Goal: Task Accomplishment & Management: Use online tool/utility

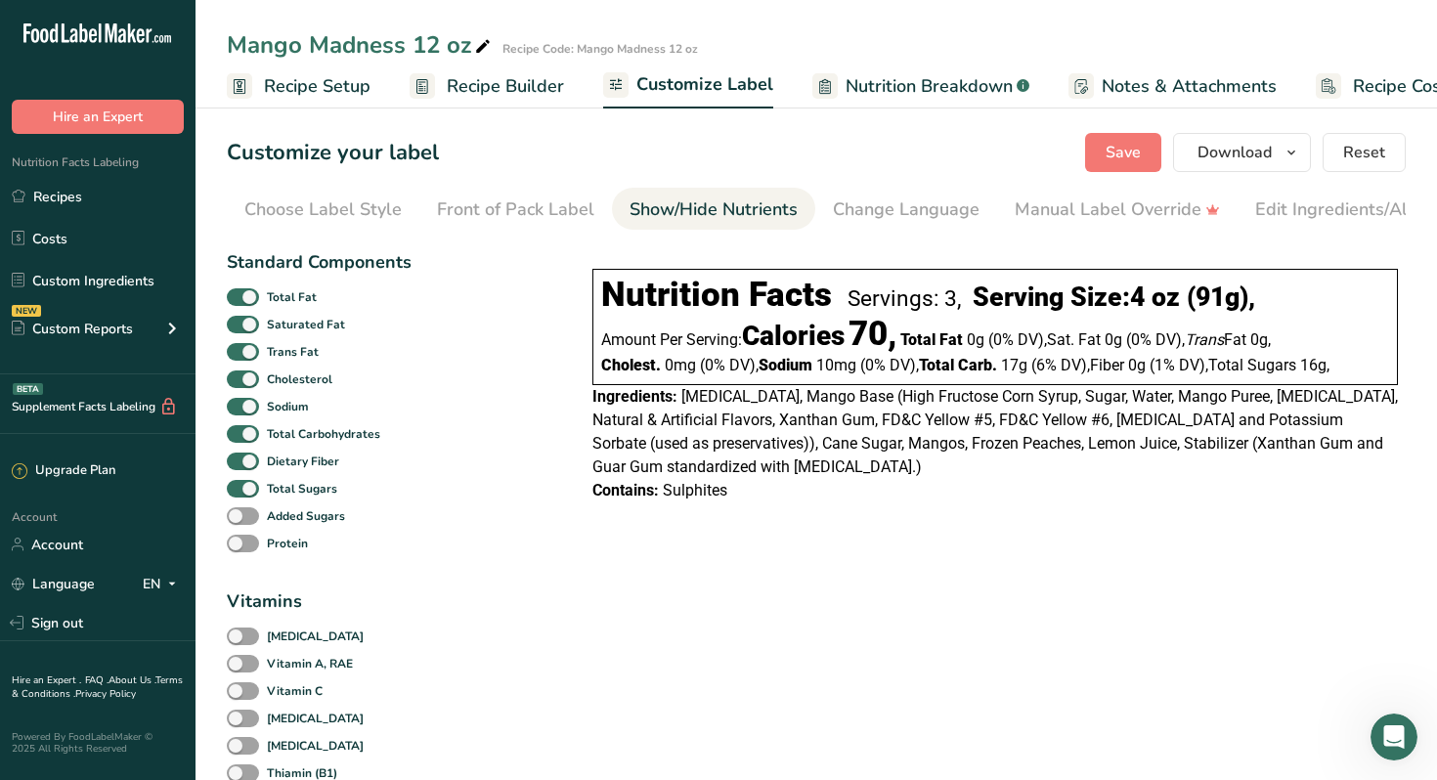
scroll to position [0, 66]
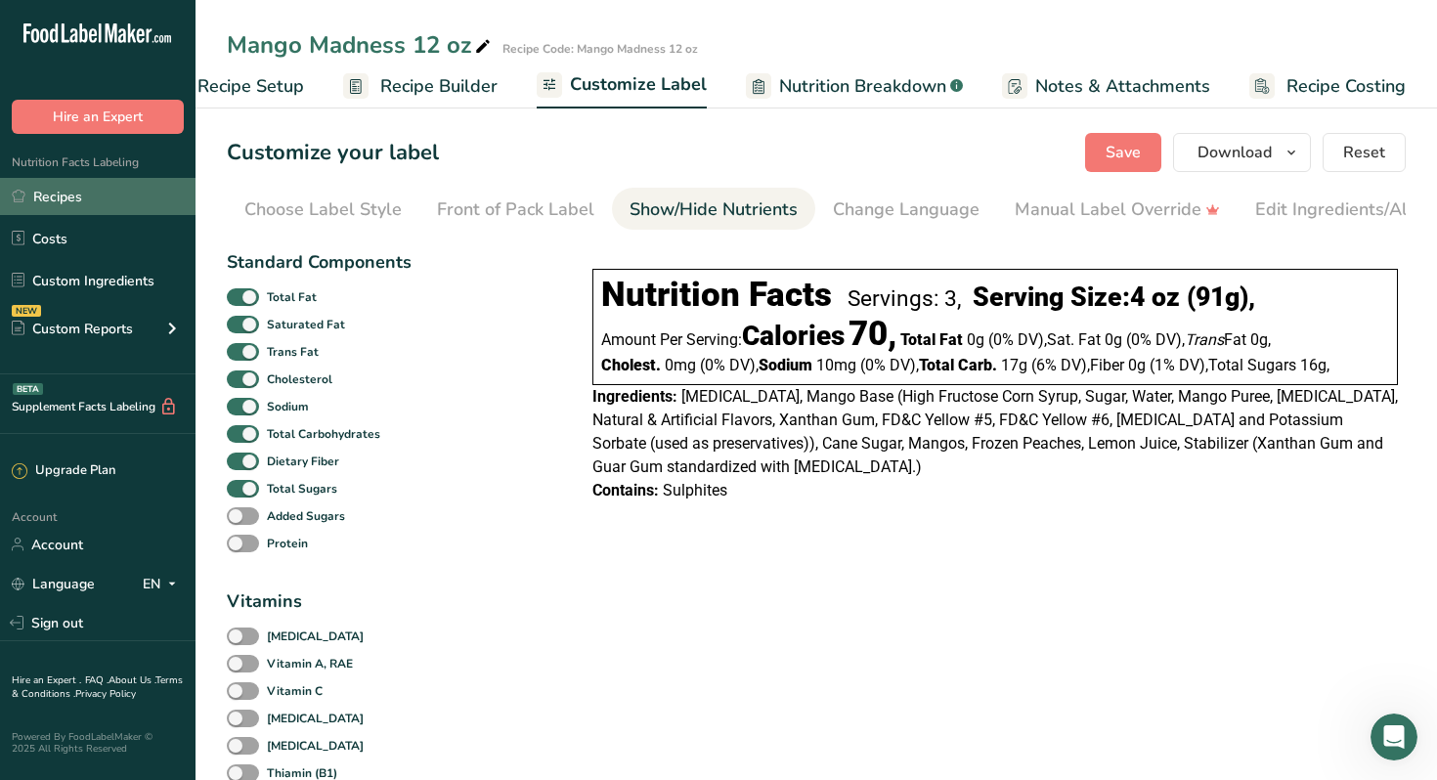
click at [79, 200] on link "Recipes" at bounding box center [97, 196] width 195 height 37
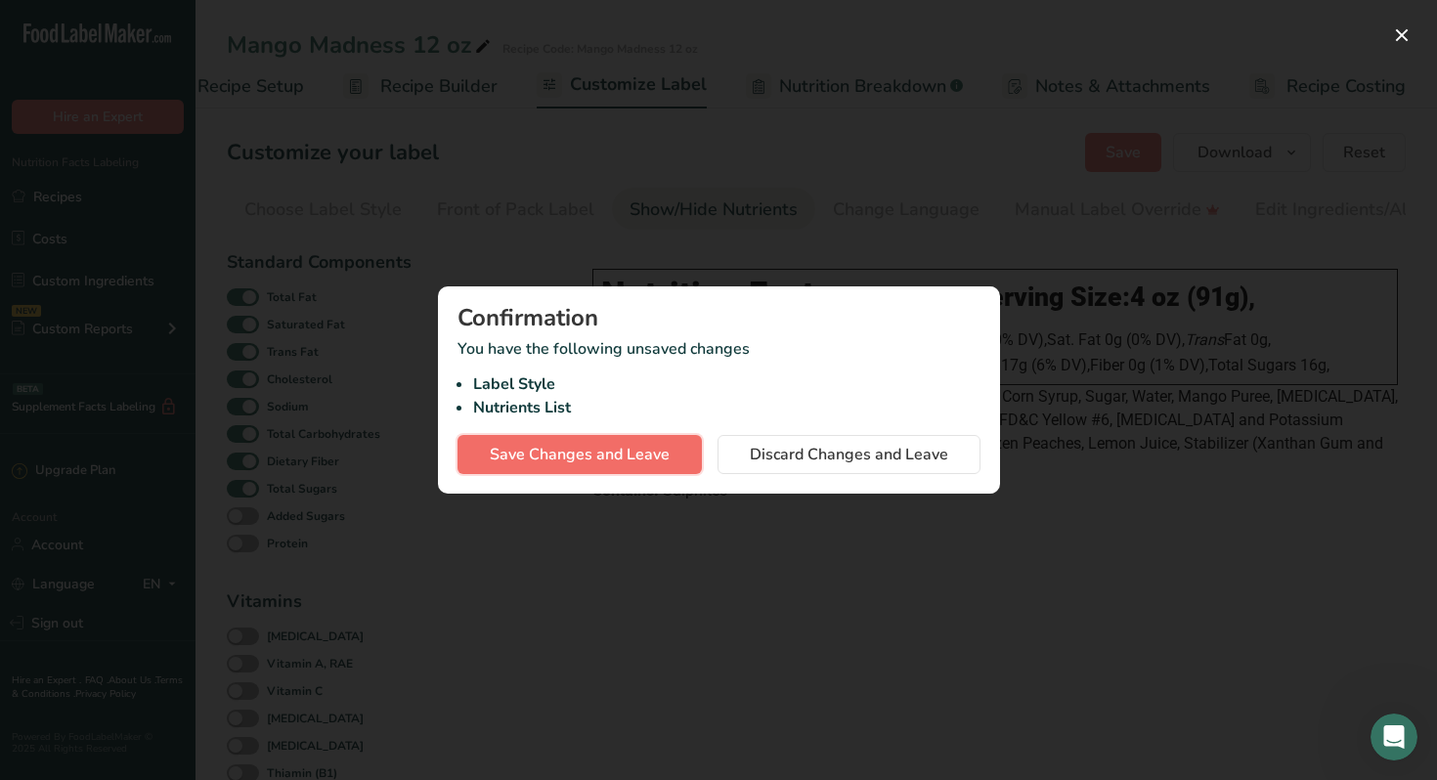
click at [622, 453] on span "Save Changes and Leave" at bounding box center [580, 454] width 180 height 23
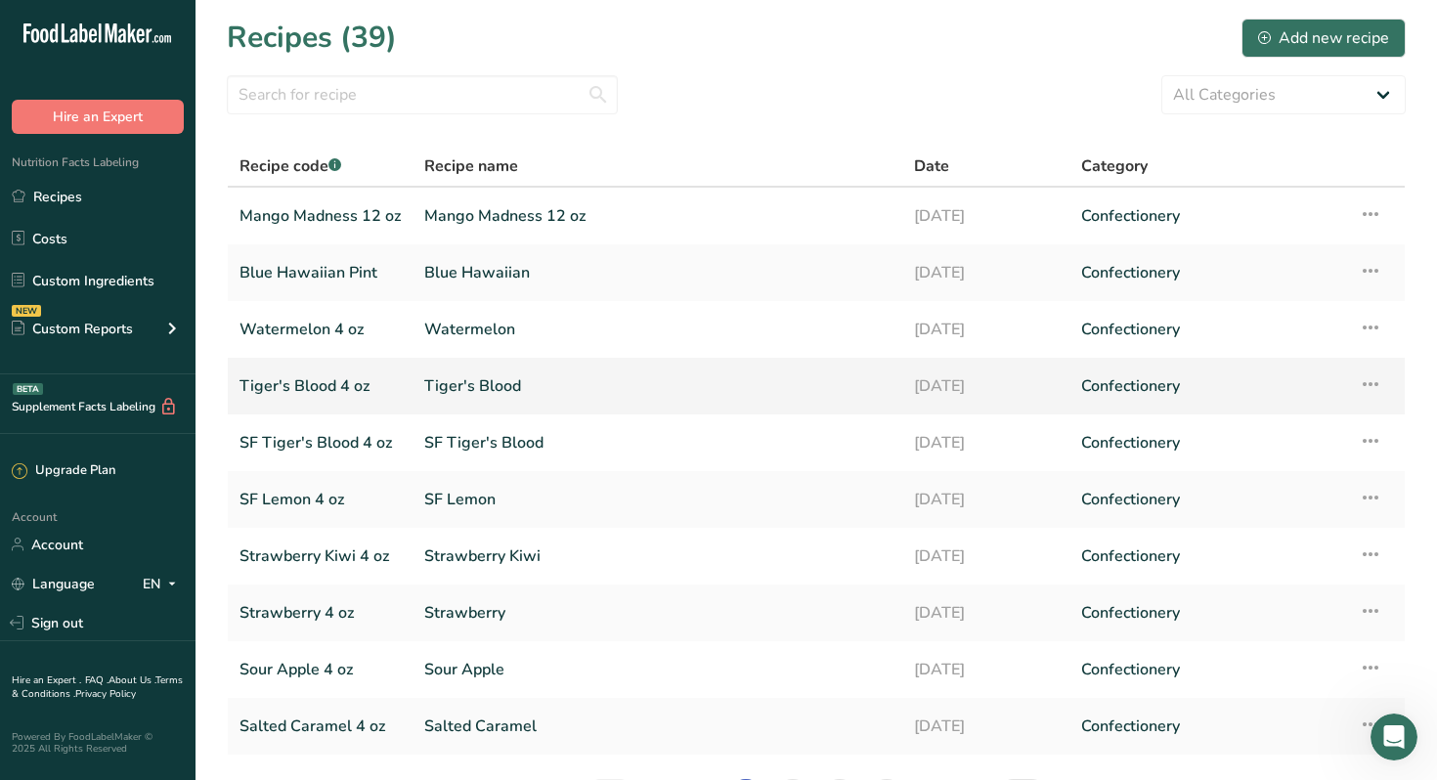
click at [314, 391] on link "Tiger's Blood 4 oz" at bounding box center [319, 386] width 161 height 41
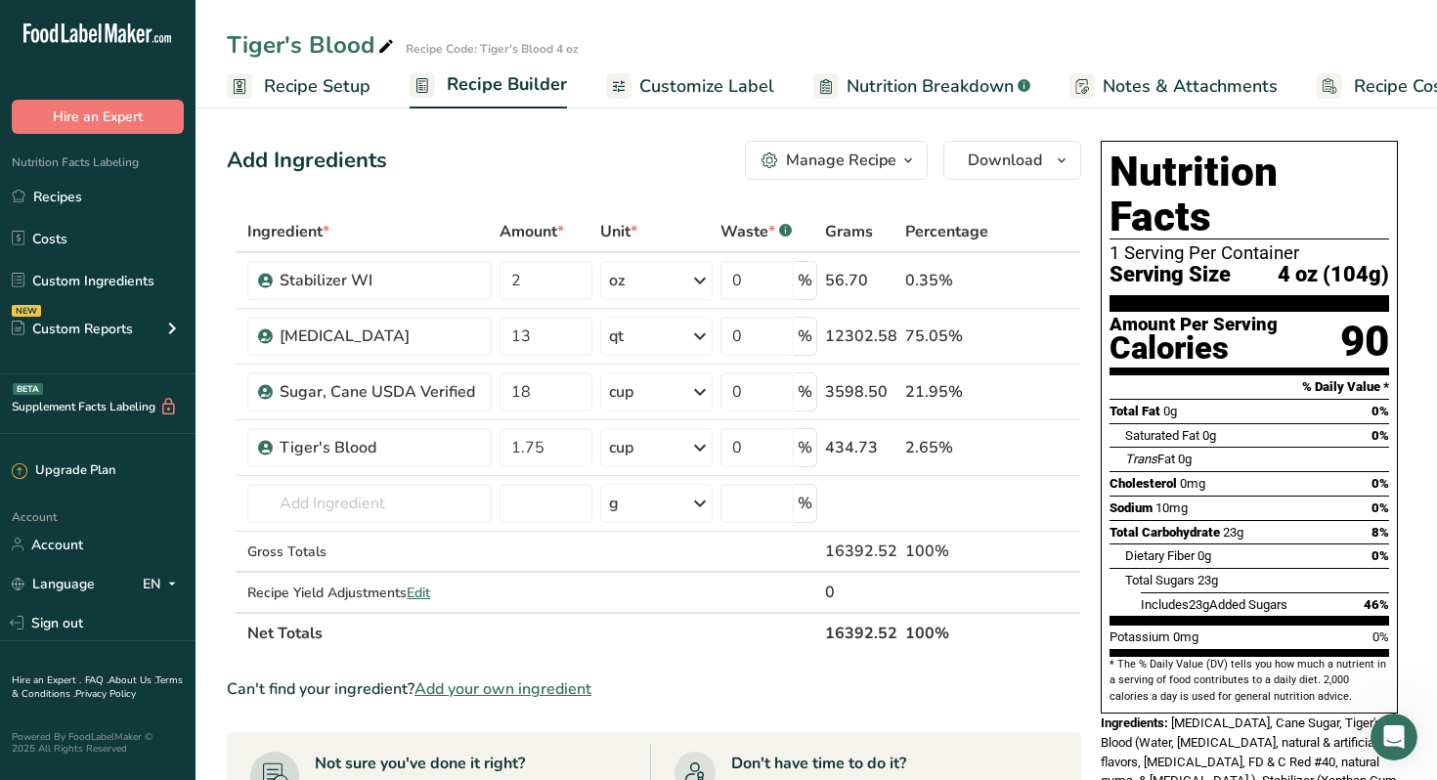
click at [286, 85] on span "Recipe Setup" at bounding box center [317, 86] width 107 height 26
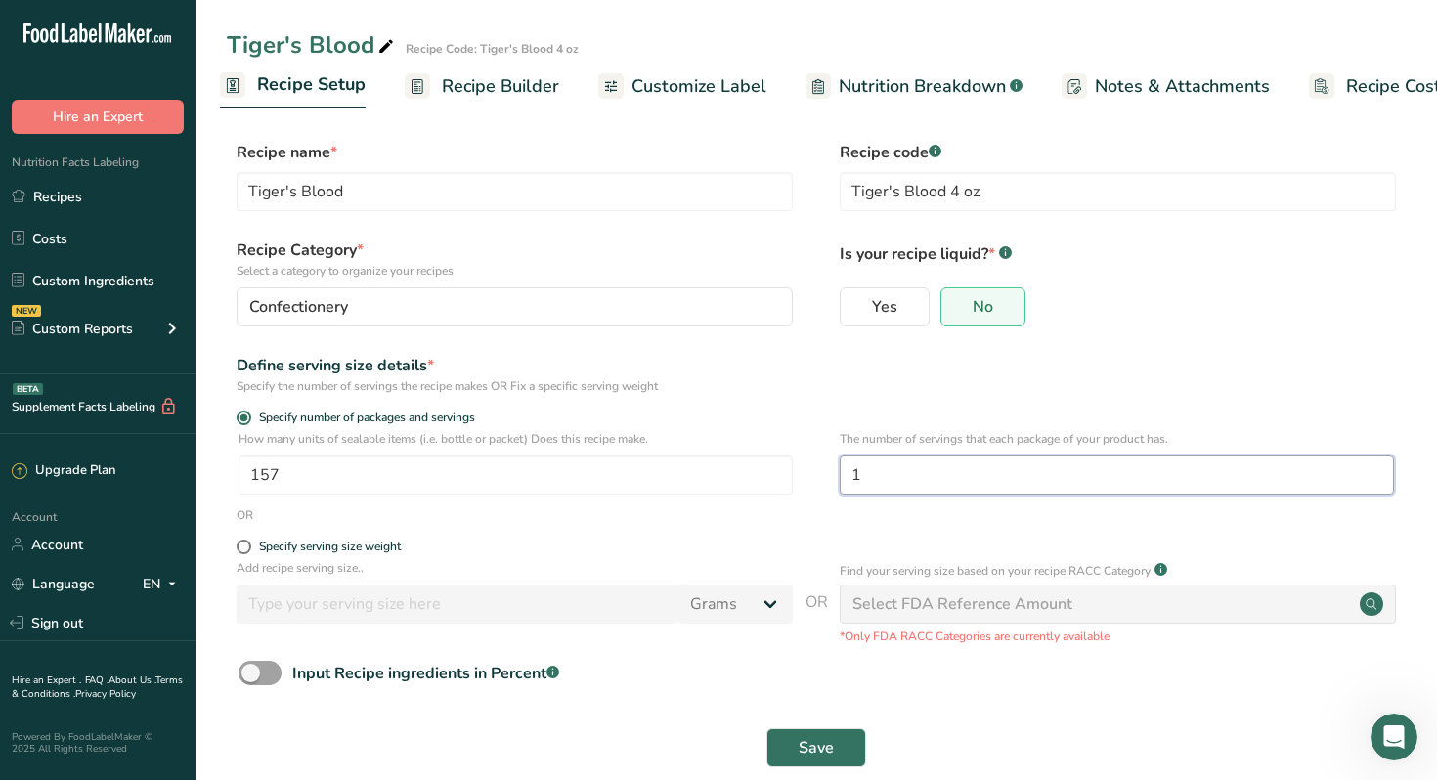
click at [869, 477] on input "1" at bounding box center [1116, 474] width 554 height 39
type input "3"
click at [764, 521] on div "OR" at bounding box center [816, 515] width 1179 height 18
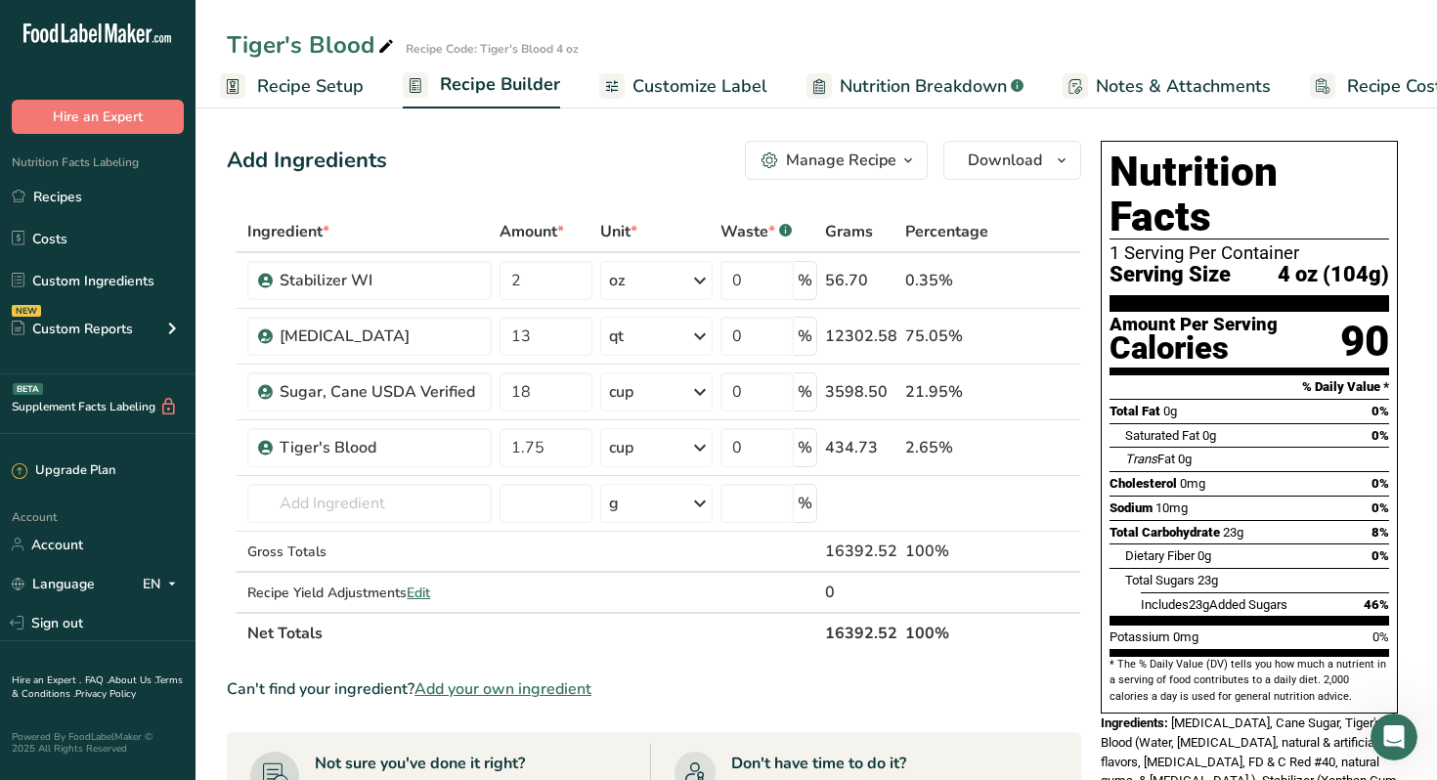
click at [852, 161] on div "Manage Recipe" at bounding box center [841, 160] width 110 height 23
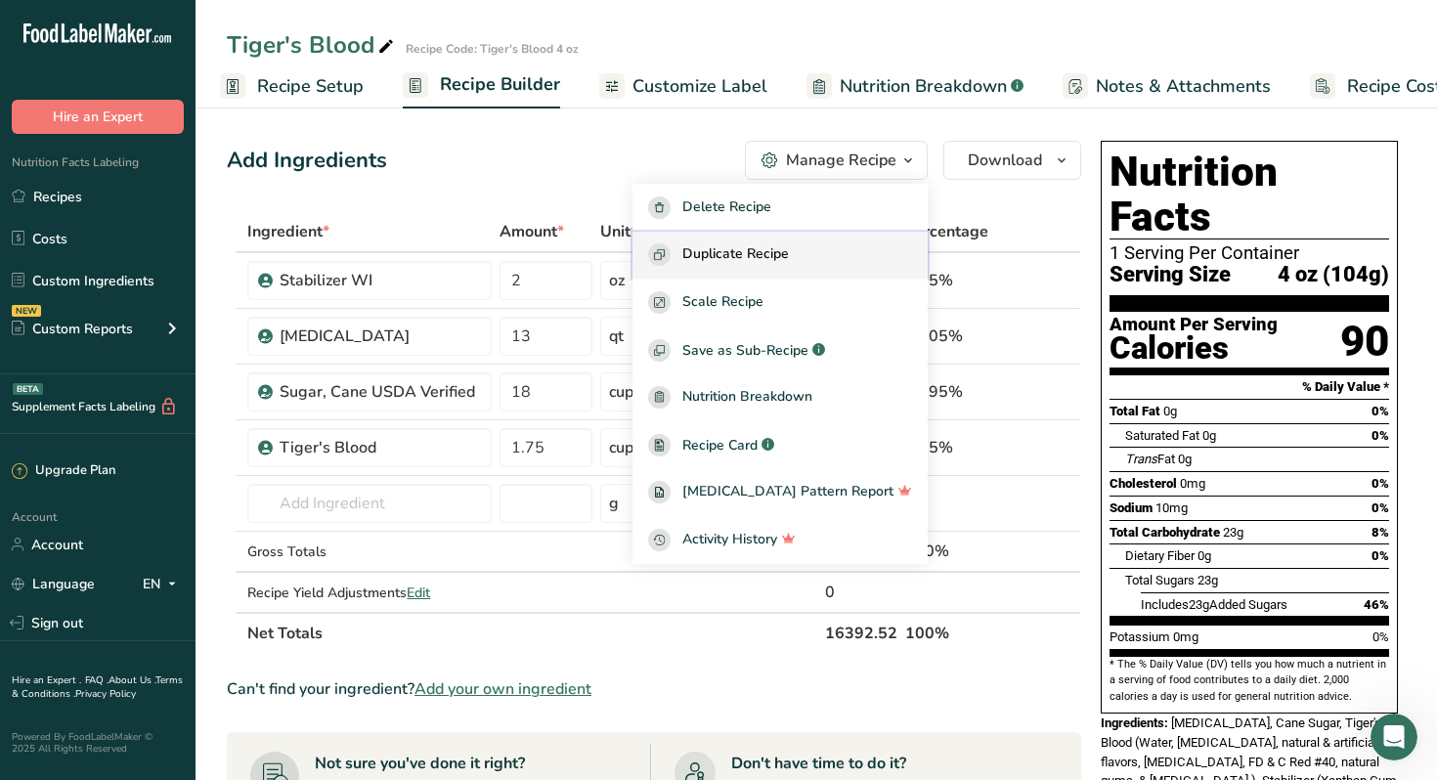
click at [784, 245] on span "Duplicate Recipe" at bounding box center [735, 254] width 107 height 22
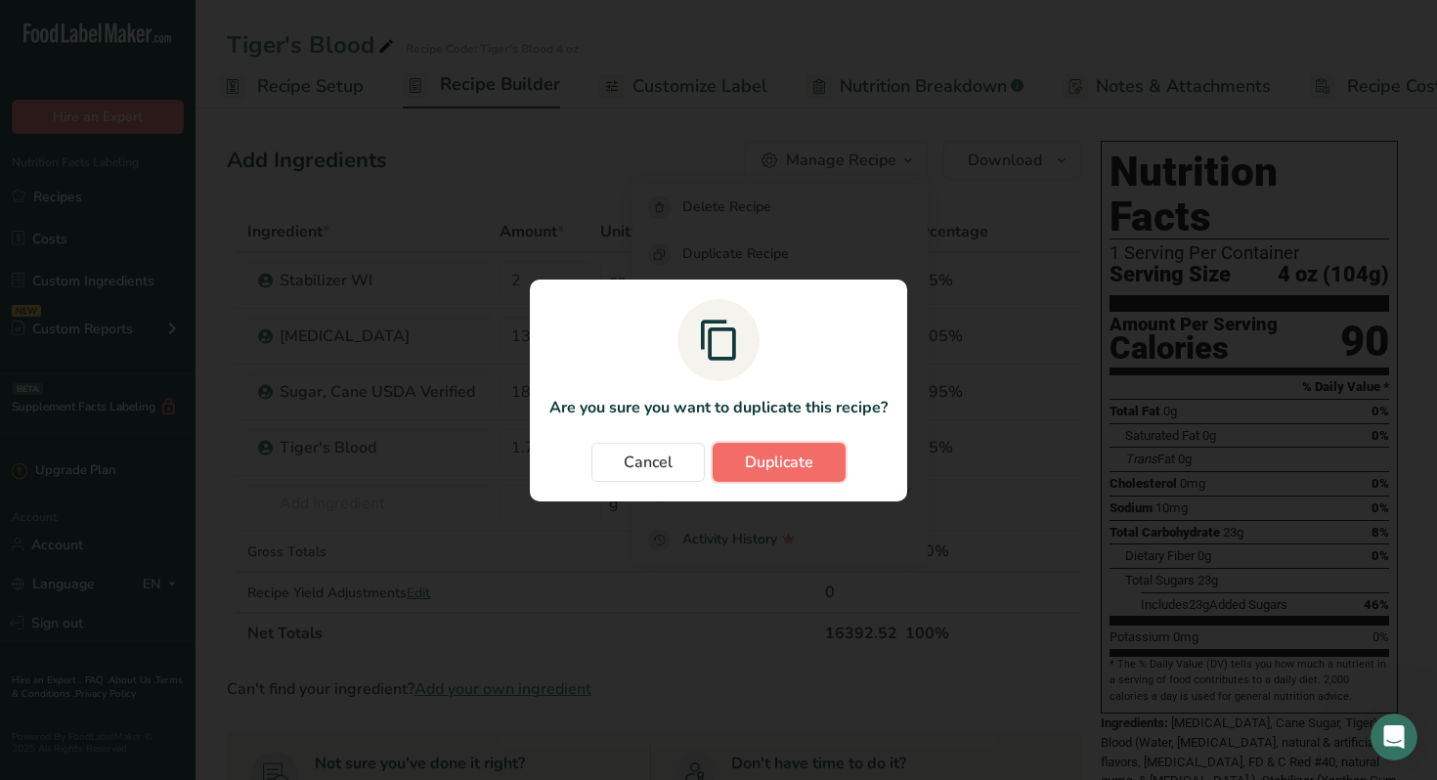
click at [773, 467] on span "Duplicate" at bounding box center [779, 462] width 68 height 23
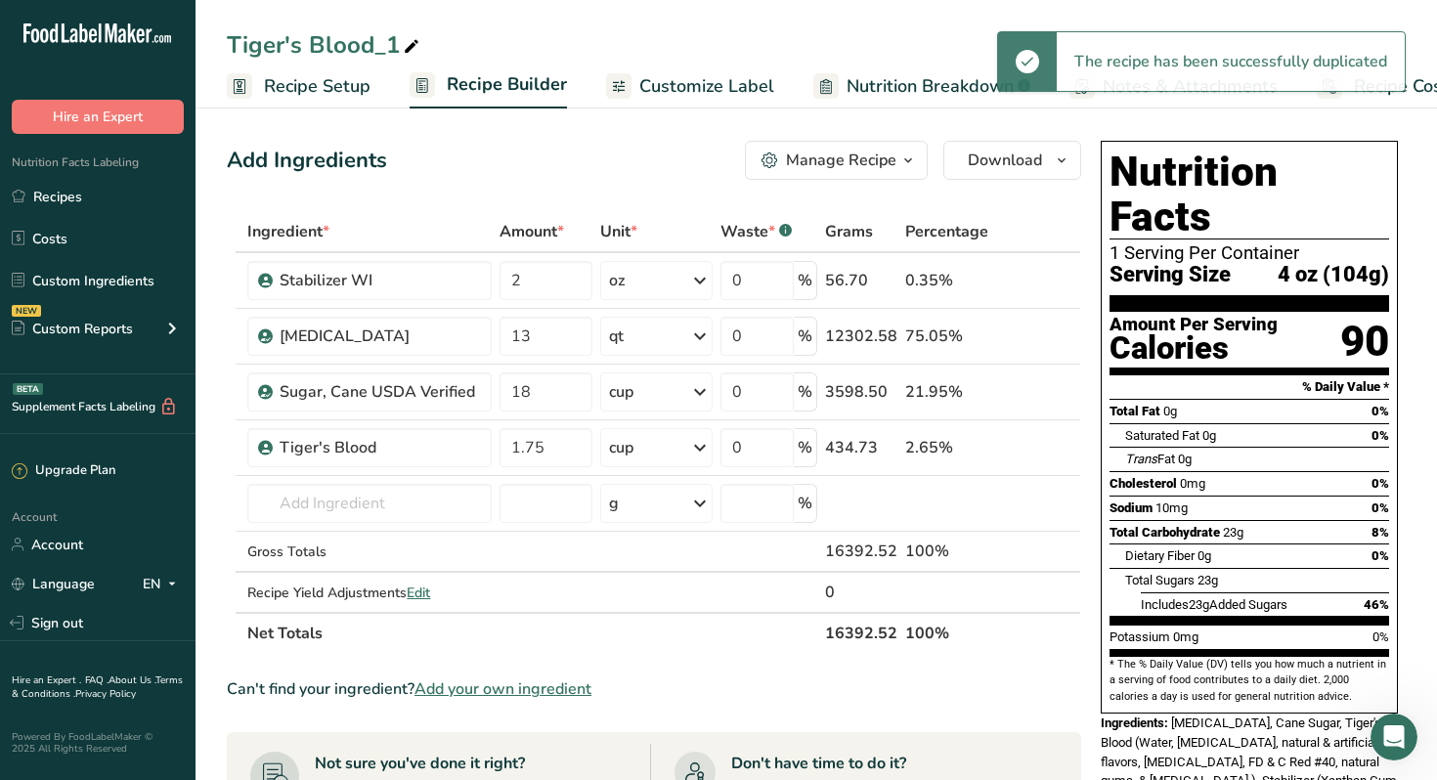
click at [412, 44] on icon at bounding box center [412, 46] width 18 height 27
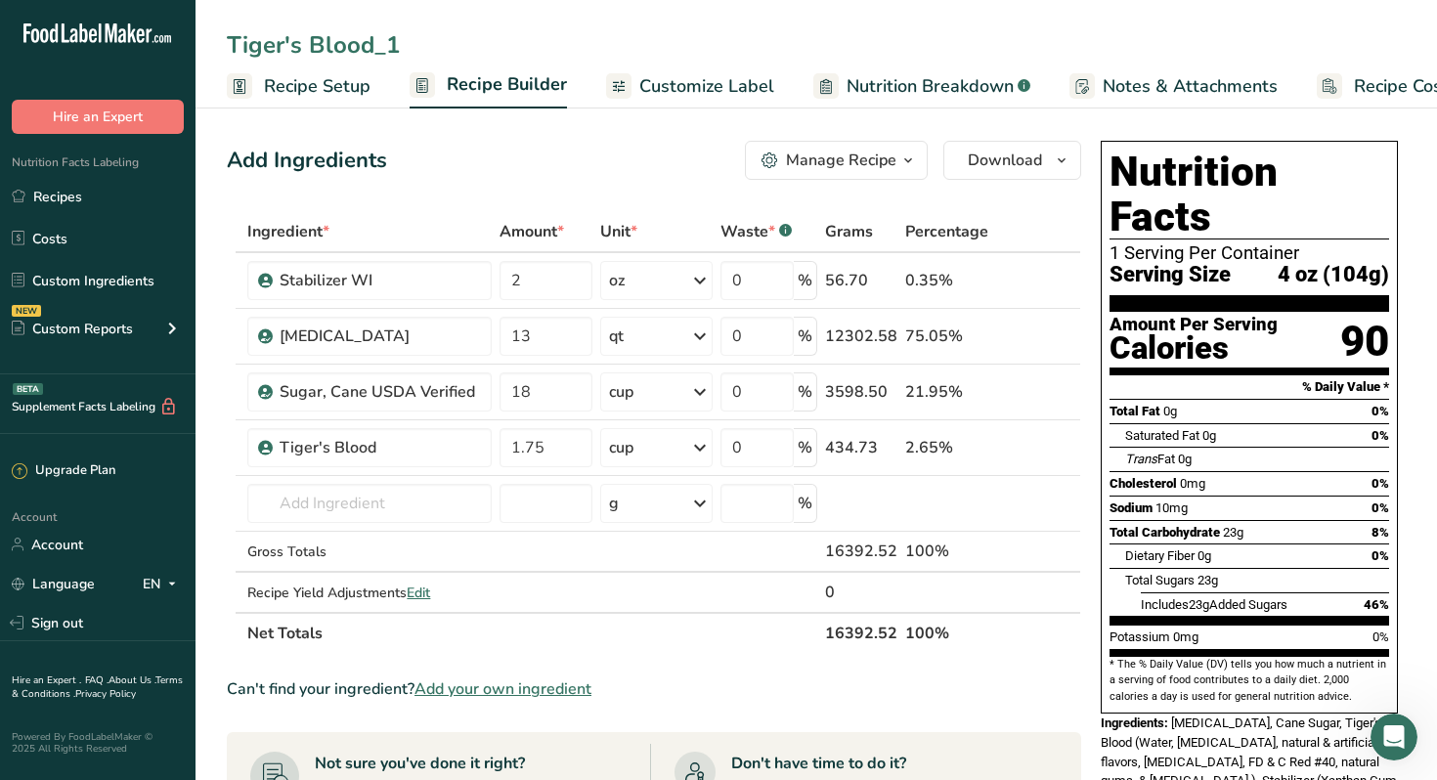
click at [384, 47] on input "Tiger's Blood_1" at bounding box center [816, 44] width 1179 height 35
click at [400, 49] on input "Tiger's Blood_1" at bounding box center [816, 44] width 1179 height 35
type input "Tiger's Blood 12 oz"
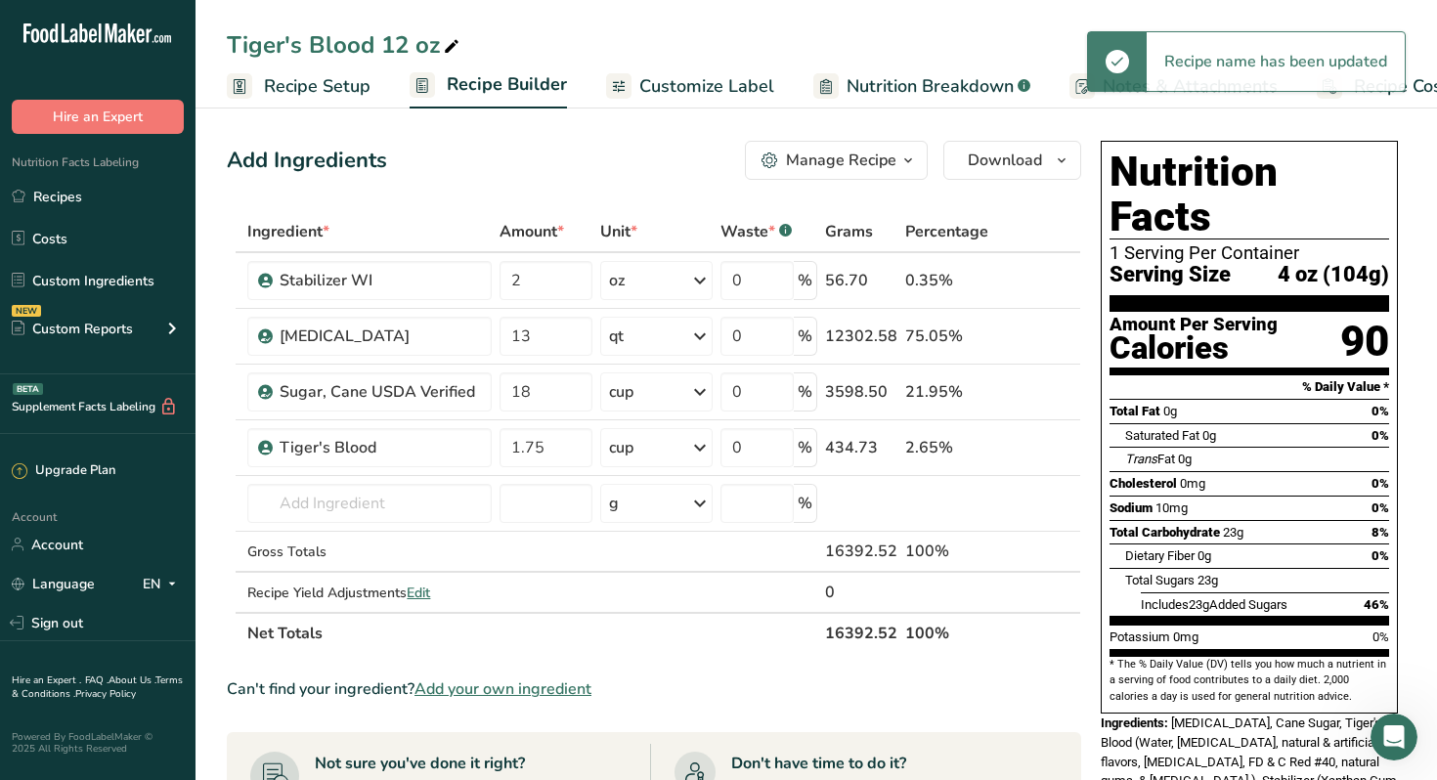
click at [327, 88] on span "Recipe Setup" at bounding box center [317, 86] width 107 height 26
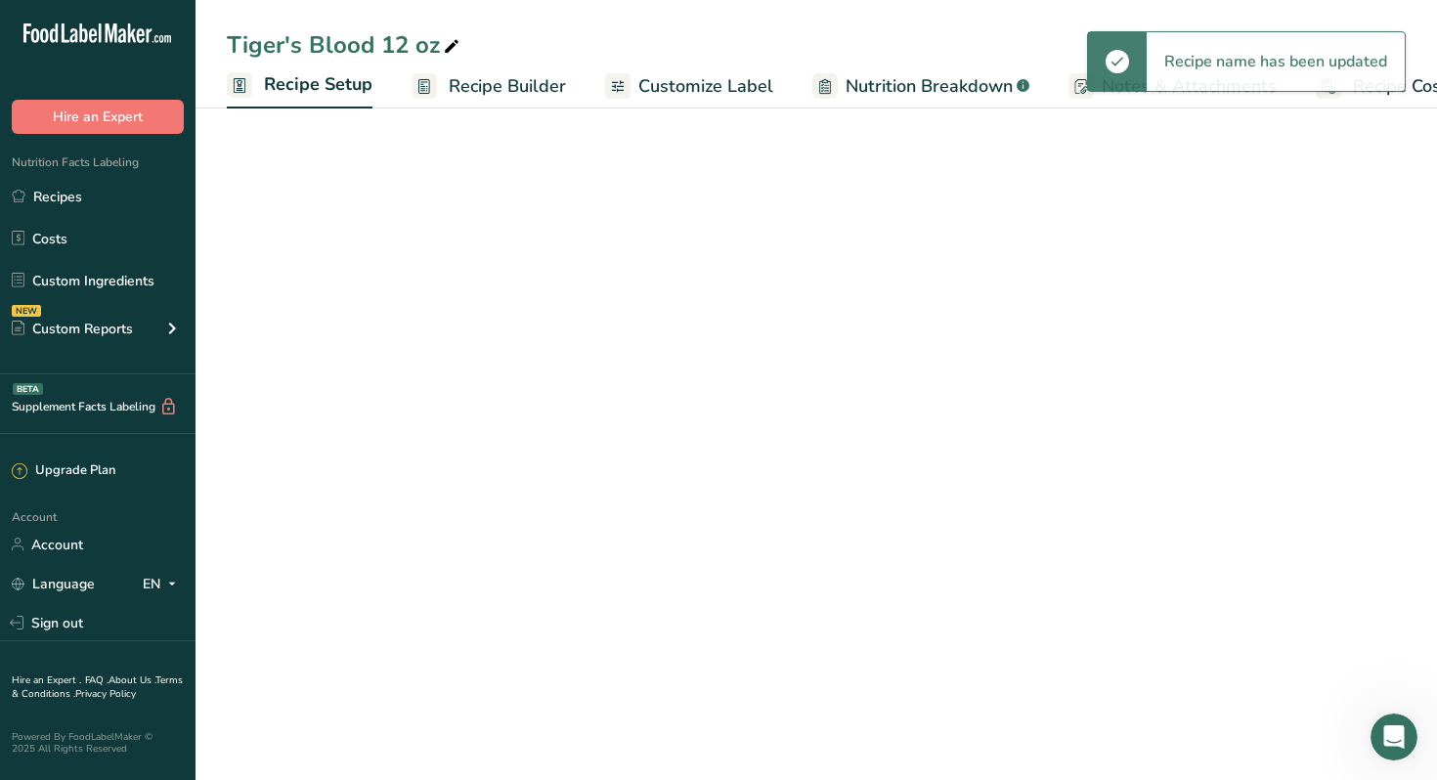
scroll to position [0, 7]
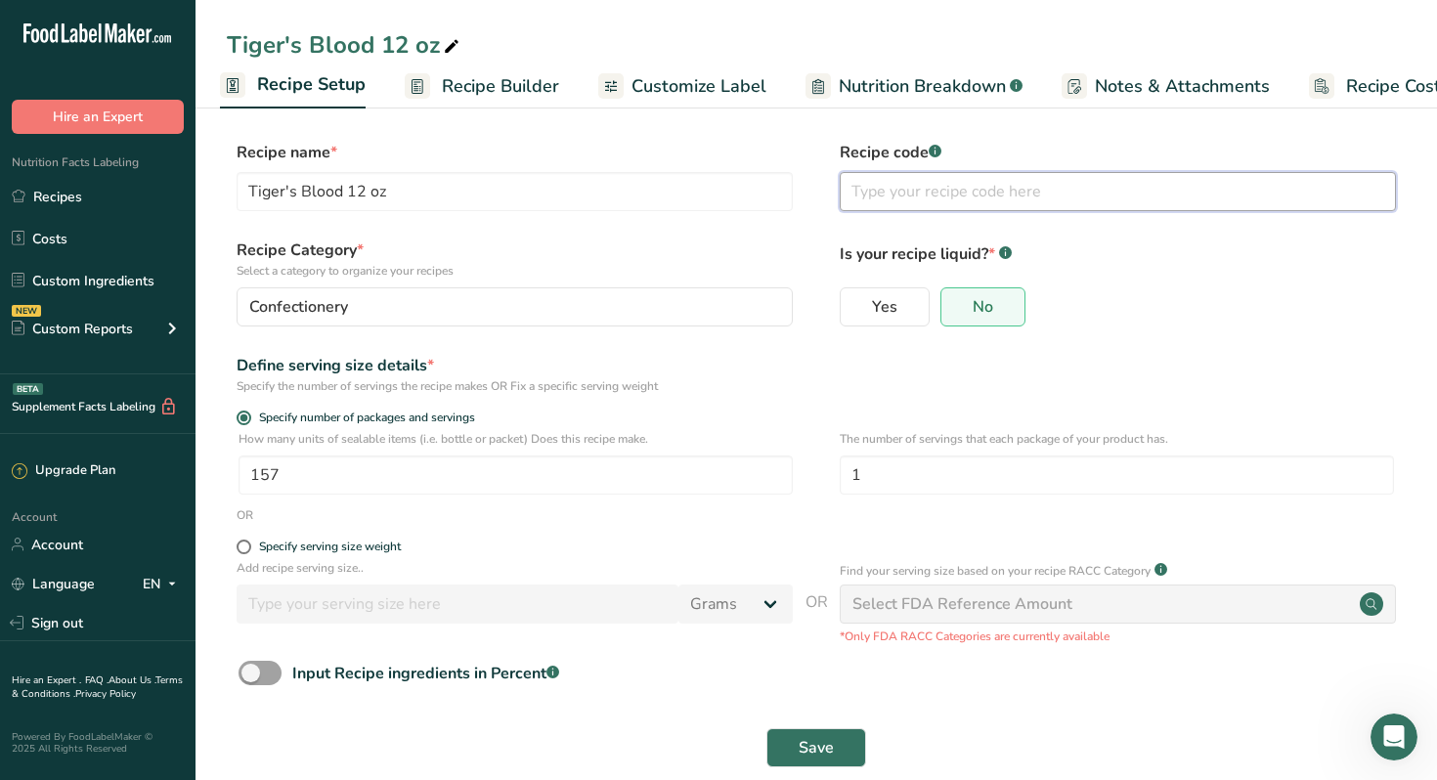
click at [941, 194] on input "text" at bounding box center [1117, 191] width 556 height 39
type input "Tigers Blood 12 oz"
click at [869, 474] on input "1" at bounding box center [1116, 474] width 554 height 39
type input "3"
click at [842, 507] on div "OR" at bounding box center [816, 515] width 1179 height 18
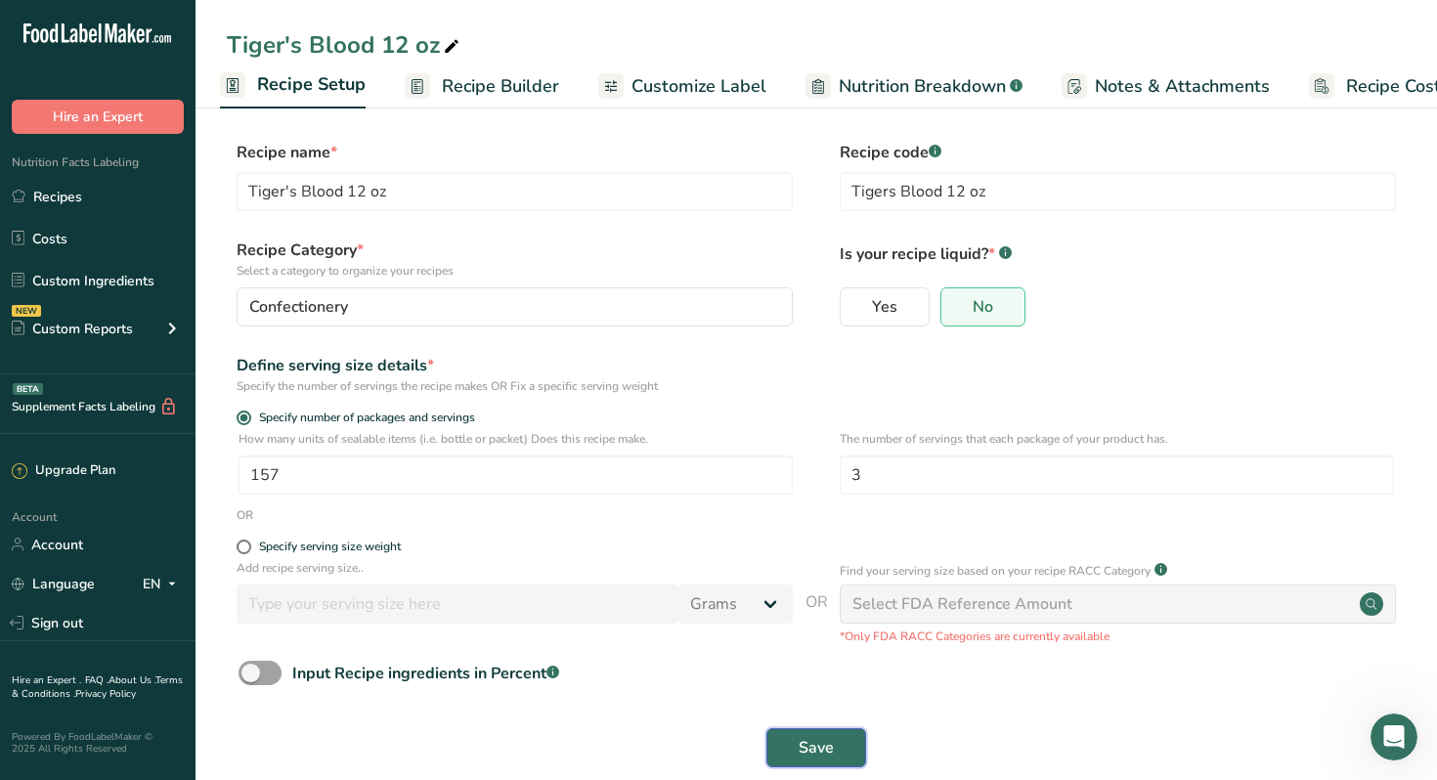
click at [816, 742] on span "Save" at bounding box center [815, 747] width 35 height 23
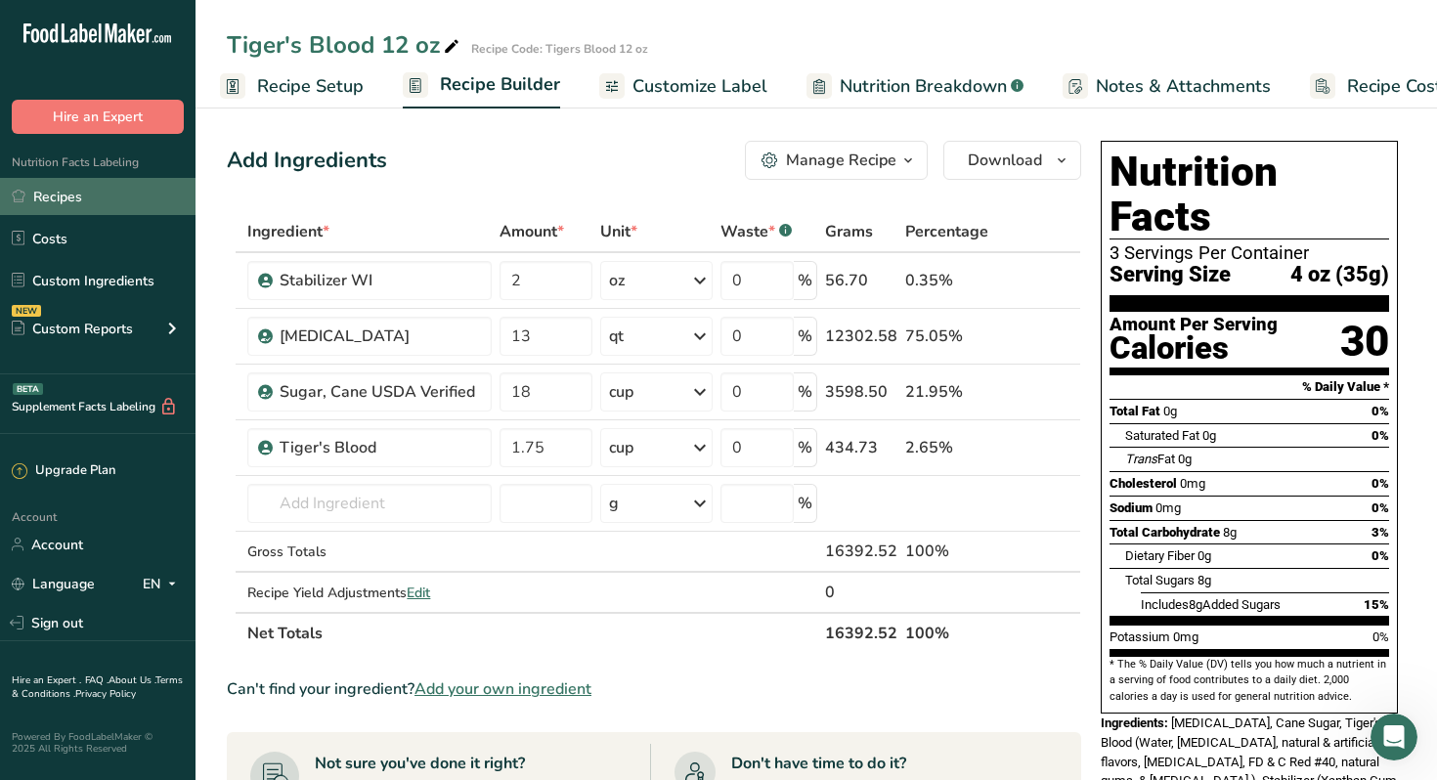
click at [60, 204] on link "Recipes" at bounding box center [97, 196] width 195 height 37
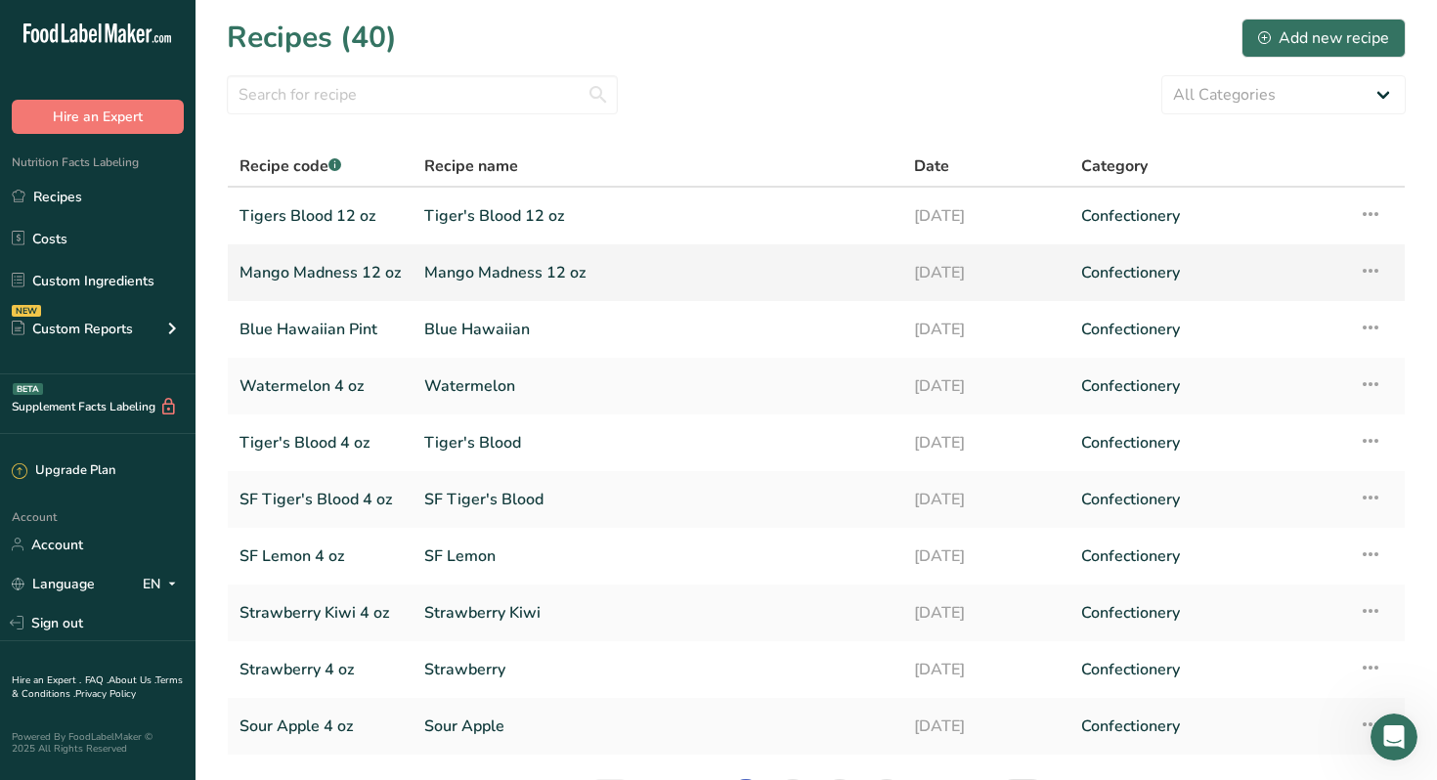
click at [294, 275] on link "Mango Madness 12 oz" at bounding box center [319, 272] width 161 height 41
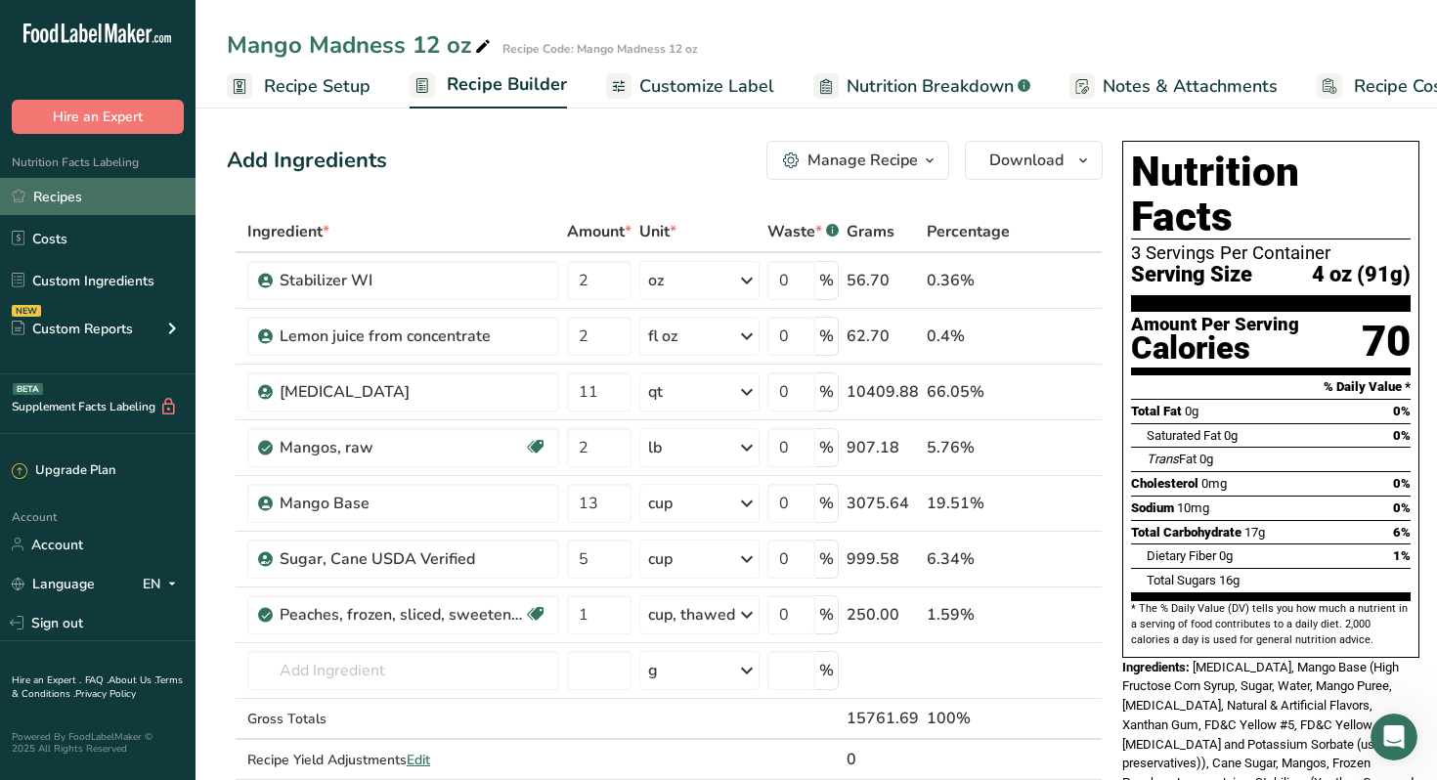
click at [65, 200] on link "Recipes" at bounding box center [97, 196] width 195 height 37
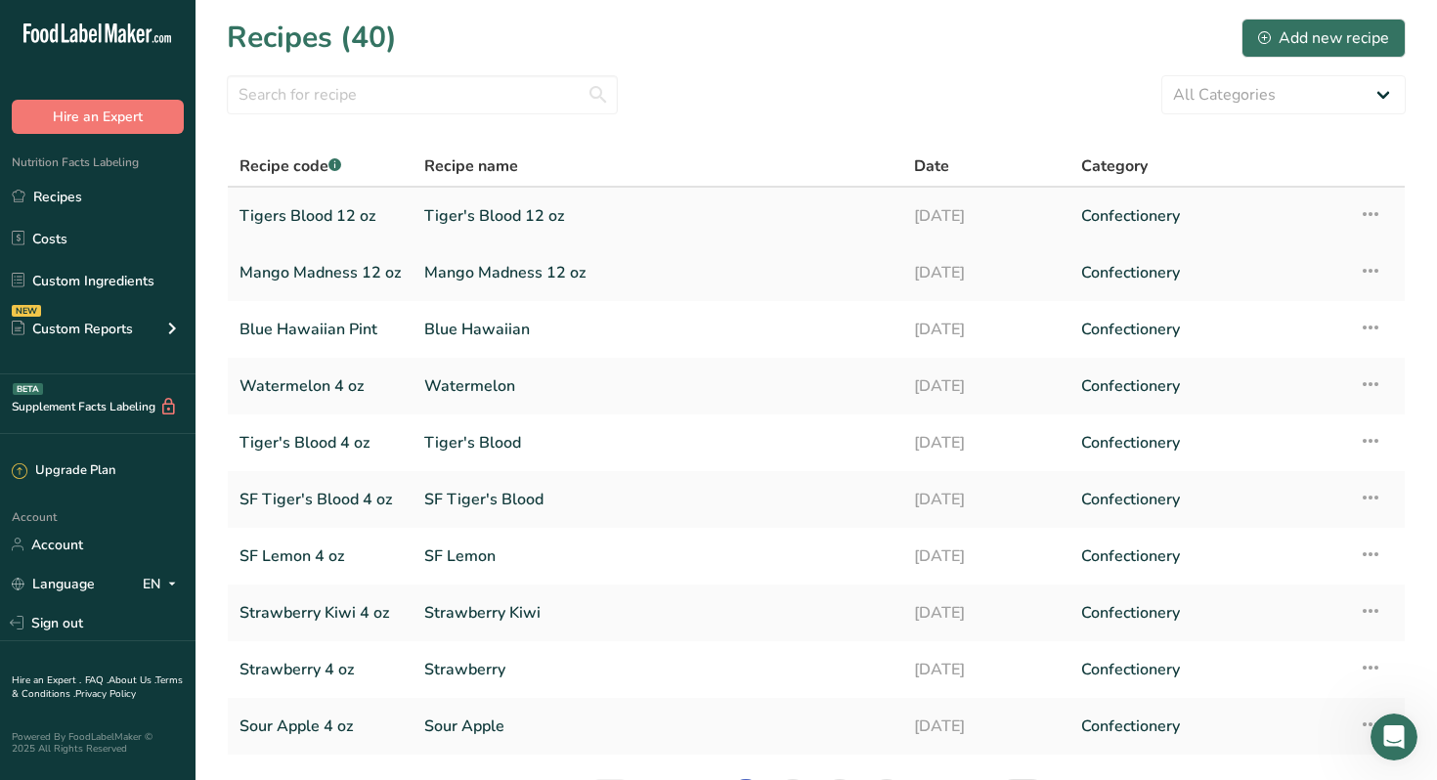
click at [321, 217] on link "Tigers Blood 12 oz" at bounding box center [319, 215] width 161 height 41
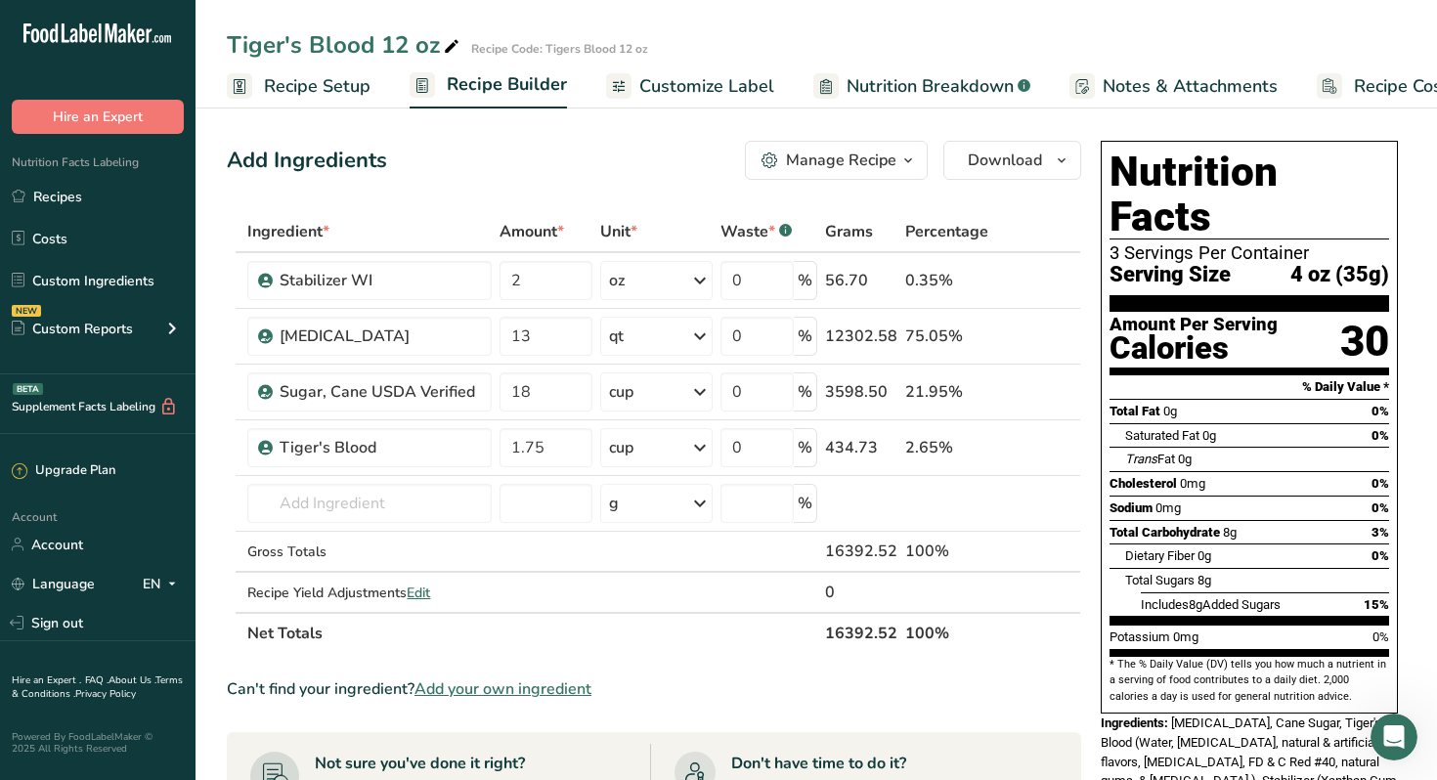
click at [719, 85] on span "Customize Label" at bounding box center [706, 86] width 135 height 26
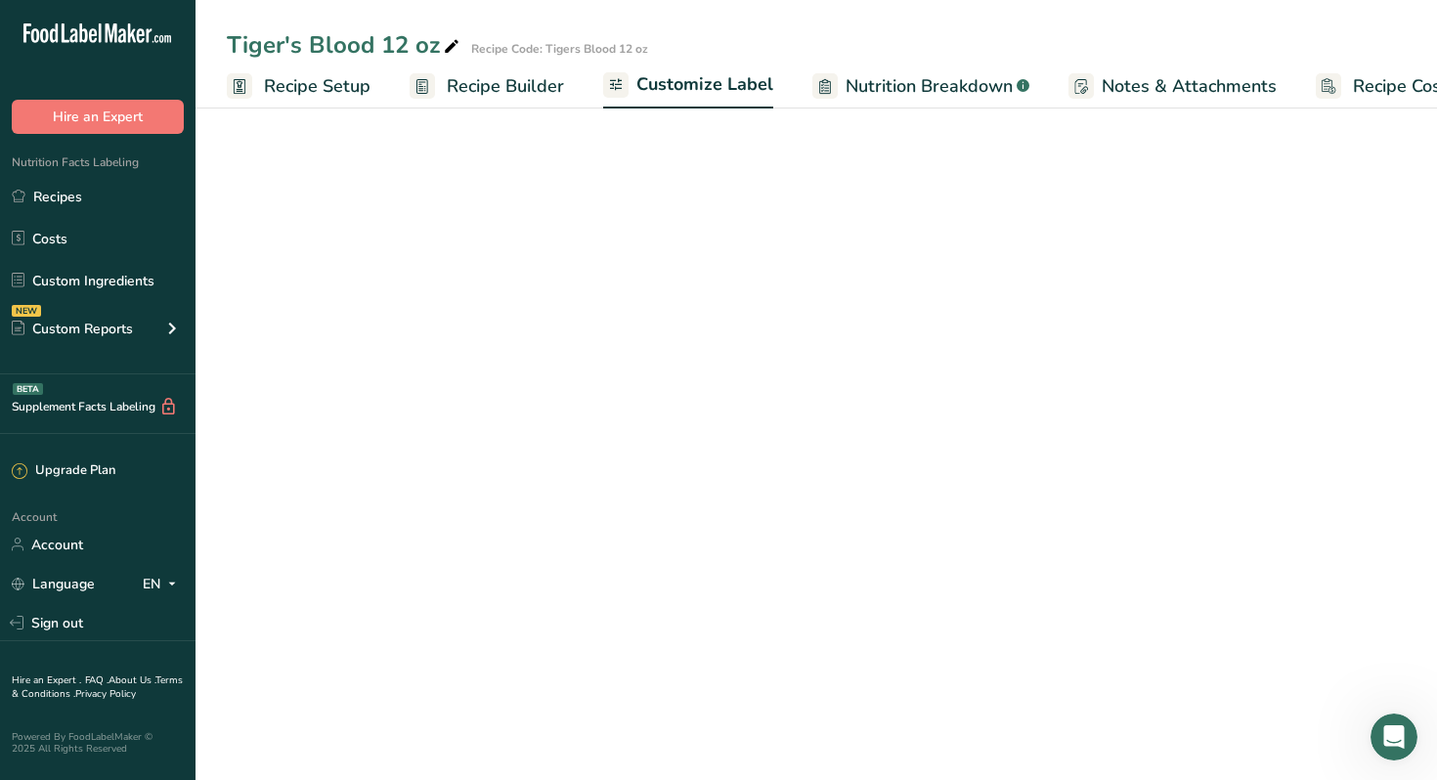
scroll to position [0, 66]
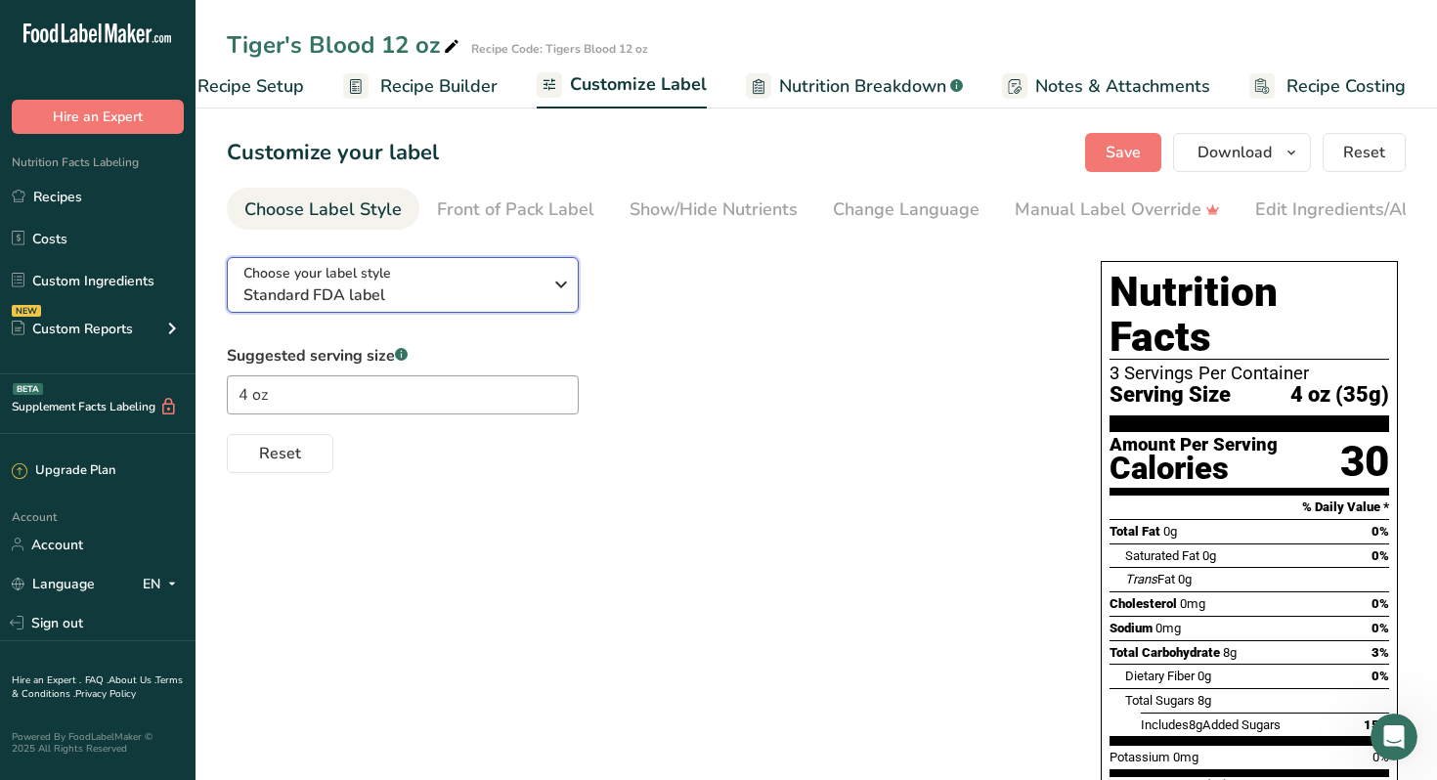
click at [559, 291] on icon "button" at bounding box center [560, 284] width 23 height 35
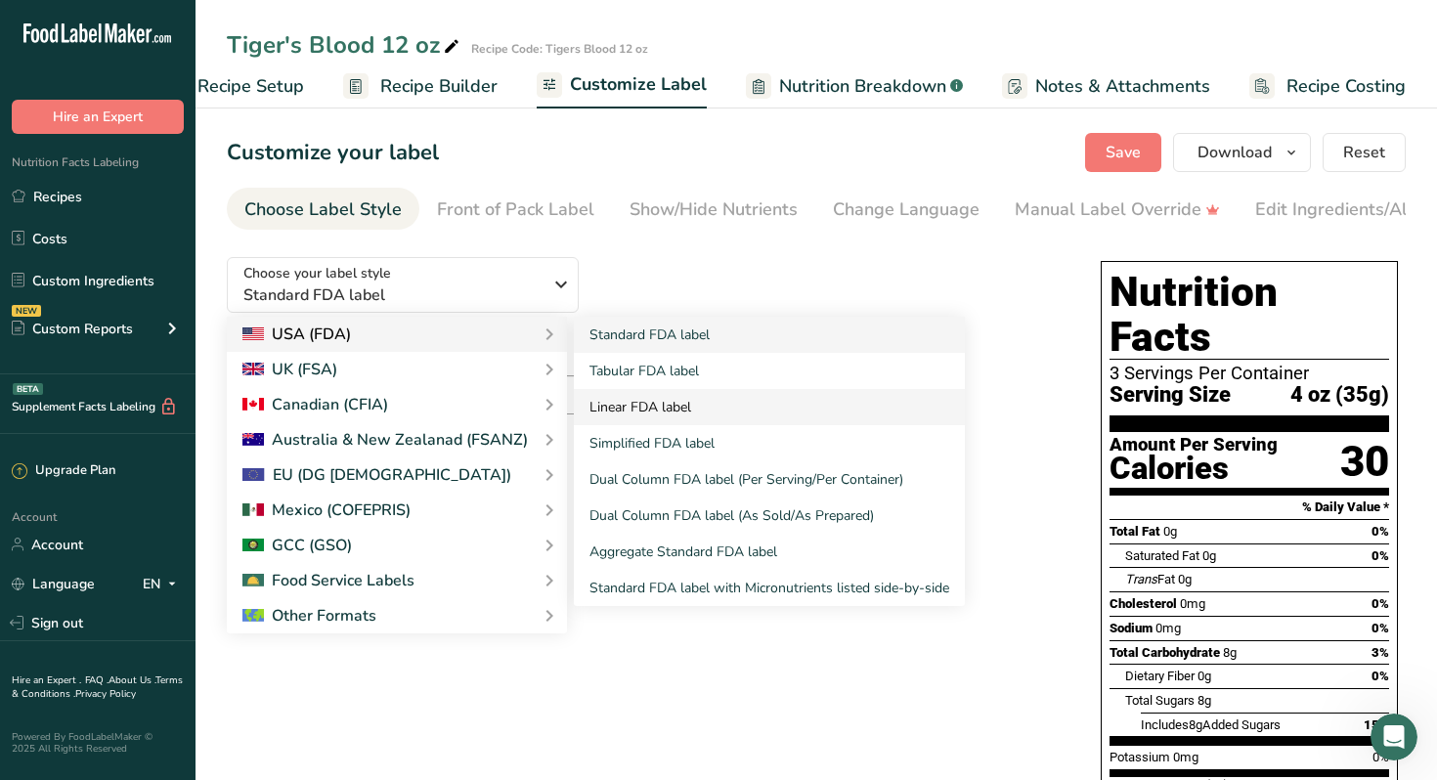
click at [629, 406] on link "Linear FDA label" at bounding box center [769, 407] width 391 height 36
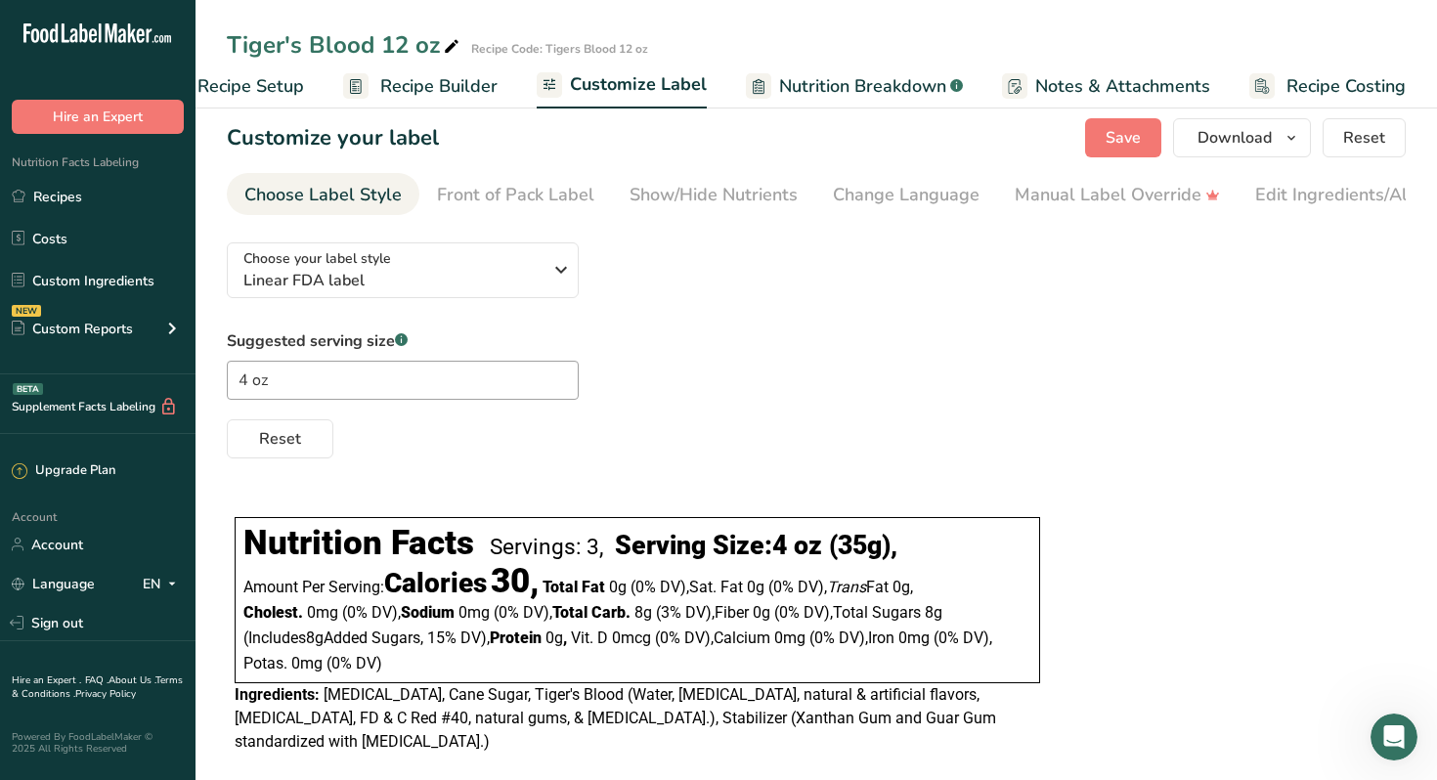
scroll to position [31, 0]
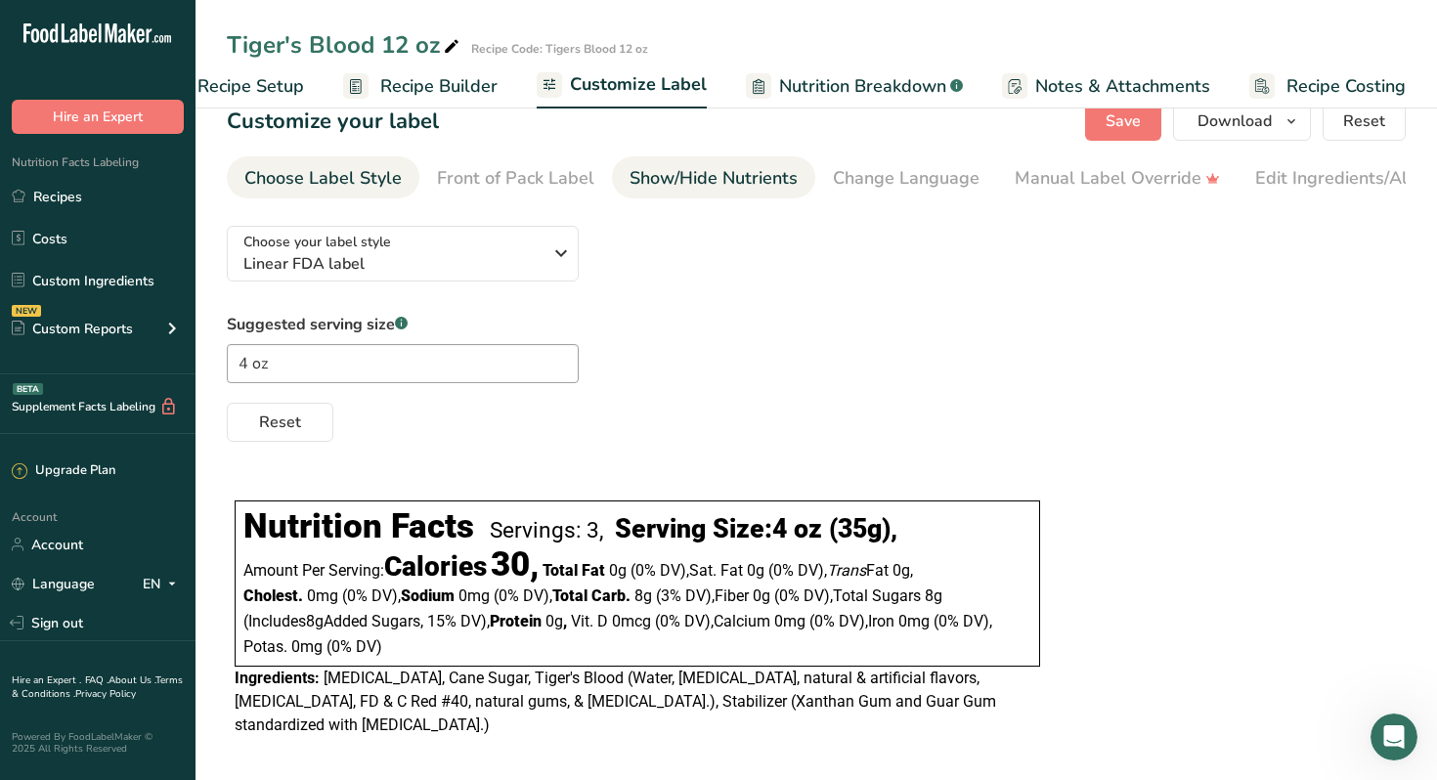
click at [739, 183] on div "Show/Hide Nutrients" at bounding box center [713, 178] width 168 height 26
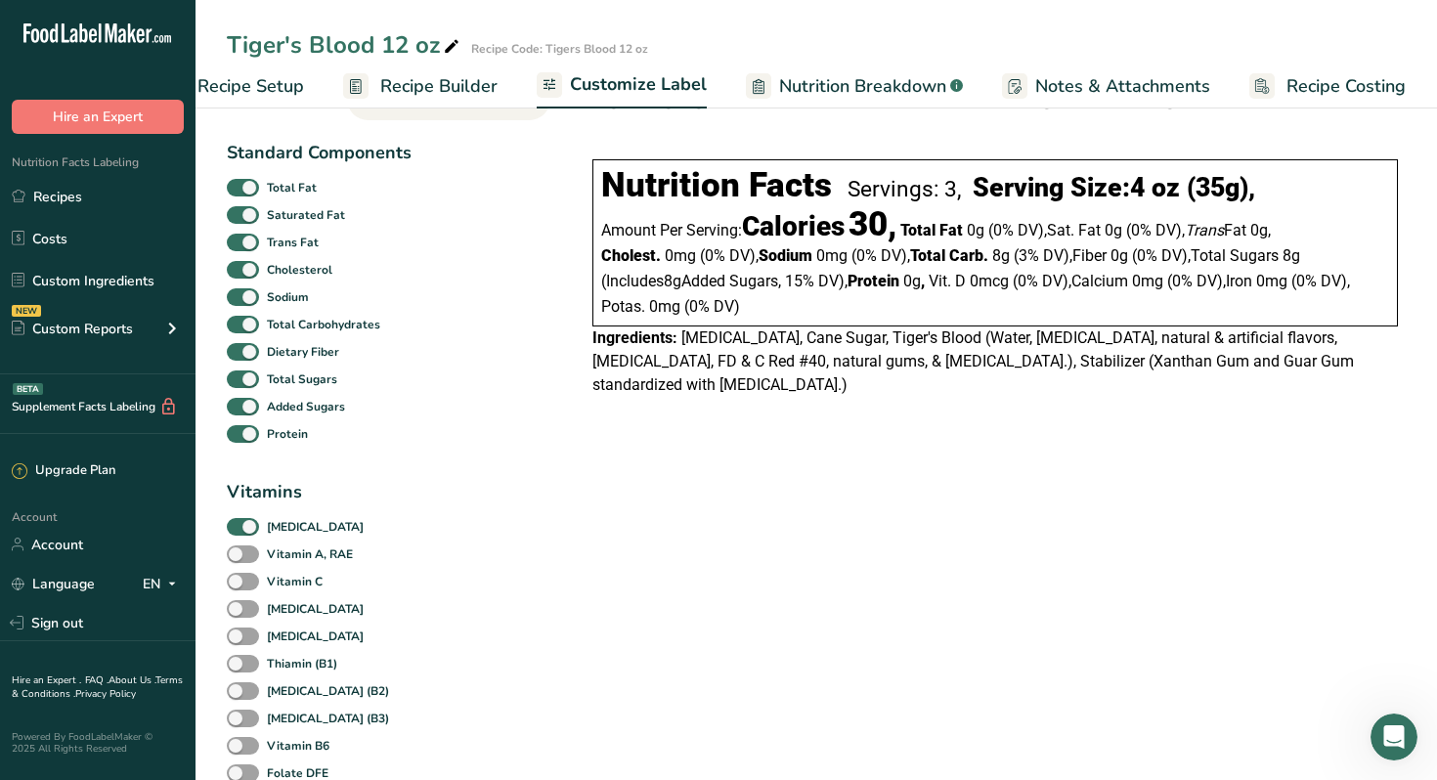
scroll to position [121, 0]
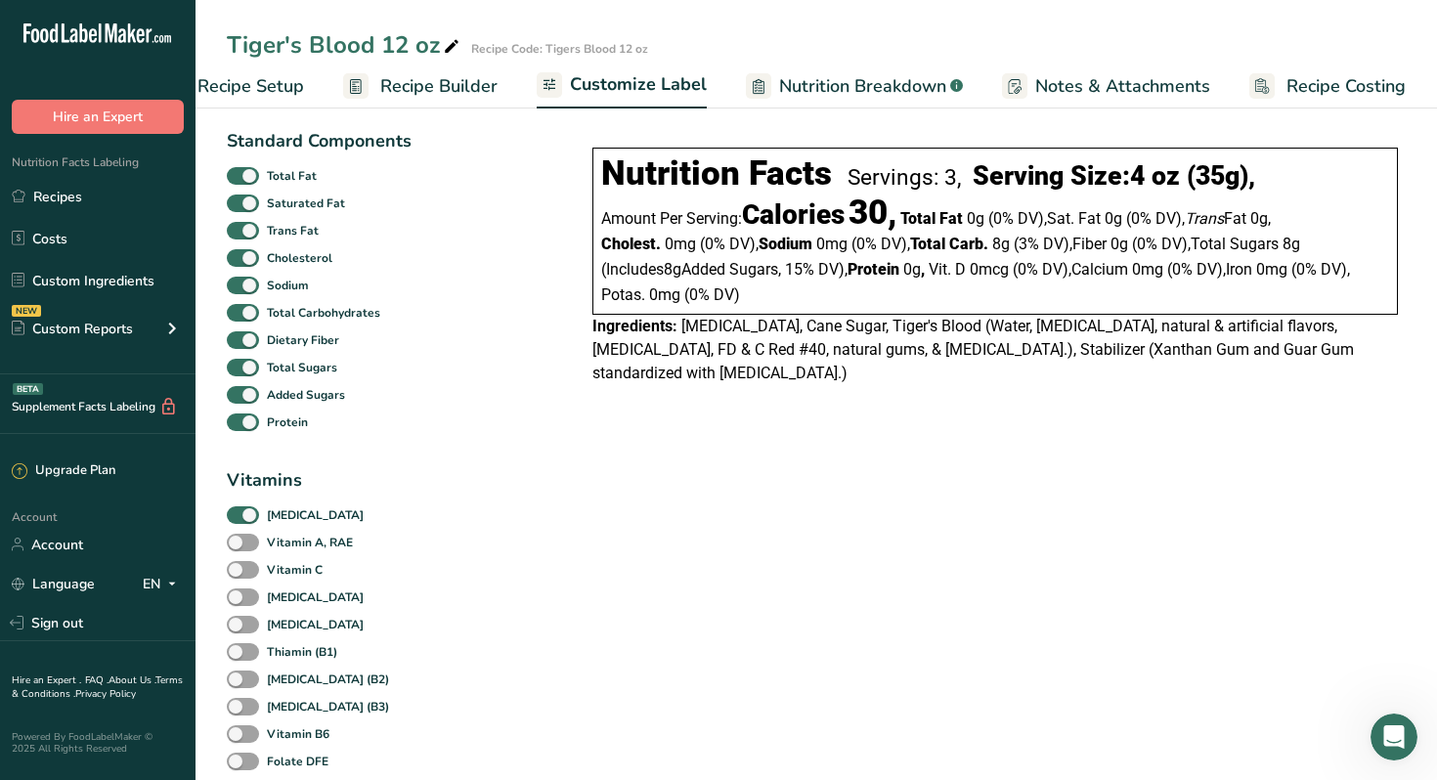
checkbox input "false"
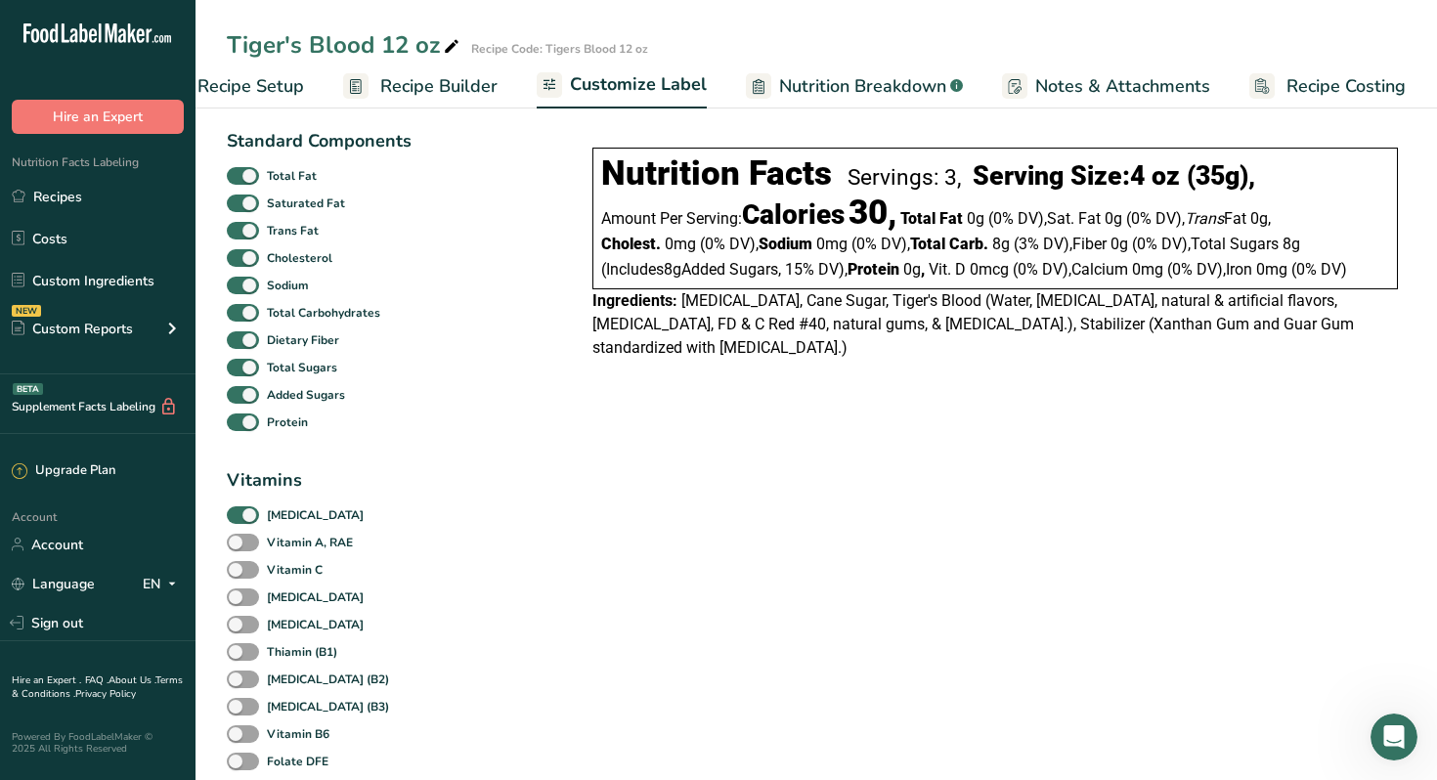
checkbox input "false"
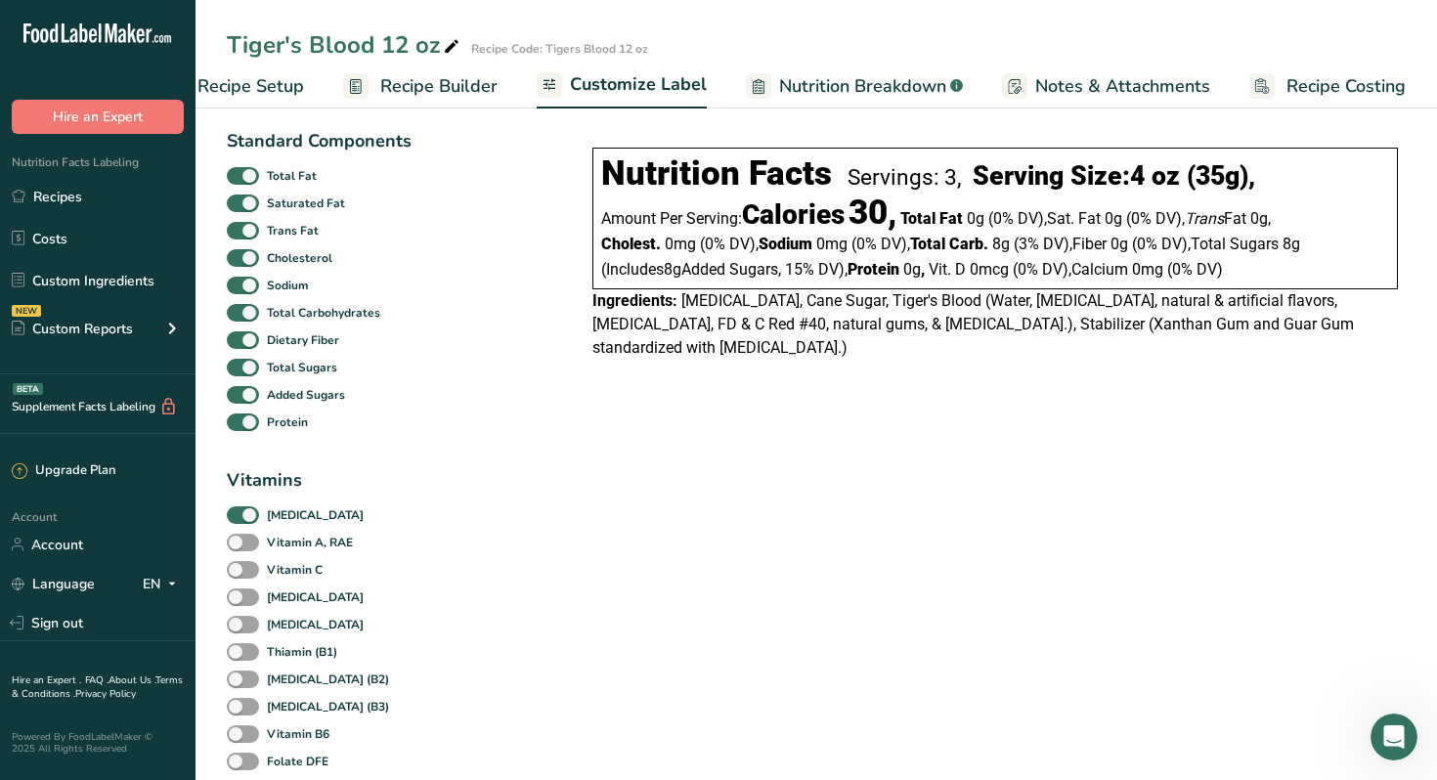
checkbox input "false"
click at [253, 520] on span at bounding box center [243, 515] width 32 height 19
click at [239, 520] on input "[MEDICAL_DATA]" at bounding box center [233, 514] width 13 height 13
checkbox input "false"
click at [250, 429] on span at bounding box center [243, 422] width 32 height 19
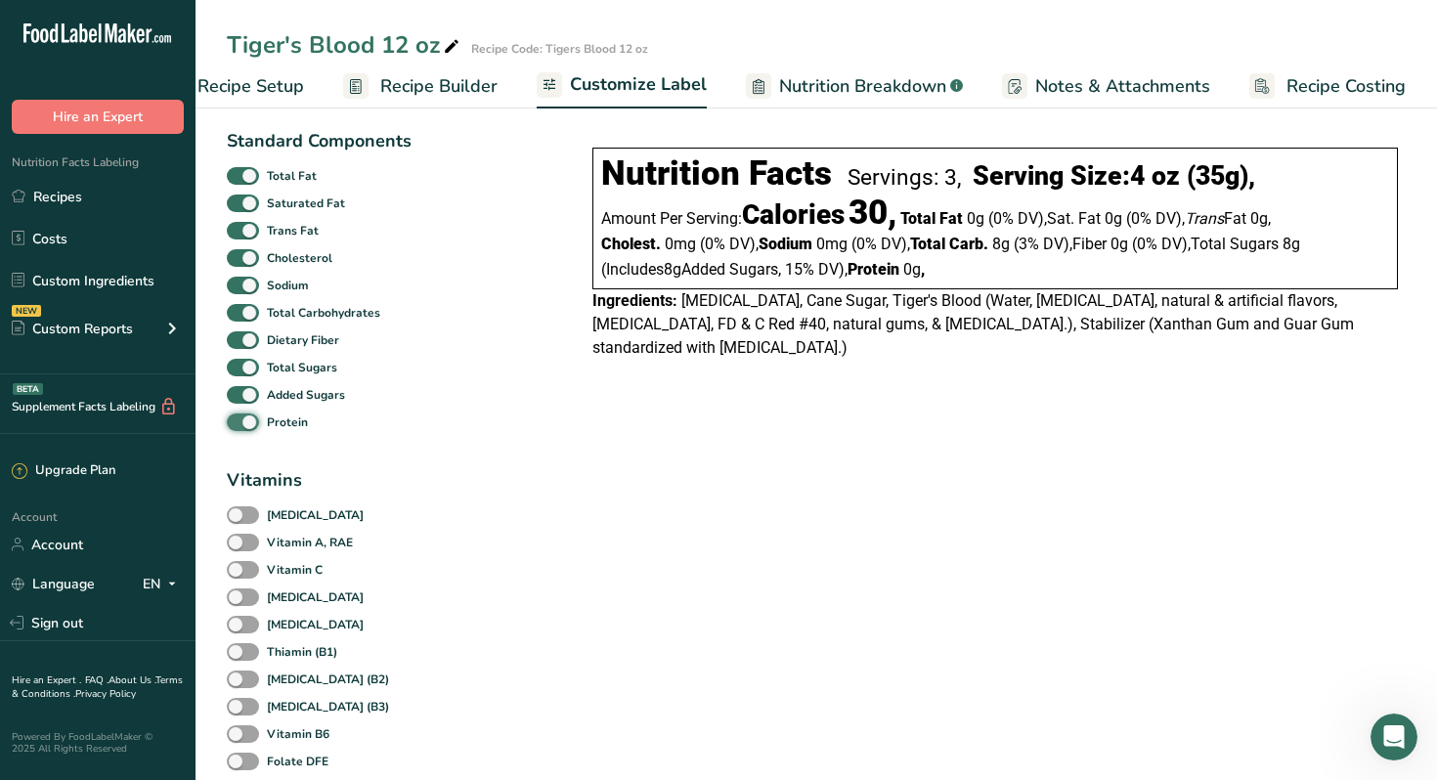
click at [239, 428] on input "Protein" at bounding box center [233, 421] width 13 height 13
checkbox input "false"
click at [251, 402] on span at bounding box center [243, 395] width 32 height 19
click at [239, 401] on input "Added Sugars" at bounding box center [233, 394] width 13 height 13
checkbox input "false"
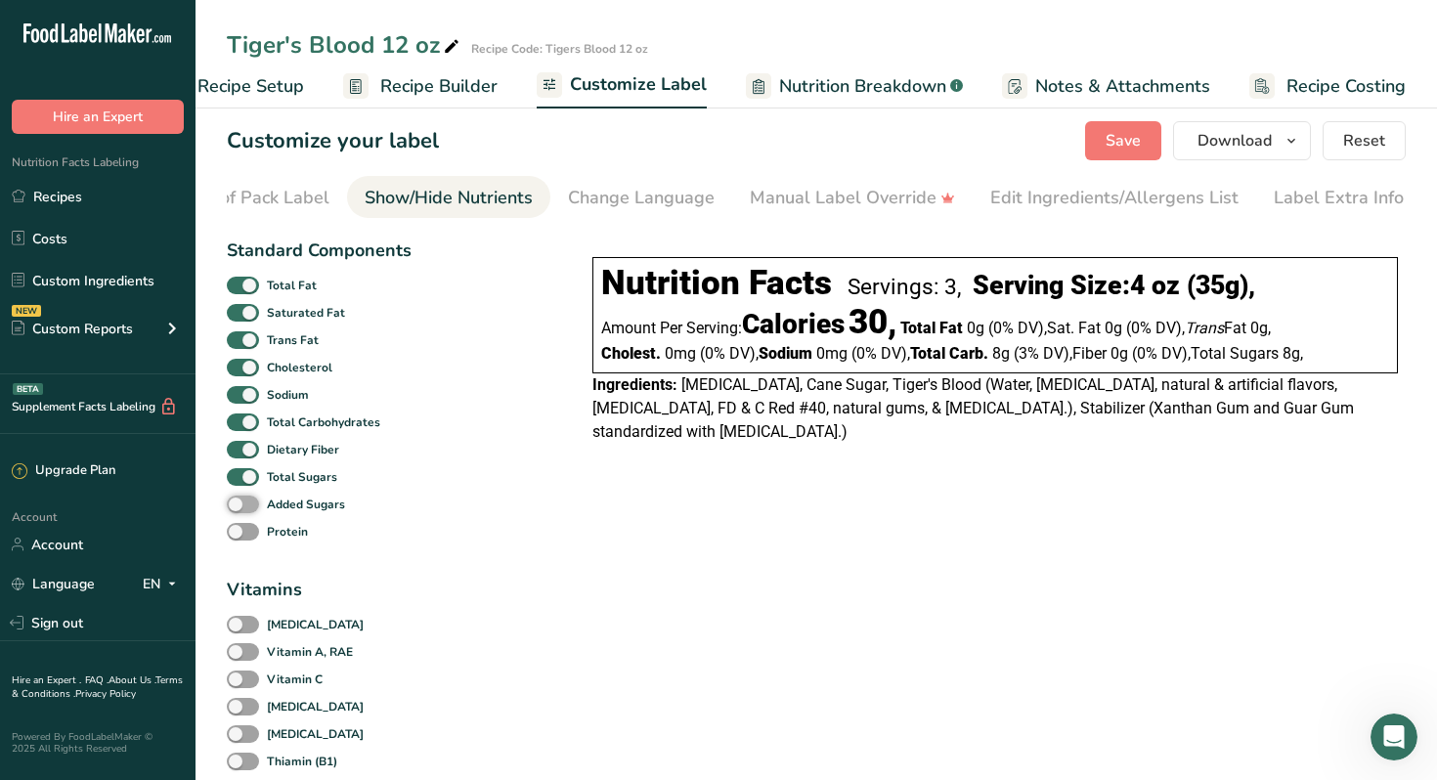
scroll to position [10, 0]
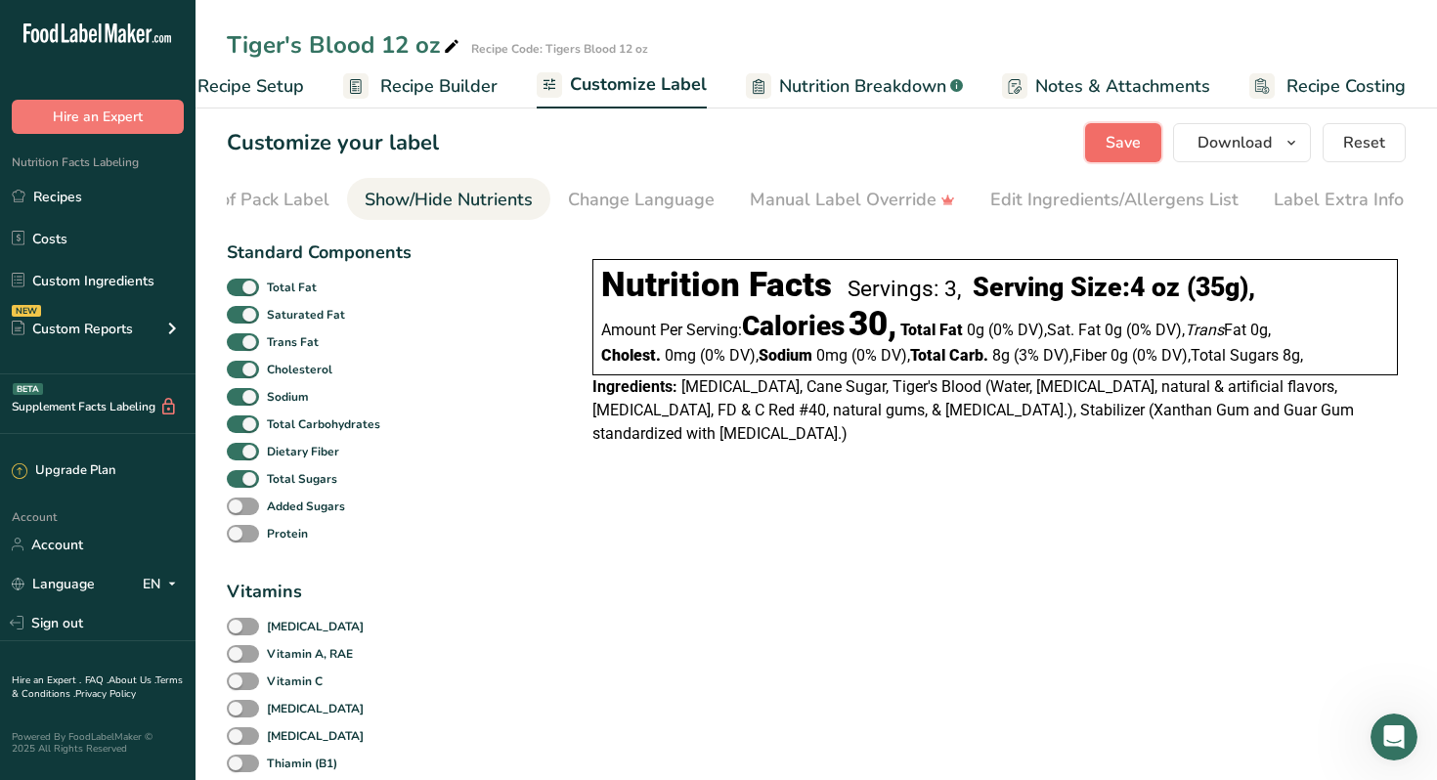
click at [1134, 143] on span "Save" at bounding box center [1122, 142] width 35 height 23
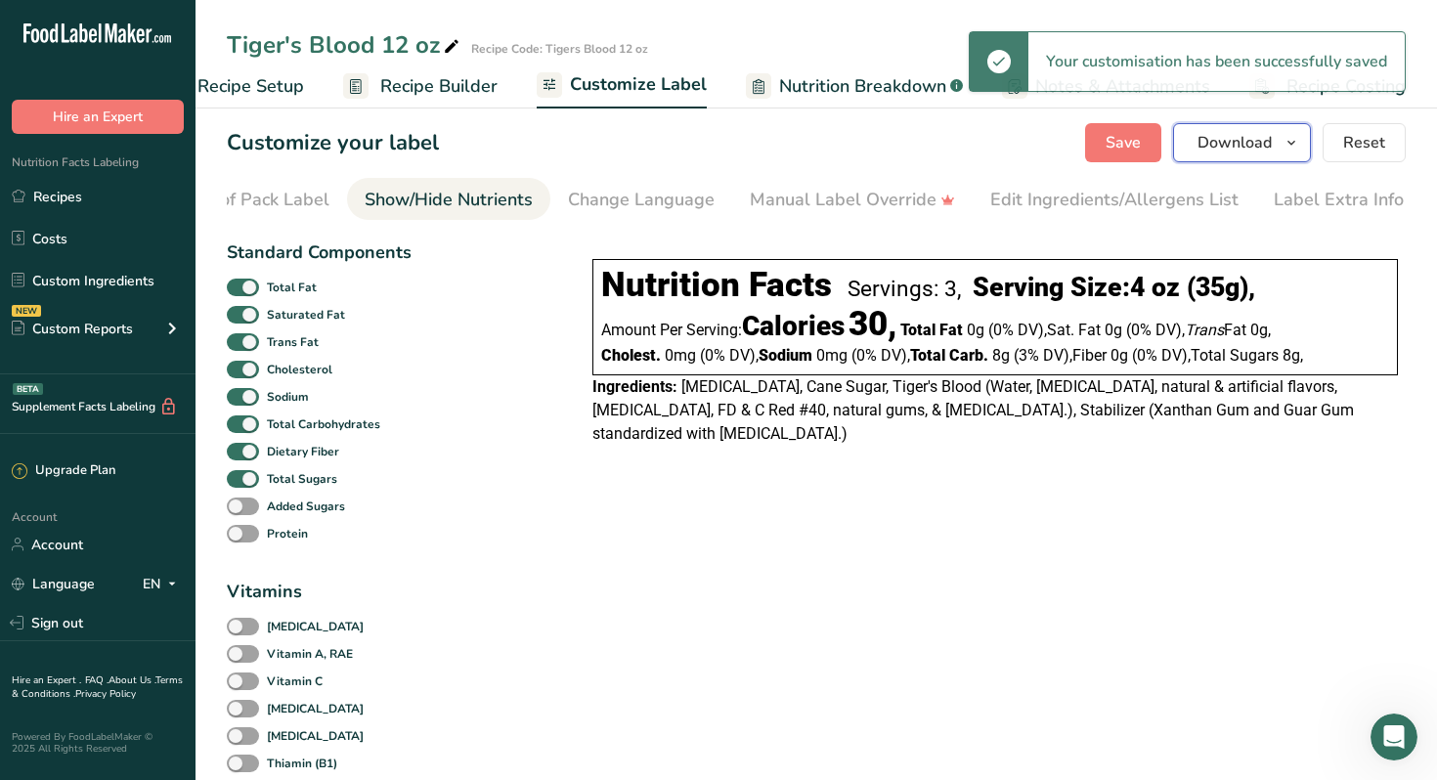
click at [1290, 143] on icon "button" at bounding box center [1291, 143] width 16 height 24
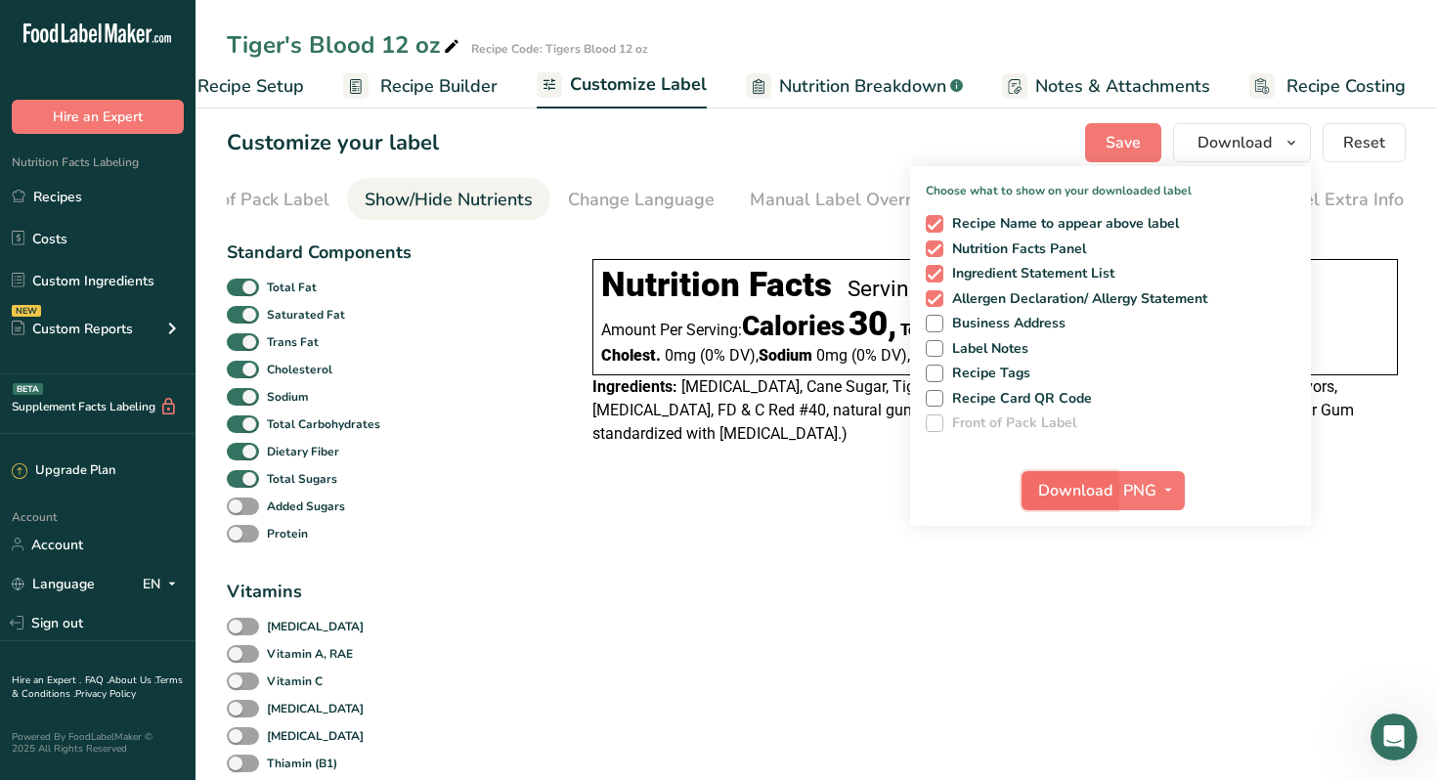
click at [1088, 492] on span "Download" at bounding box center [1075, 490] width 74 height 23
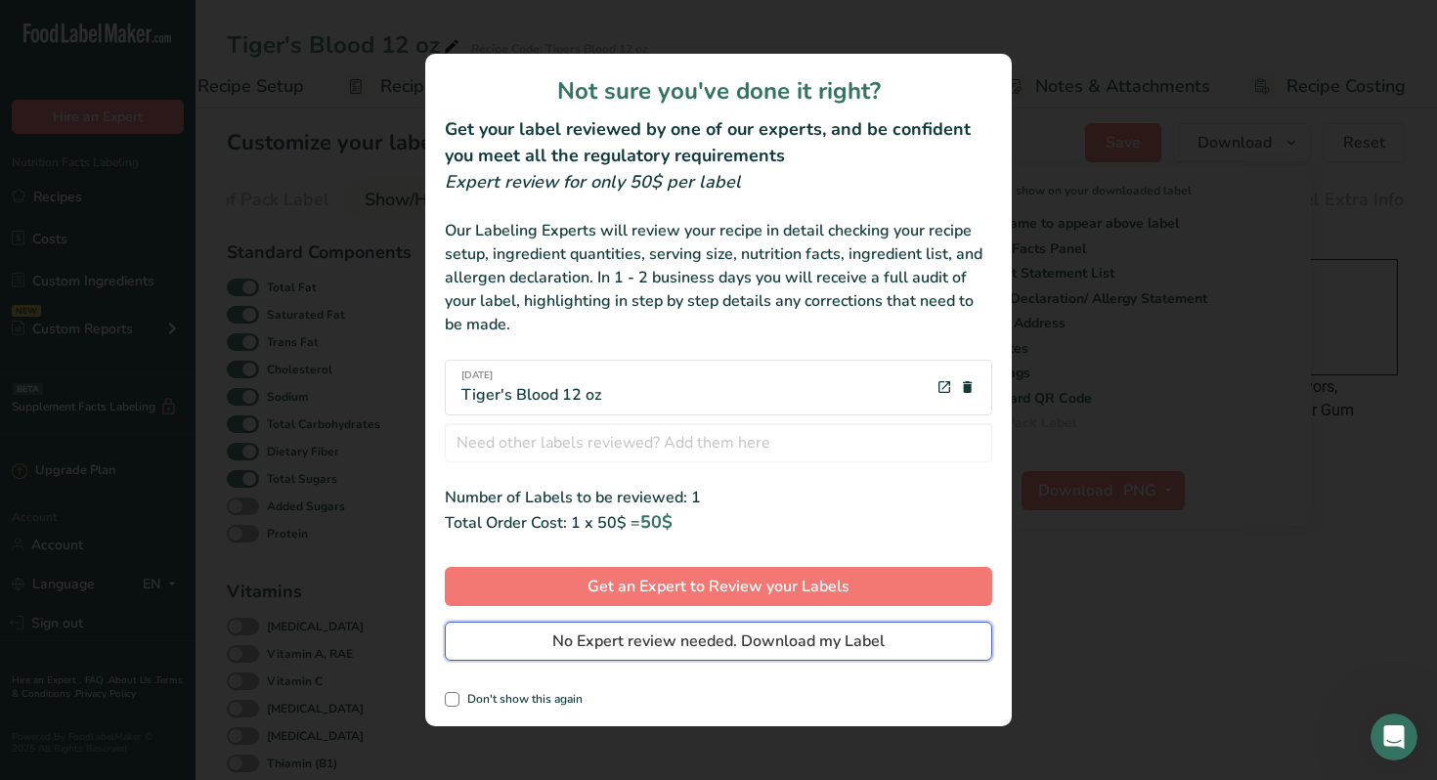
click at [727, 644] on span "No Expert review needed. Download my Label" at bounding box center [718, 640] width 332 height 23
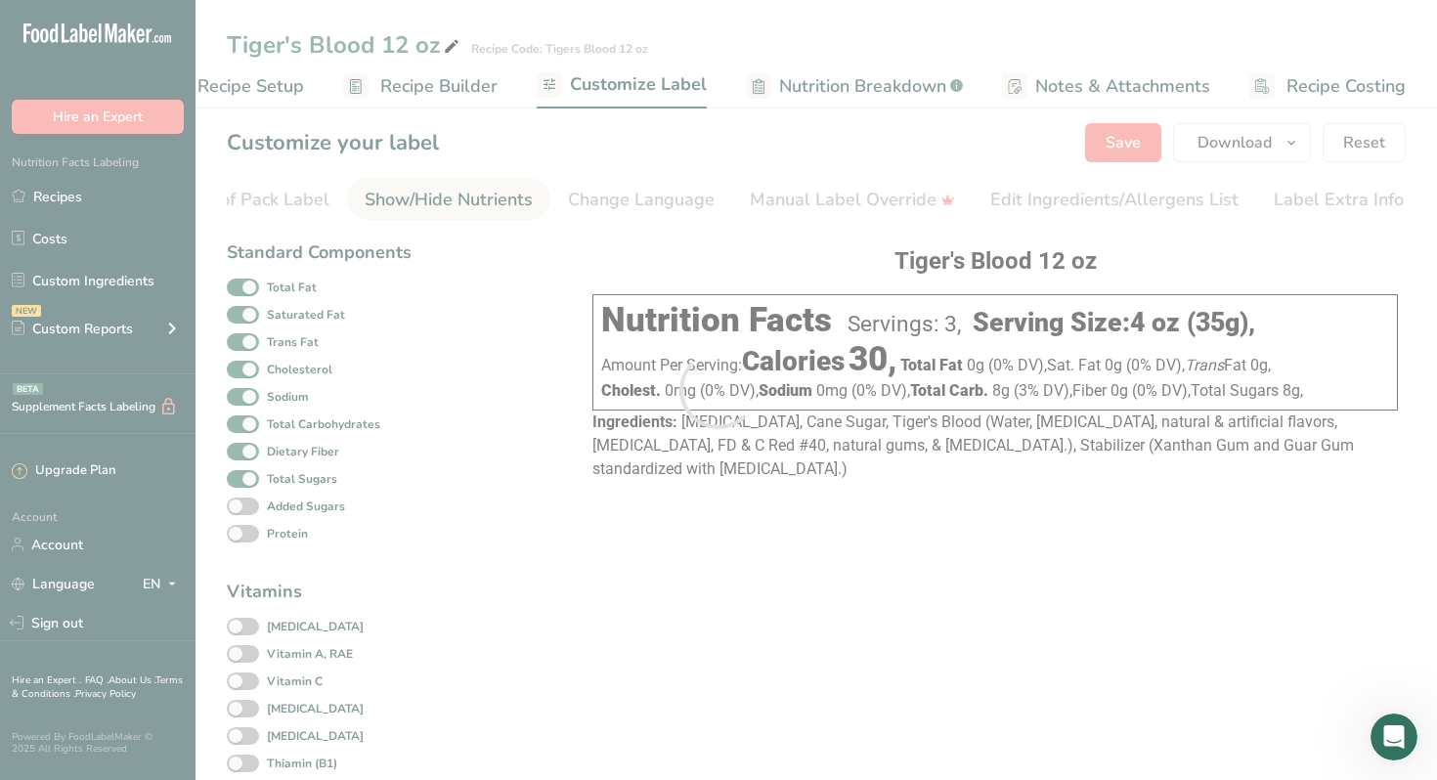
scroll to position [0, 0]
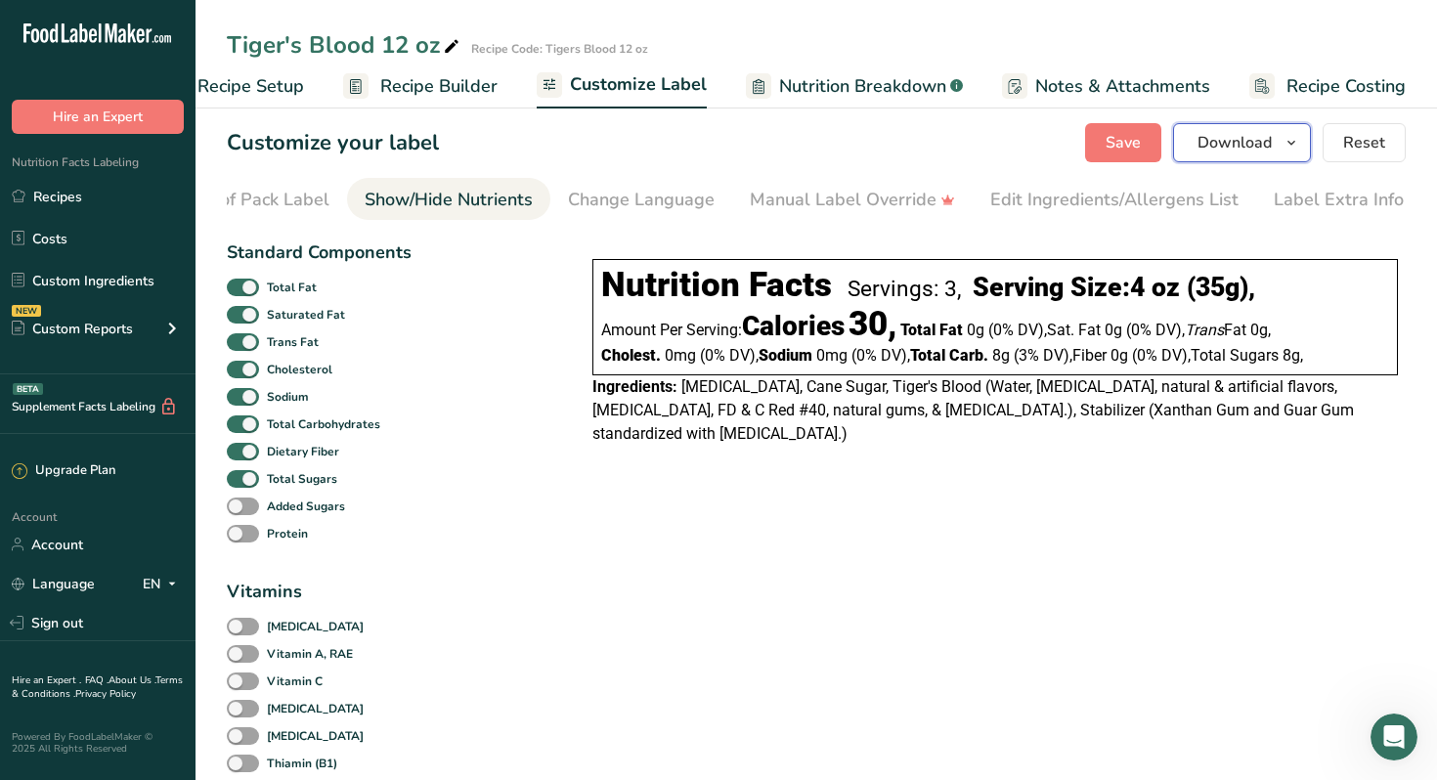
click at [1257, 143] on span "Download" at bounding box center [1234, 142] width 74 height 23
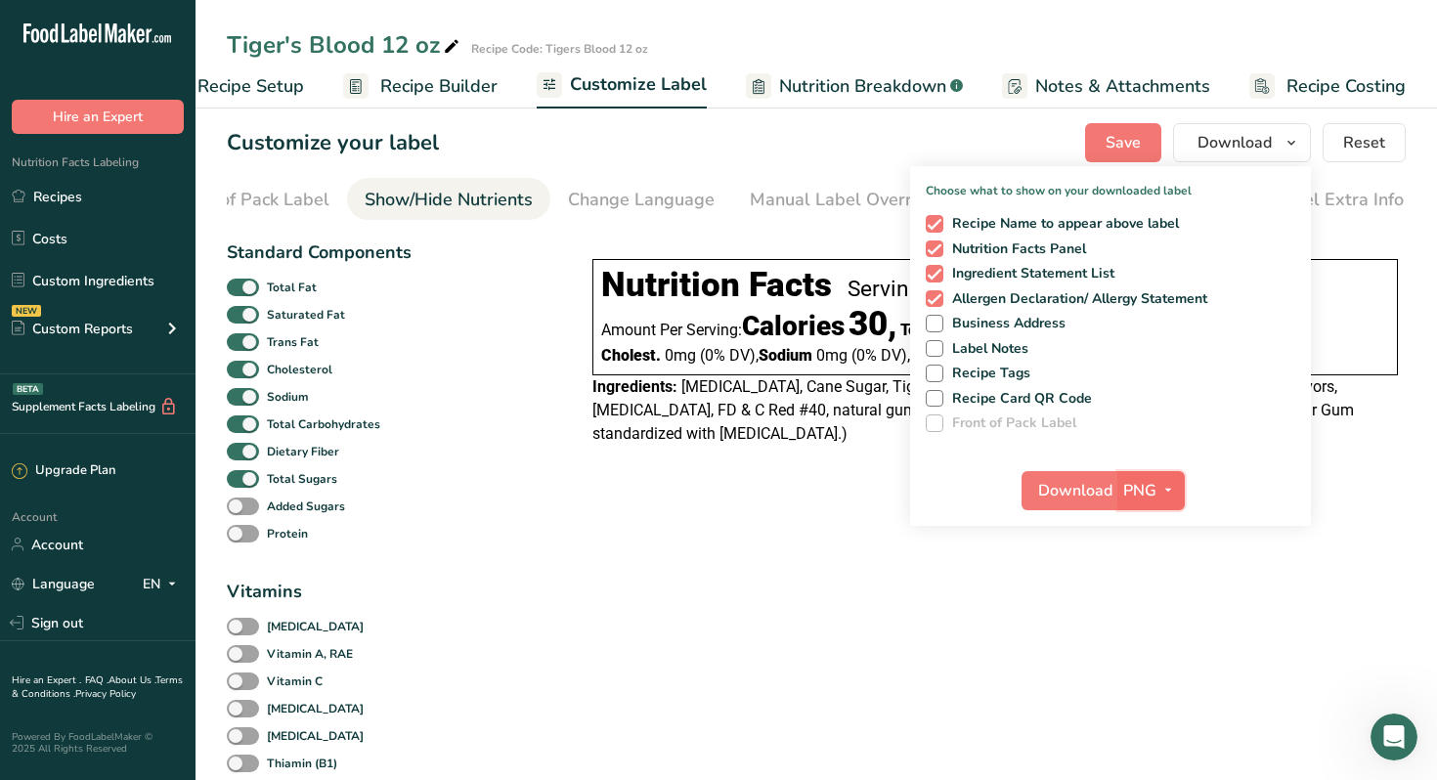
click at [1172, 491] on icon "button" at bounding box center [1168, 490] width 16 height 24
click at [1150, 627] on link "PDF" at bounding box center [1153, 627] width 63 height 32
click at [1065, 491] on span "Download" at bounding box center [1076, 490] width 74 height 23
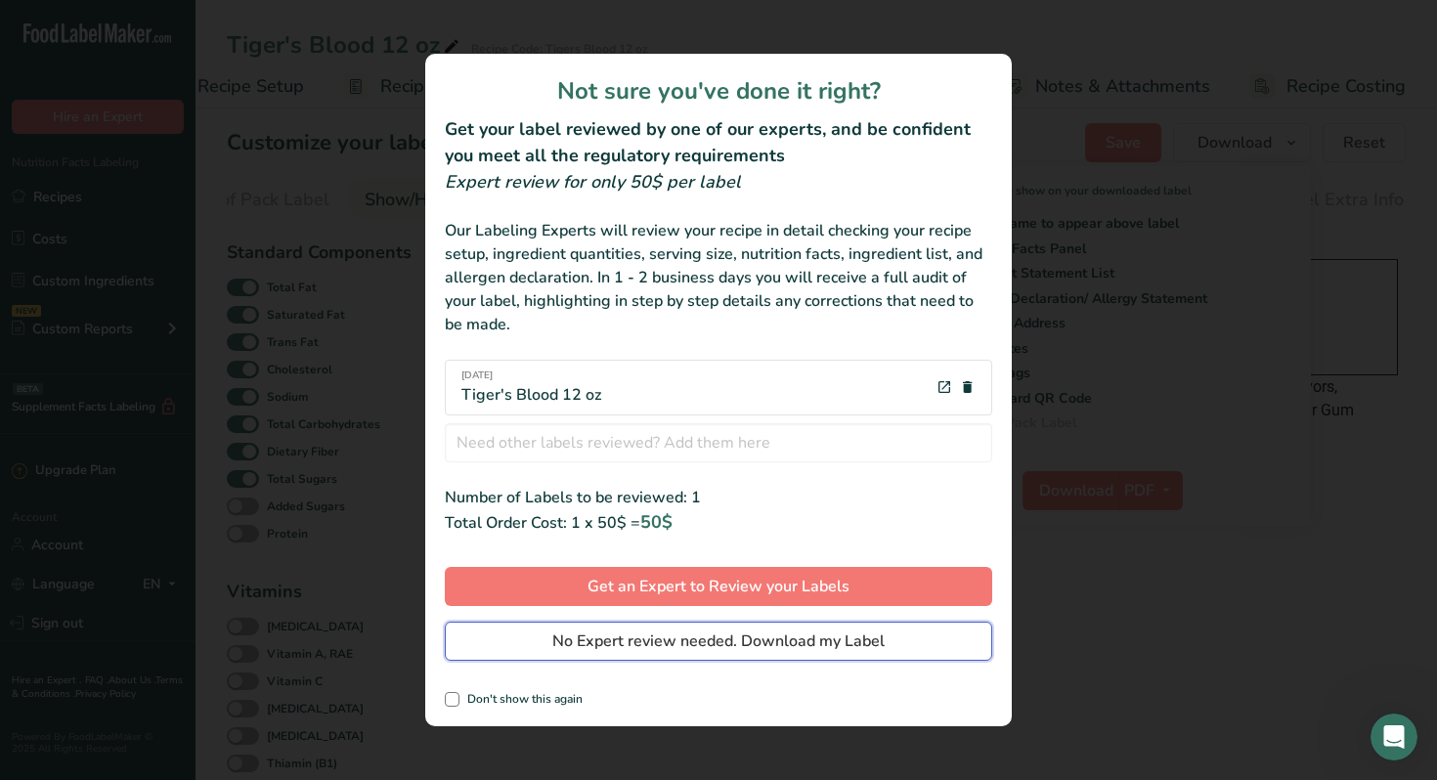
click at [736, 648] on span "No Expert review needed. Download my Label" at bounding box center [718, 640] width 332 height 23
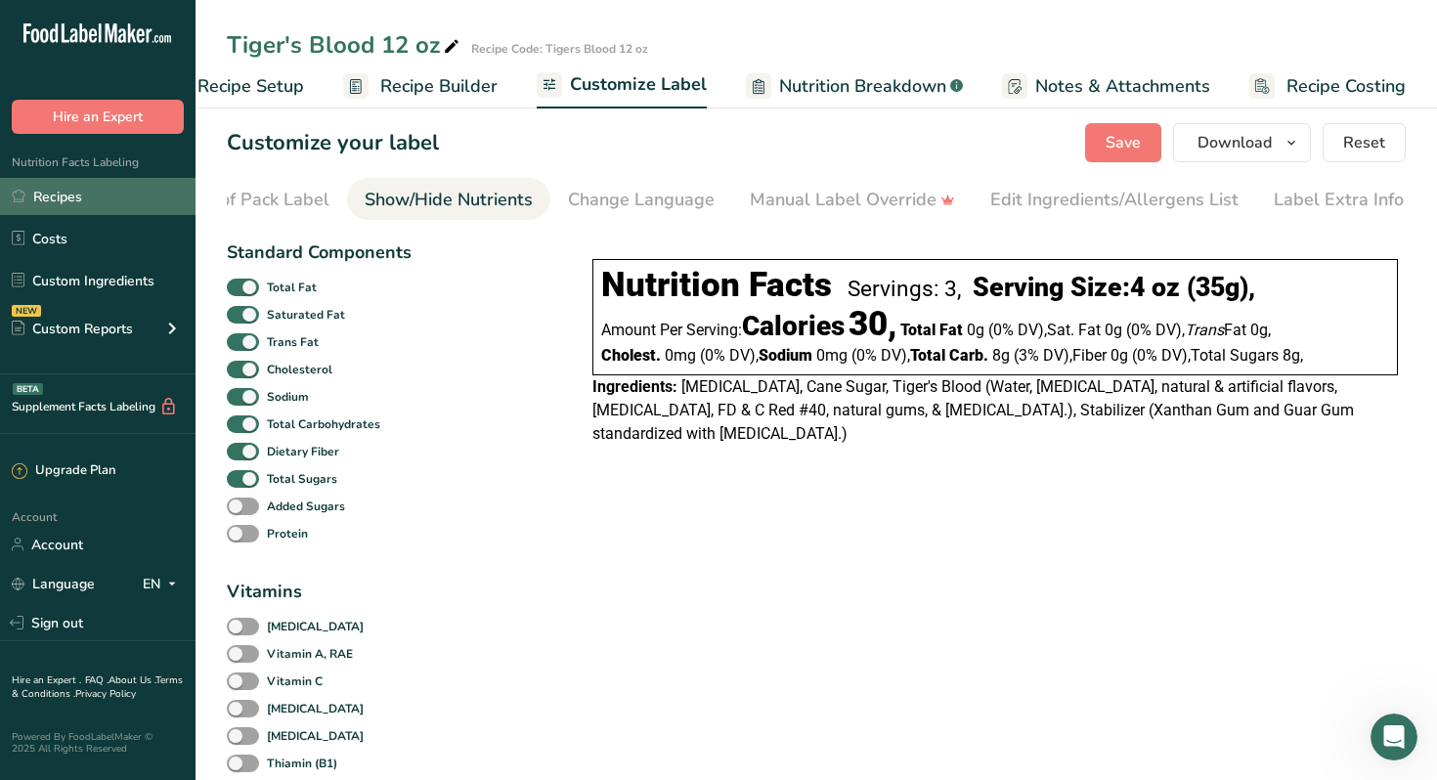
click at [55, 195] on link "Recipes" at bounding box center [97, 196] width 195 height 37
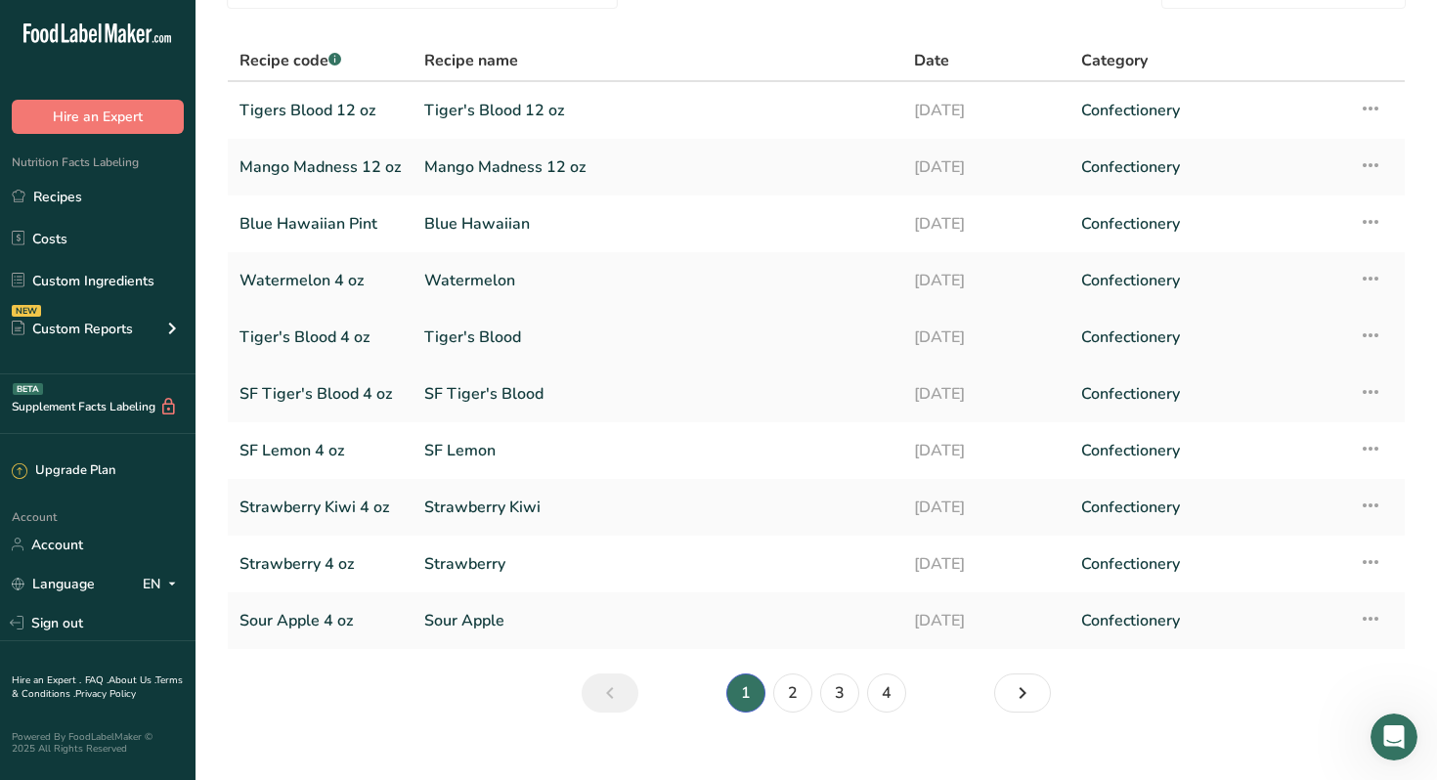
scroll to position [132, 0]
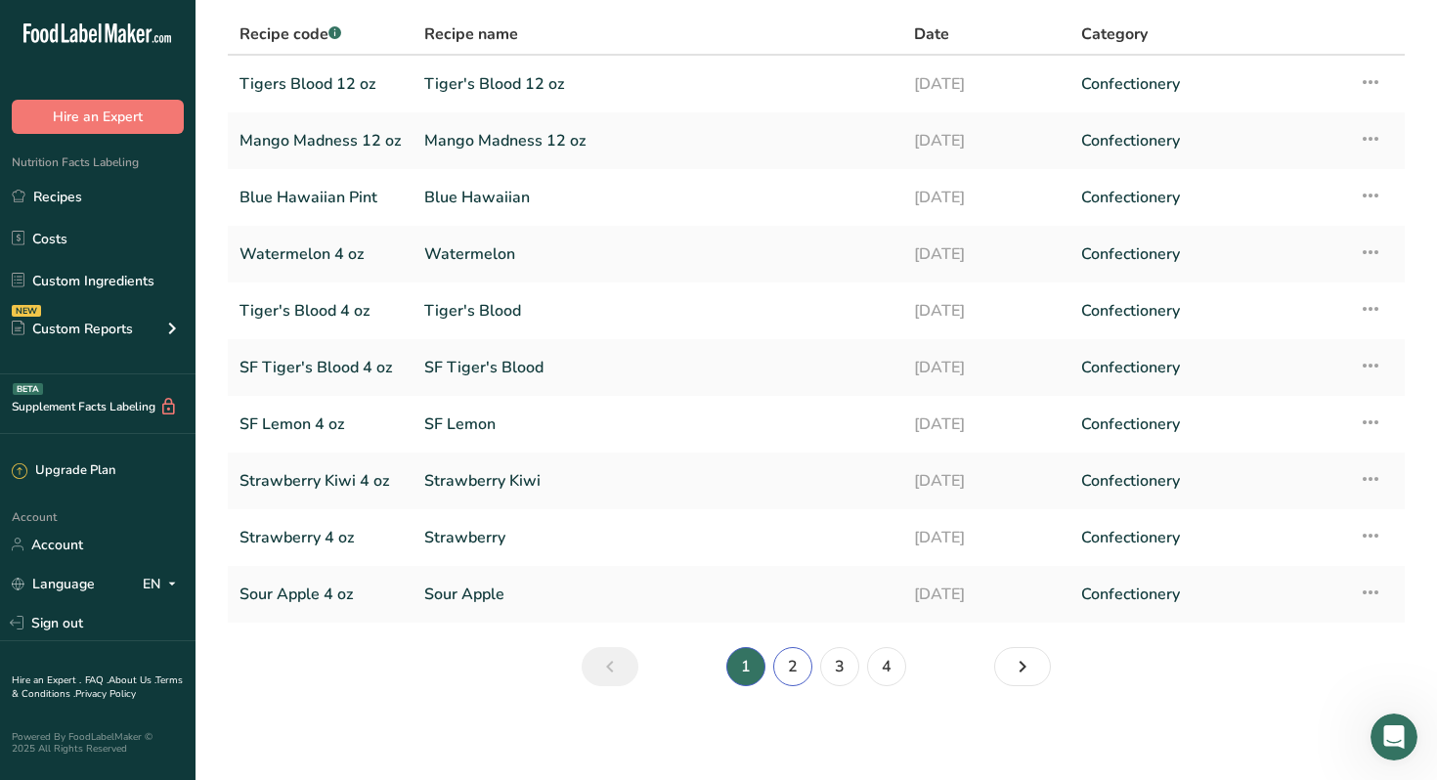
click at [794, 668] on link "2" at bounding box center [792, 666] width 39 height 39
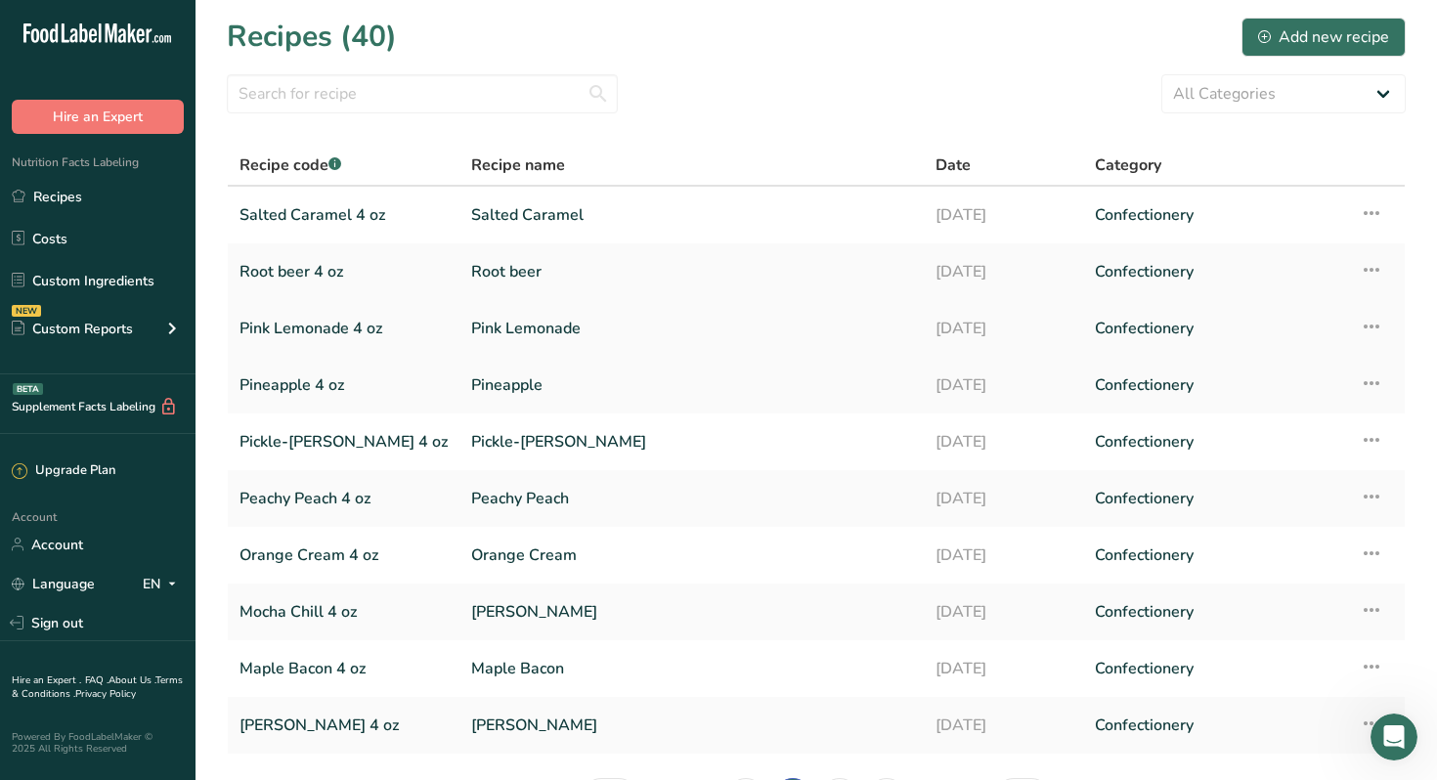
scroll to position [132, 0]
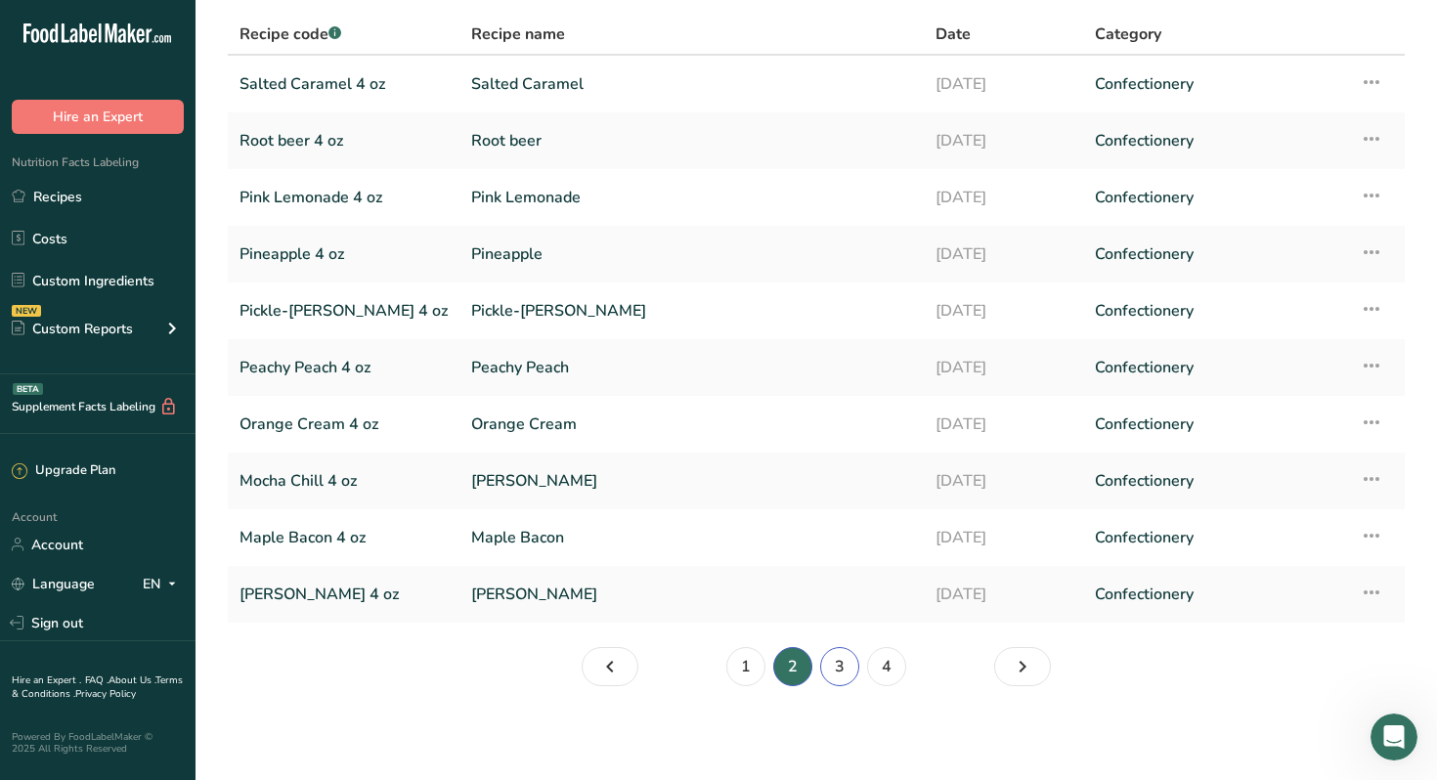
click at [838, 666] on link "3" at bounding box center [839, 666] width 39 height 39
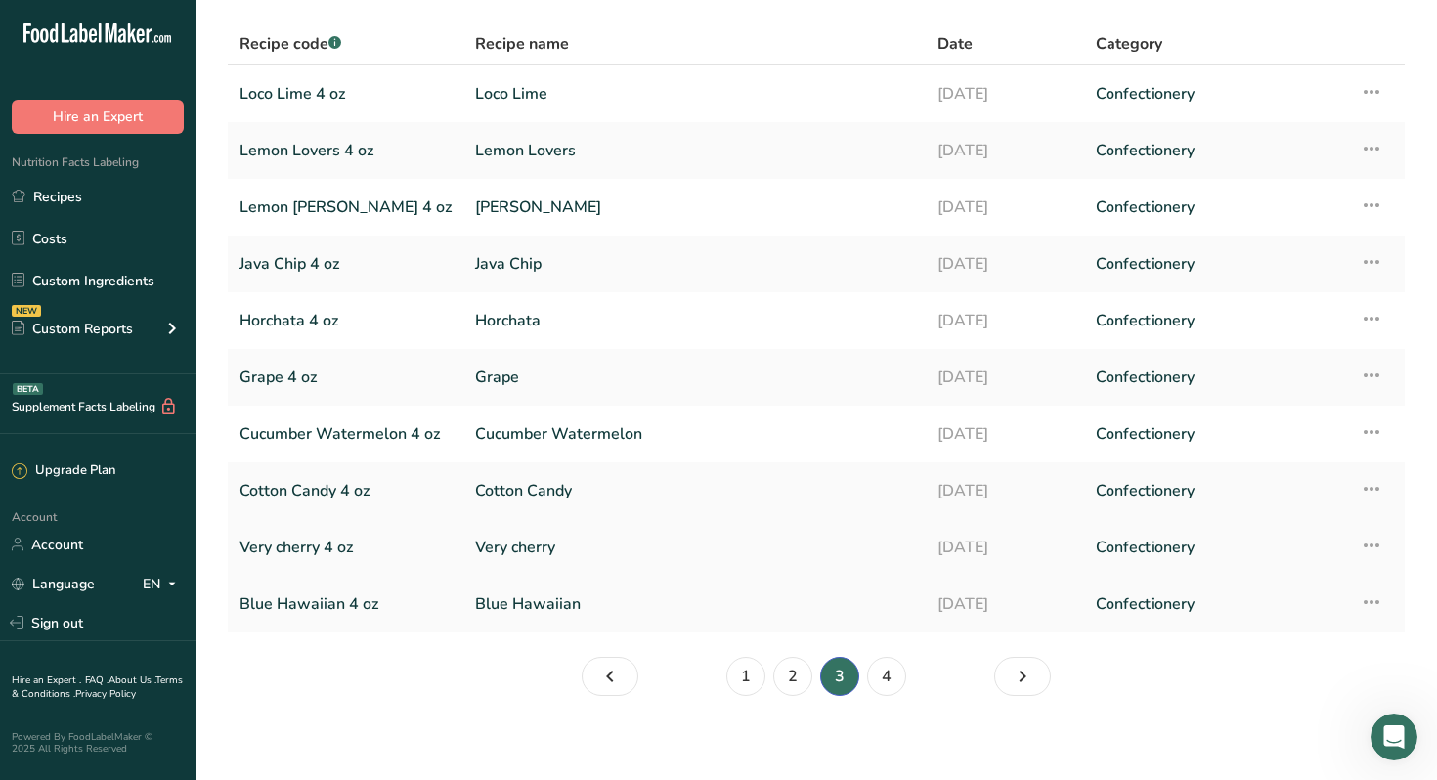
scroll to position [132, 0]
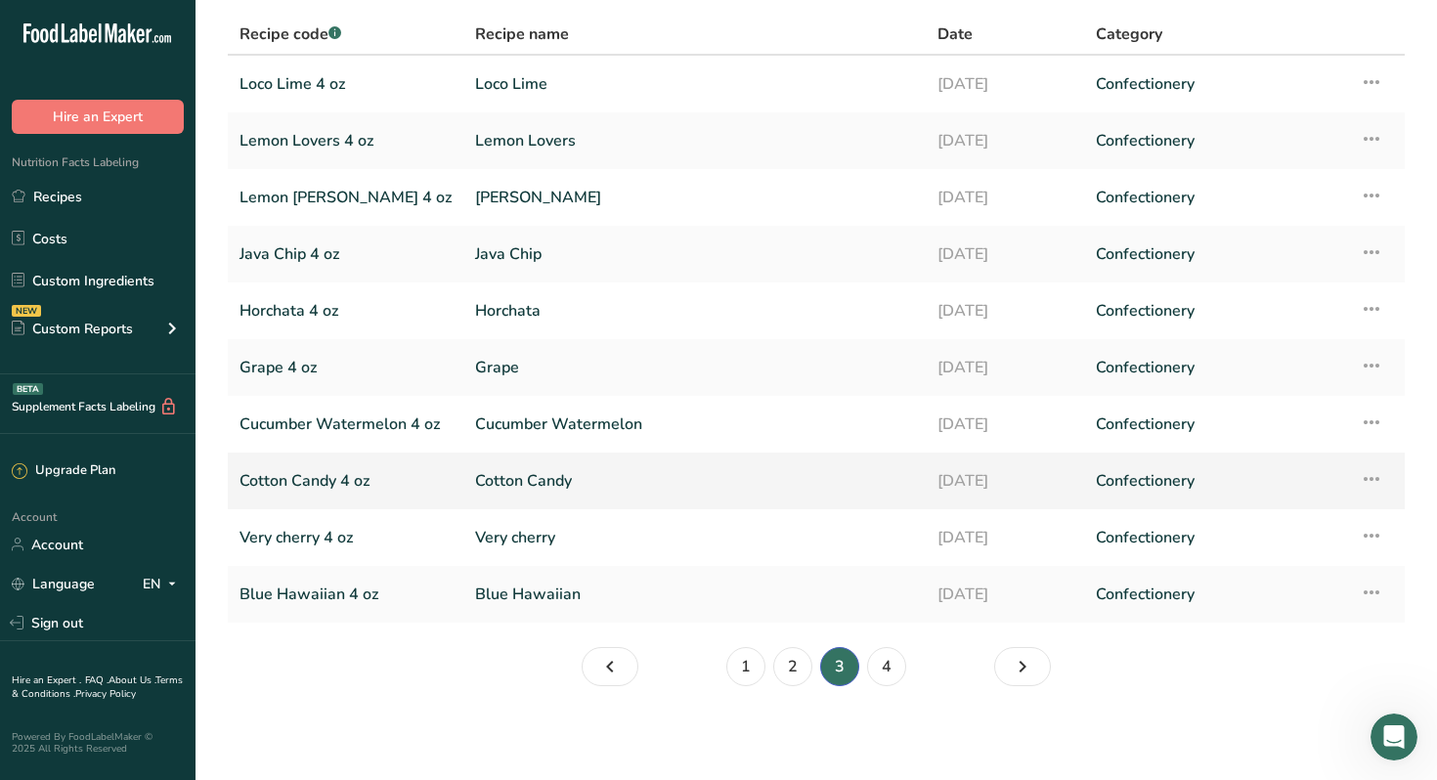
click at [313, 482] on link "Cotton Candy 4 oz" at bounding box center [345, 480] width 212 height 41
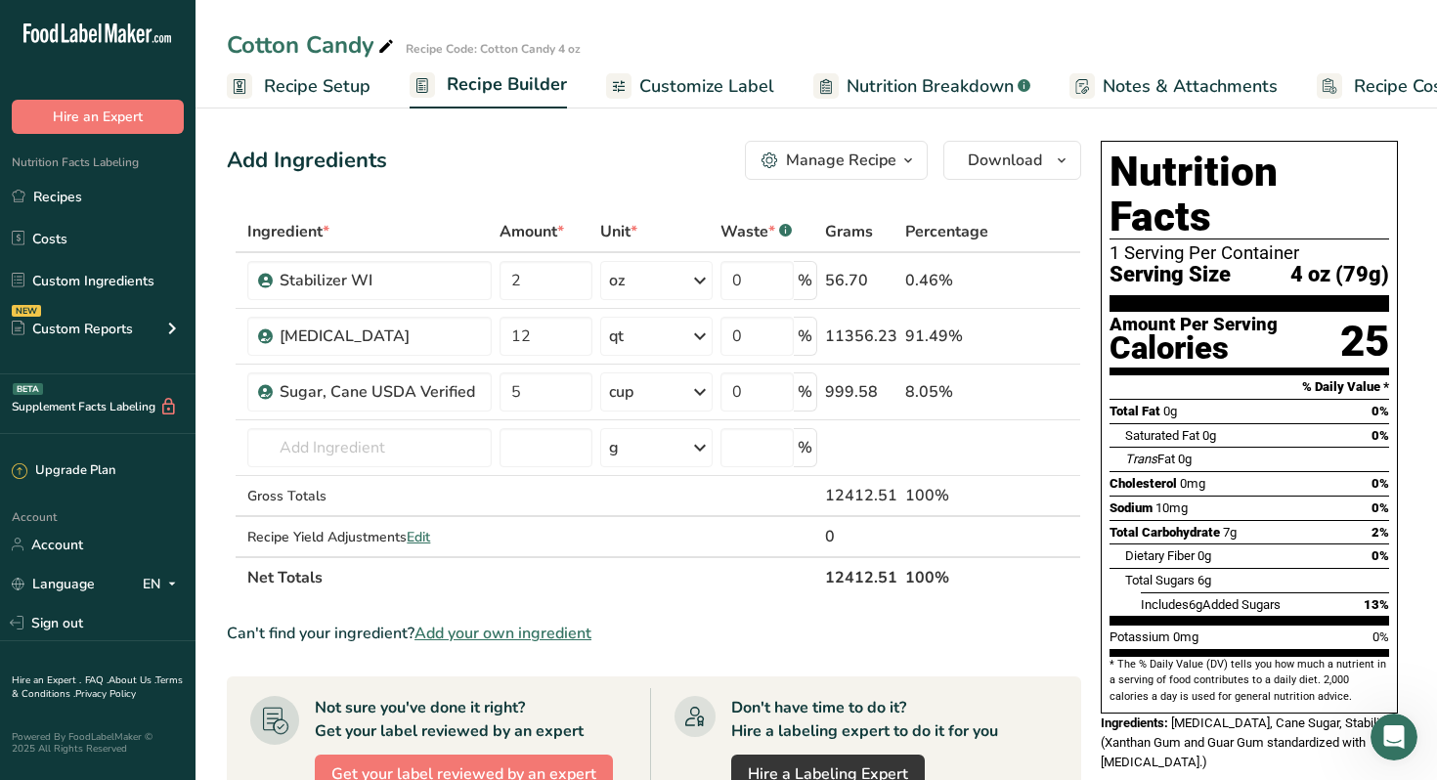
click at [1355, 31] on div "Cotton Candy Recipe Code: Cotton Candy 4 oz" at bounding box center [815, 44] width 1241 height 35
click at [981, 24] on div "Cotton Candy Recipe Code: Cotton Candy 4 oz Recipe Setup Recipe Builder Customi…" at bounding box center [815, 54] width 1241 height 108
click at [835, 155] on div "Manage Recipe" at bounding box center [841, 160] width 110 height 23
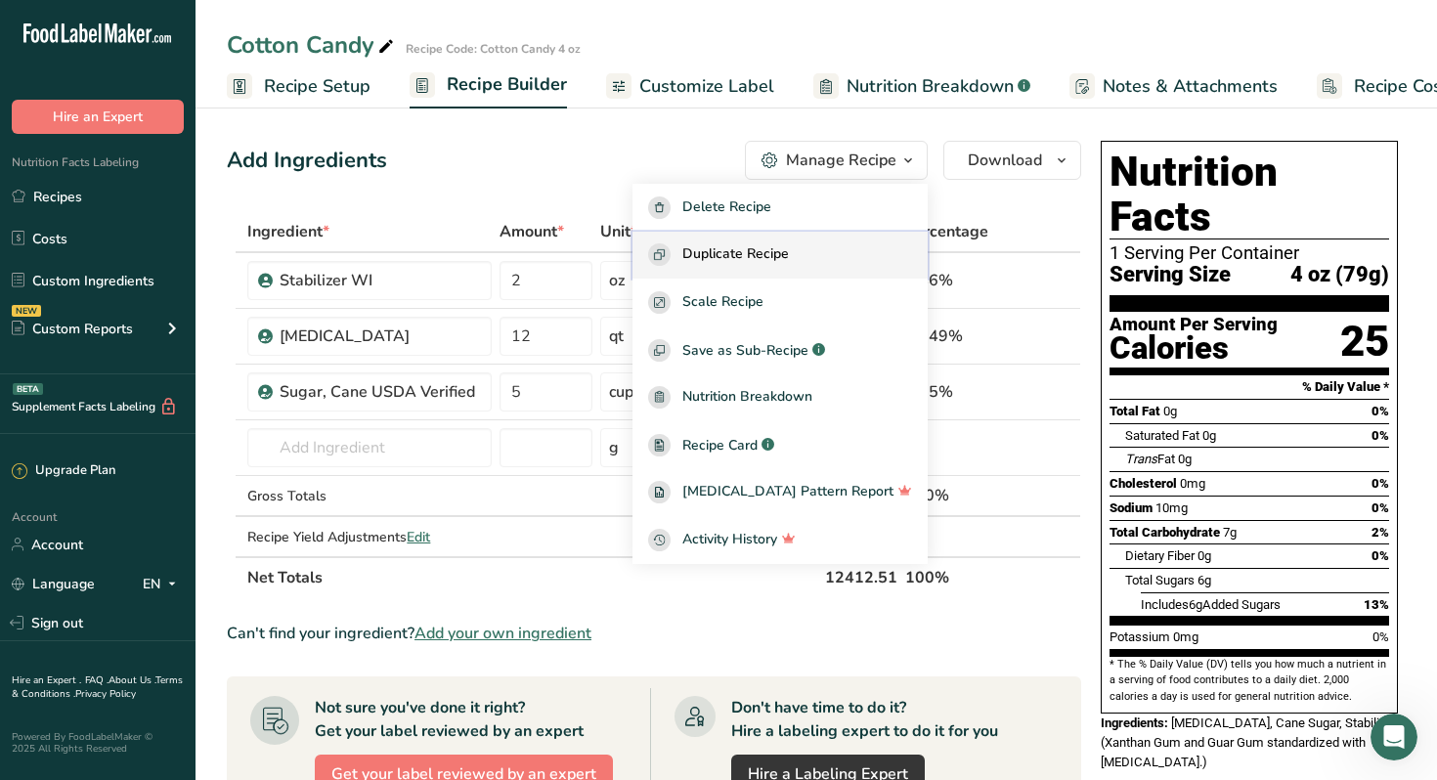
click at [788, 250] on span "Duplicate Recipe" at bounding box center [735, 254] width 107 height 22
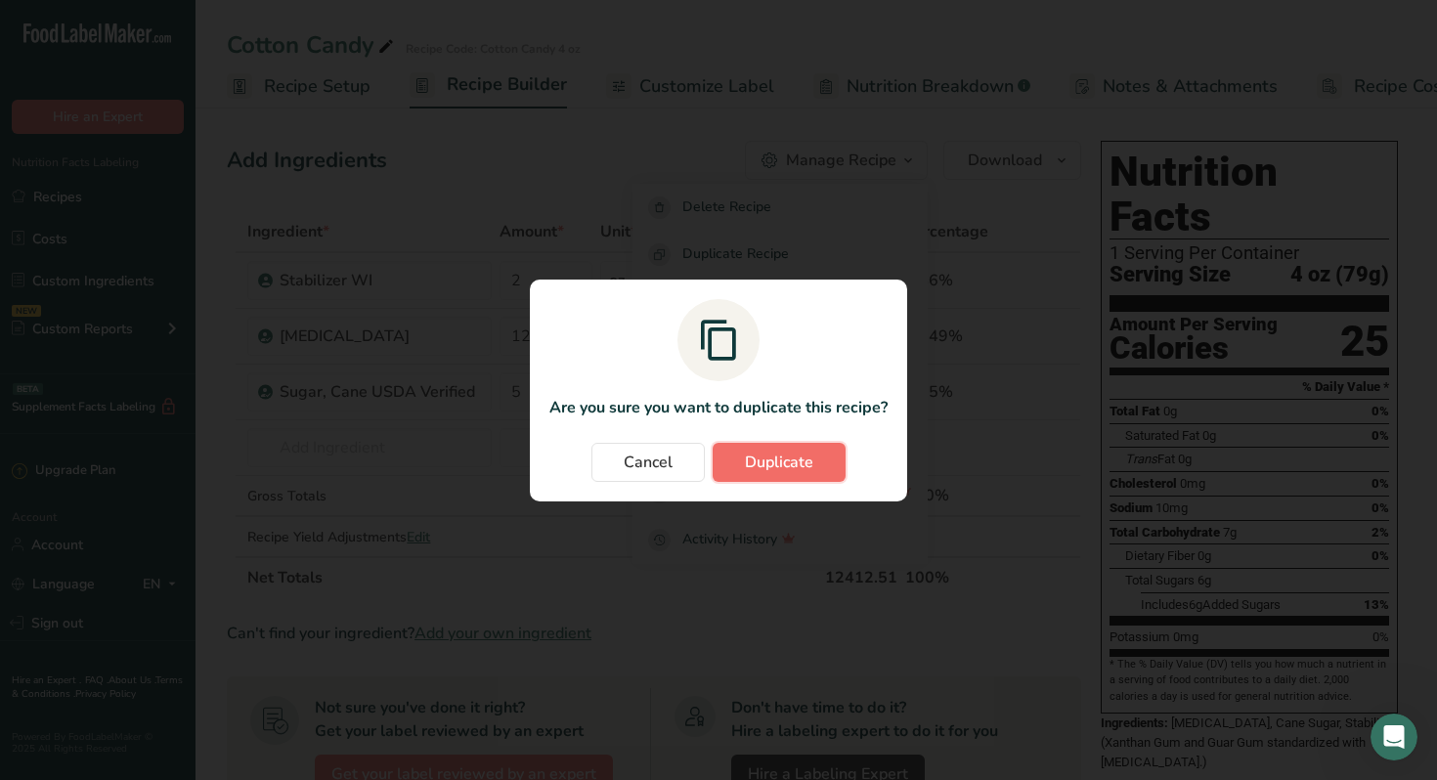
click at [780, 467] on span "Duplicate" at bounding box center [779, 462] width 68 height 23
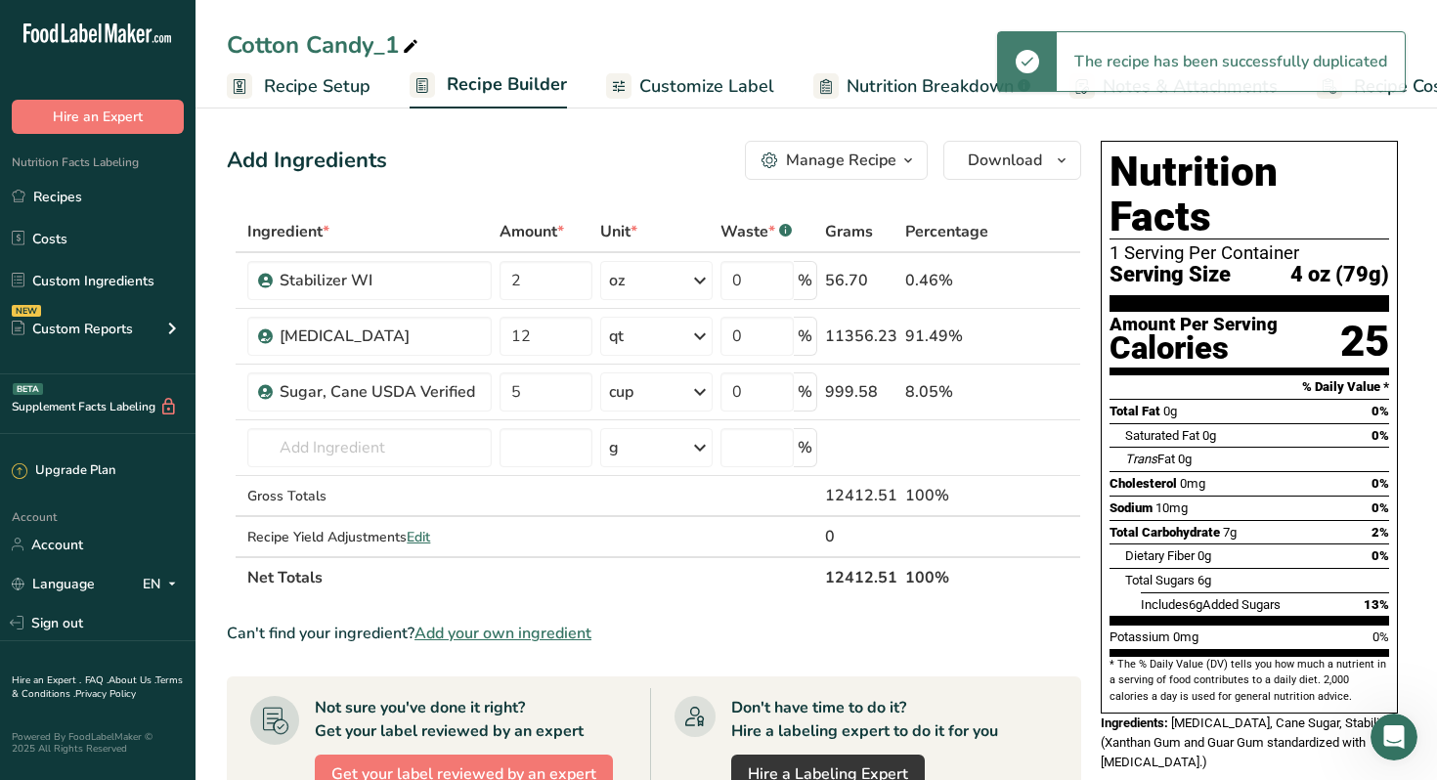
click at [415, 46] on icon at bounding box center [411, 46] width 18 height 27
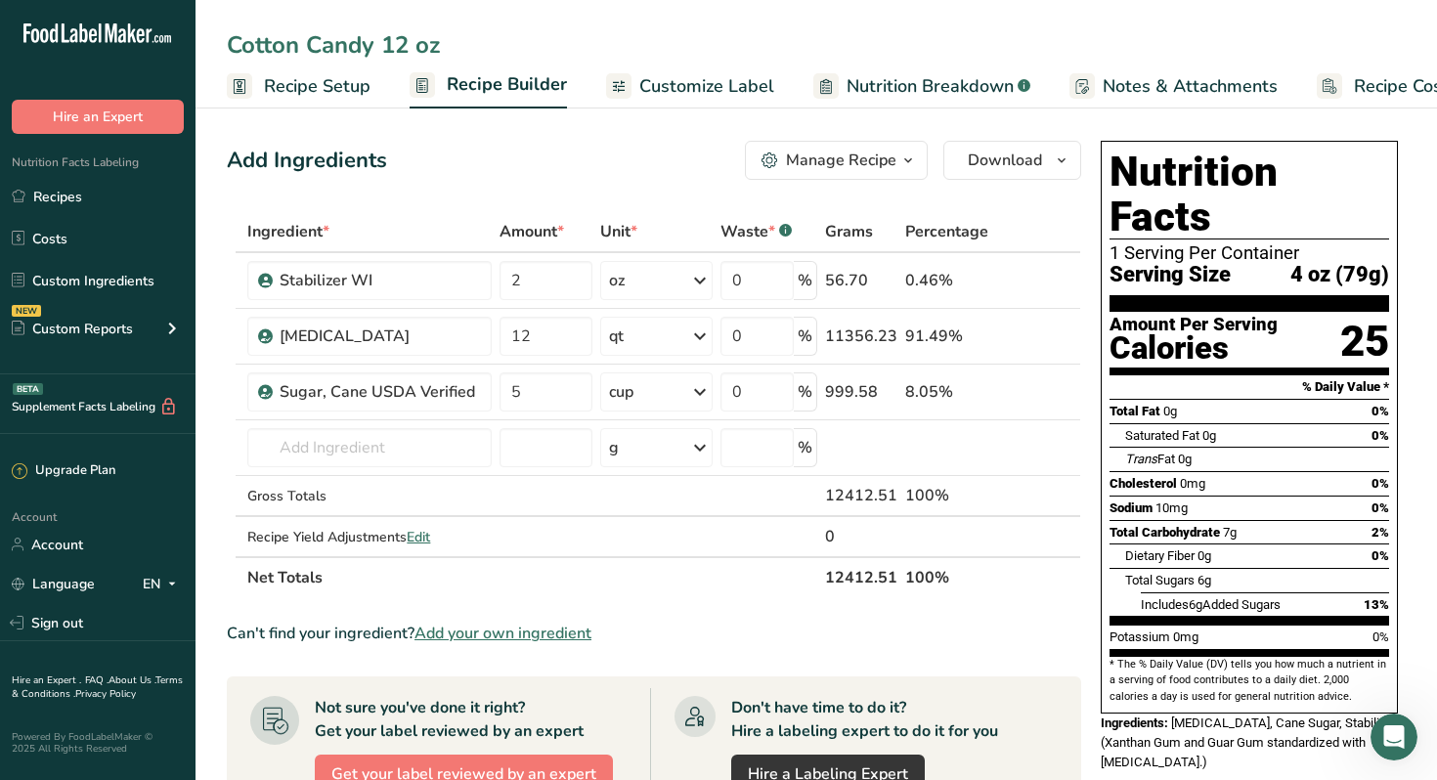
type input "Cotton Candy 12 oz"
click at [701, 86] on span "Customize Label" at bounding box center [706, 86] width 135 height 26
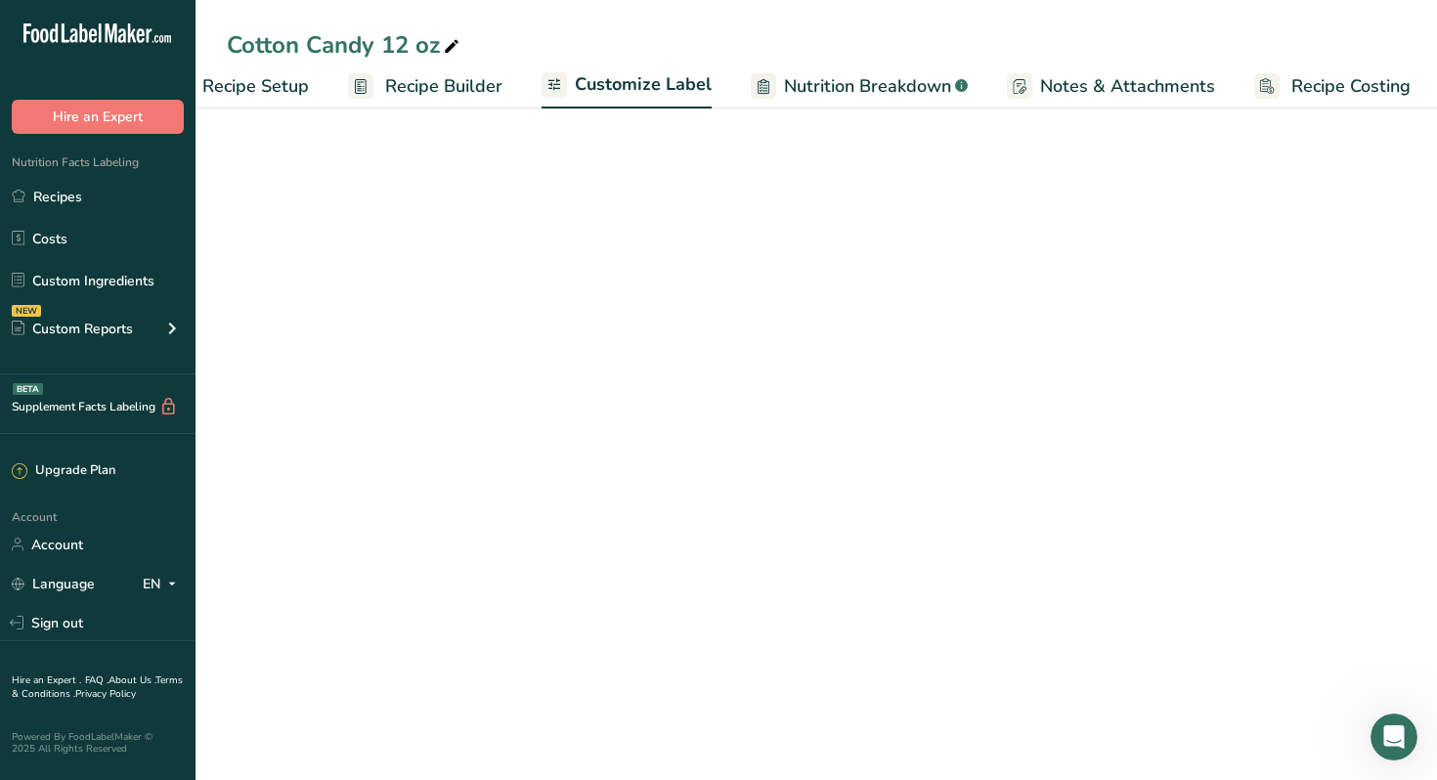
scroll to position [0, 66]
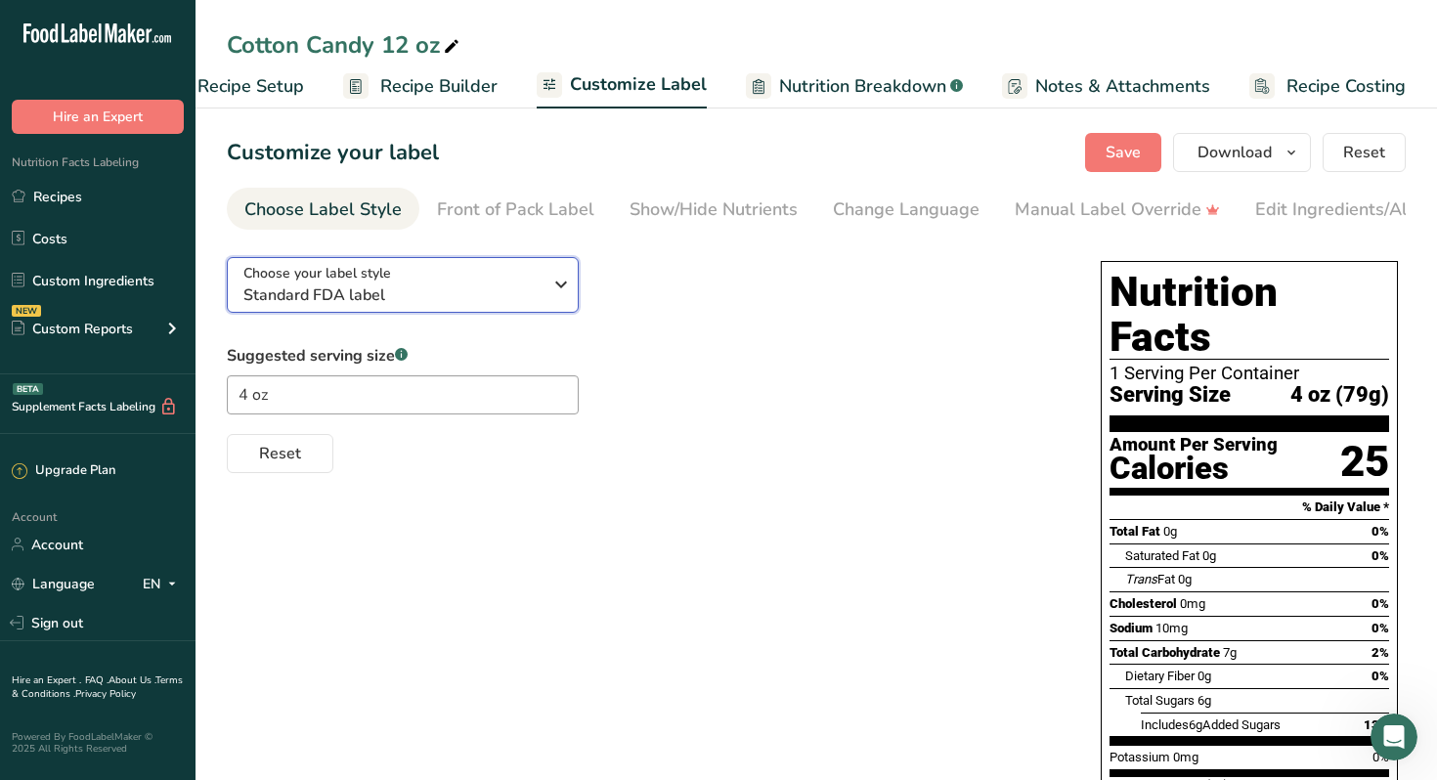
click at [562, 287] on icon "button" at bounding box center [560, 284] width 23 height 35
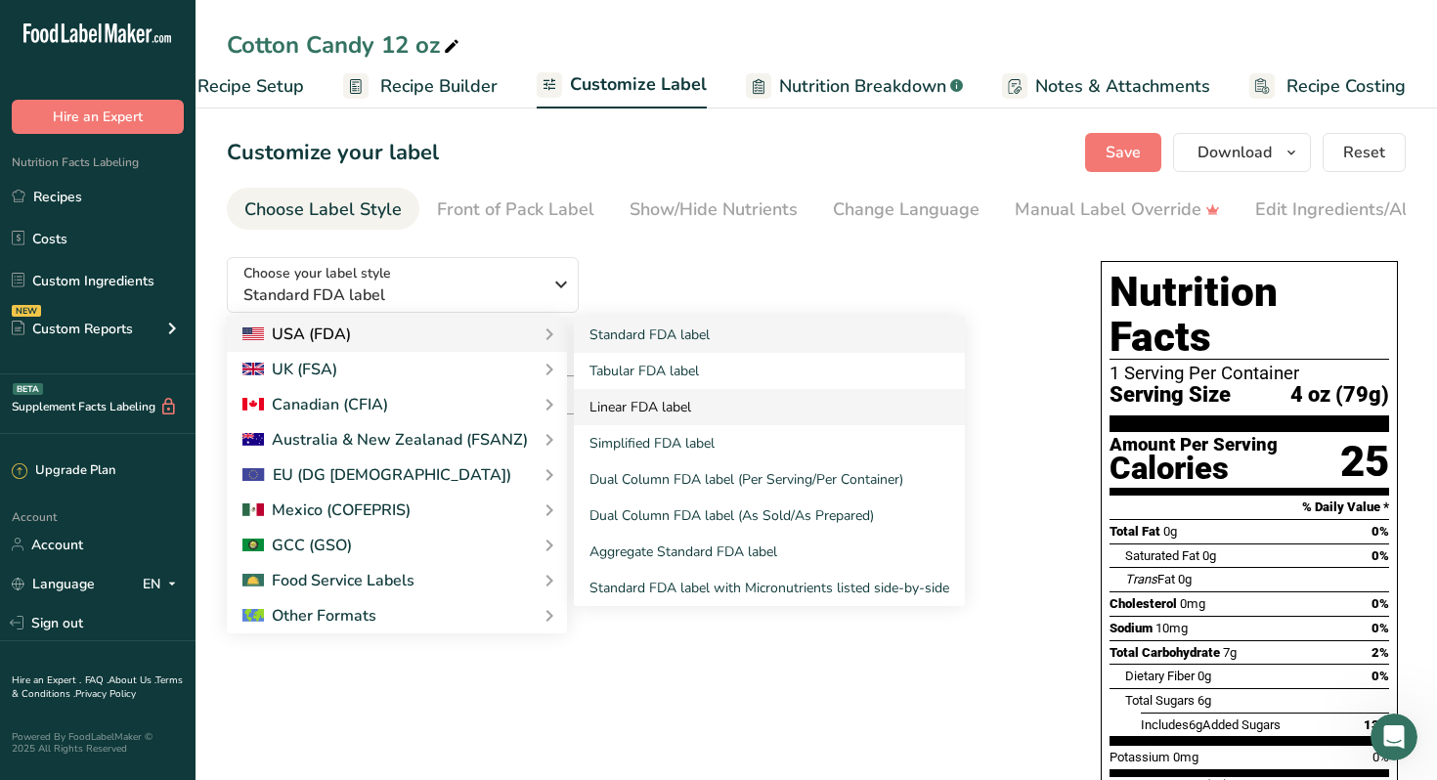
click at [639, 409] on link "Linear FDA label" at bounding box center [769, 407] width 391 height 36
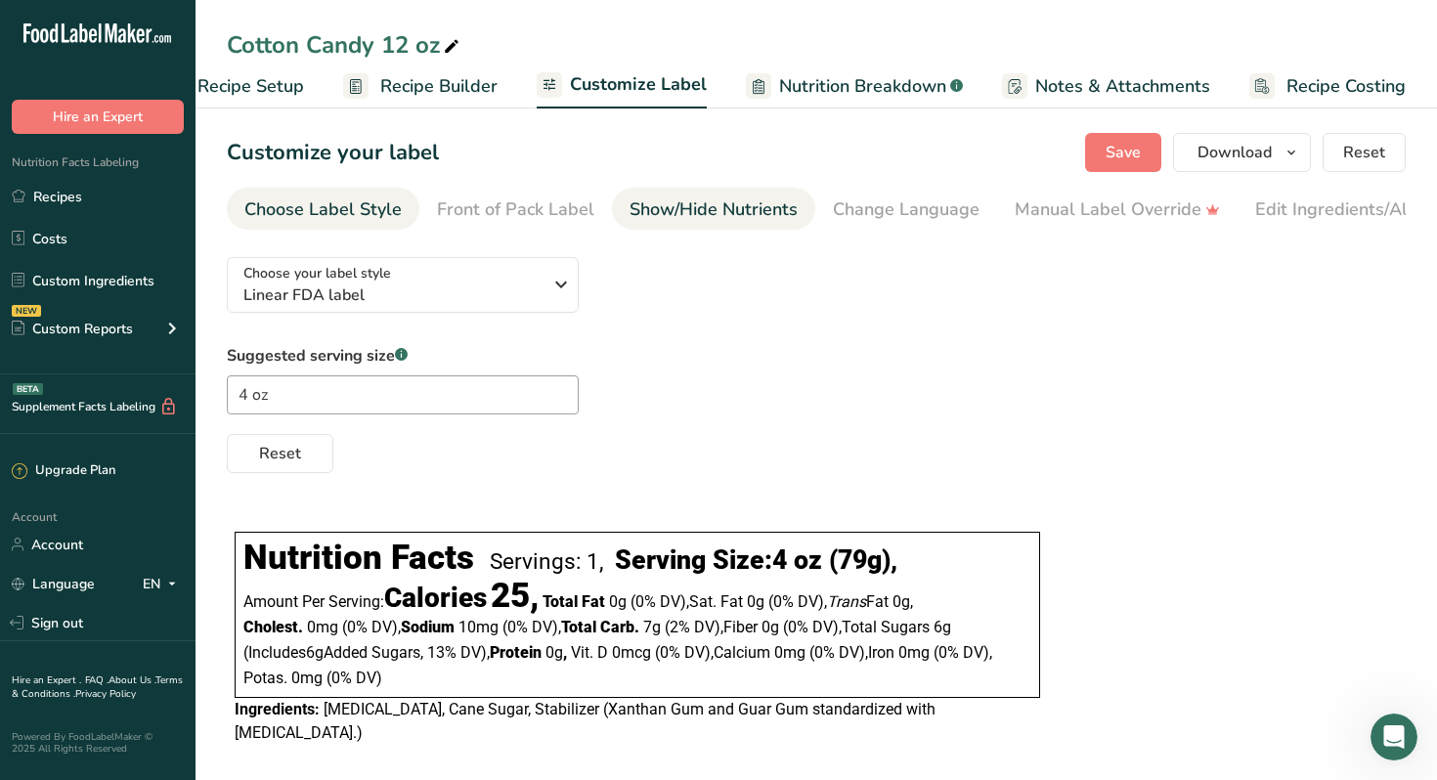
click at [699, 210] on div "Show/Hide Nutrients" at bounding box center [713, 209] width 168 height 26
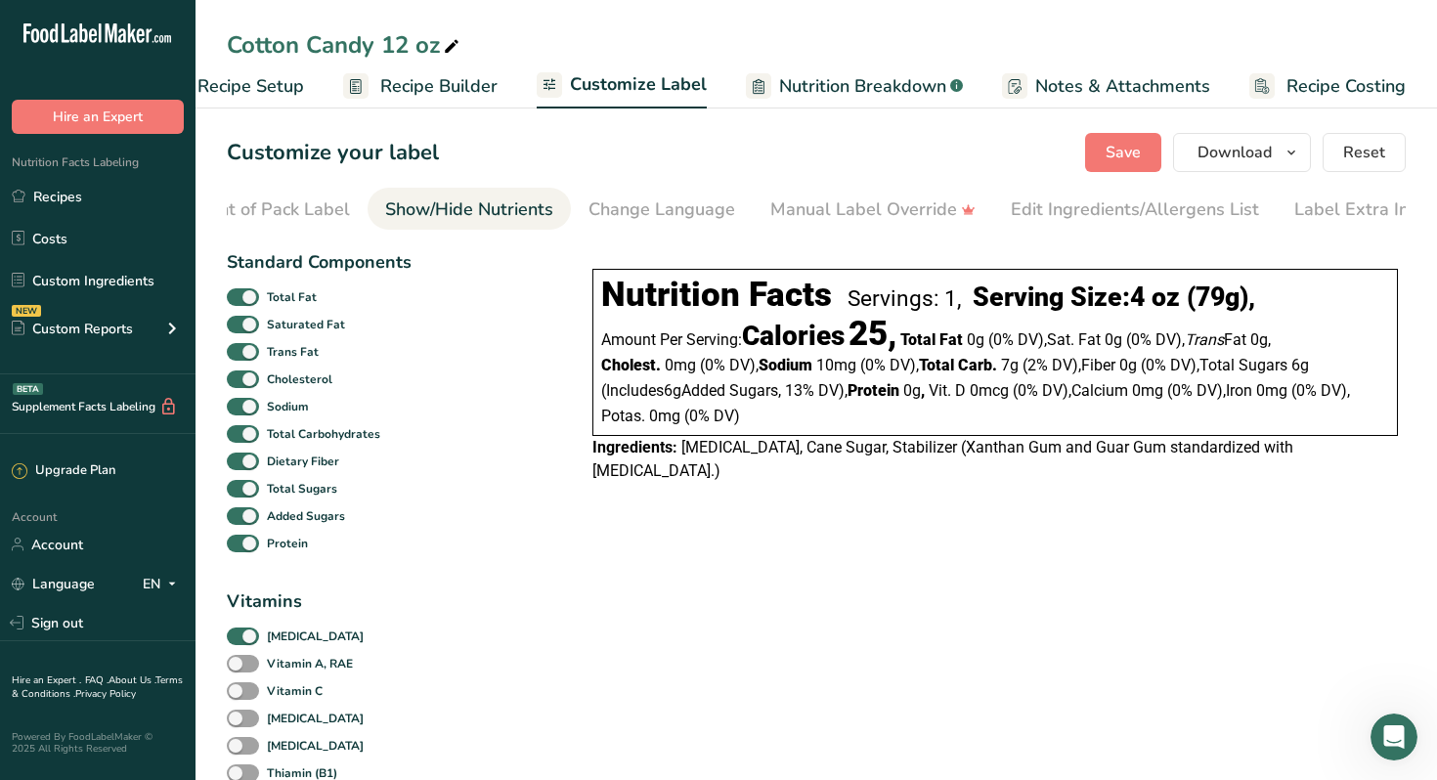
scroll to position [0, 265]
click at [249, 548] on span at bounding box center [243, 544] width 32 height 19
click at [239, 548] on input "Protein" at bounding box center [233, 543] width 13 height 13
checkbox input "false"
click at [249, 522] on span at bounding box center [243, 516] width 32 height 19
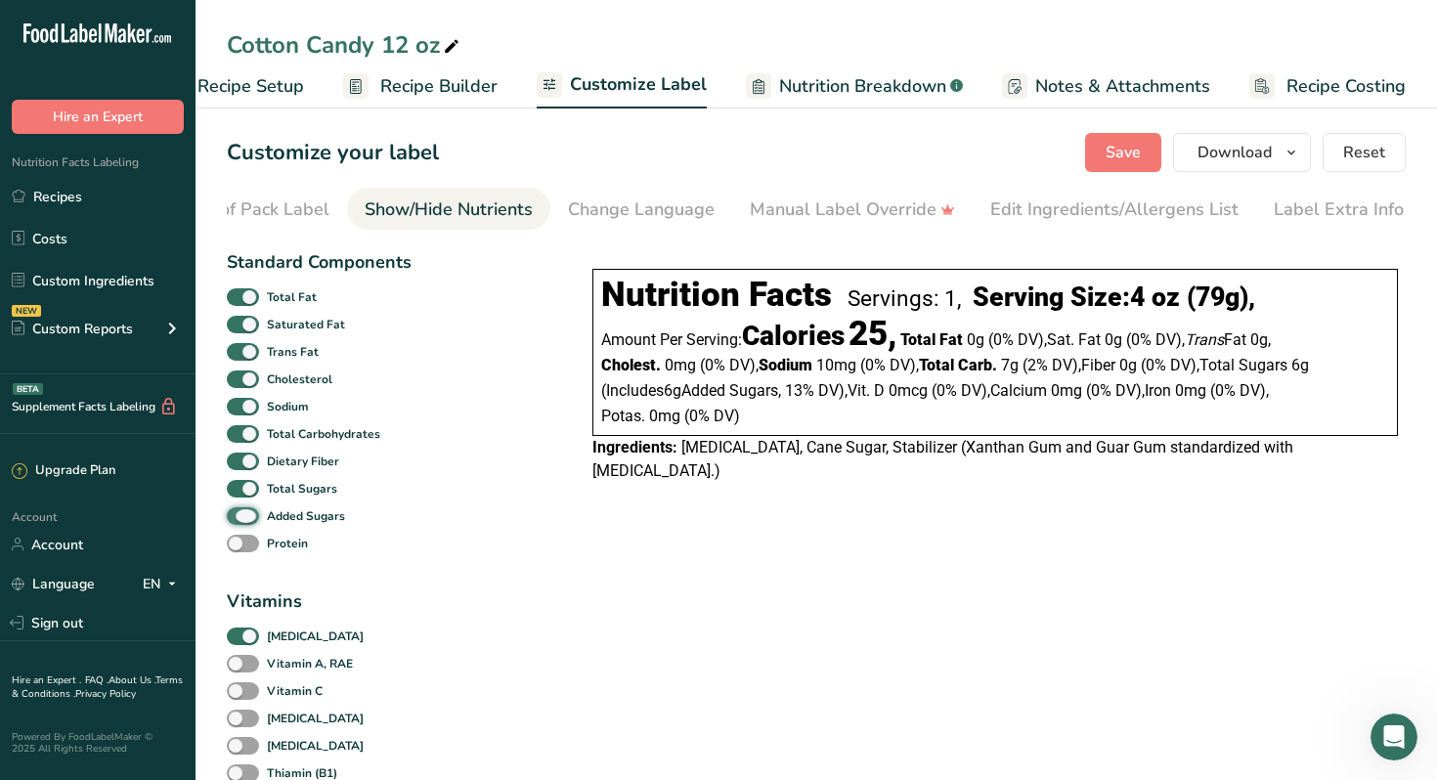
click at [239, 522] on input "Added Sugars" at bounding box center [233, 515] width 13 height 13
checkbox input "false"
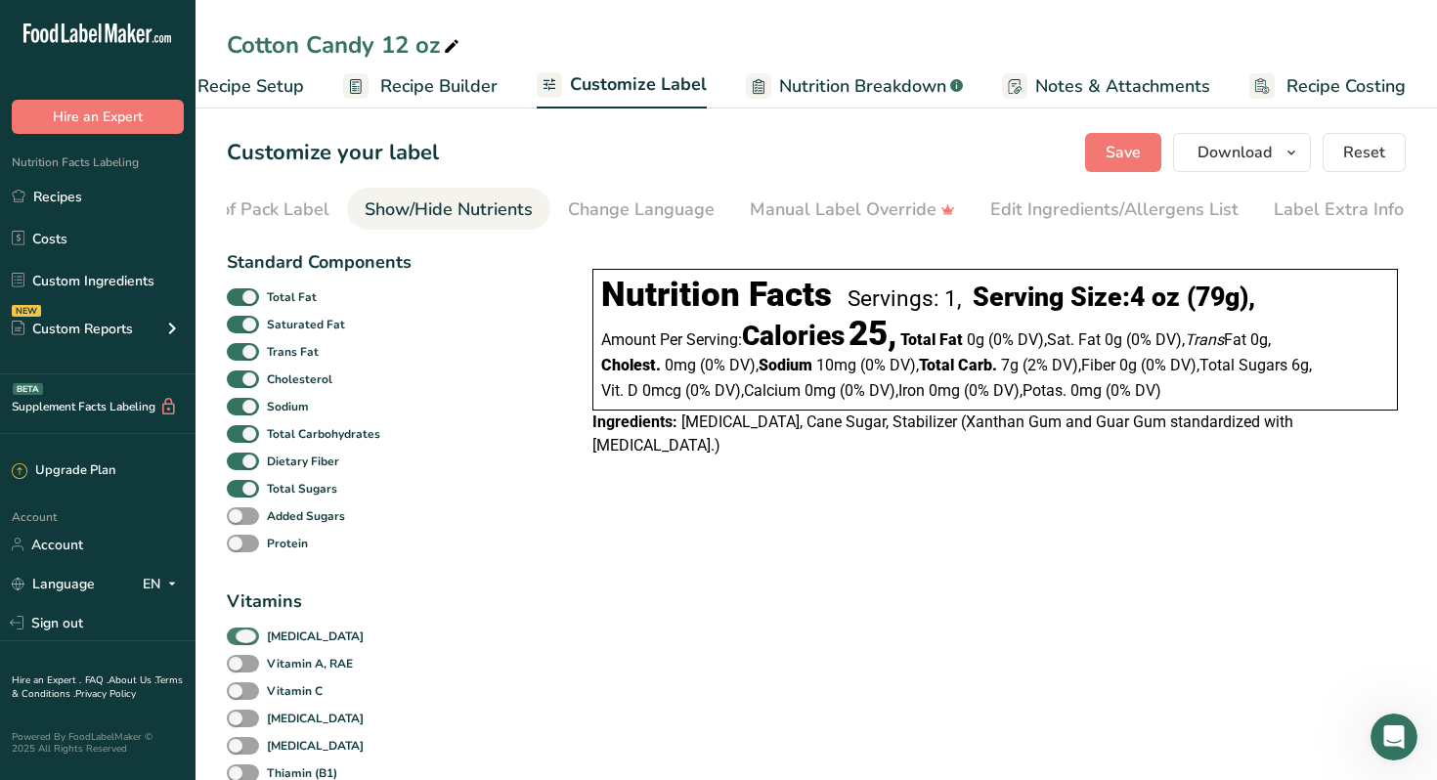
click at [251, 640] on span at bounding box center [243, 636] width 32 height 19
click at [239, 640] on input "[MEDICAL_DATA]" at bounding box center [233, 635] width 13 height 13
checkbox input "false"
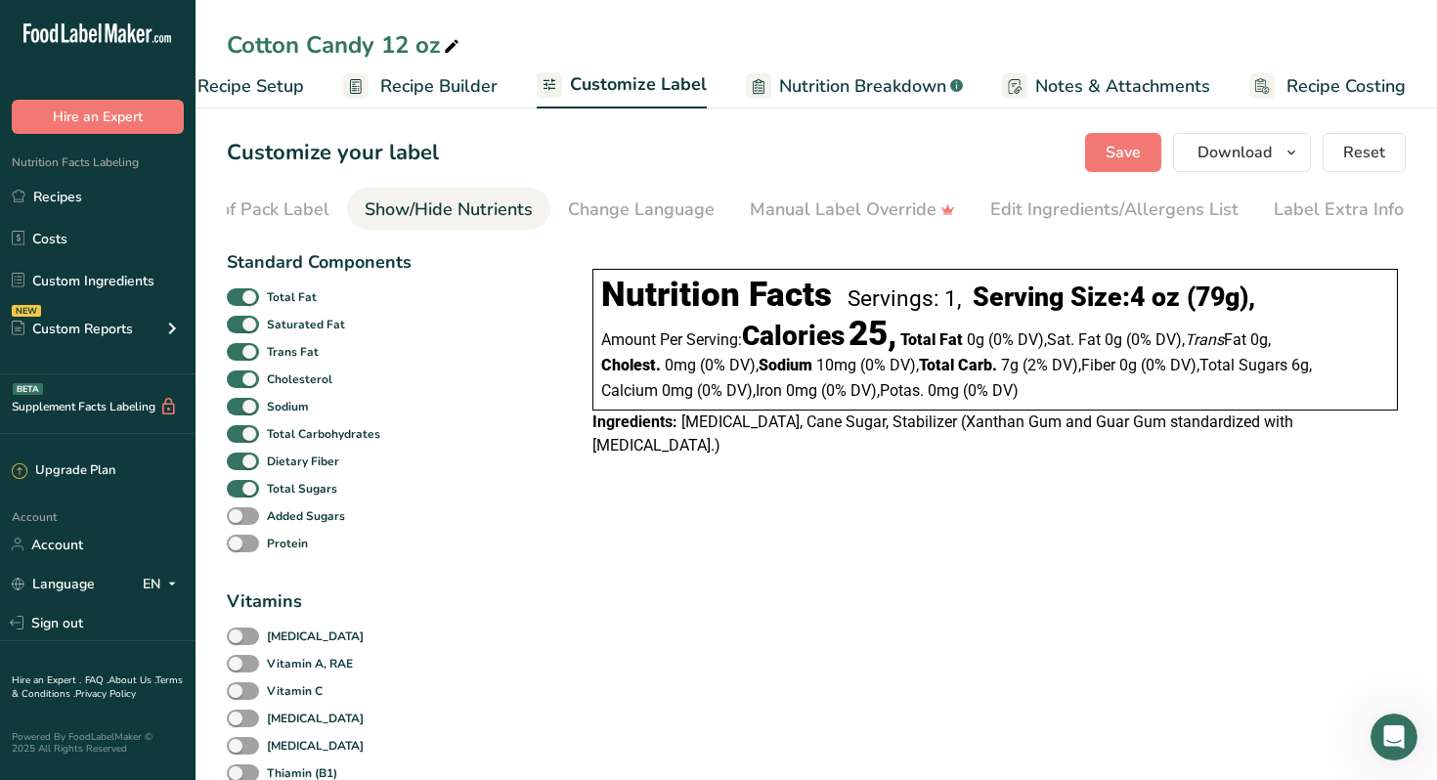
checkbox input "false"
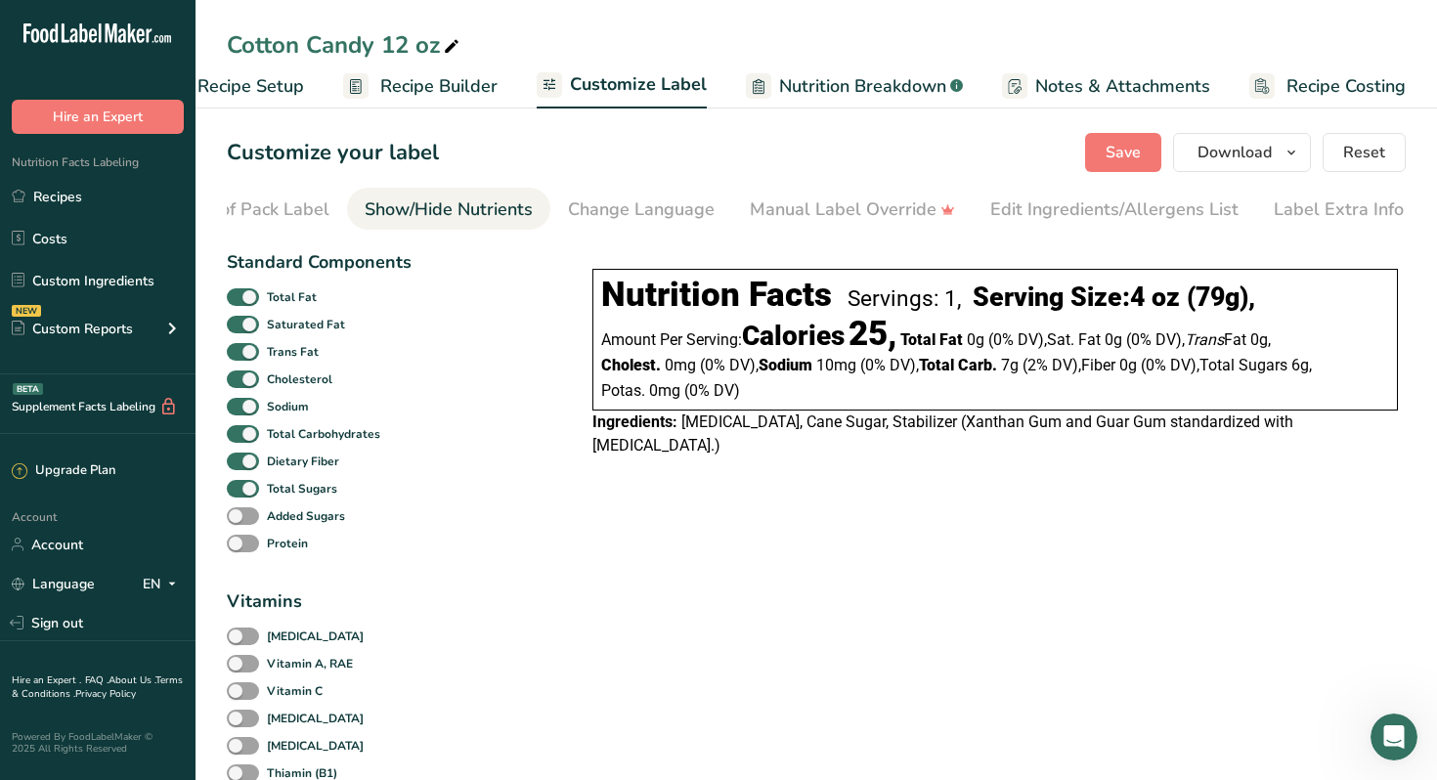
checkbox input "false"
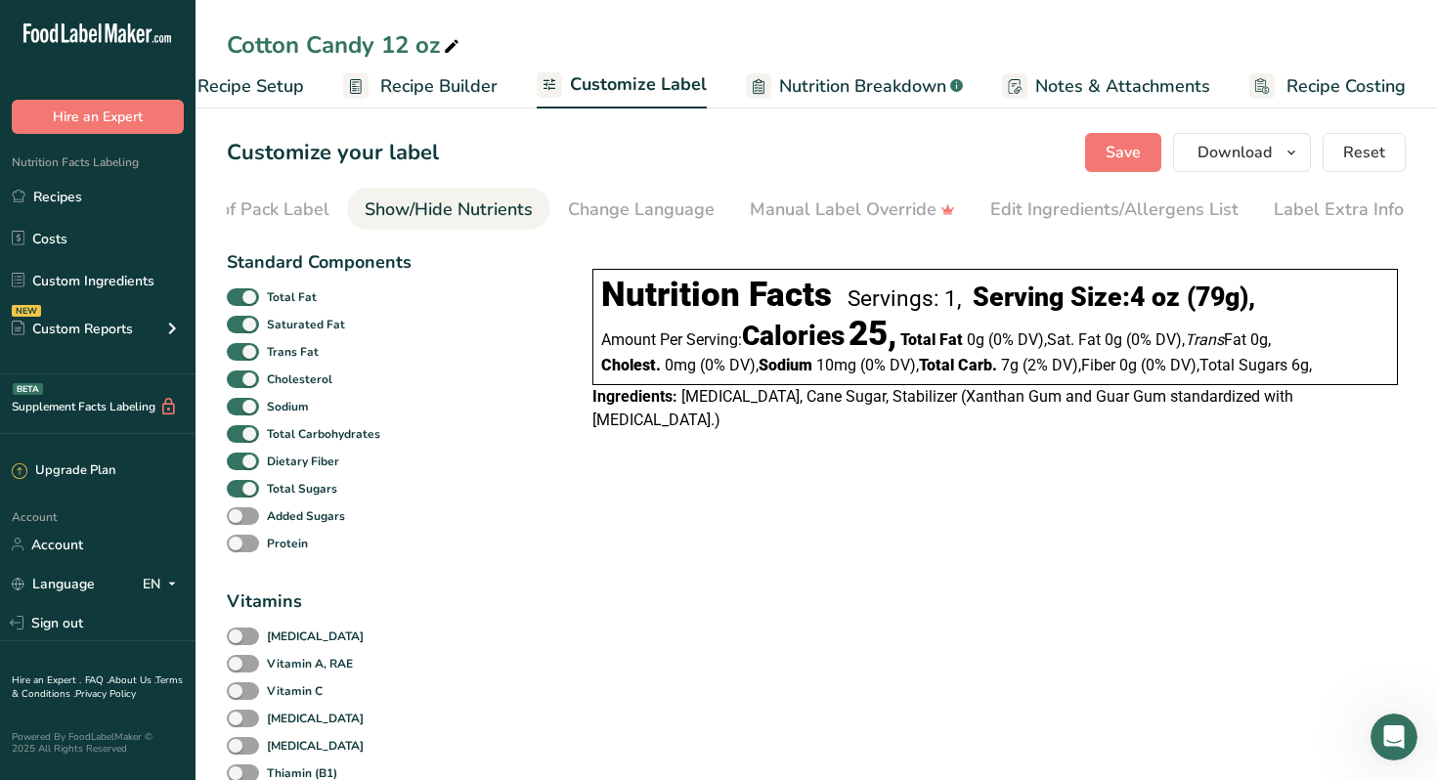
click at [270, 86] on span "Recipe Setup" at bounding box center [250, 86] width 107 height 26
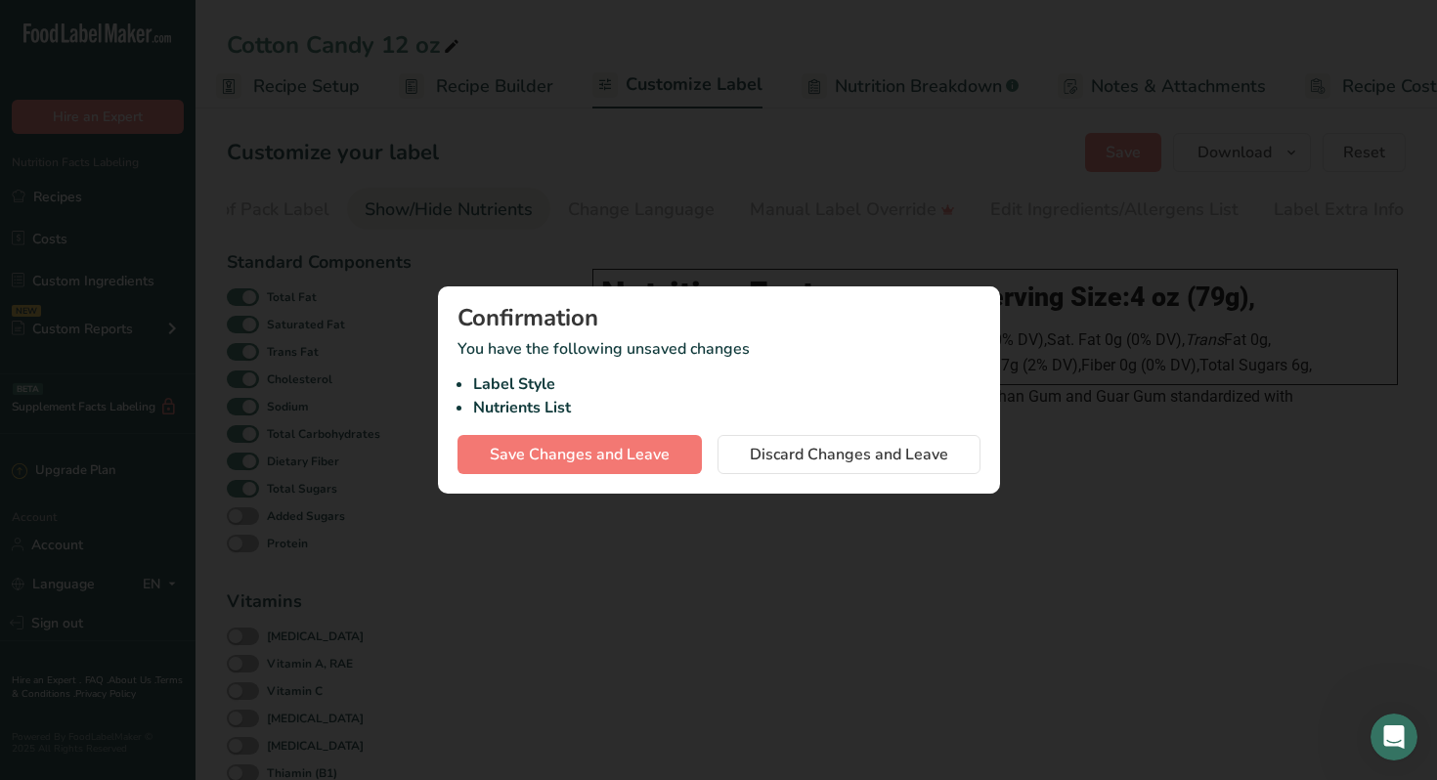
scroll to position [0, 7]
click at [589, 457] on span "Save Changes and Leave" at bounding box center [580, 454] width 180 height 23
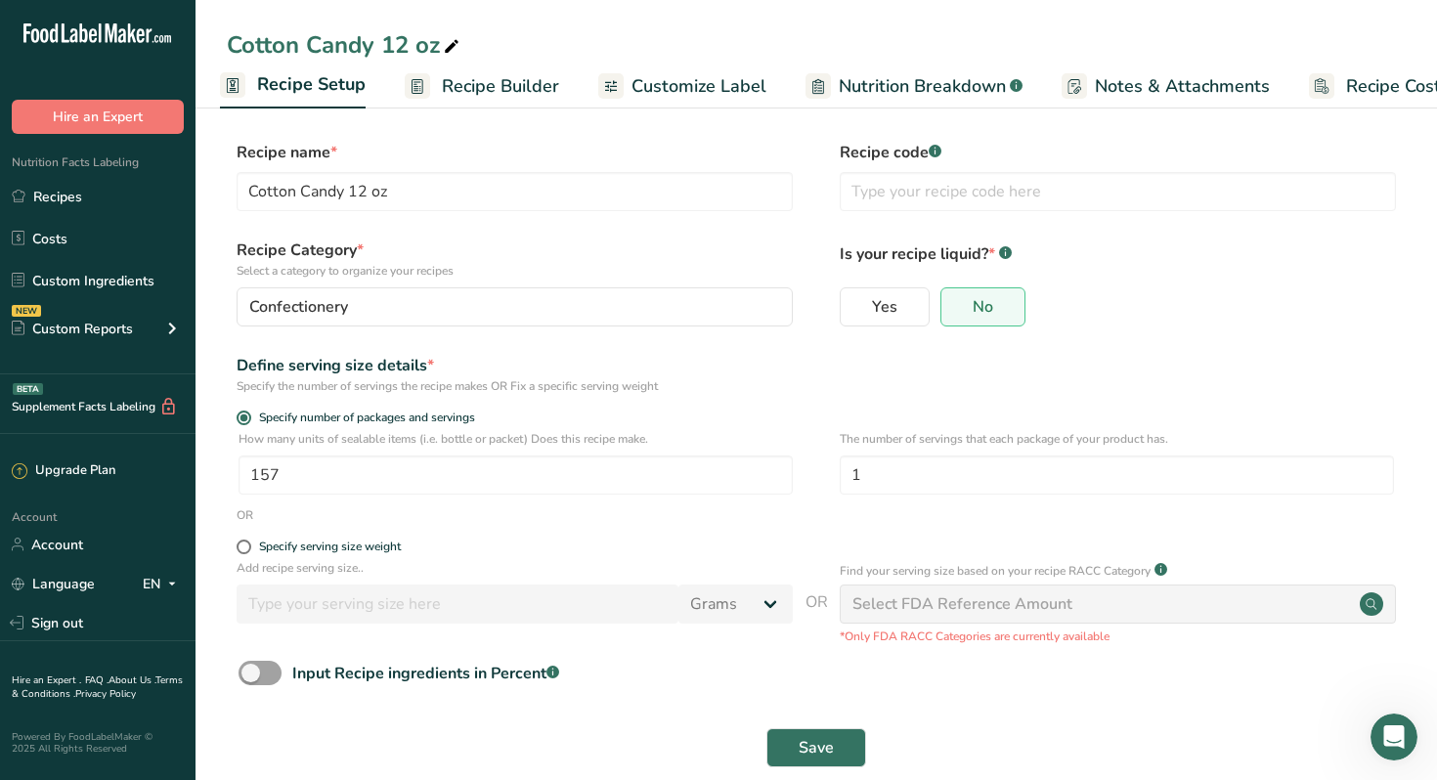
scroll to position [30, 0]
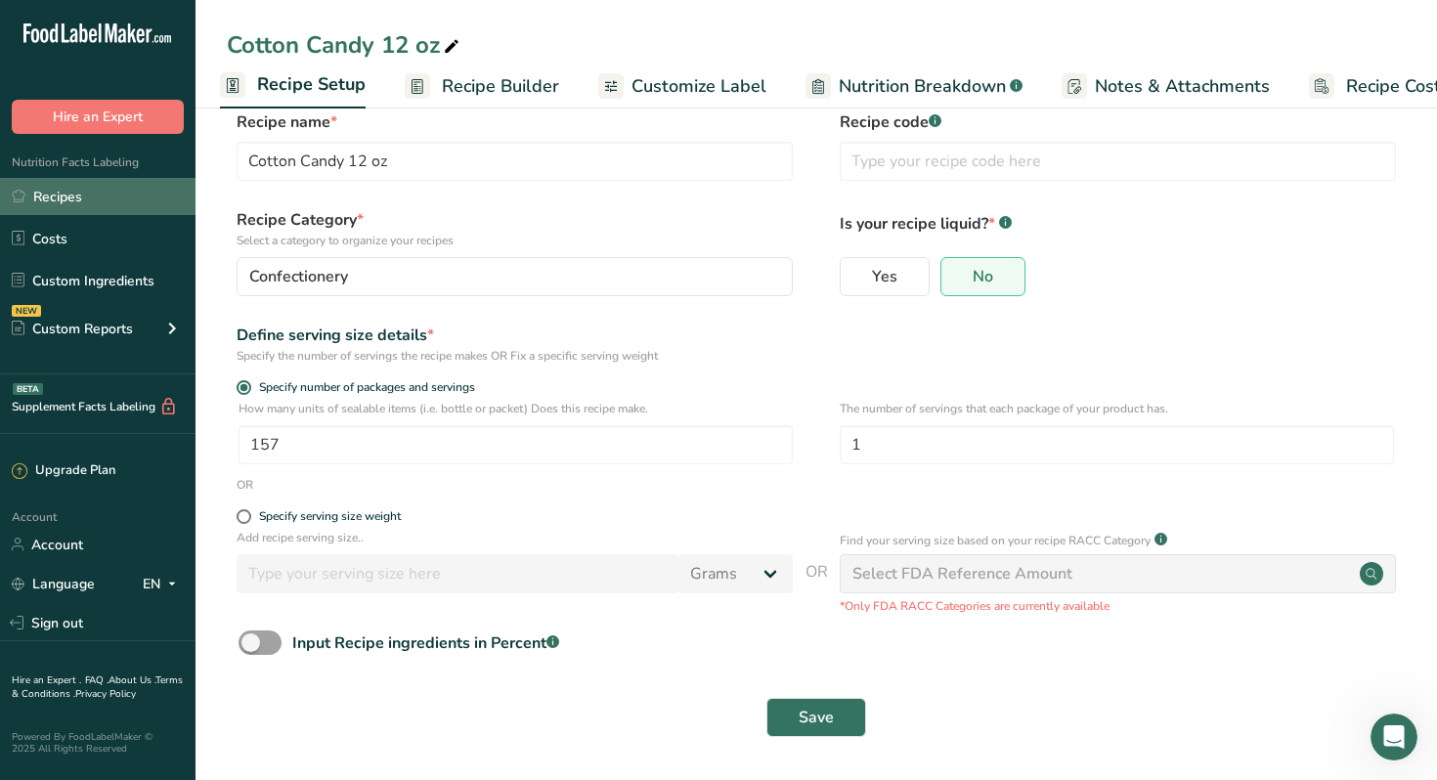
click at [69, 196] on link "Recipes" at bounding box center [97, 196] width 195 height 37
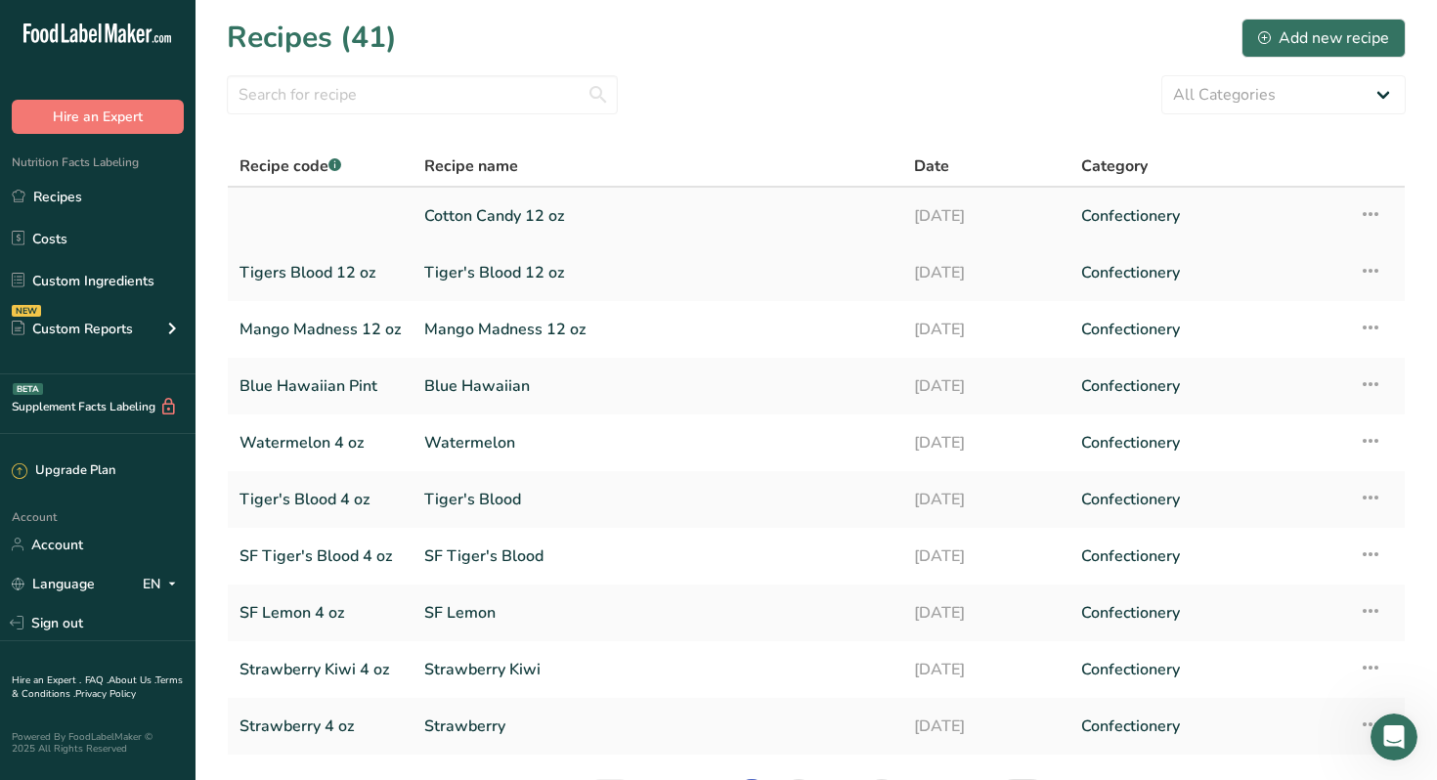
click at [454, 216] on link "Cotton Candy 12 oz" at bounding box center [657, 215] width 466 height 41
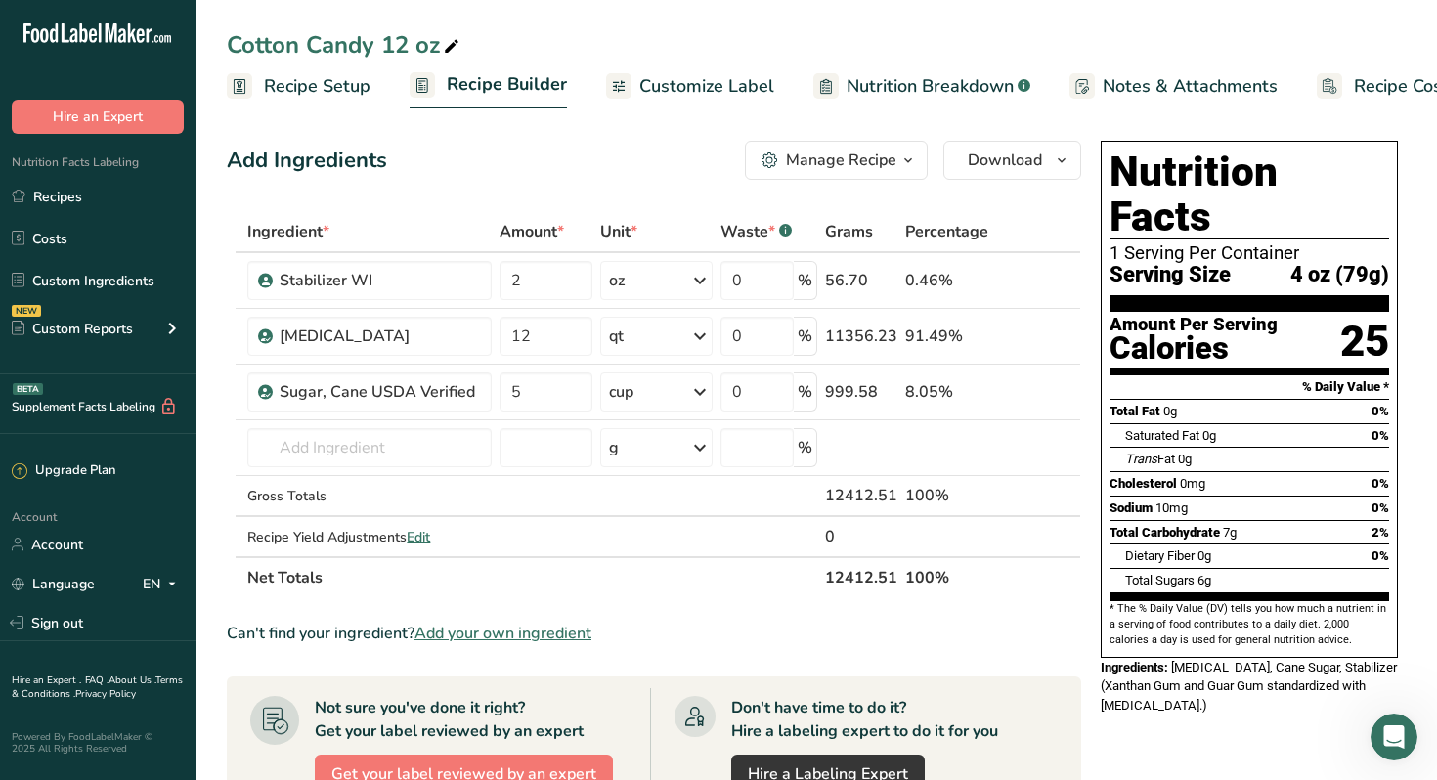
click at [335, 86] on span "Recipe Setup" at bounding box center [317, 86] width 107 height 26
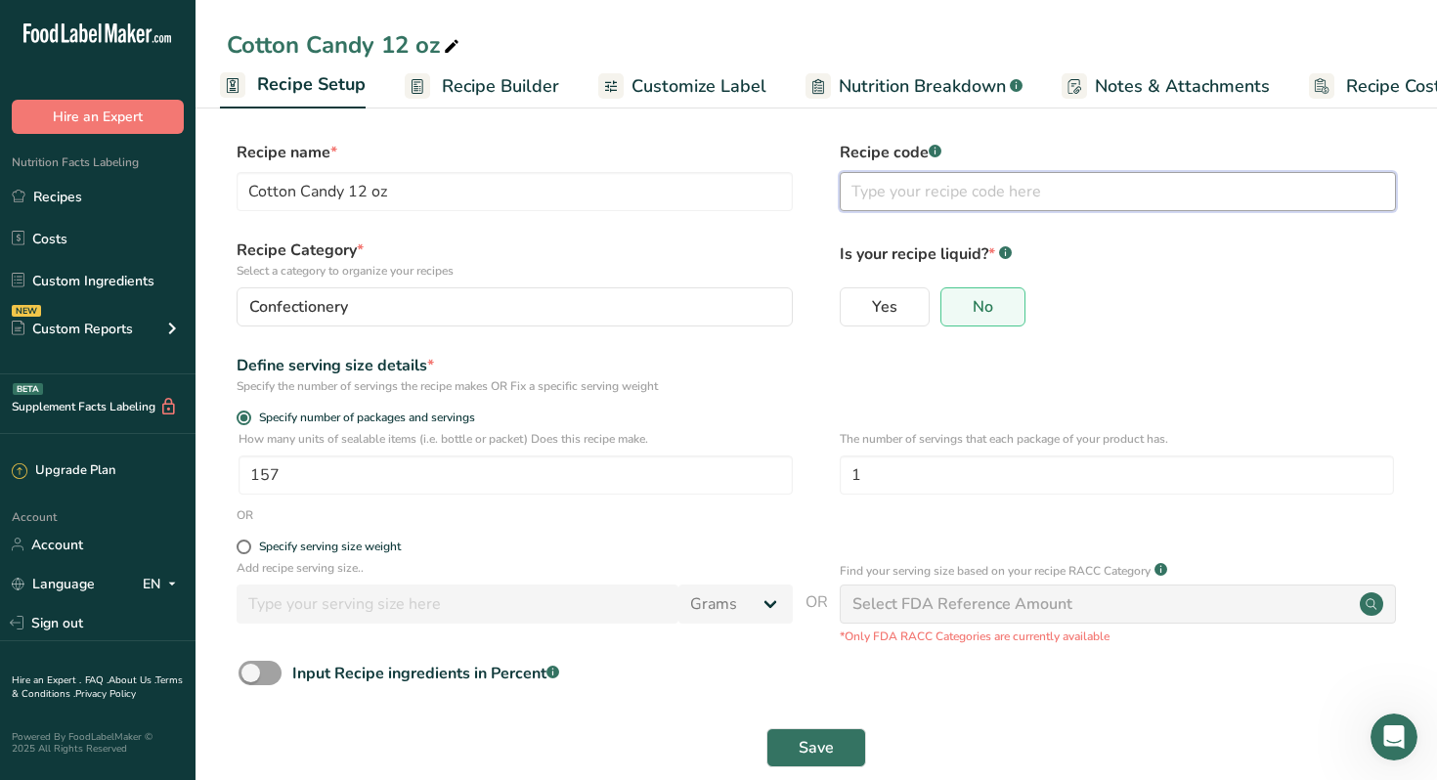
drag, startPoint x: 925, startPoint y: 190, endPoint x: 911, endPoint y: 140, distance: 51.7
click at [925, 187] on input "text" at bounding box center [1117, 191] width 556 height 39
type input "Cotton Candy 12 oz"
click at [812, 748] on span "Save" at bounding box center [815, 747] width 35 height 23
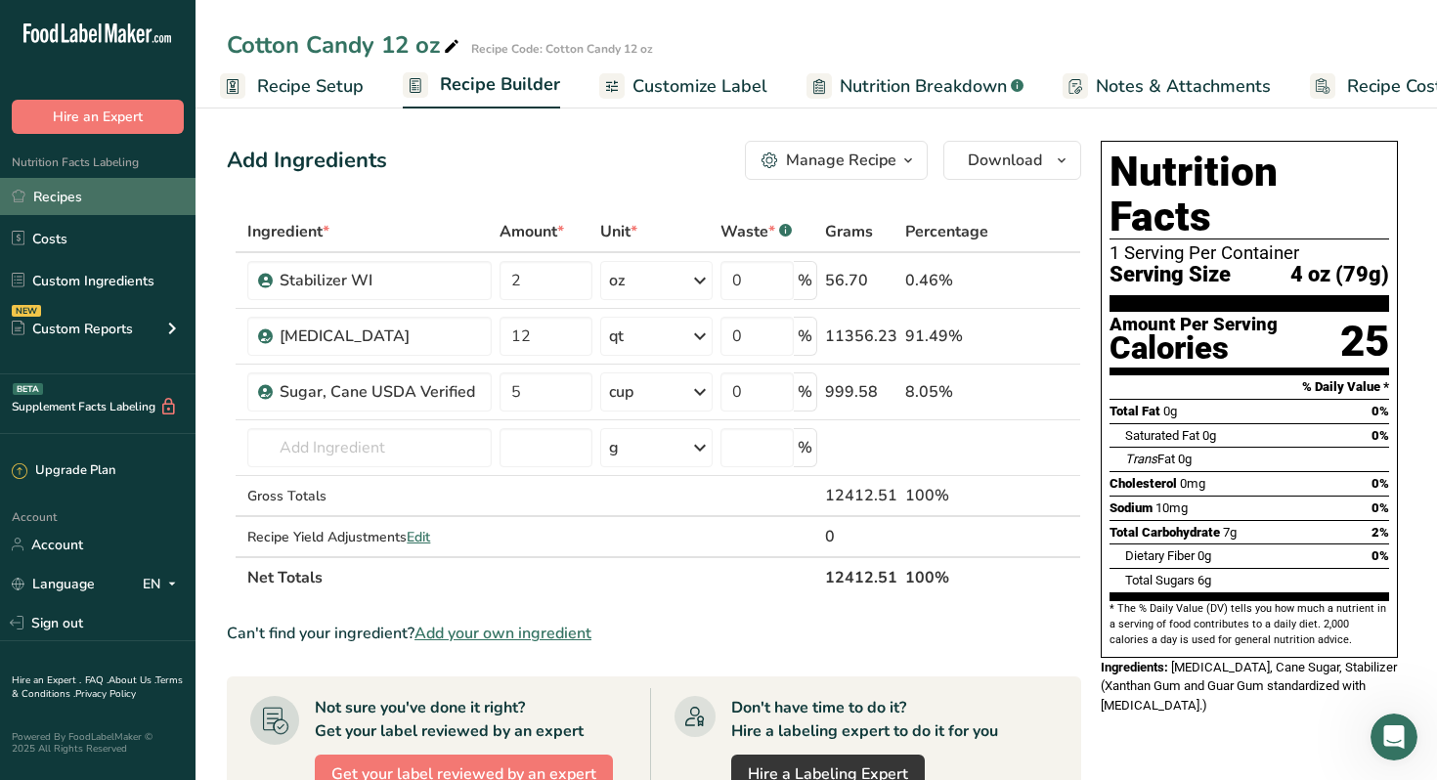
click at [73, 201] on link "Recipes" at bounding box center [97, 196] width 195 height 37
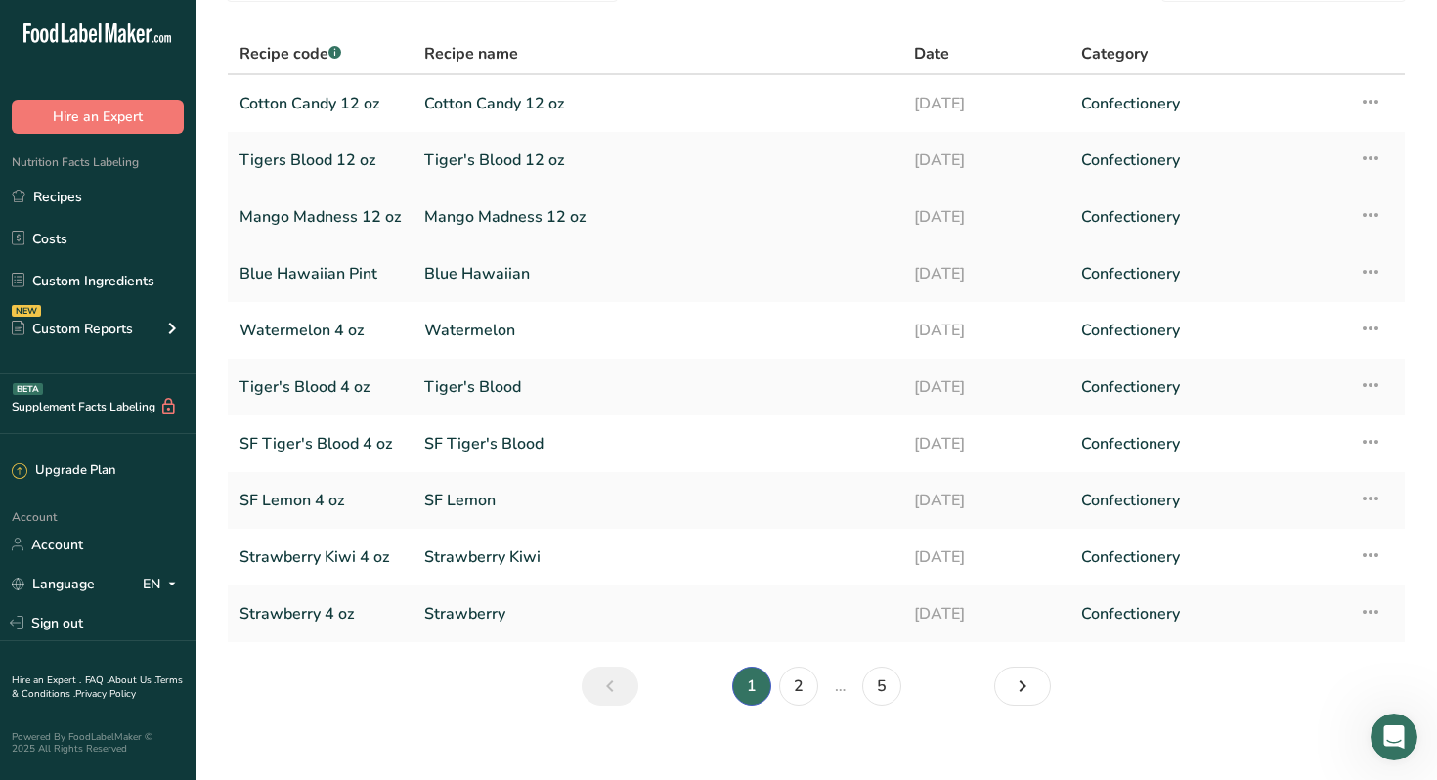
scroll to position [132, 0]
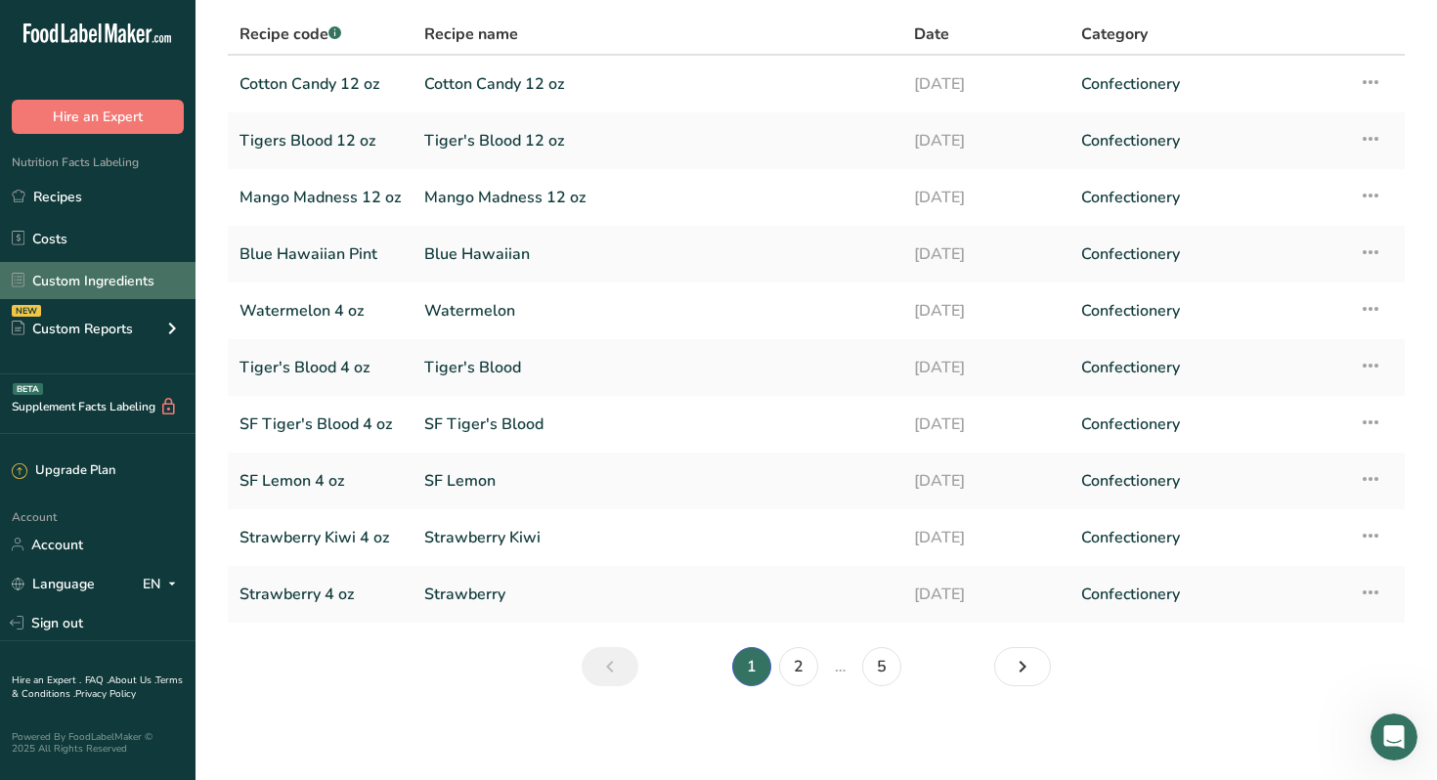
click at [74, 279] on link "Custom Ingredients" at bounding box center [97, 280] width 195 height 37
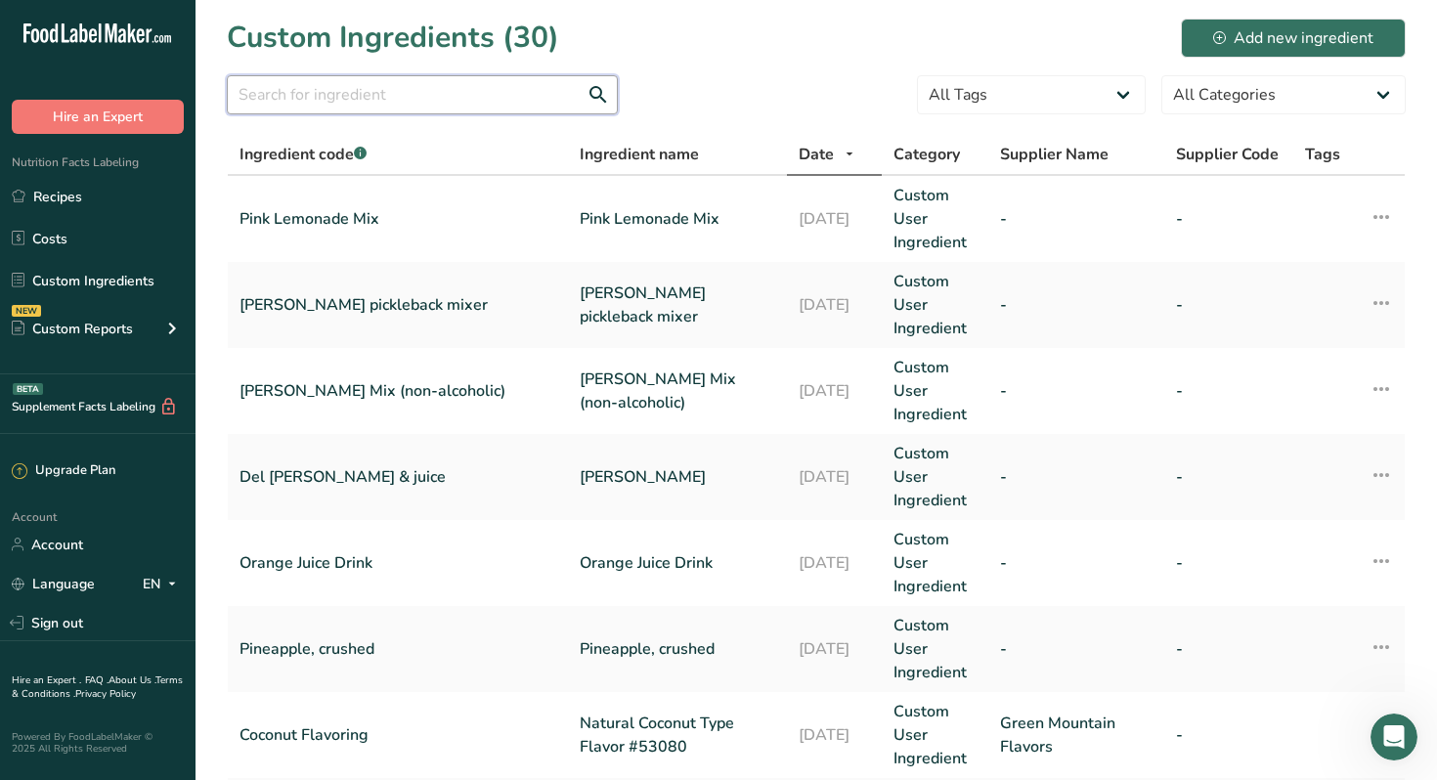
click at [495, 89] on input "text" at bounding box center [422, 94] width 391 height 39
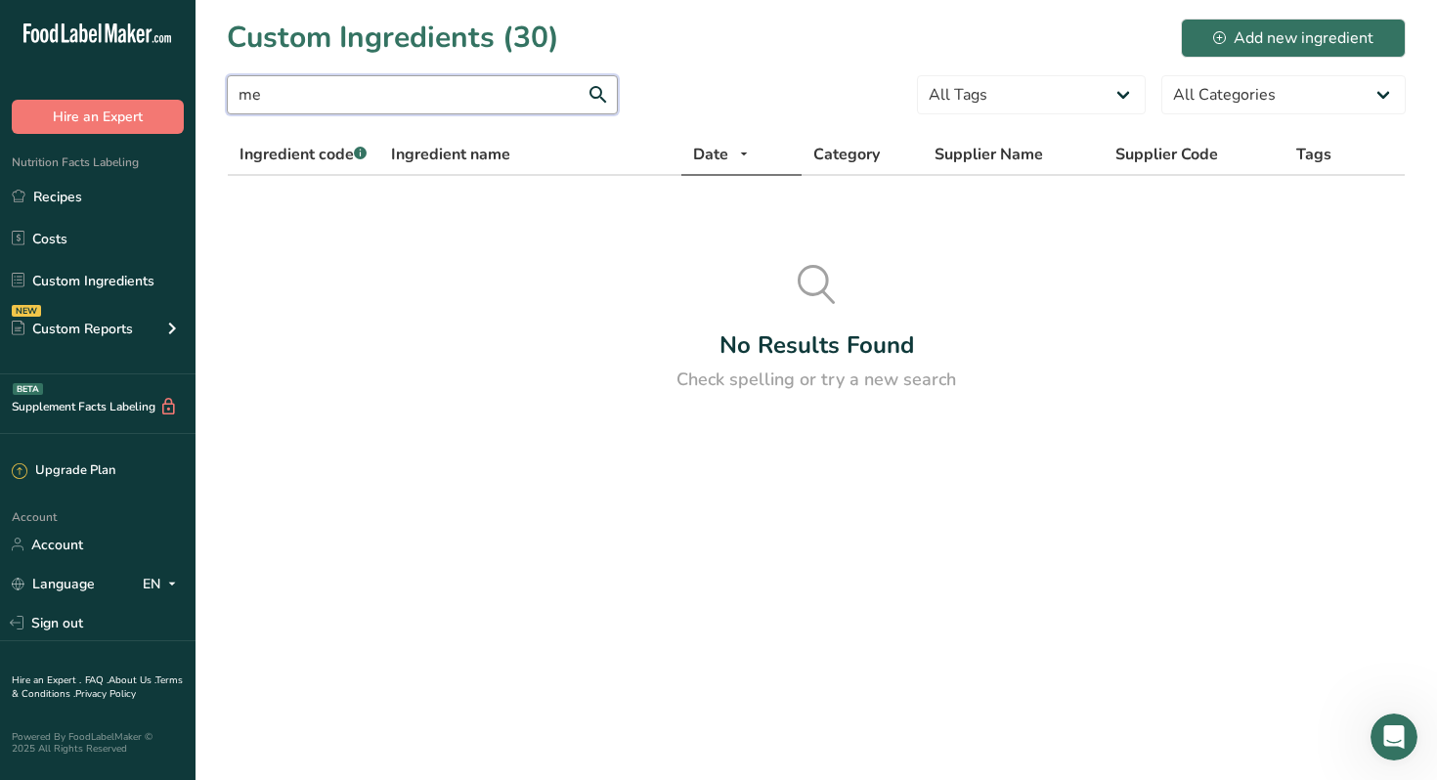
type input "m"
type input "c"
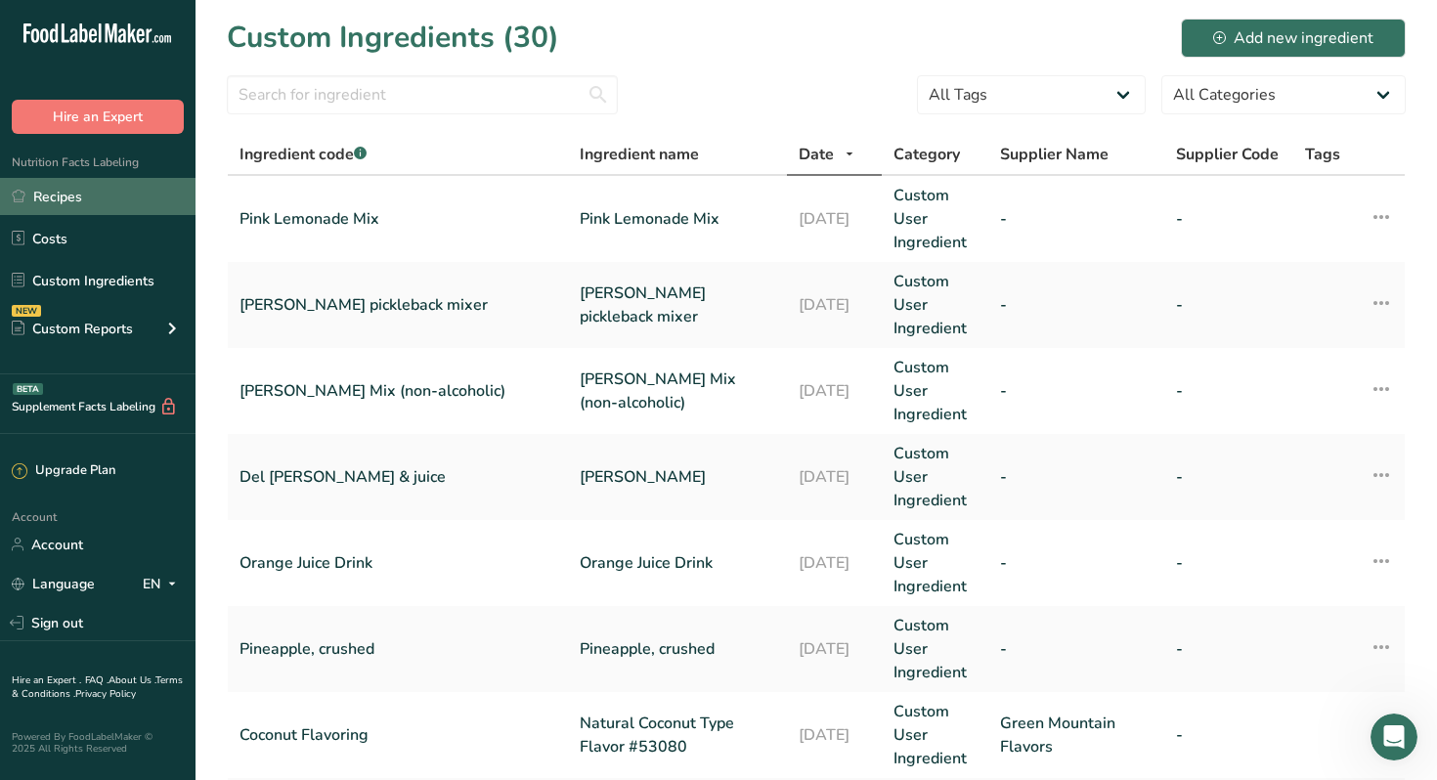
click at [56, 200] on link "Recipes" at bounding box center [97, 196] width 195 height 37
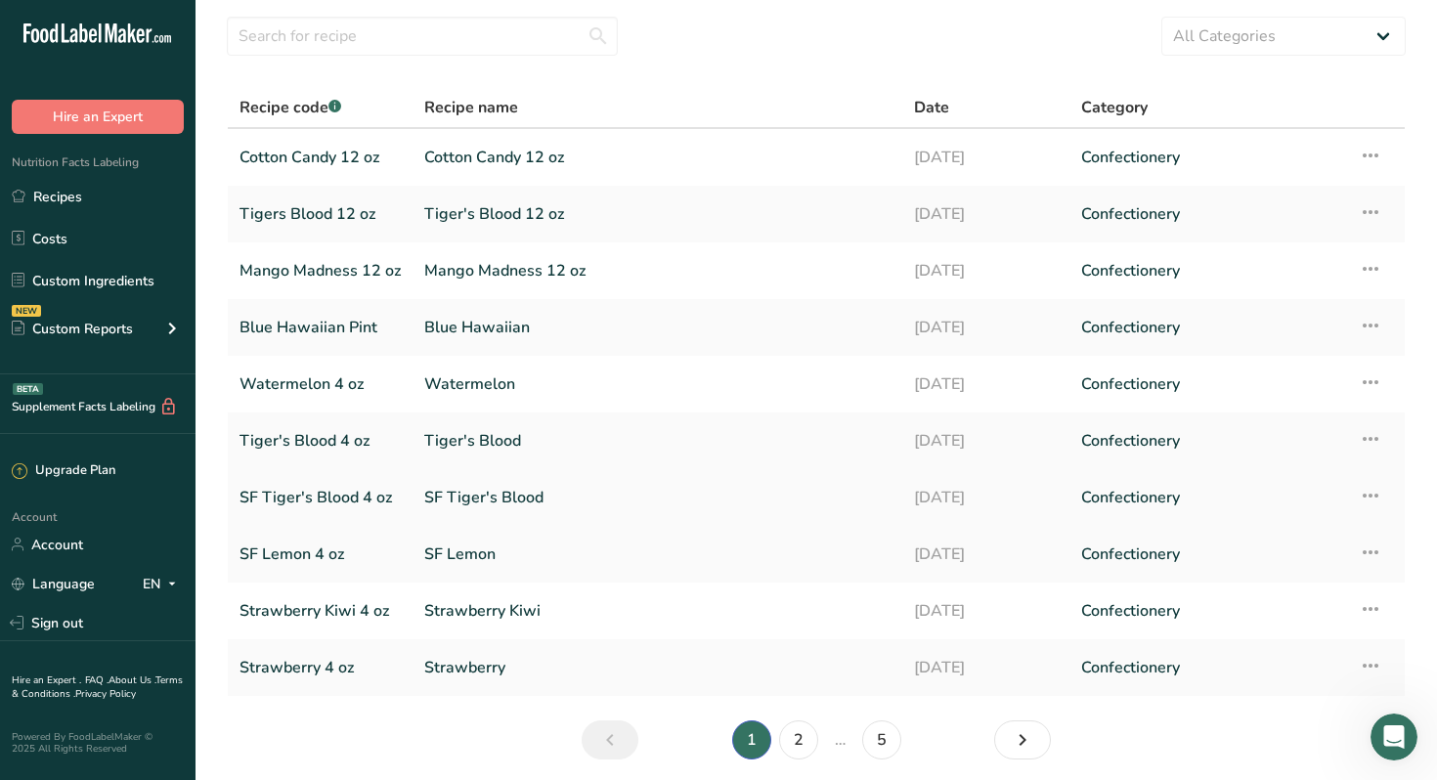
scroll to position [132, 0]
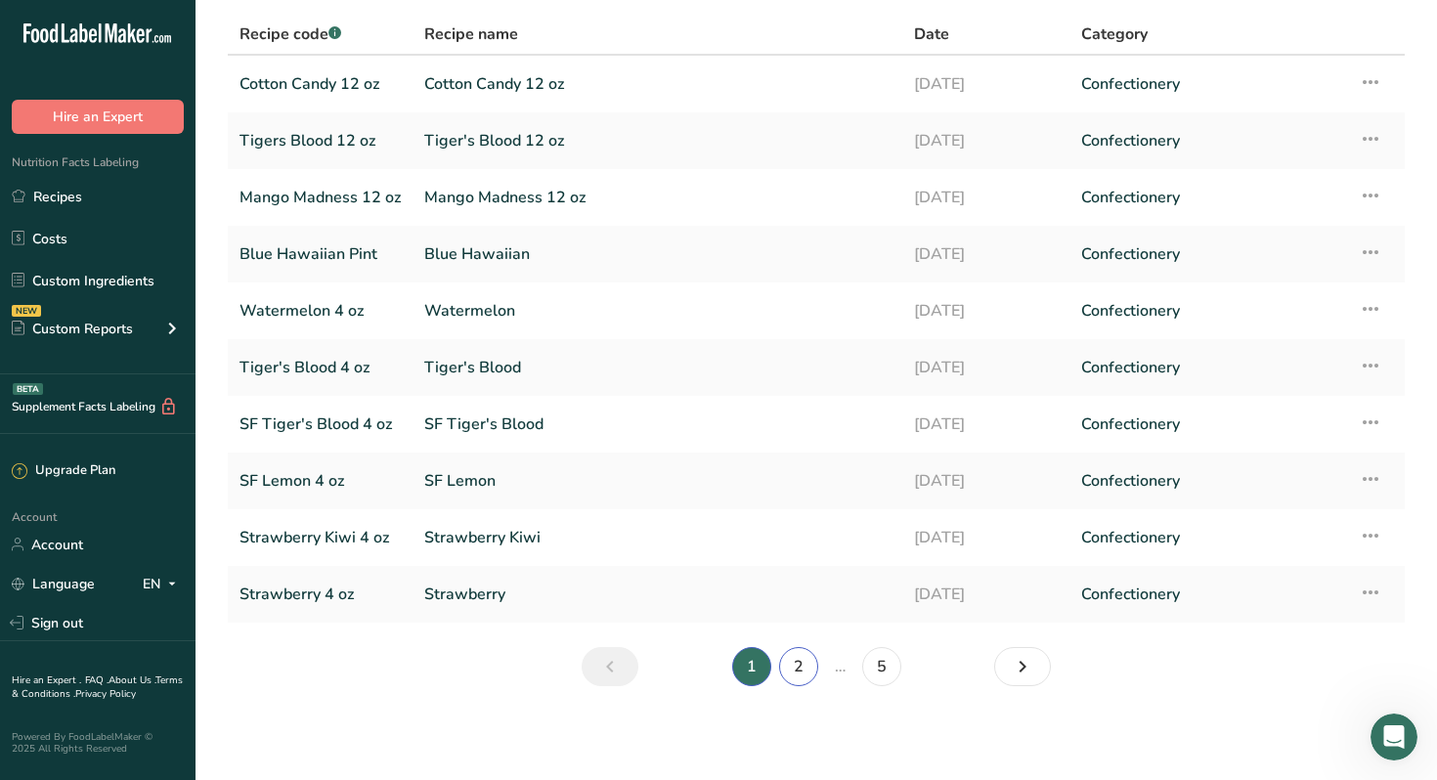
click at [796, 672] on link "2" at bounding box center [798, 666] width 39 height 39
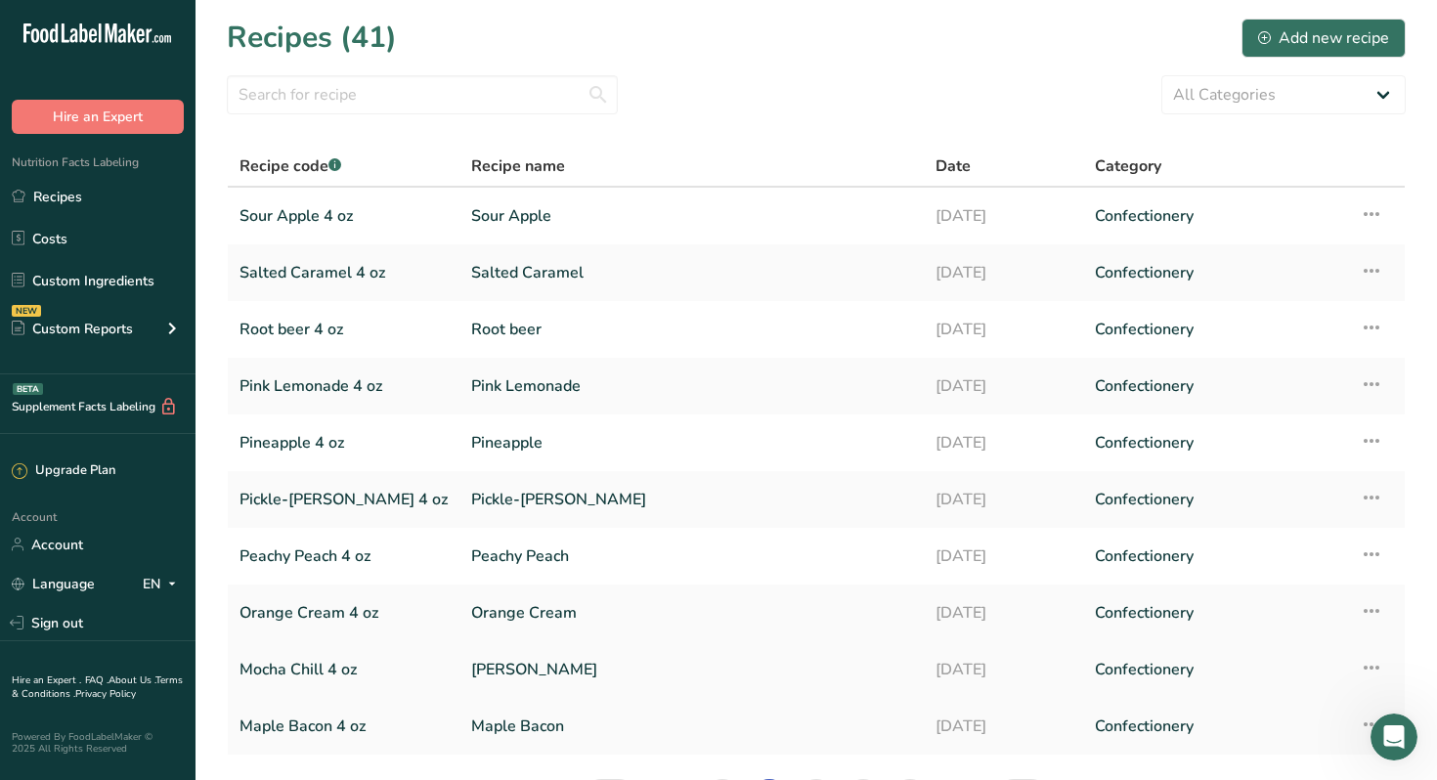
scroll to position [132, 0]
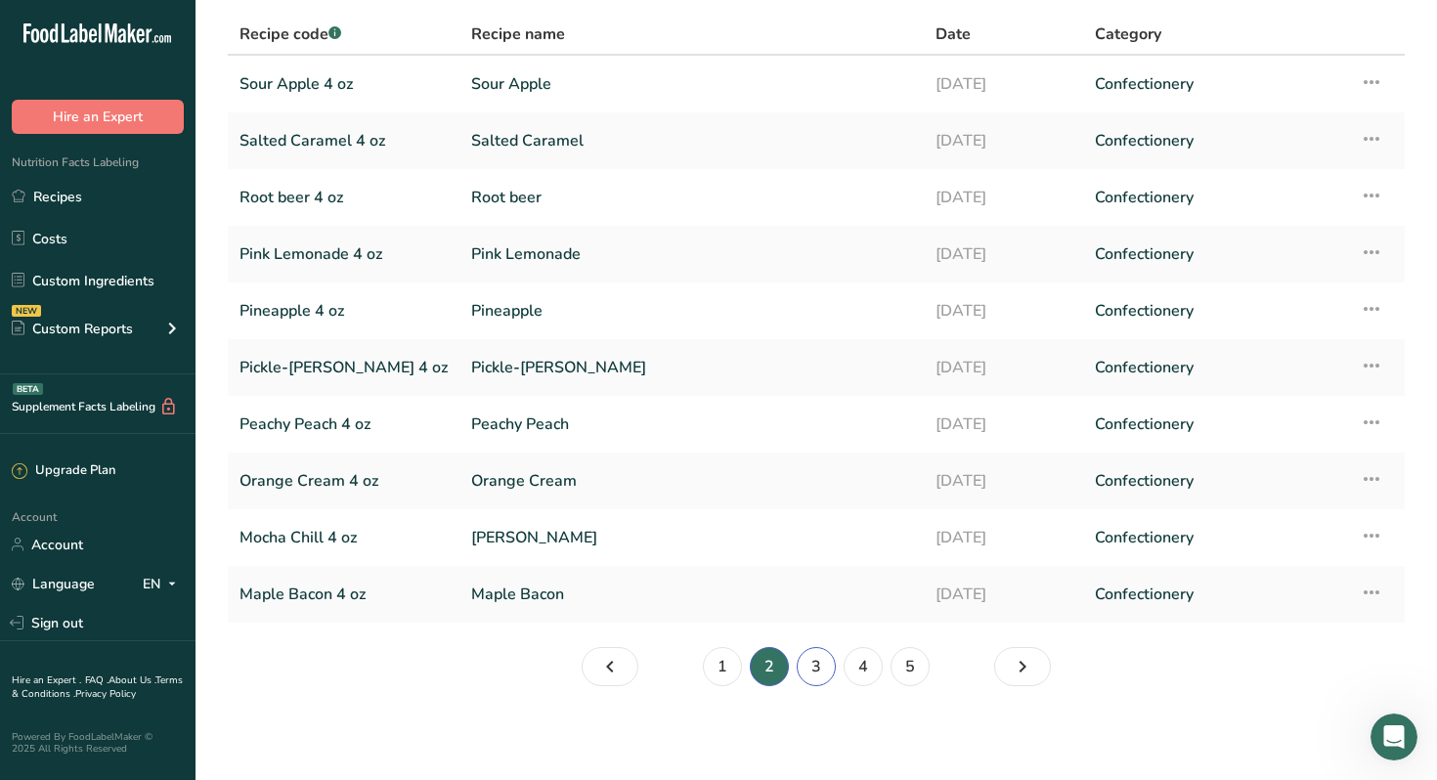
click at [819, 666] on link "3" at bounding box center [815, 666] width 39 height 39
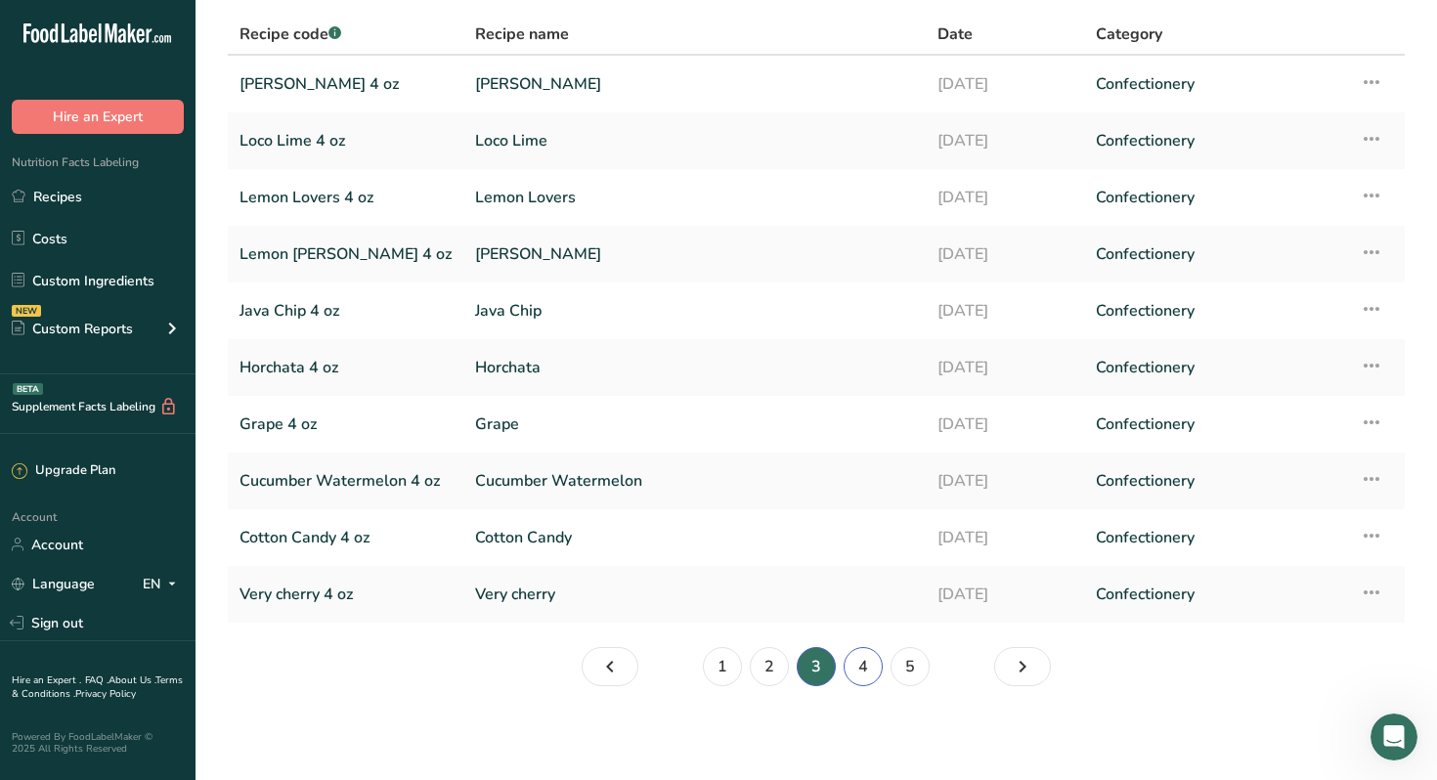
click at [860, 672] on link "4" at bounding box center [862, 666] width 39 height 39
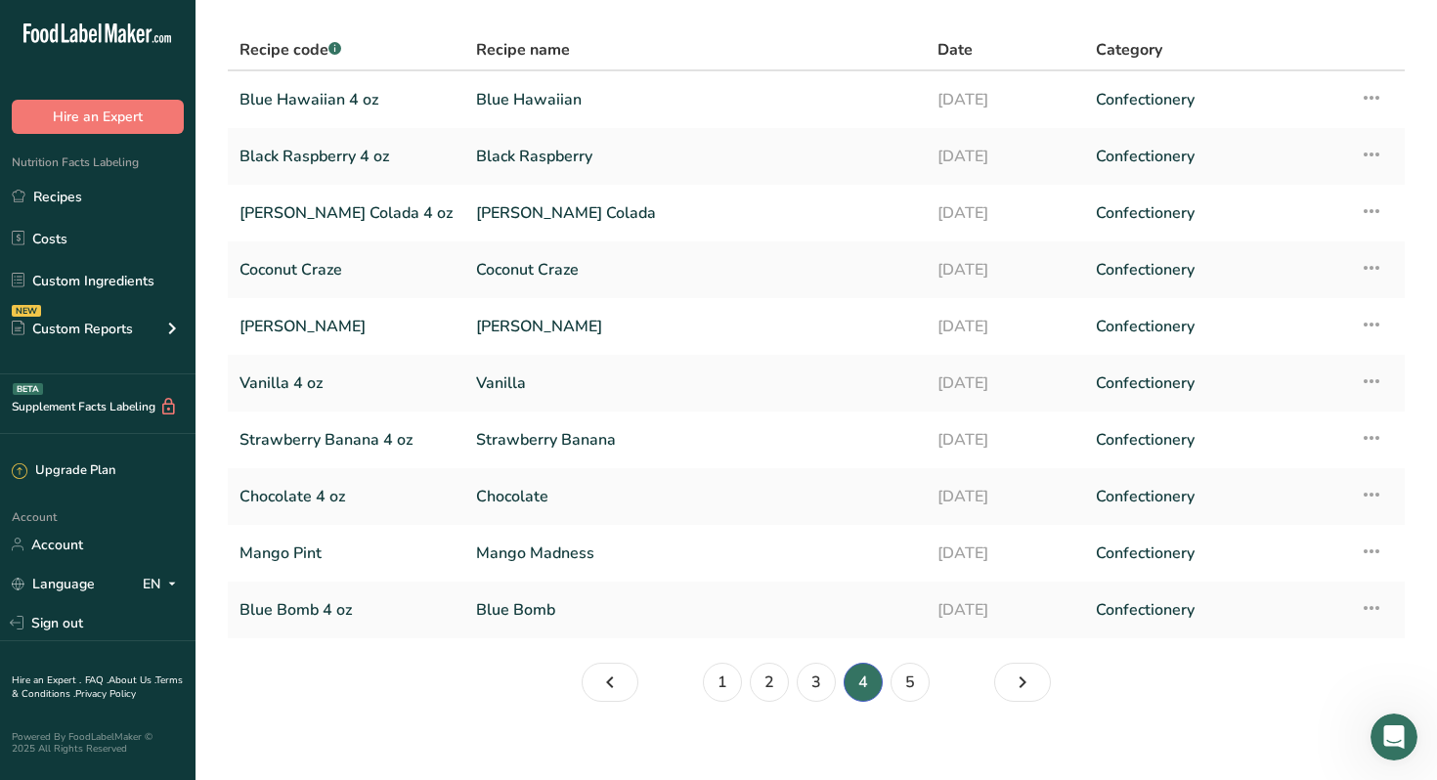
scroll to position [126, 0]
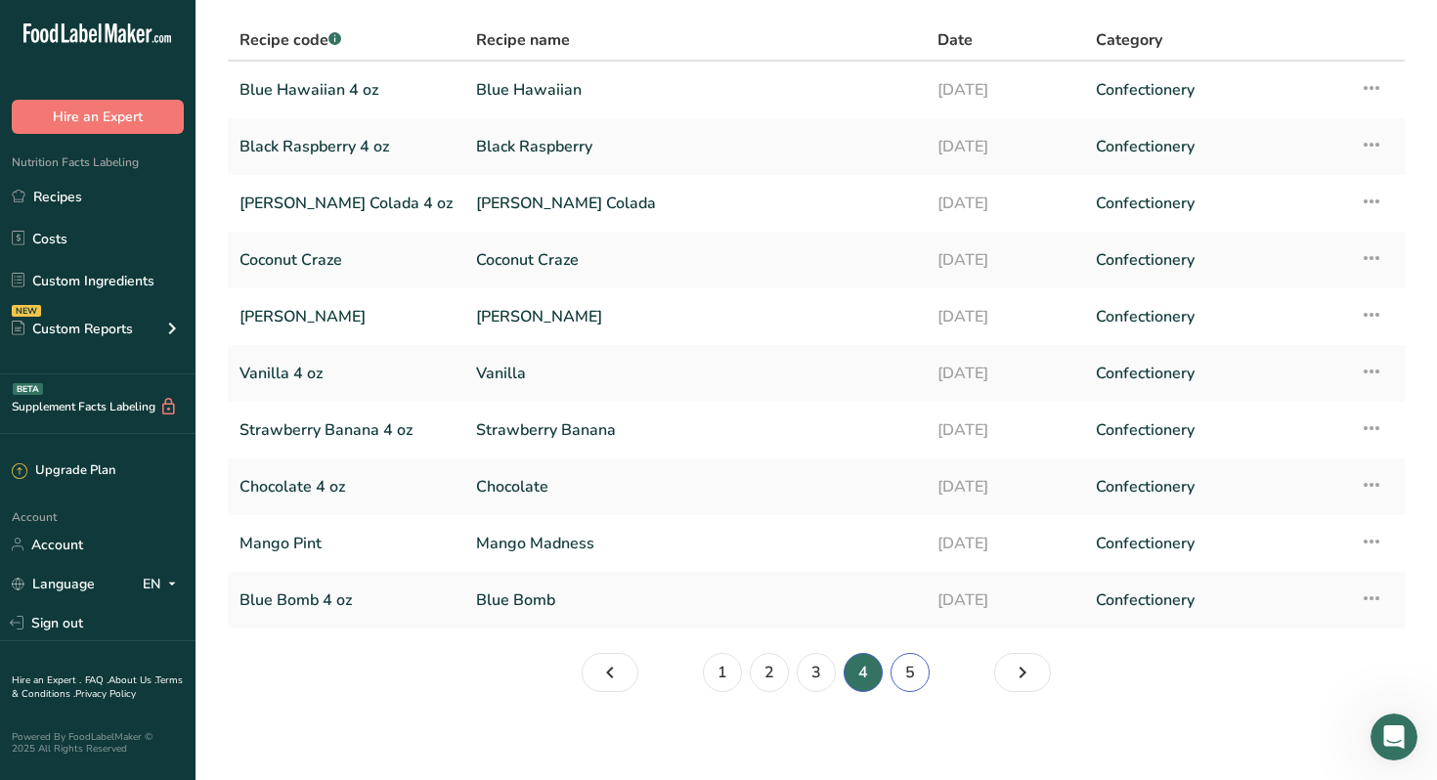
click at [913, 676] on link "5" at bounding box center [909, 672] width 39 height 39
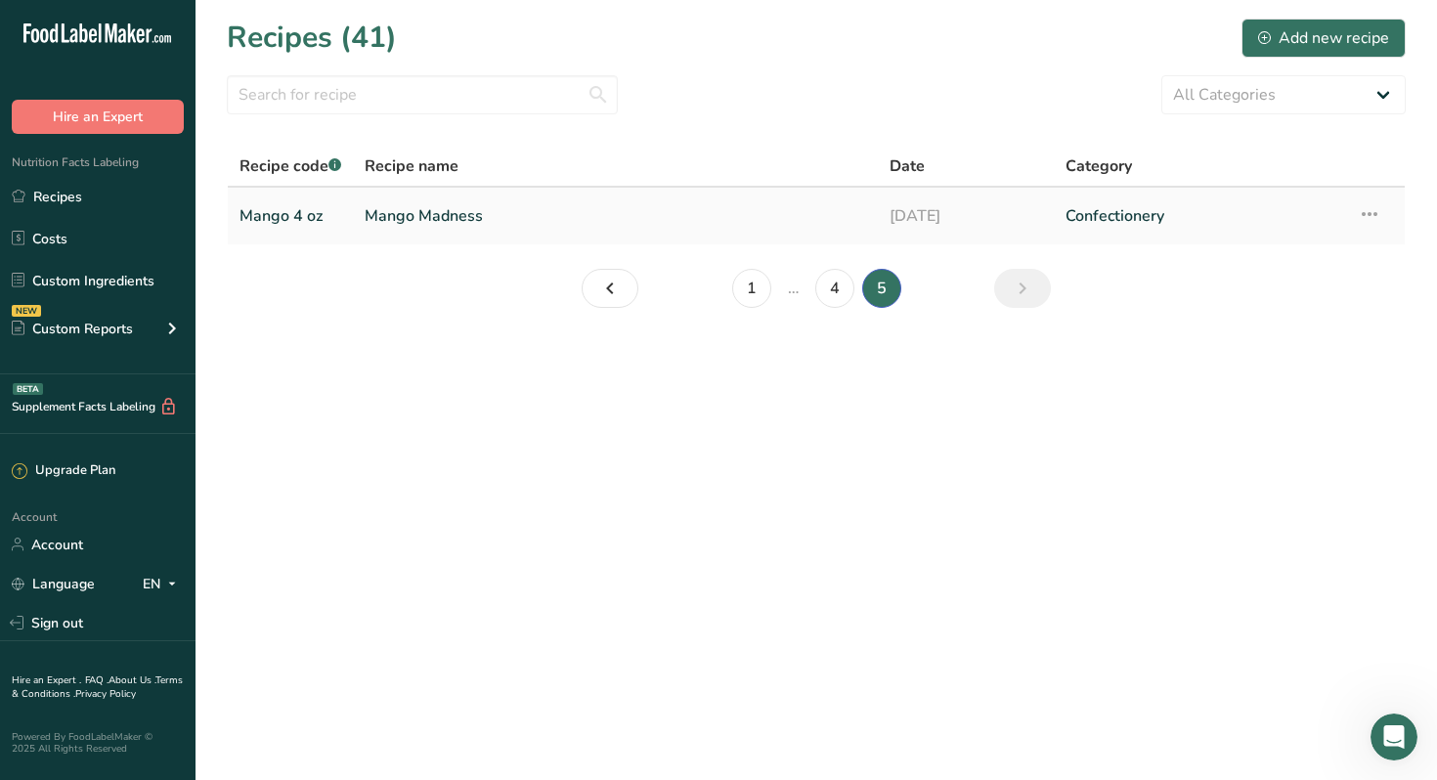
click at [279, 220] on link "Mango 4 oz" at bounding box center [290, 215] width 102 height 41
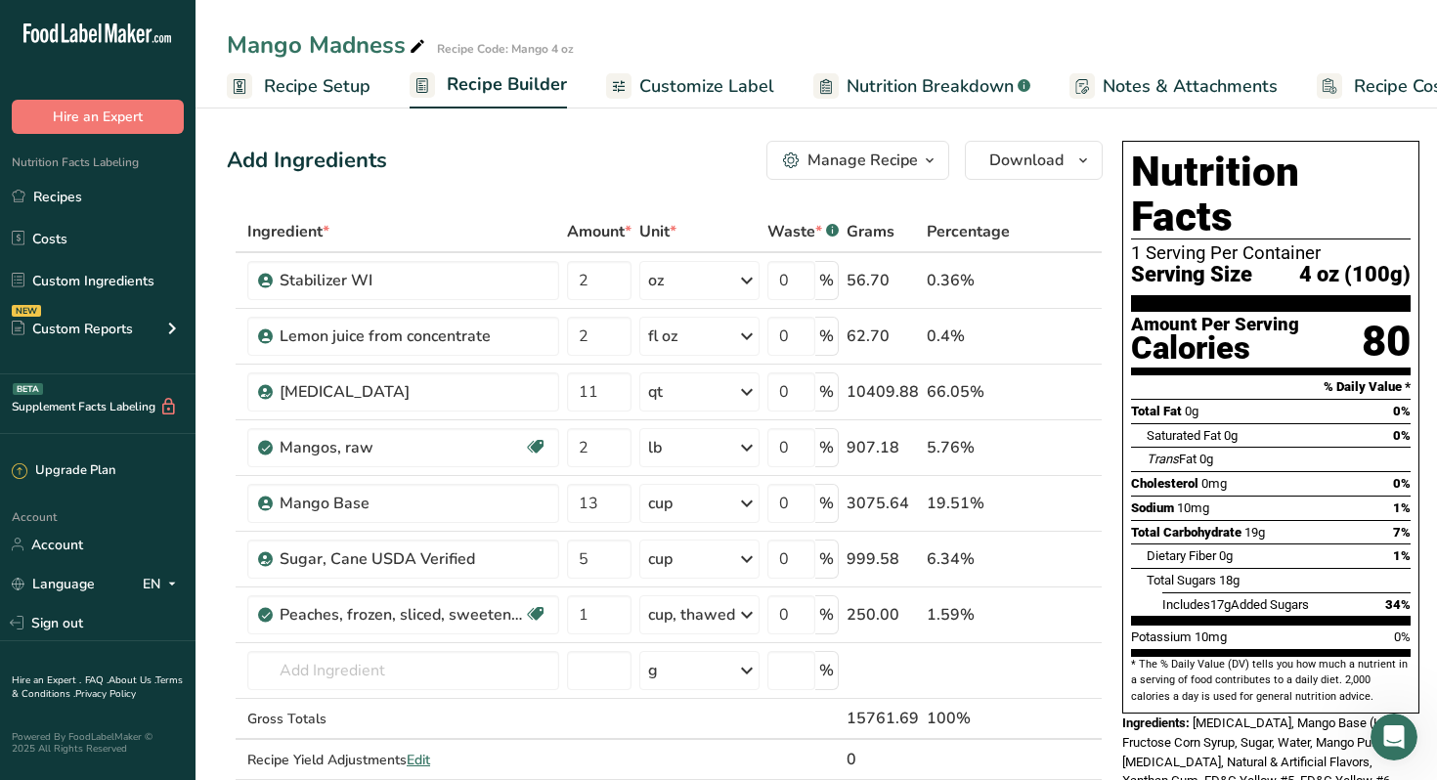
click at [417, 47] on icon at bounding box center [418, 46] width 18 height 27
type input "Mango Madness 4 oz"
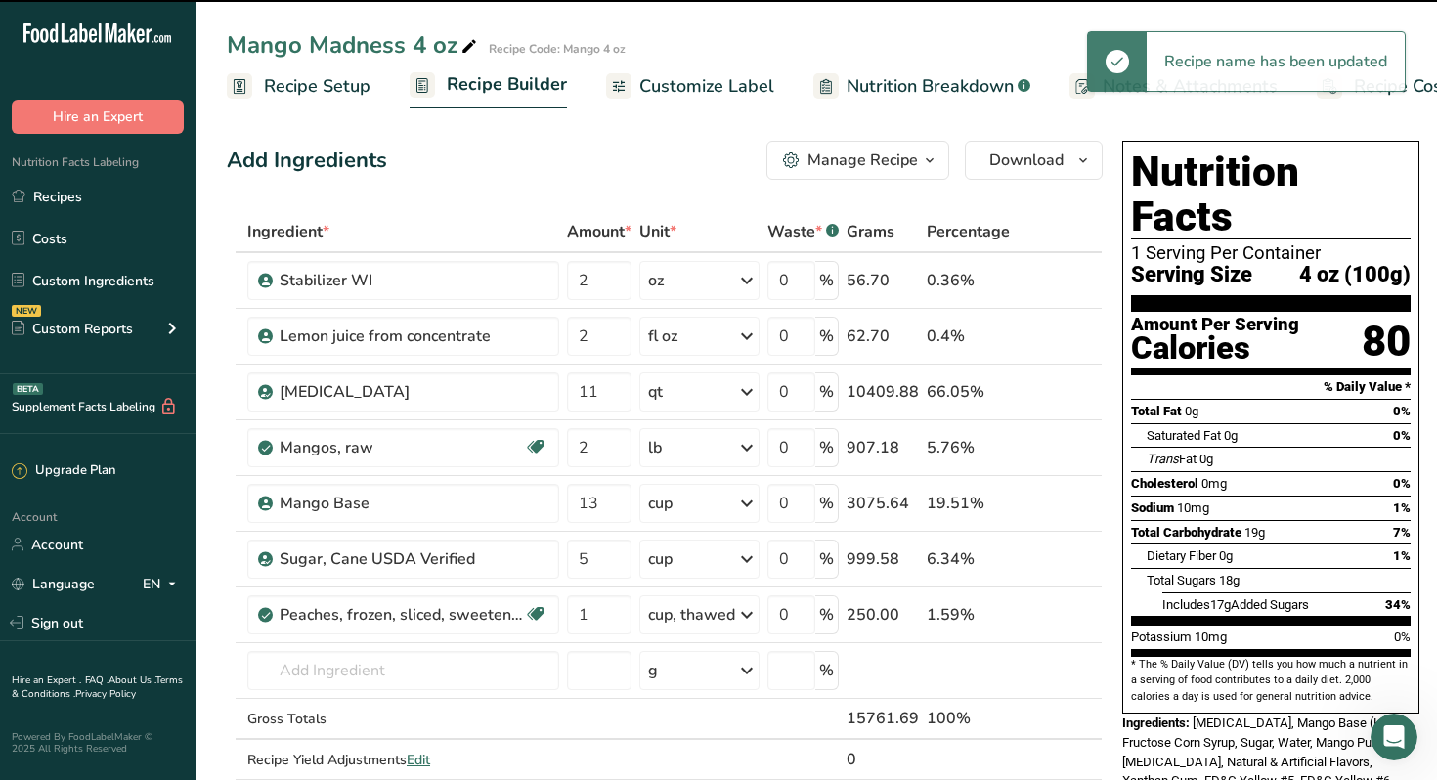
click at [318, 90] on span "Recipe Setup" at bounding box center [317, 86] width 107 height 26
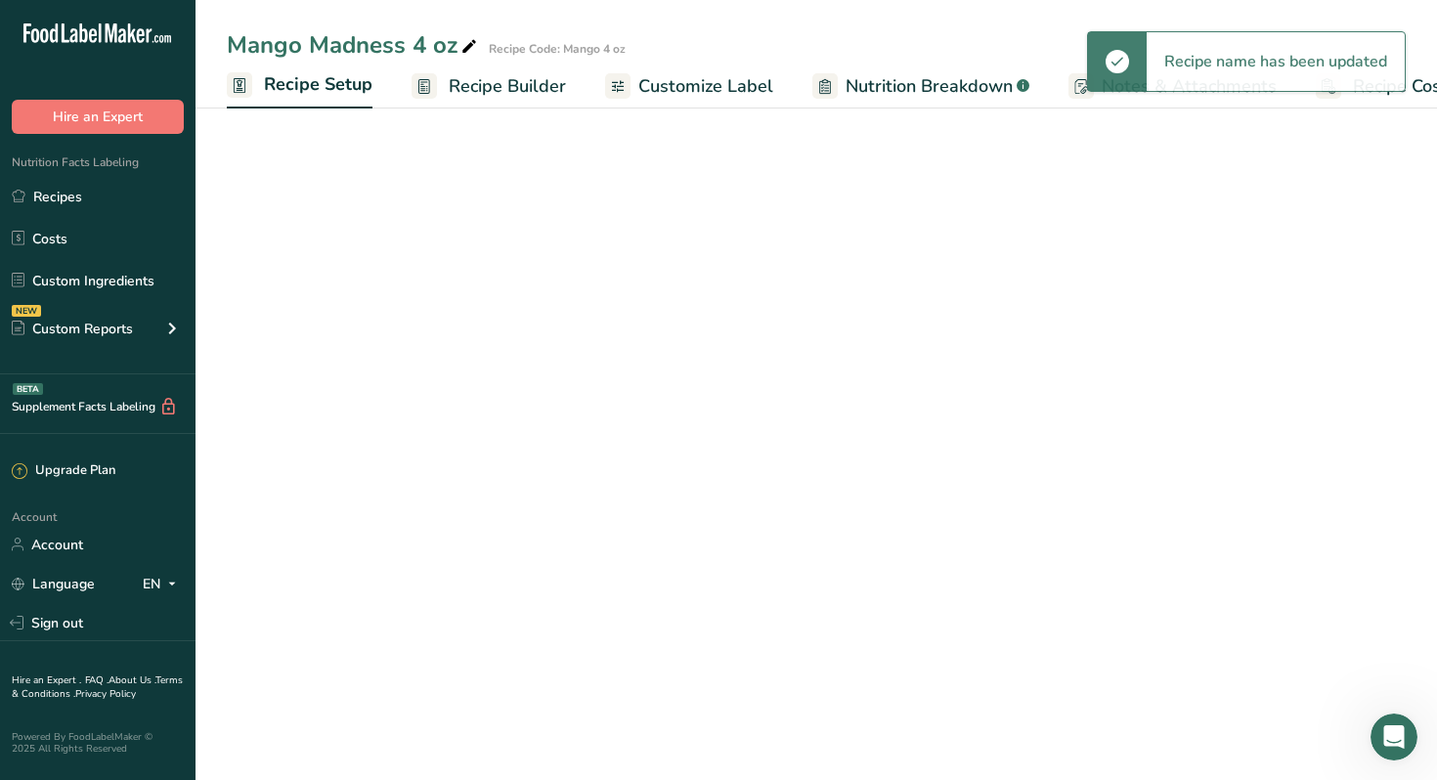
scroll to position [0, 7]
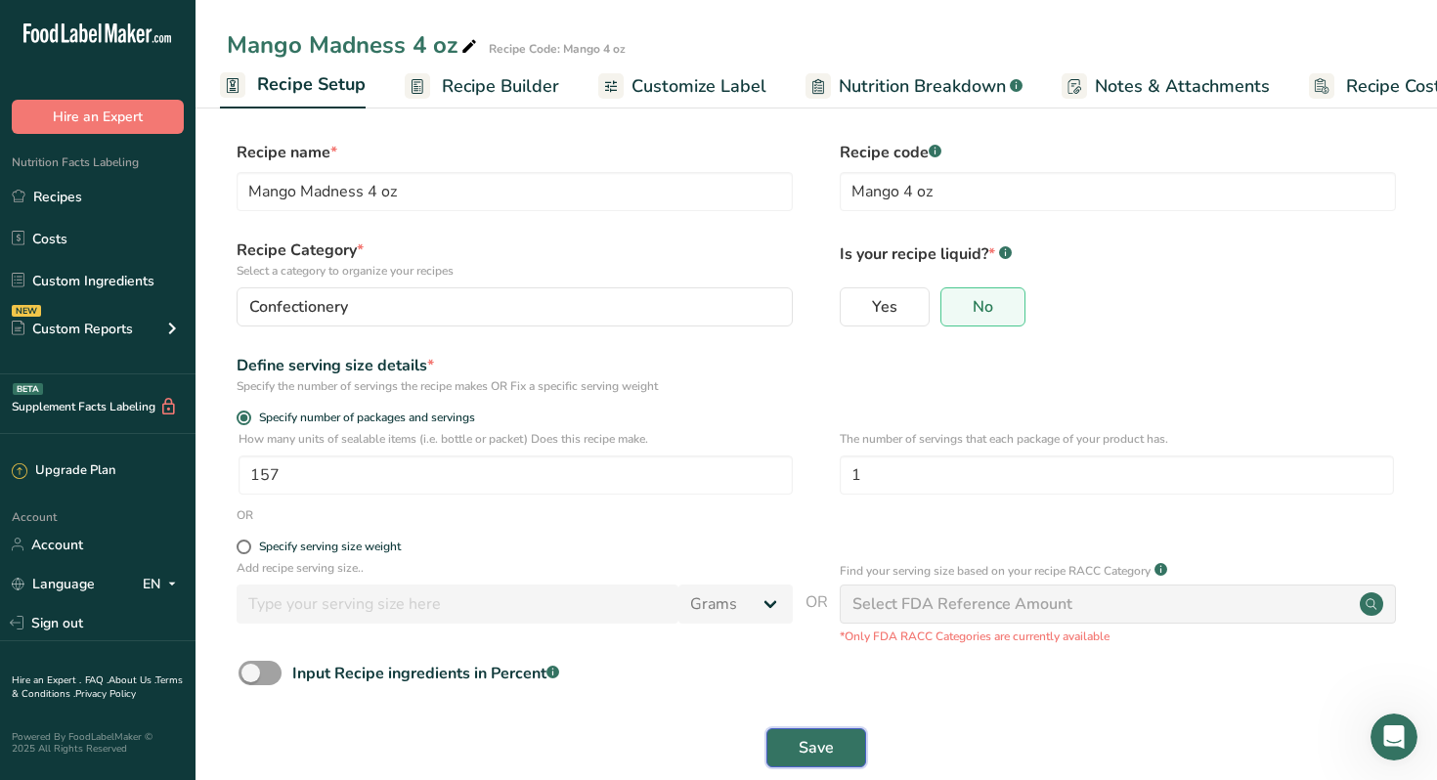
click at [802, 739] on span "Save" at bounding box center [815, 747] width 35 height 23
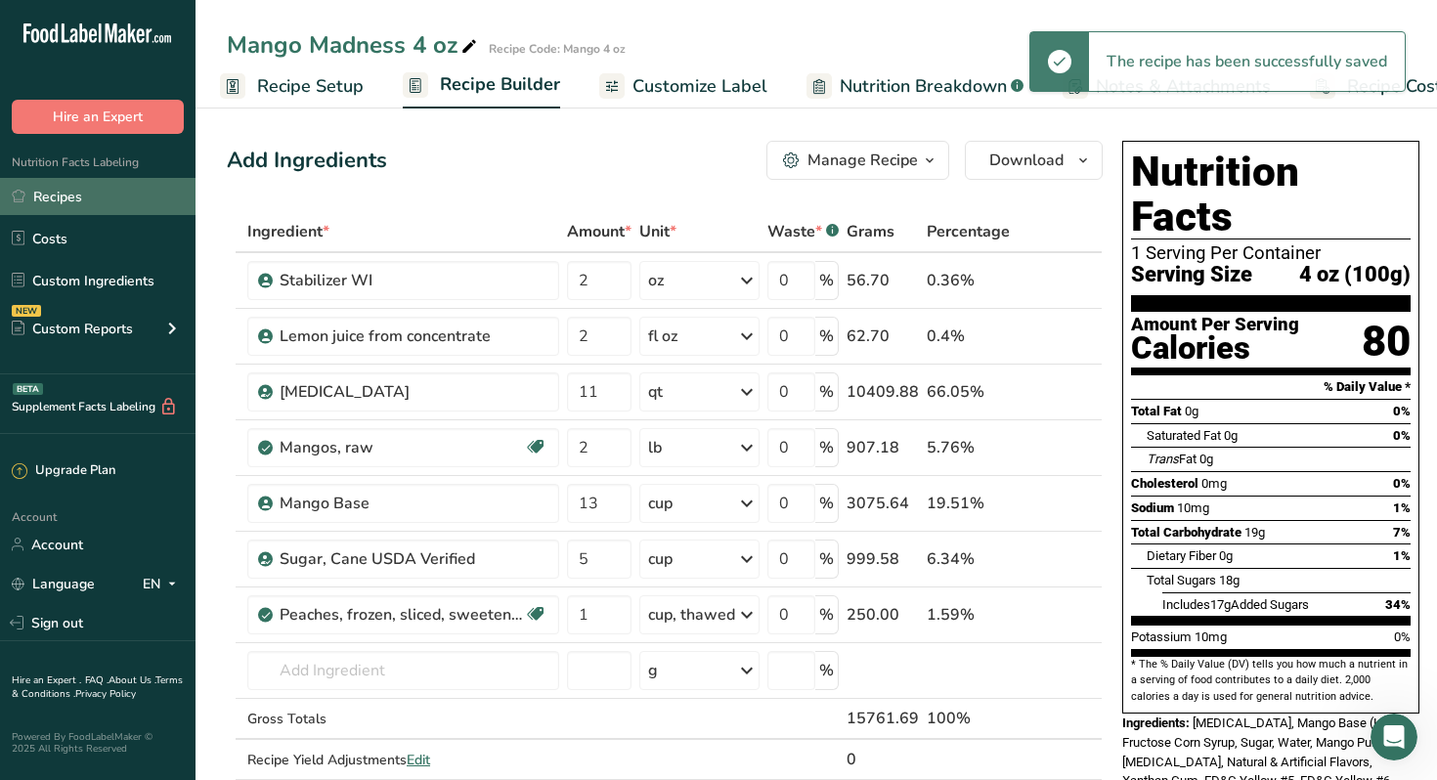
click at [65, 200] on link "Recipes" at bounding box center [97, 196] width 195 height 37
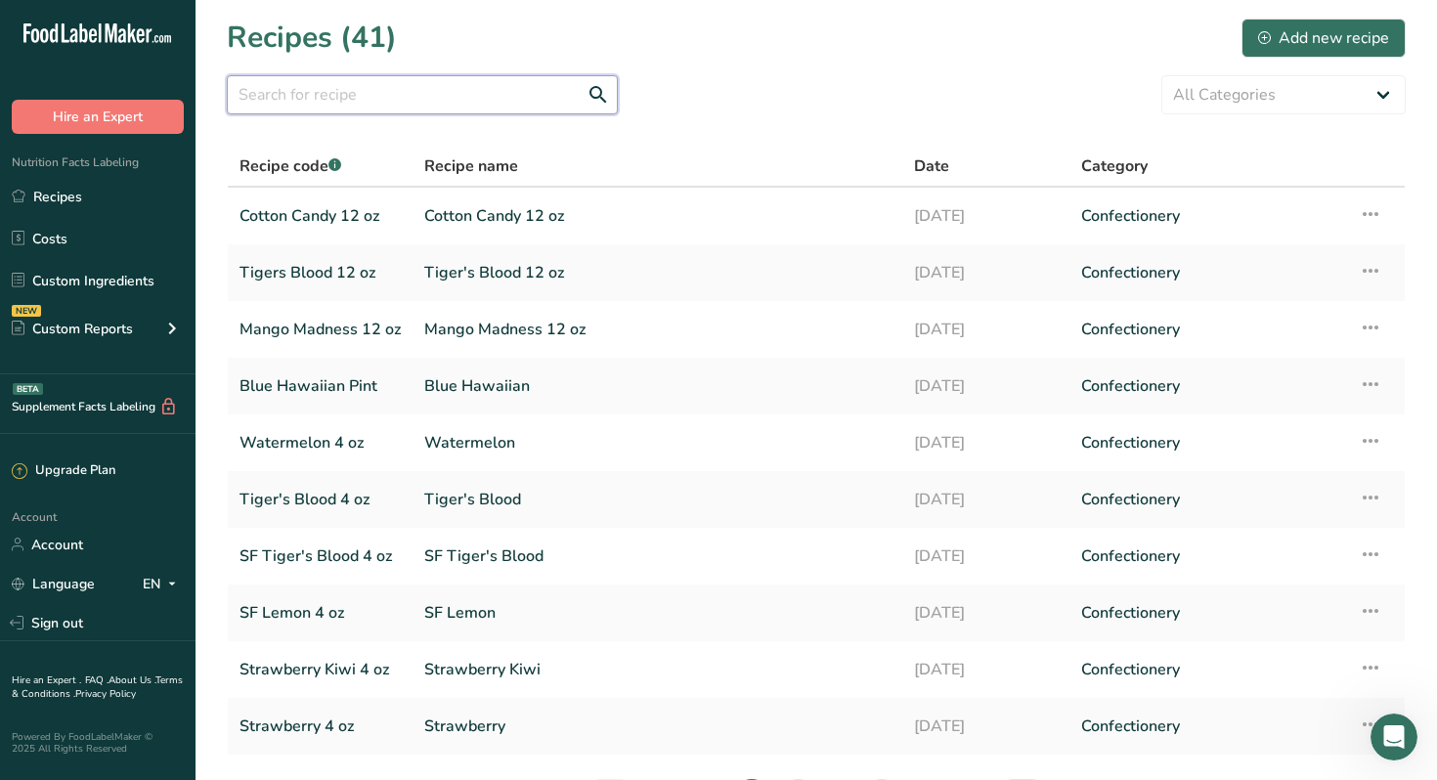
drag, startPoint x: 340, startPoint y: 95, endPoint x: 340, endPoint y: 26, distance: 68.4
click at [340, 94] on input "text" at bounding box center [422, 94] width 391 height 39
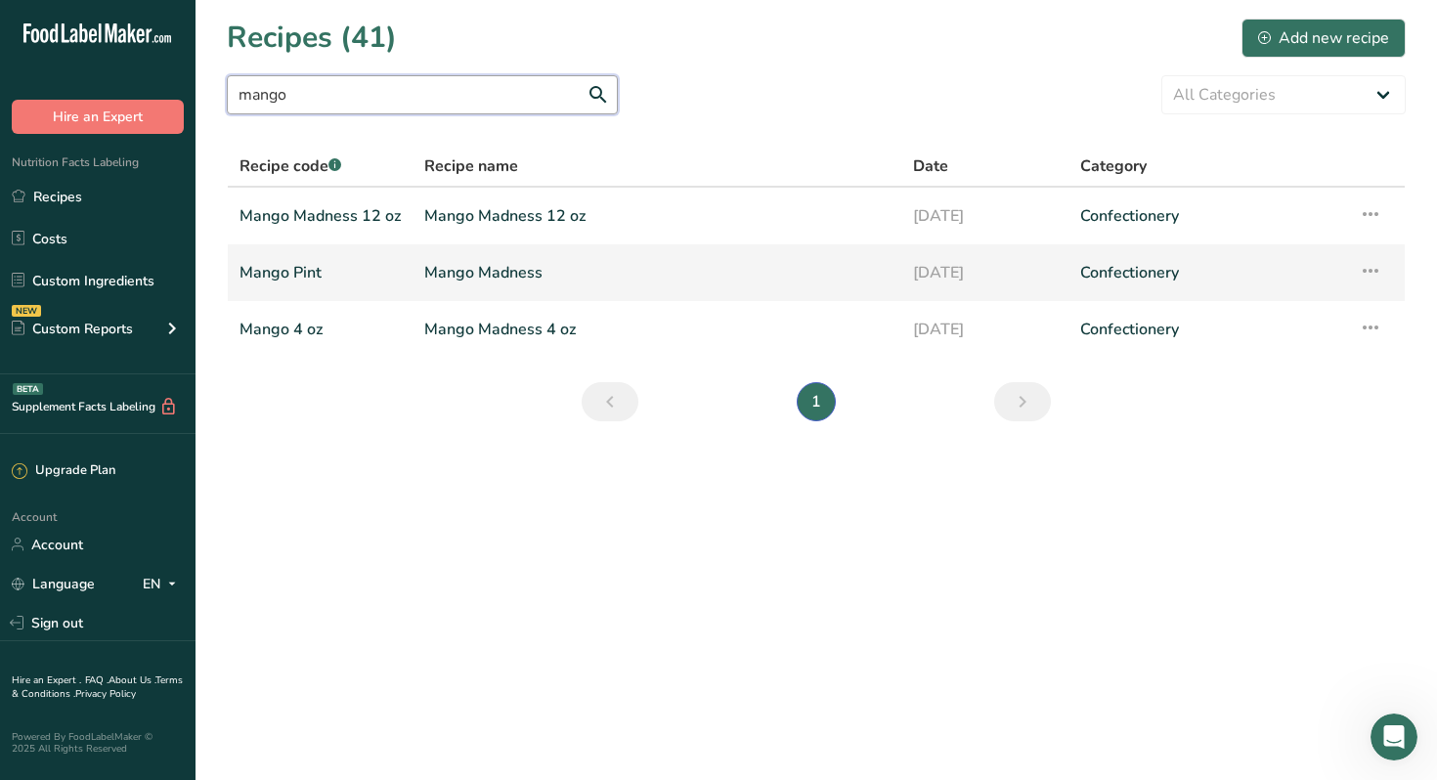
type input "mango"
click at [297, 272] on link "Mango Pint" at bounding box center [319, 272] width 161 height 41
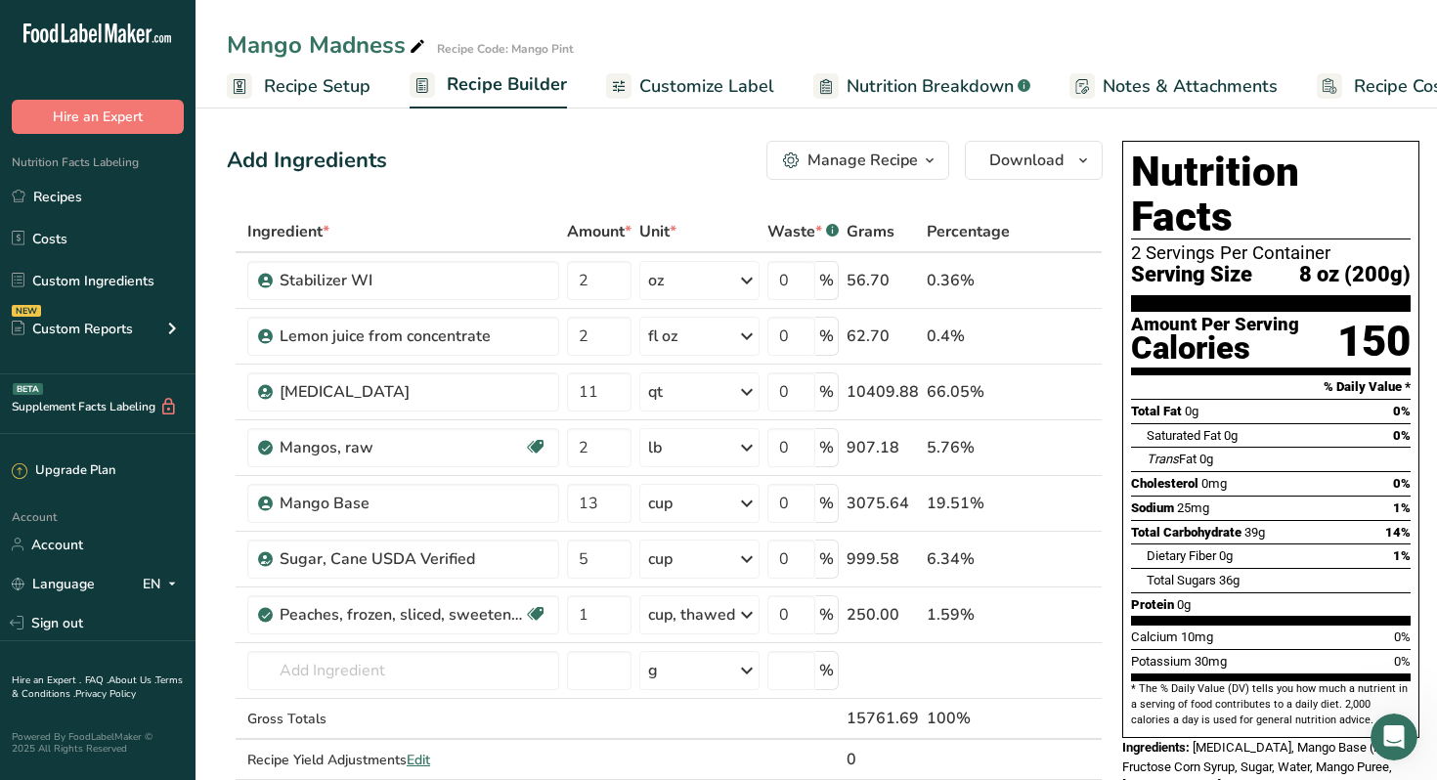
click at [835, 160] on div "Manage Recipe" at bounding box center [862, 160] width 110 height 23
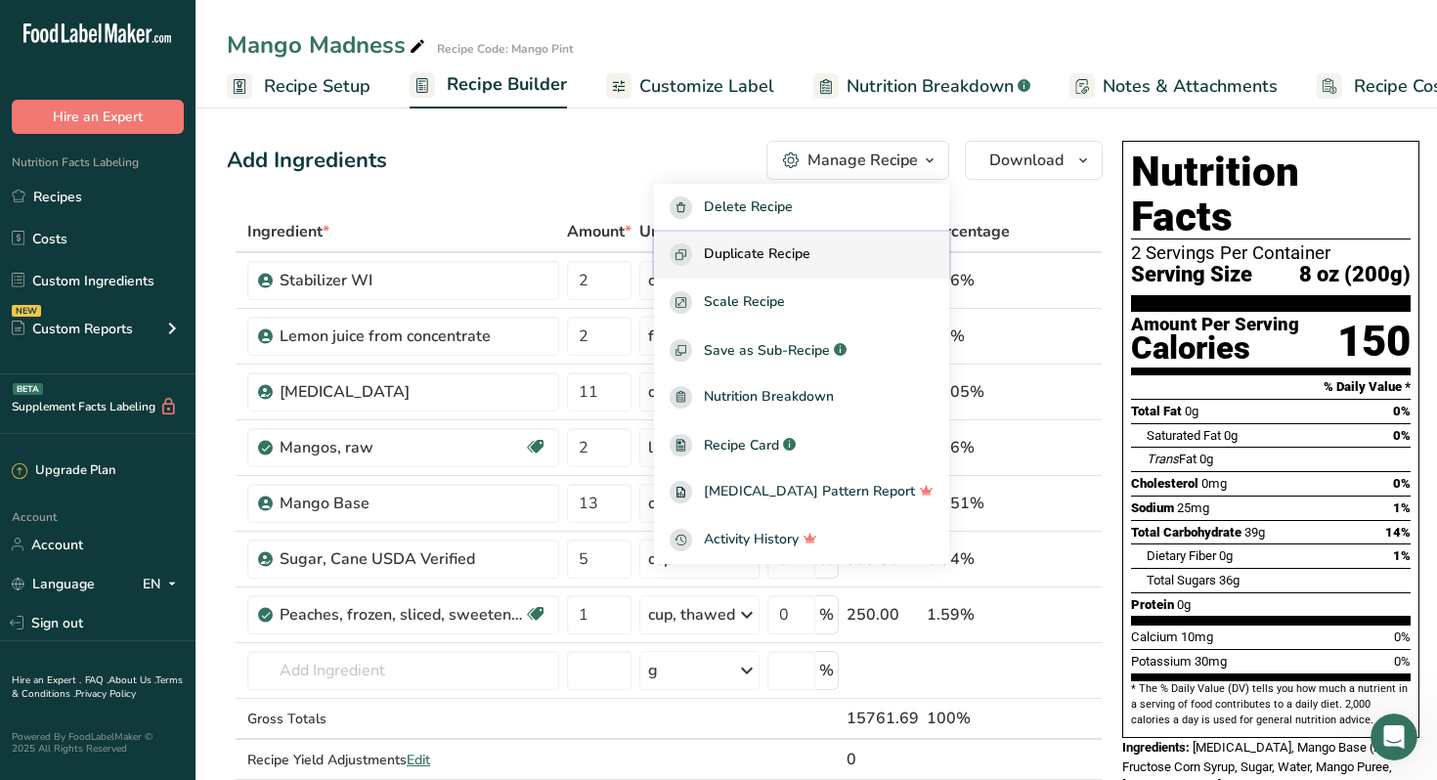
click at [787, 258] on span "Duplicate Recipe" at bounding box center [757, 254] width 107 height 22
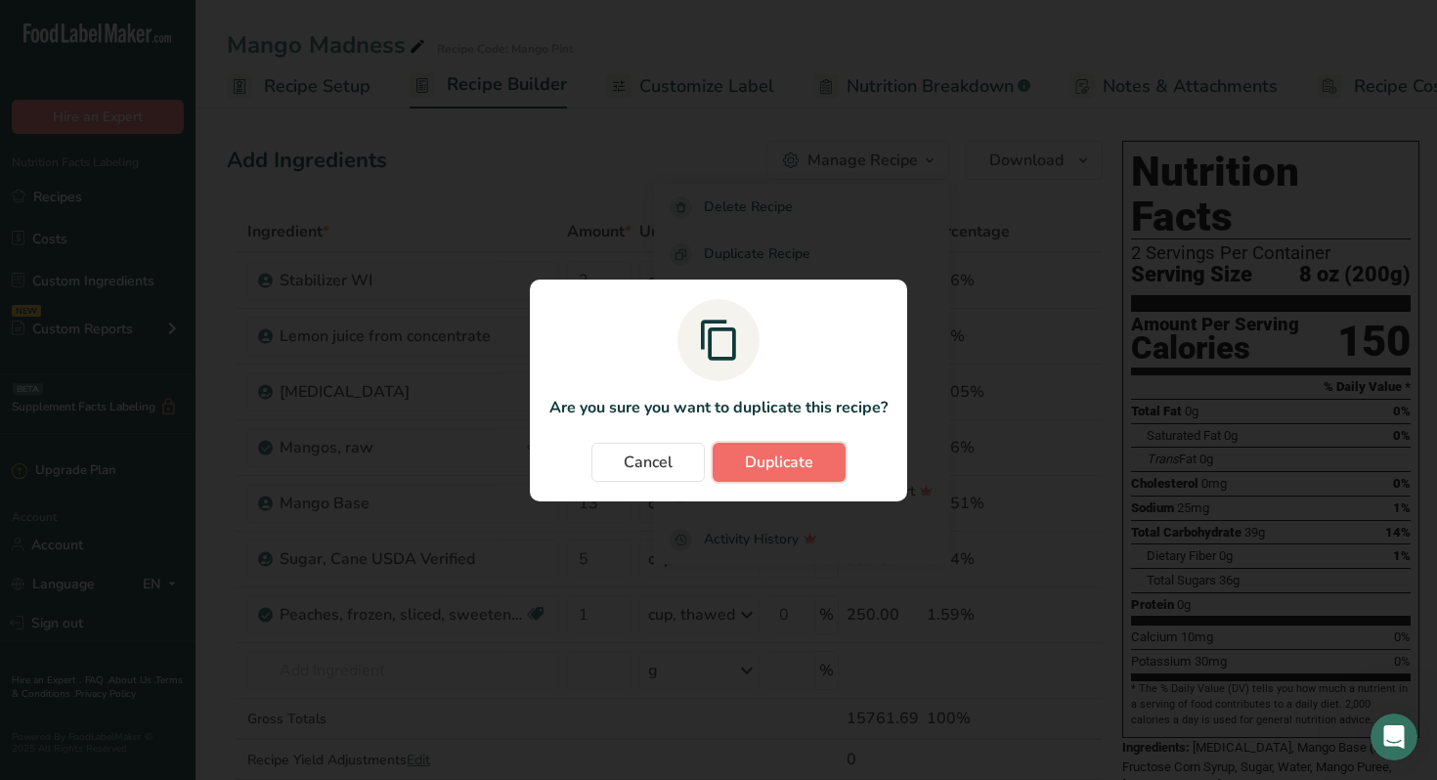
click at [777, 460] on span "Duplicate" at bounding box center [779, 462] width 68 height 23
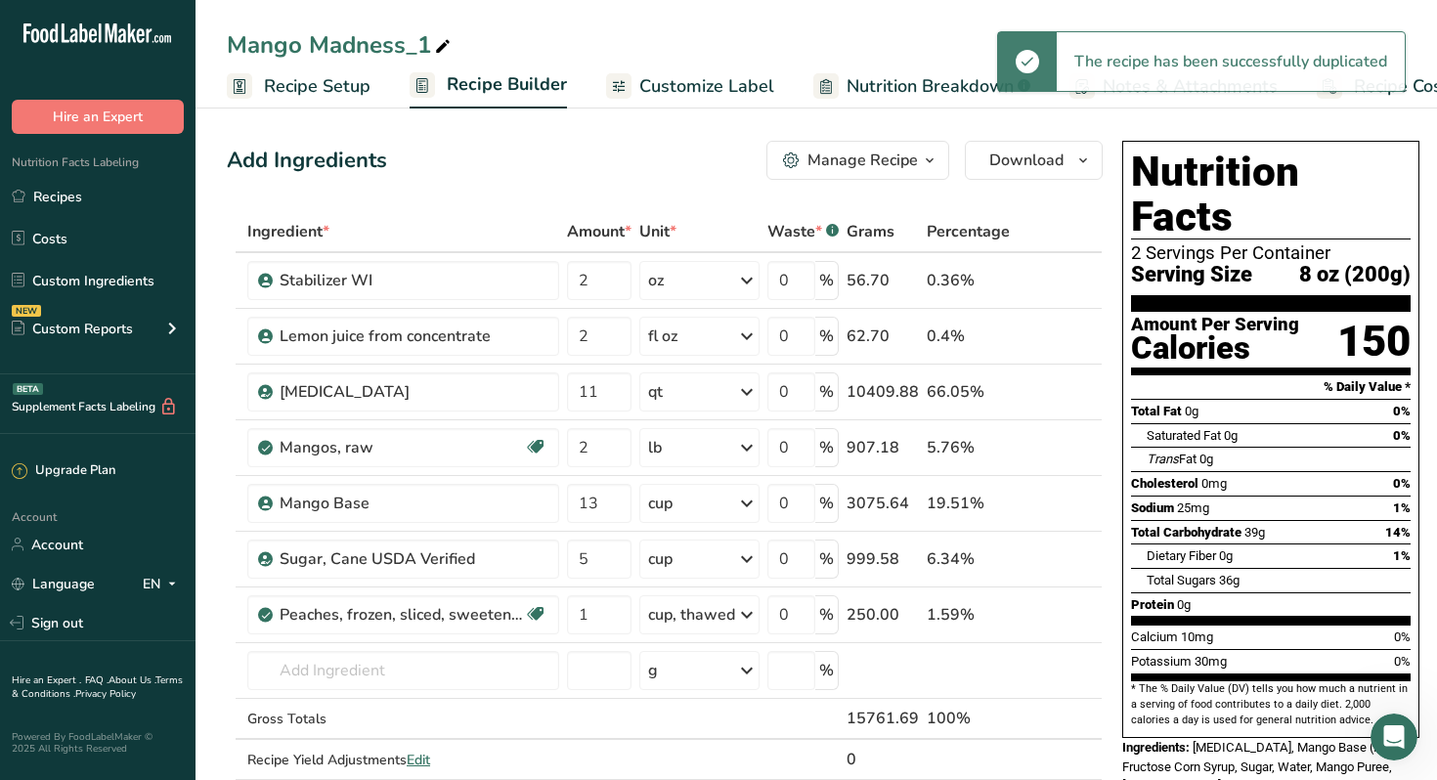
click at [446, 44] on icon at bounding box center [443, 46] width 18 height 27
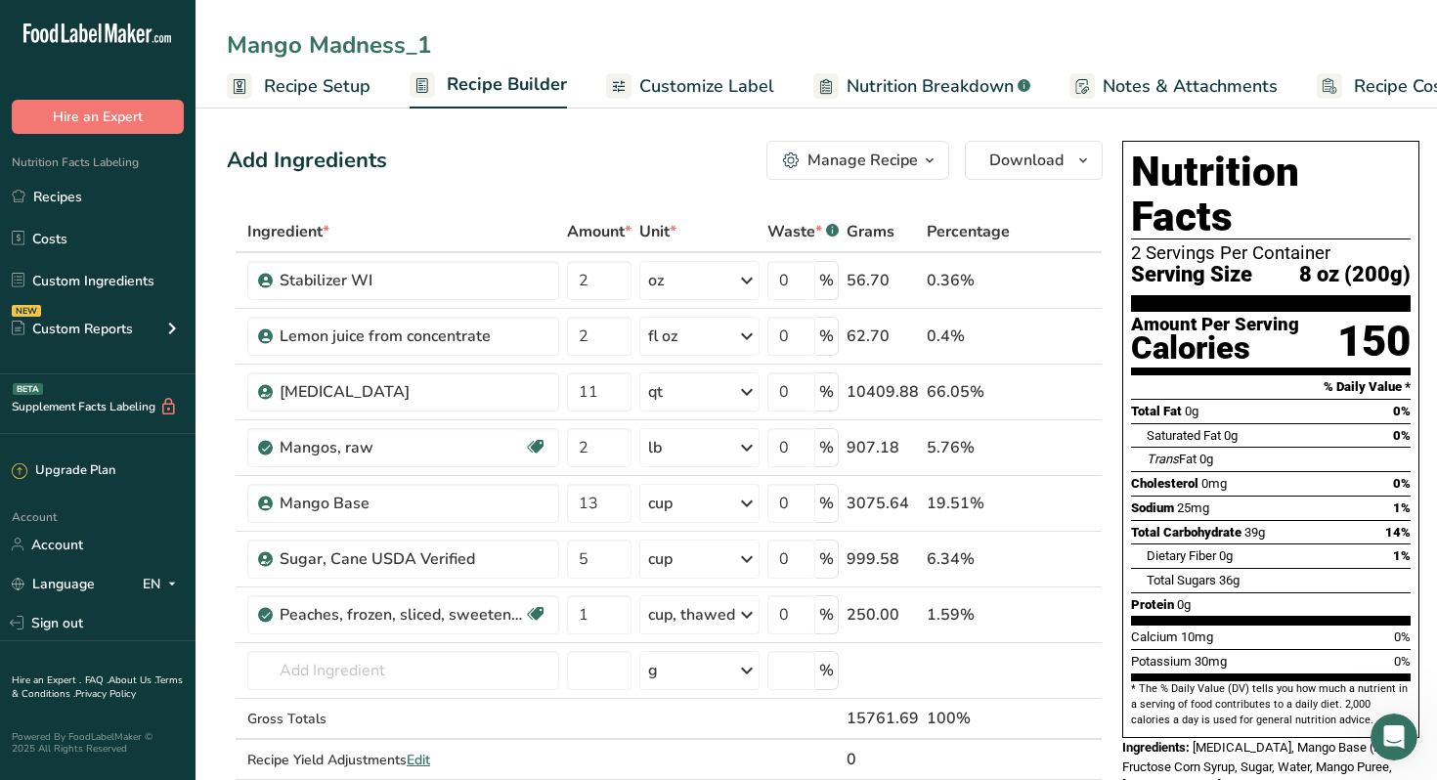
click at [404, 44] on input "Mango Madness_1" at bounding box center [816, 44] width 1179 height 35
drag, startPoint x: 429, startPoint y: 47, endPoint x: 303, endPoint y: 39, distance: 126.3
click at [303, 39] on input "Mango Madness_1" at bounding box center [816, 44] width 1179 height 35
type input "Mangonada Pint"
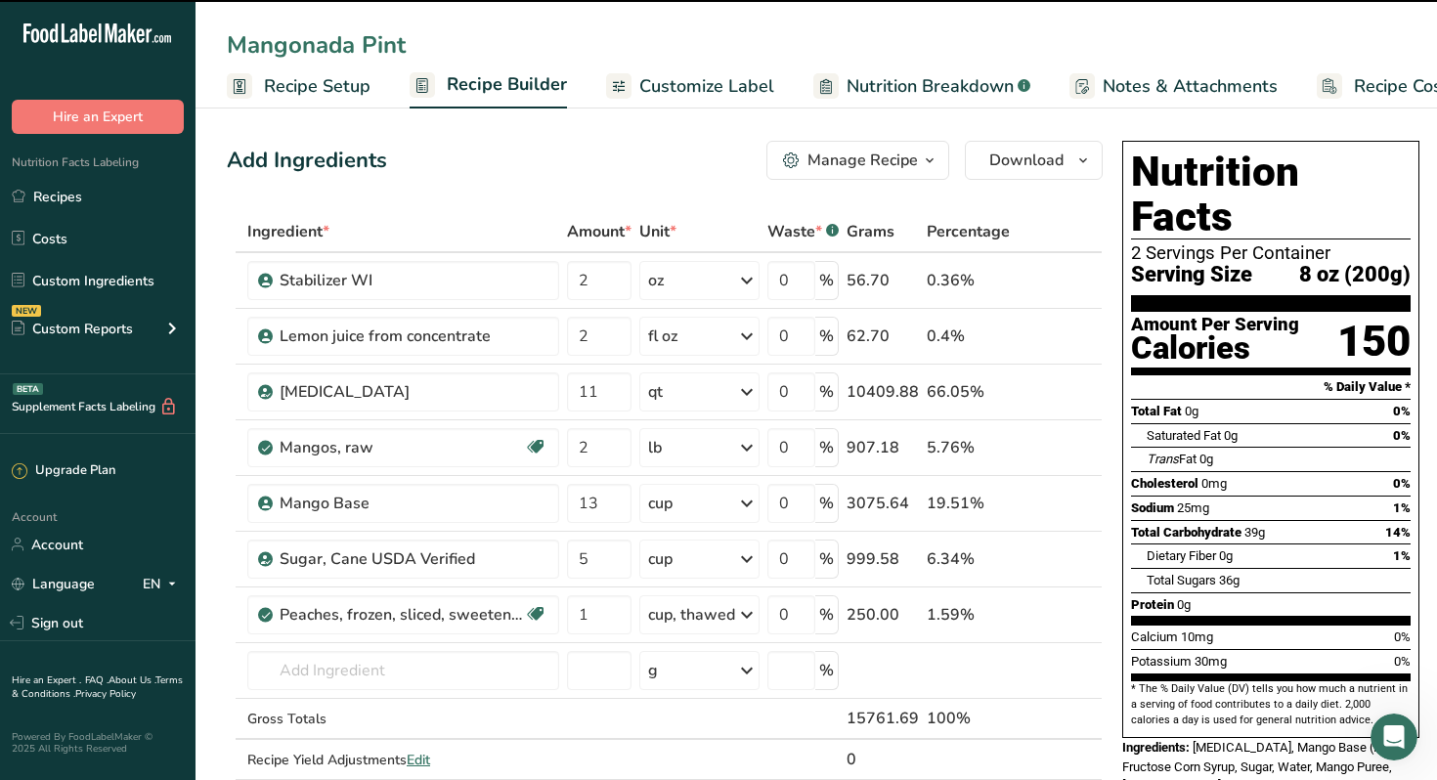
click at [283, 95] on span "Recipe Setup" at bounding box center [317, 86] width 107 height 26
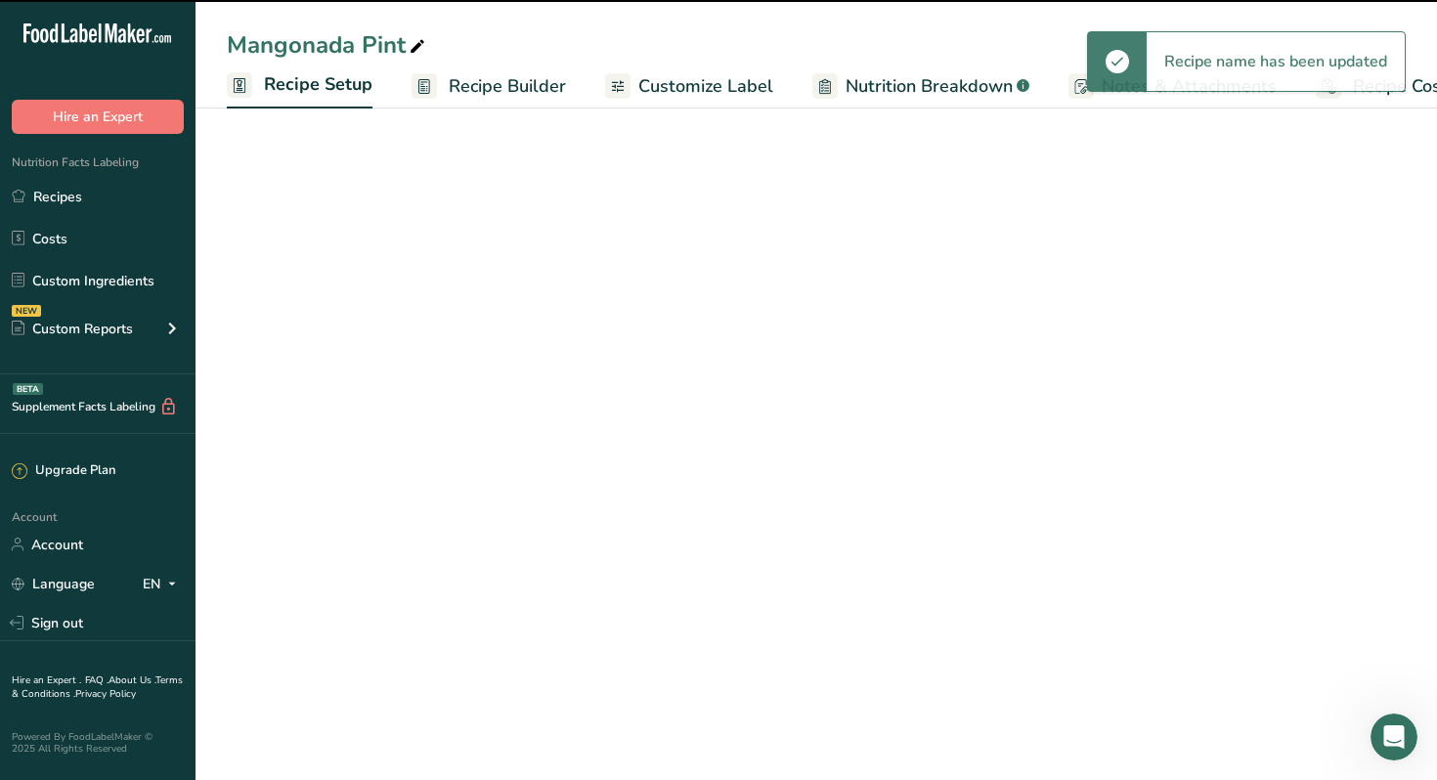
scroll to position [0, 7]
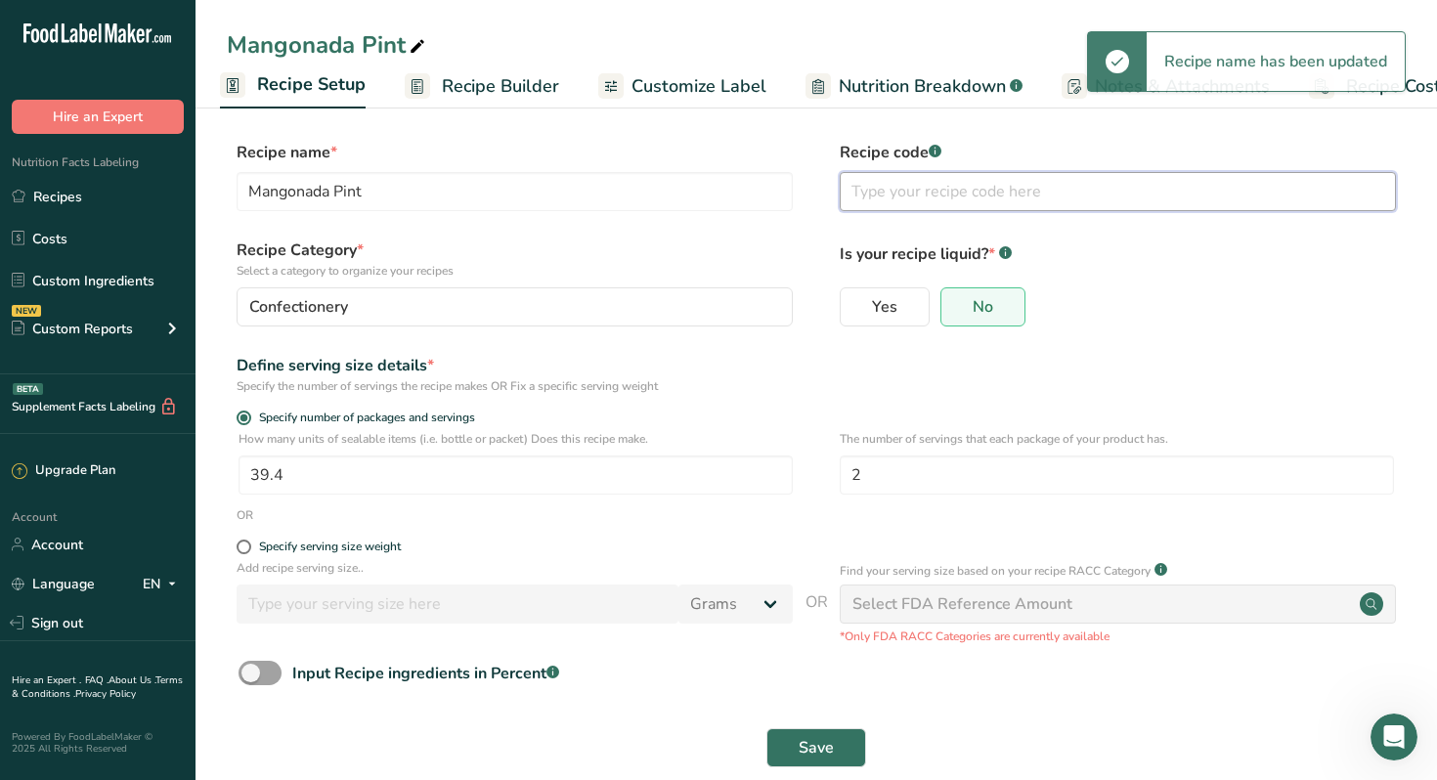
drag, startPoint x: 895, startPoint y: 194, endPoint x: 895, endPoint y: 51, distance: 142.7
click at [895, 192] on input "text" at bounding box center [1117, 191] width 556 height 39
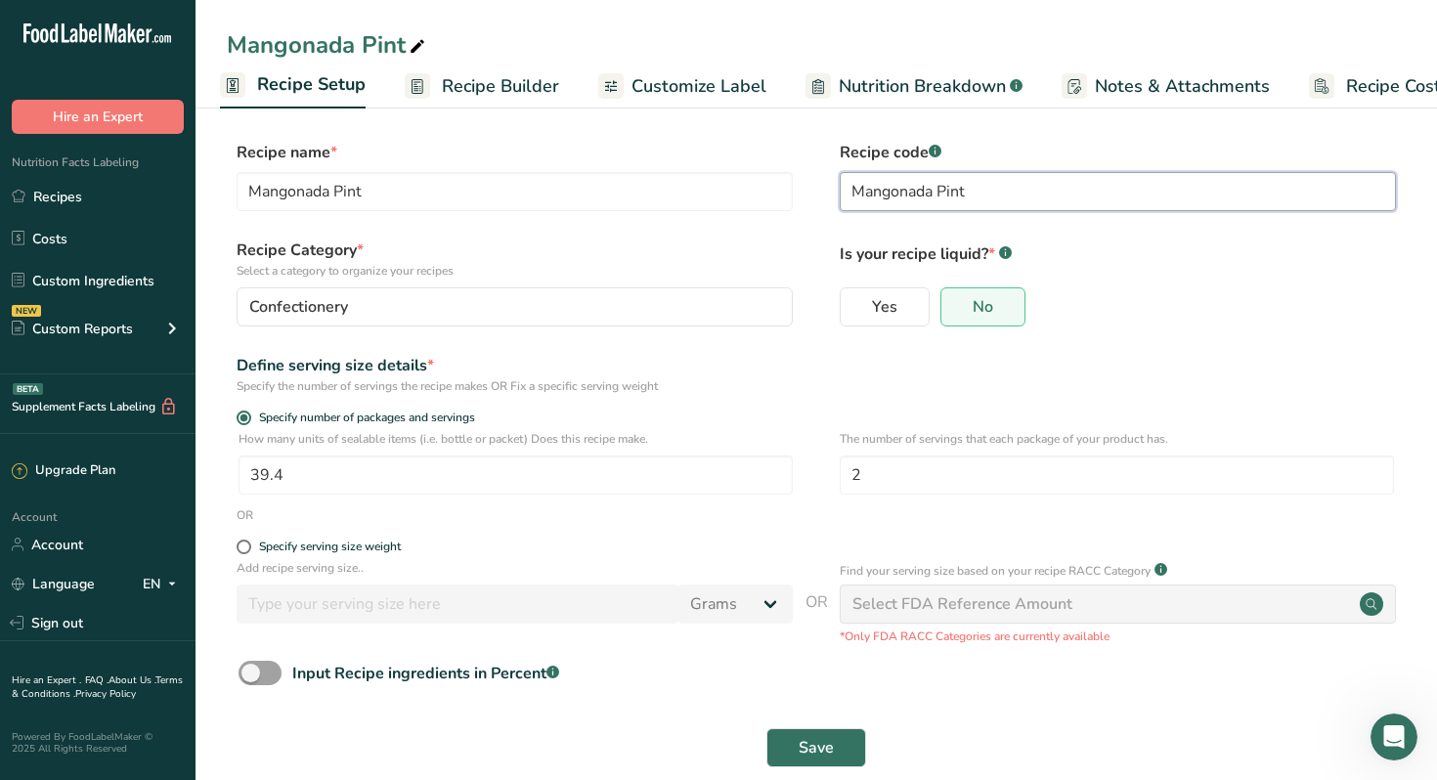
type input "Mangonada Pint"
click at [821, 356] on div "Define serving size details * Specify the number of servings the recipe makes O…" at bounding box center [816, 374] width 1179 height 41
click at [814, 744] on span "Save" at bounding box center [815, 747] width 35 height 23
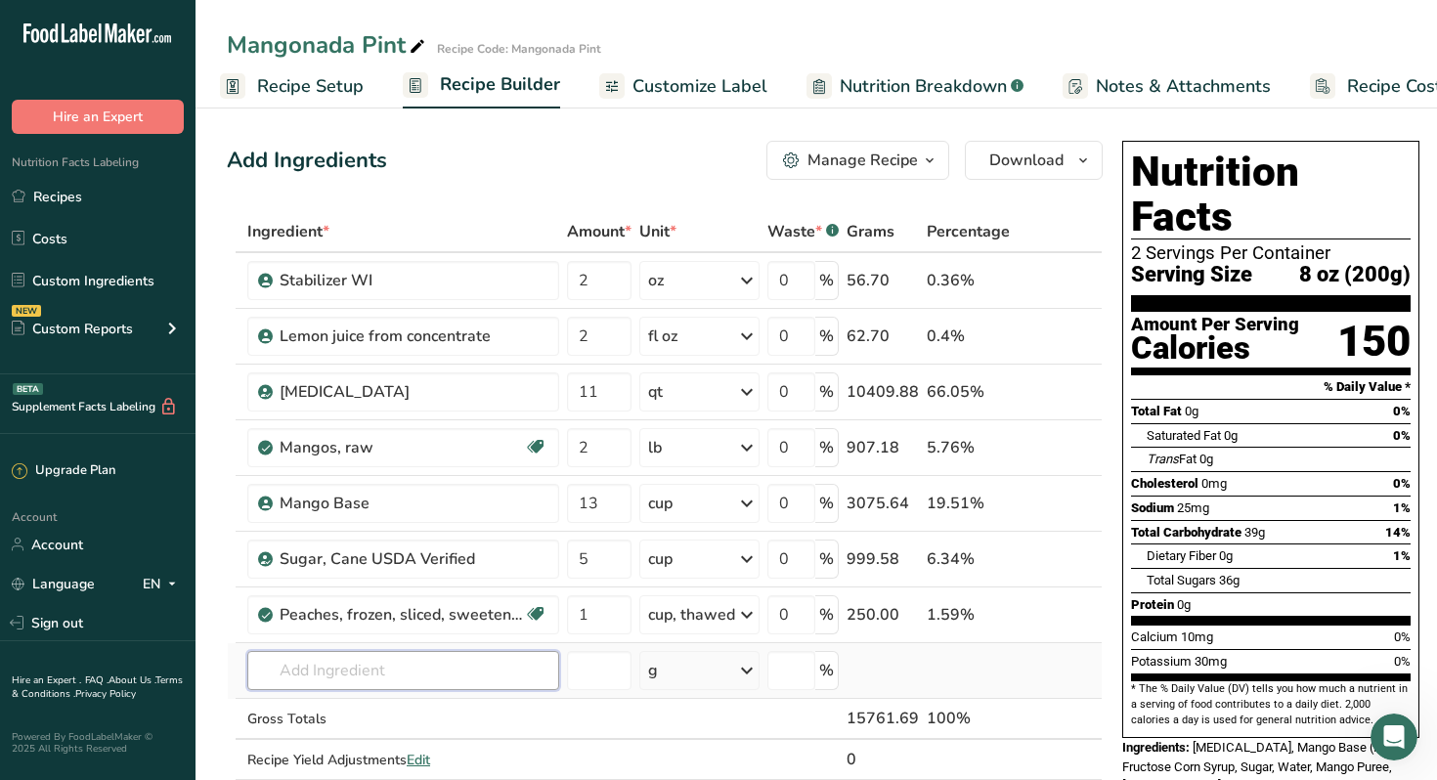
click at [374, 671] on input "text" at bounding box center [403, 670] width 312 height 39
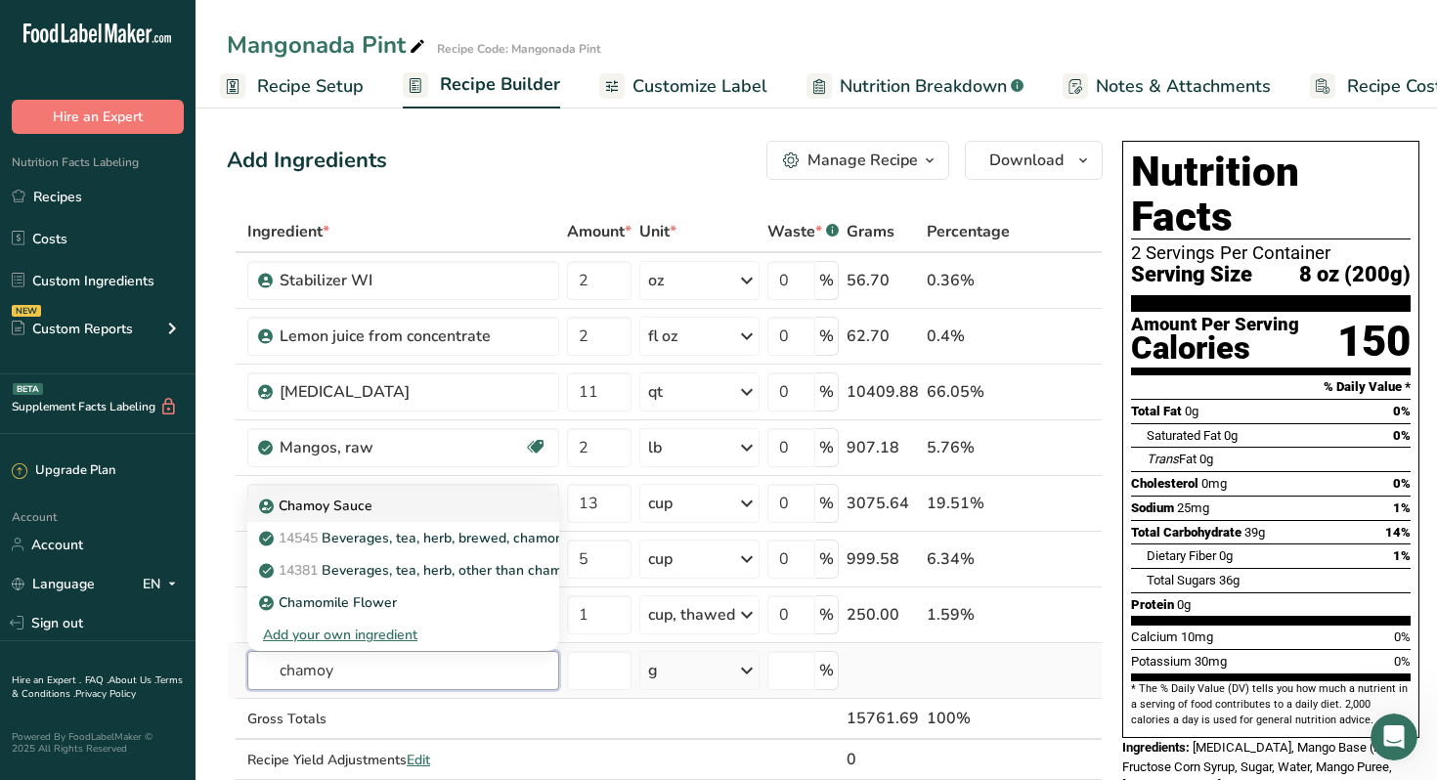
type input "chamoy"
click at [323, 510] on p "Chamoy Sauce" at bounding box center [317, 505] width 109 height 21
type input "Chamoy Sauce"
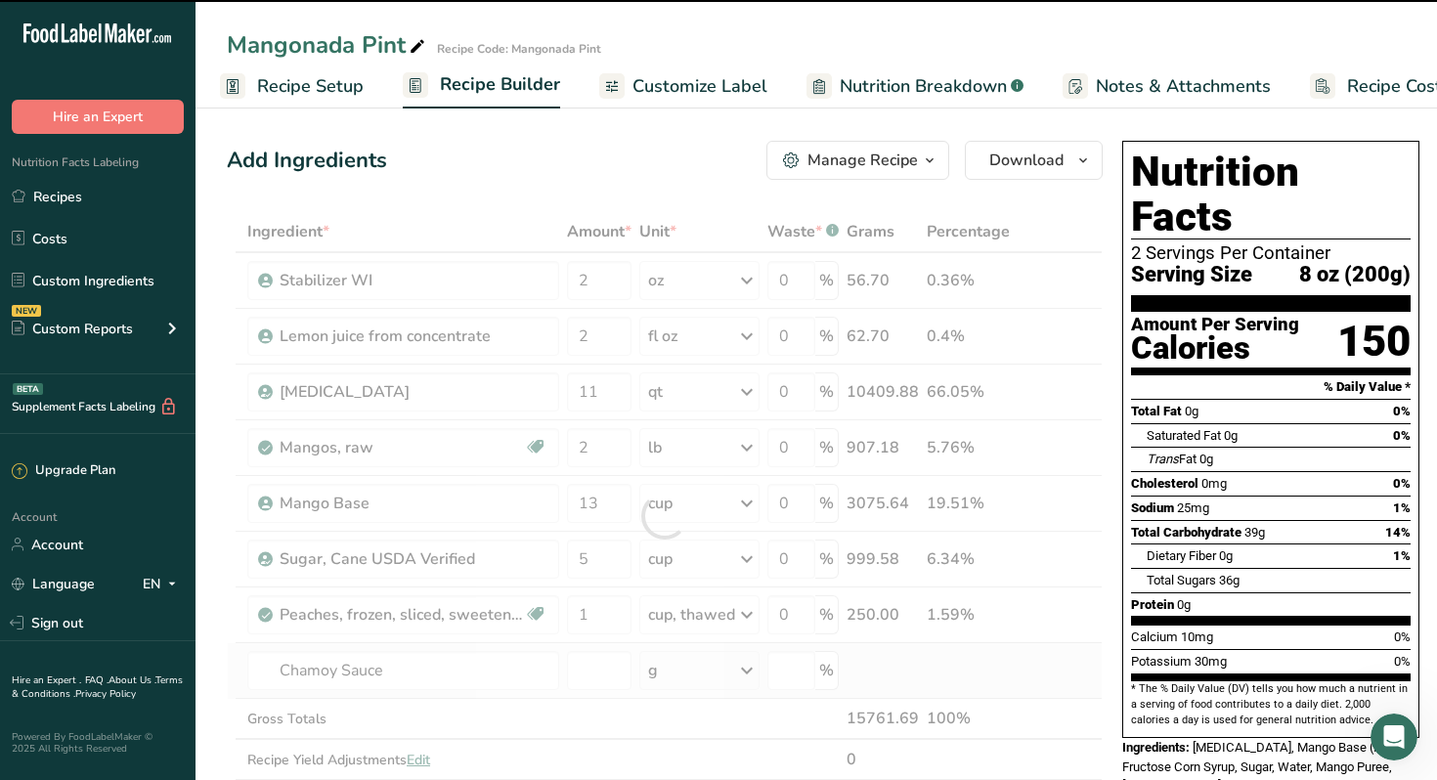
type input "0"
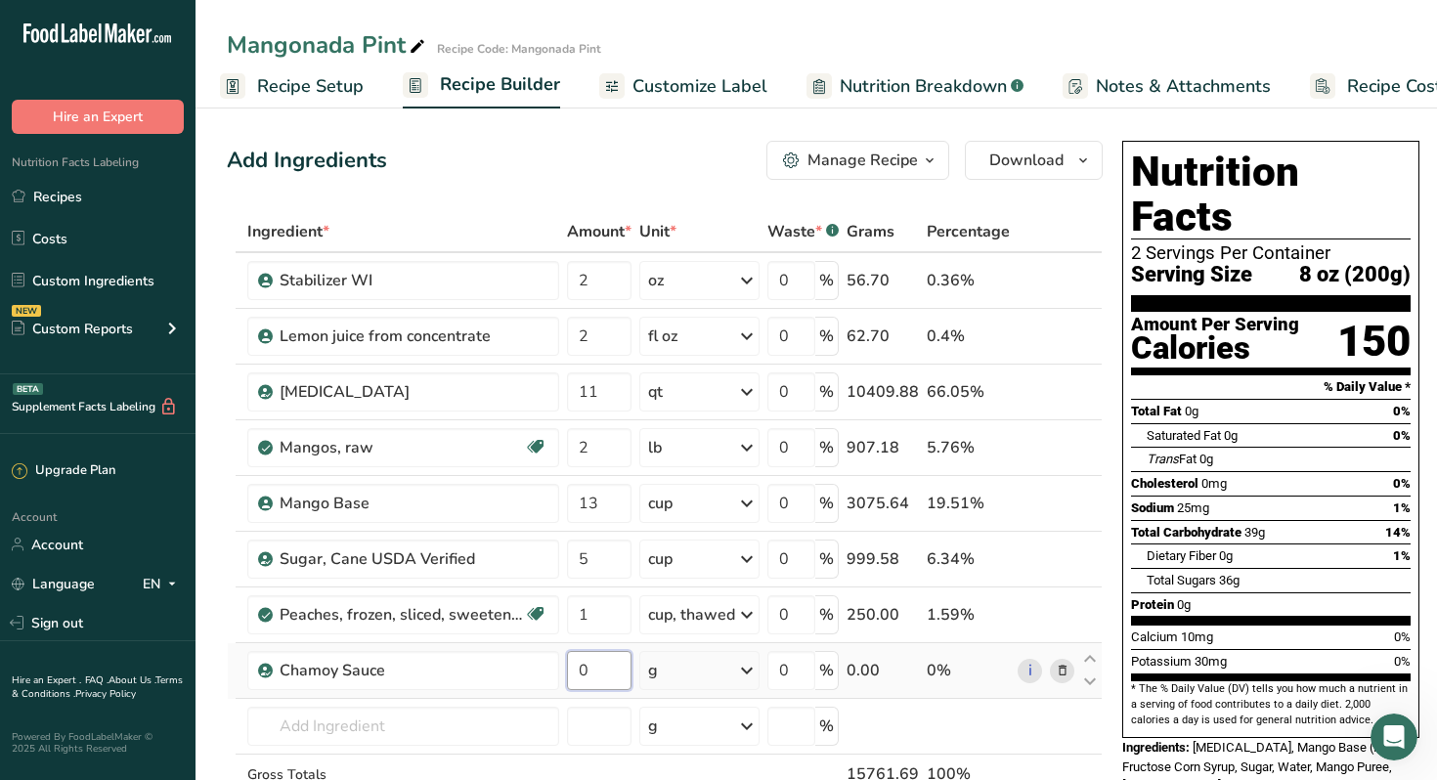
click at [607, 671] on input "0" at bounding box center [599, 670] width 65 height 39
type input "1"
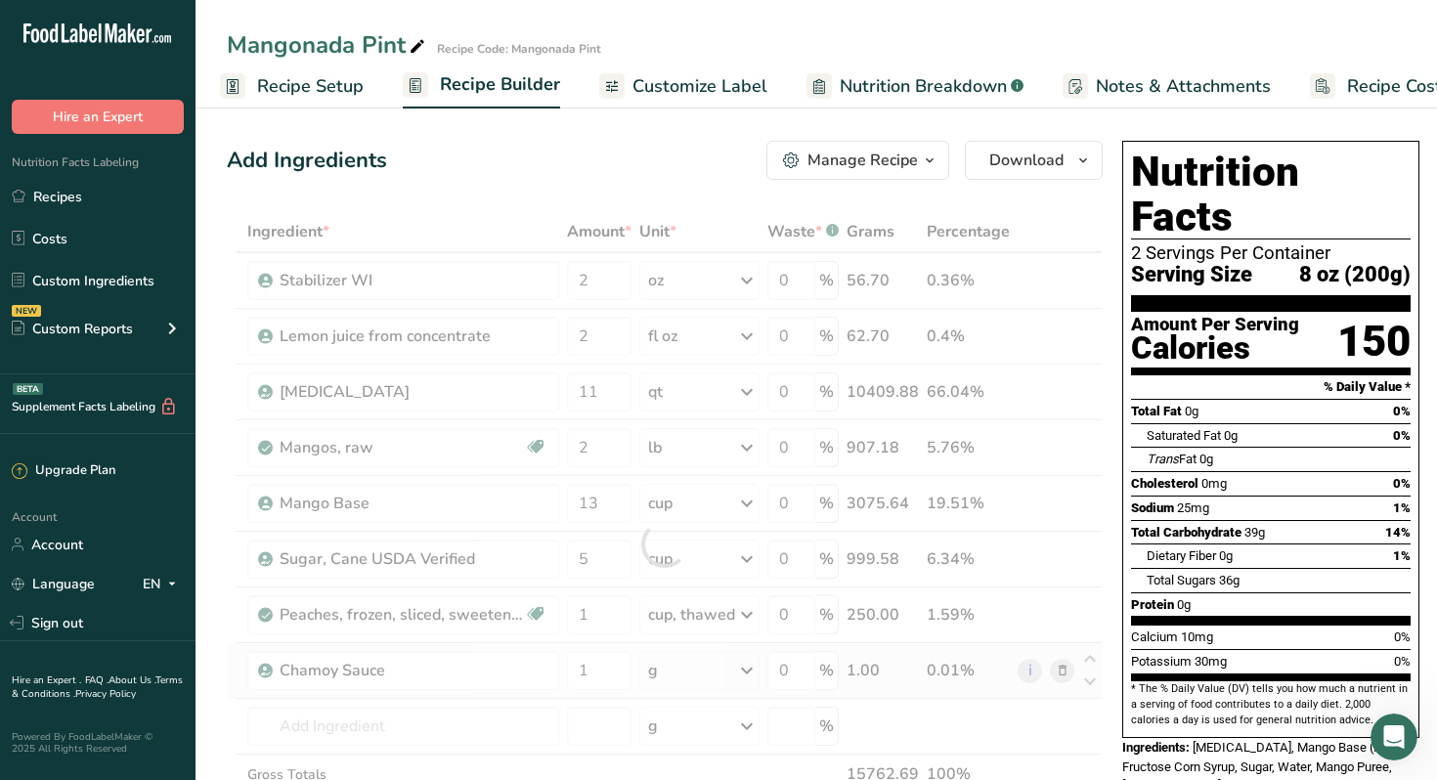
click at [751, 672] on div "Ingredient * Amount * Unit * Waste * .a-a{fill:#347362;}.b-a{fill:#fff;} Grams …" at bounding box center [665, 544] width 876 height 666
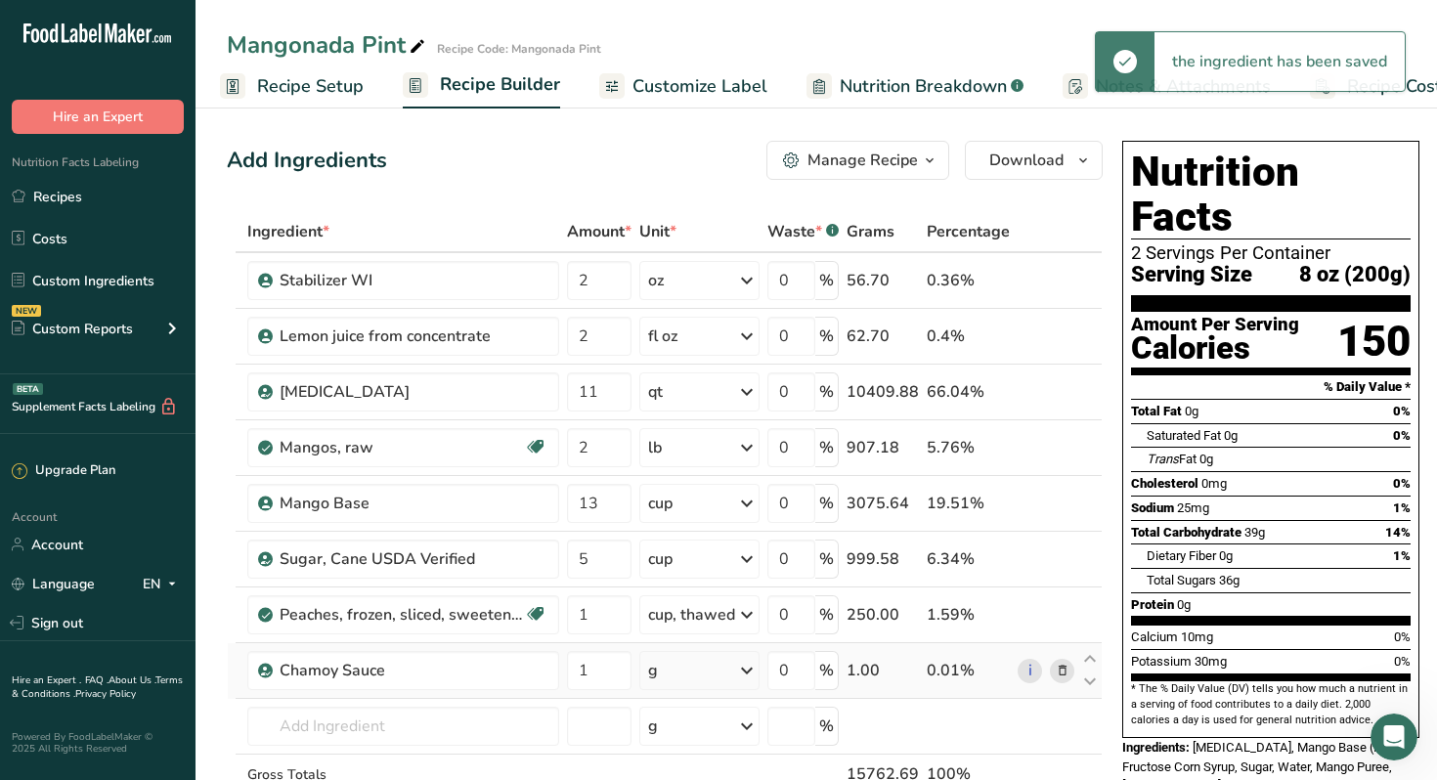
click at [748, 670] on icon at bounding box center [746, 670] width 23 height 35
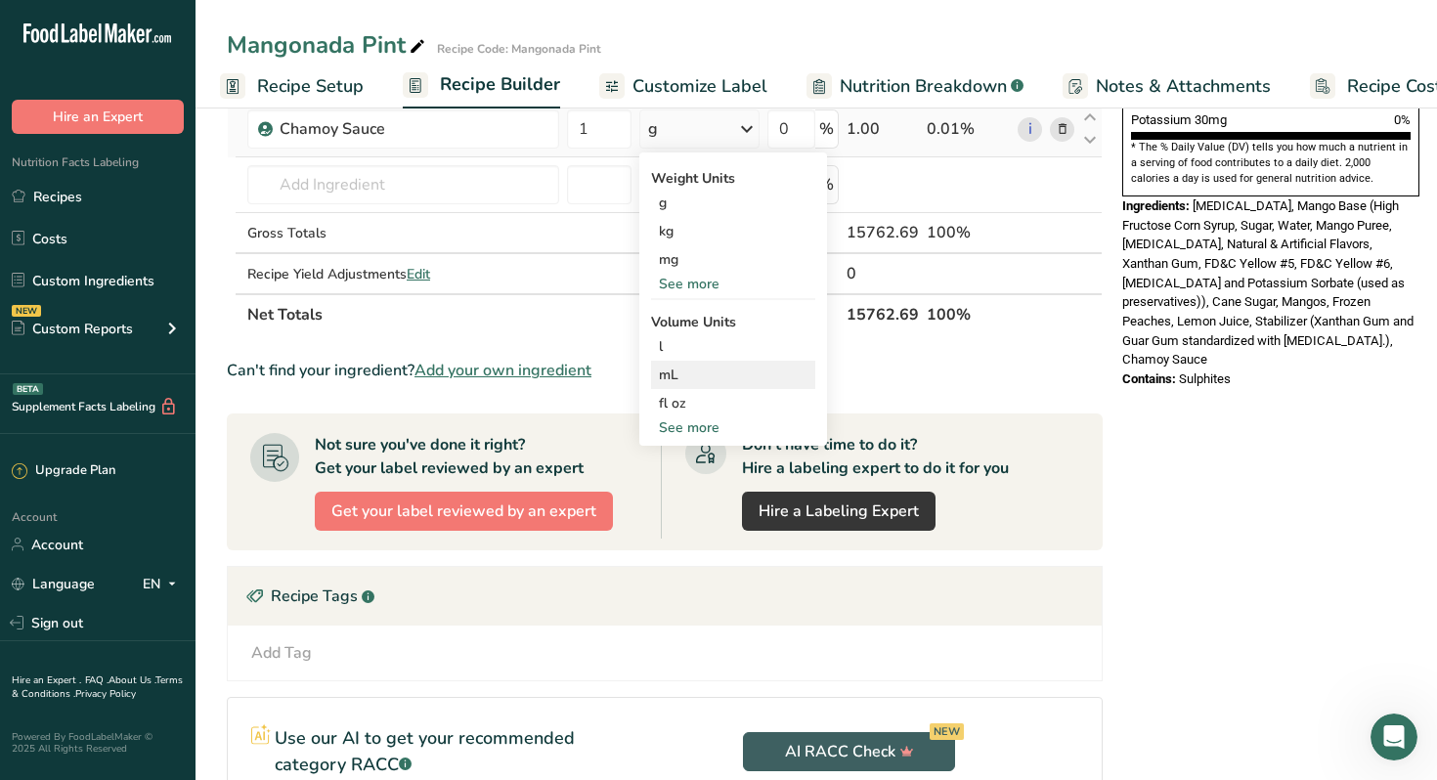
scroll to position [546, 0]
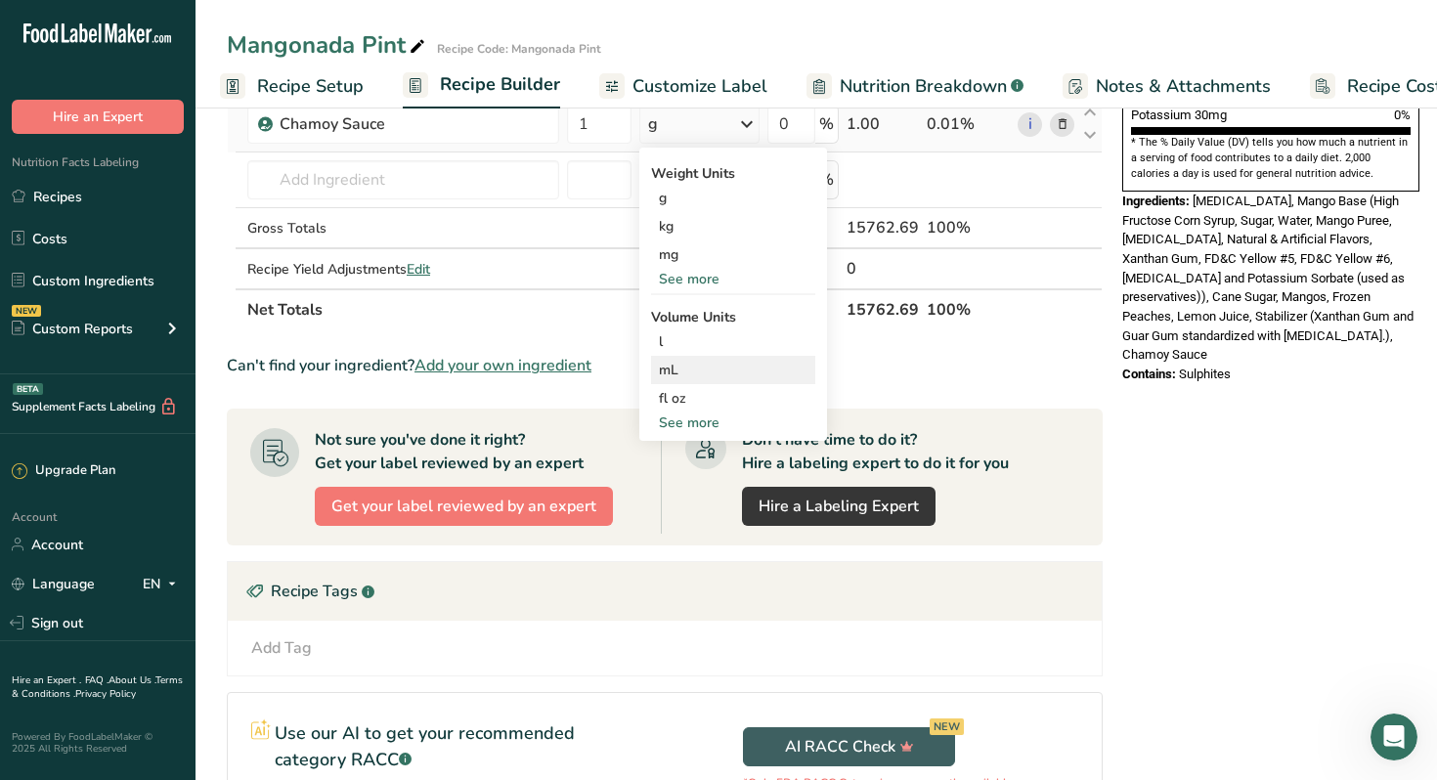
click at [710, 428] on div "See more" at bounding box center [733, 422] width 164 height 21
select select "22"
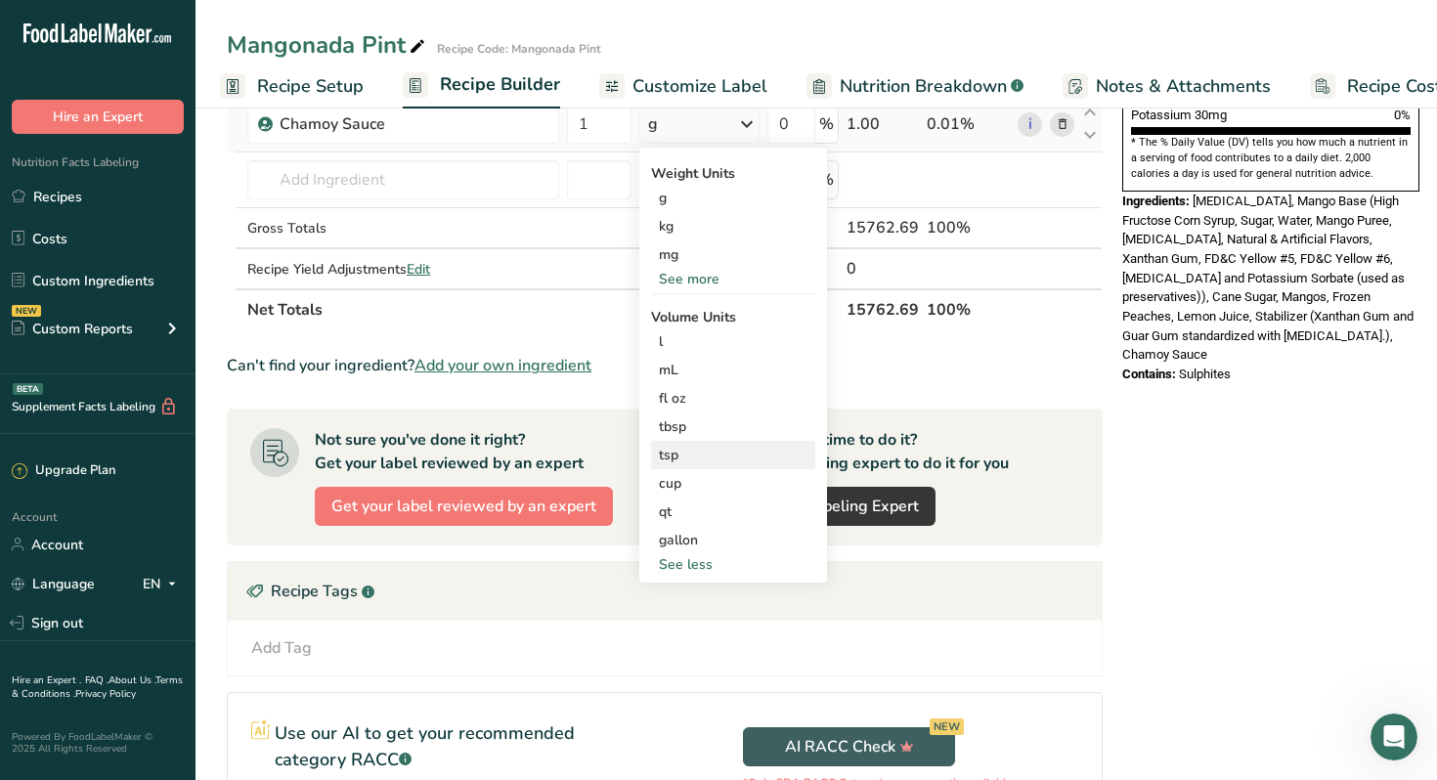
click at [685, 456] on div "tsp" at bounding box center [733, 455] width 149 height 21
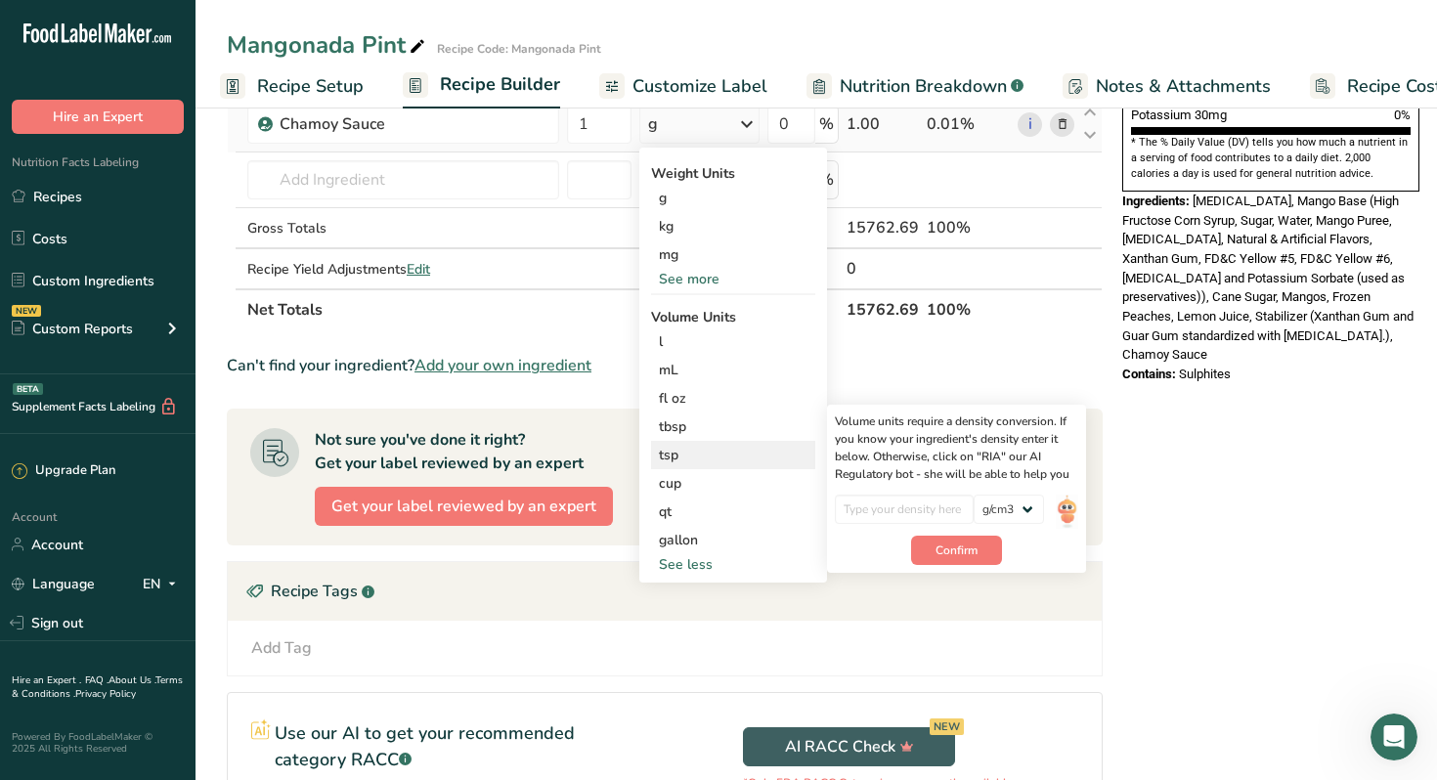
click at [669, 453] on div "tsp" at bounding box center [733, 455] width 149 height 21
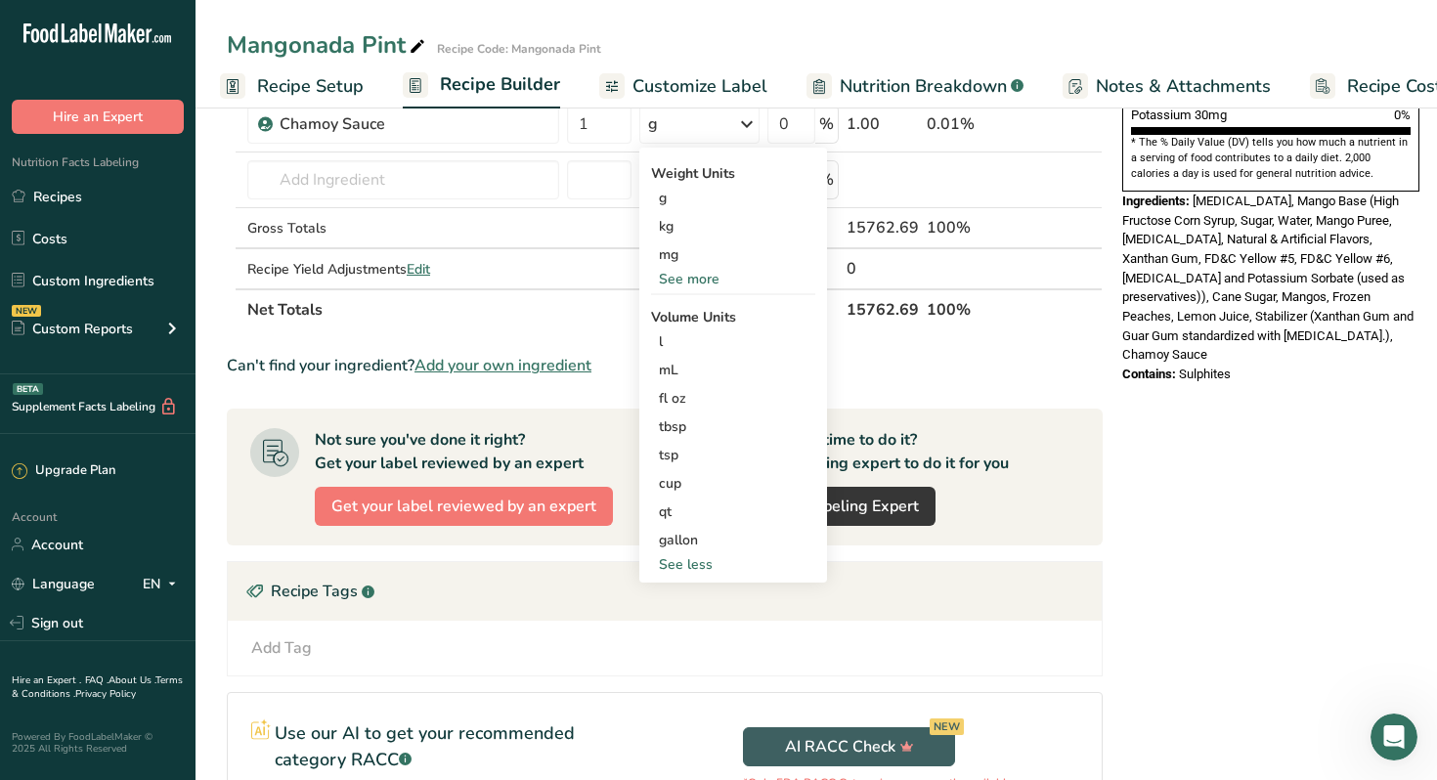
click at [587, 329] on section "Ingredient * Amount * Unit * Waste * .a-a{fill:#347362;}.b-a{fill:#fff;} Grams …" at bounding box center [665, 312] width 876 height 1294
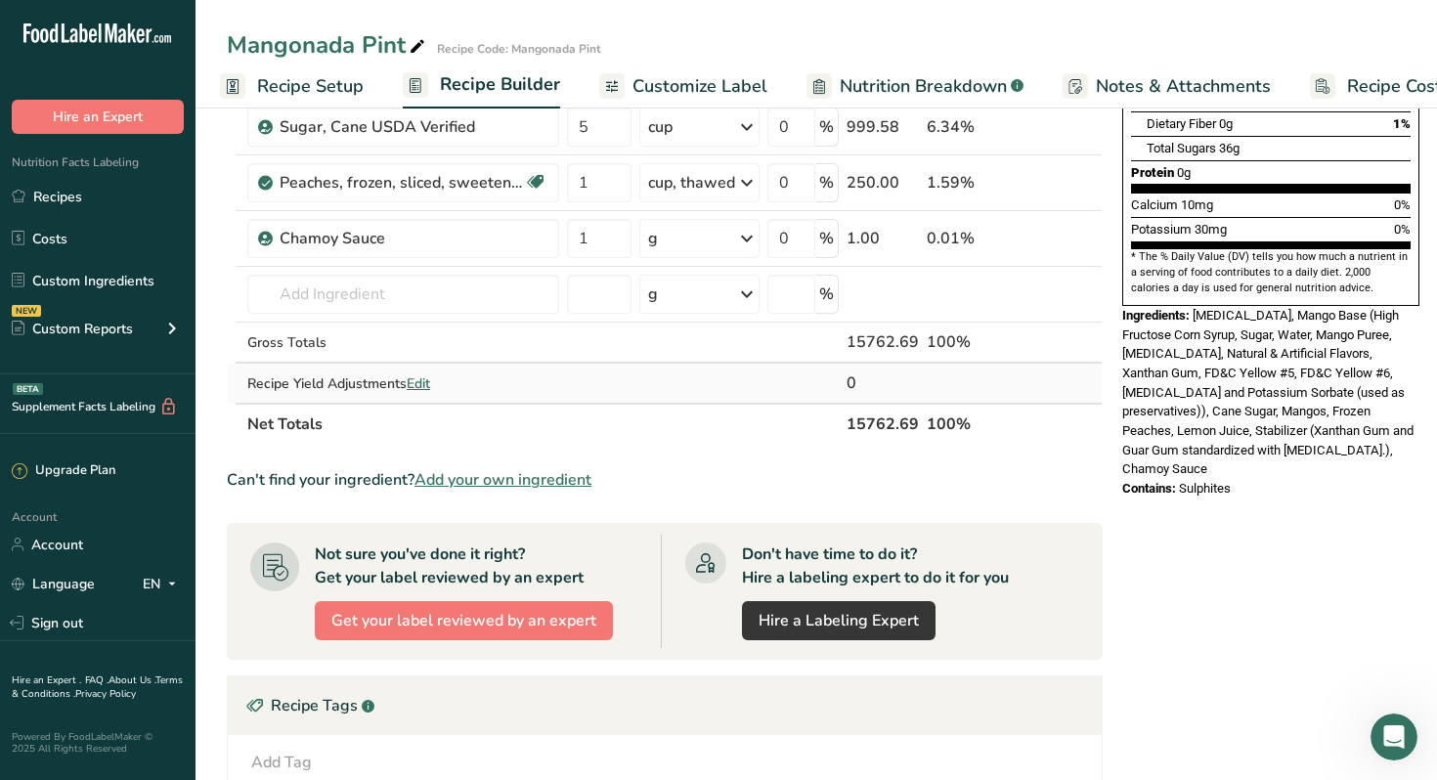
scroll to position [426, 0]
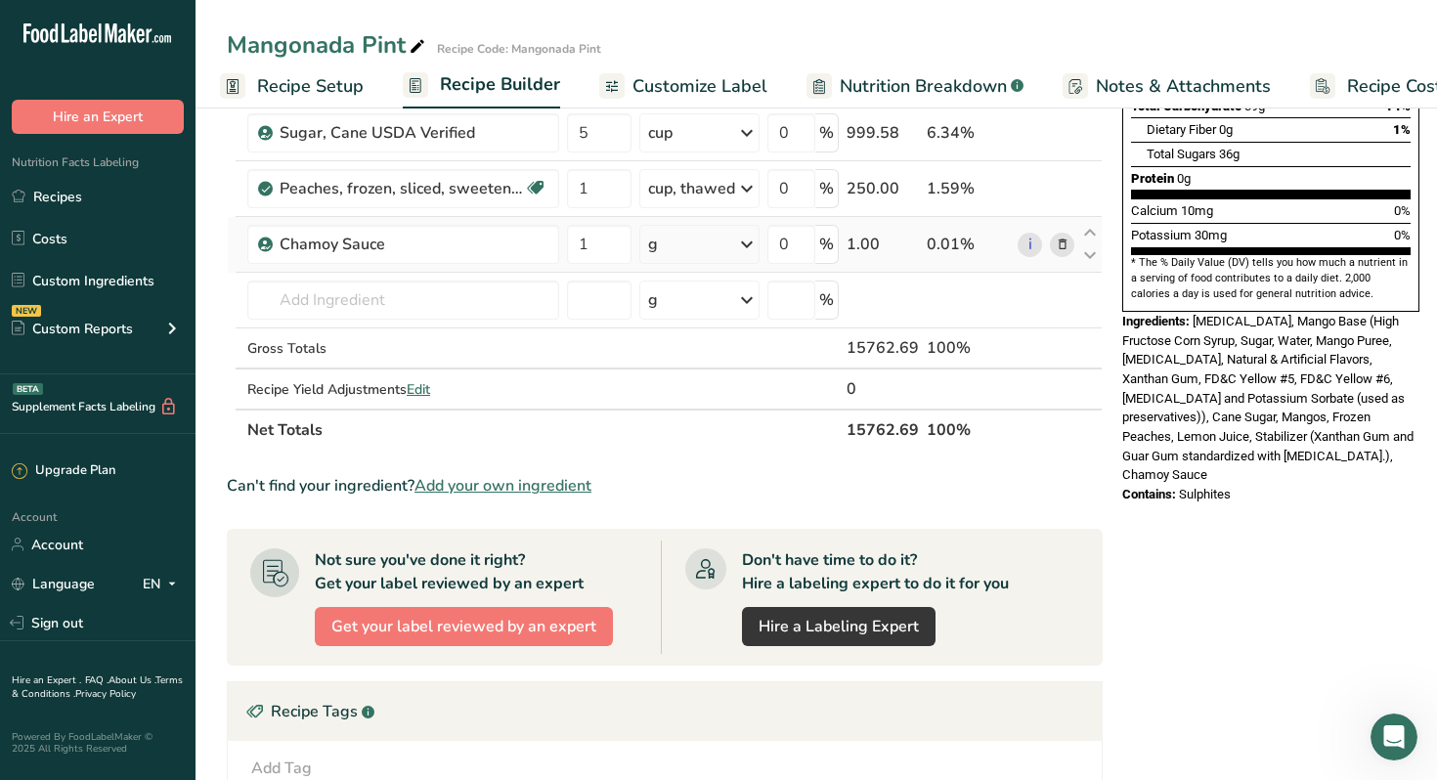
click at [751, 240] on icon at bounding box center [746, 244] width 23 height 35
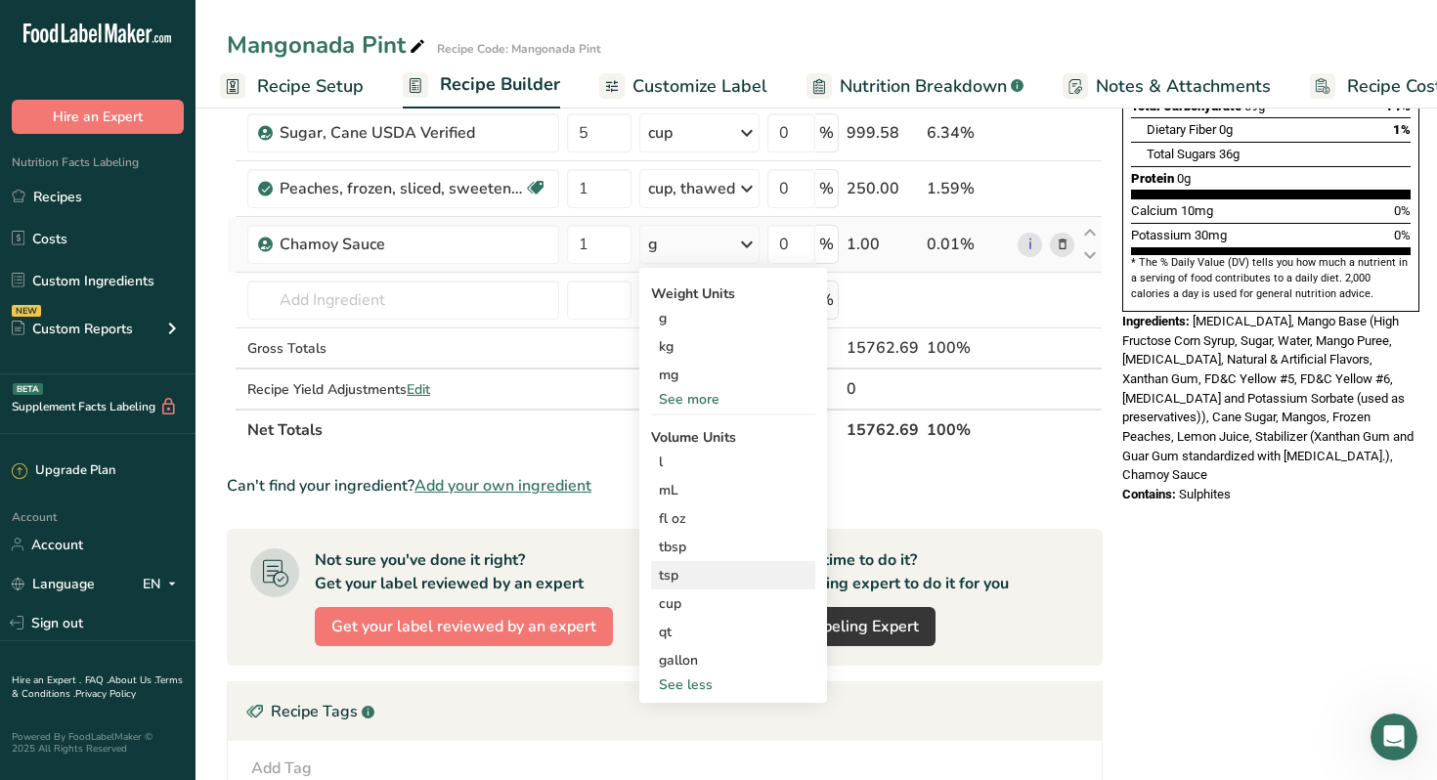
click at [683, 571] on div "tsp" at bounding box center [733, 575] width 149 height 21
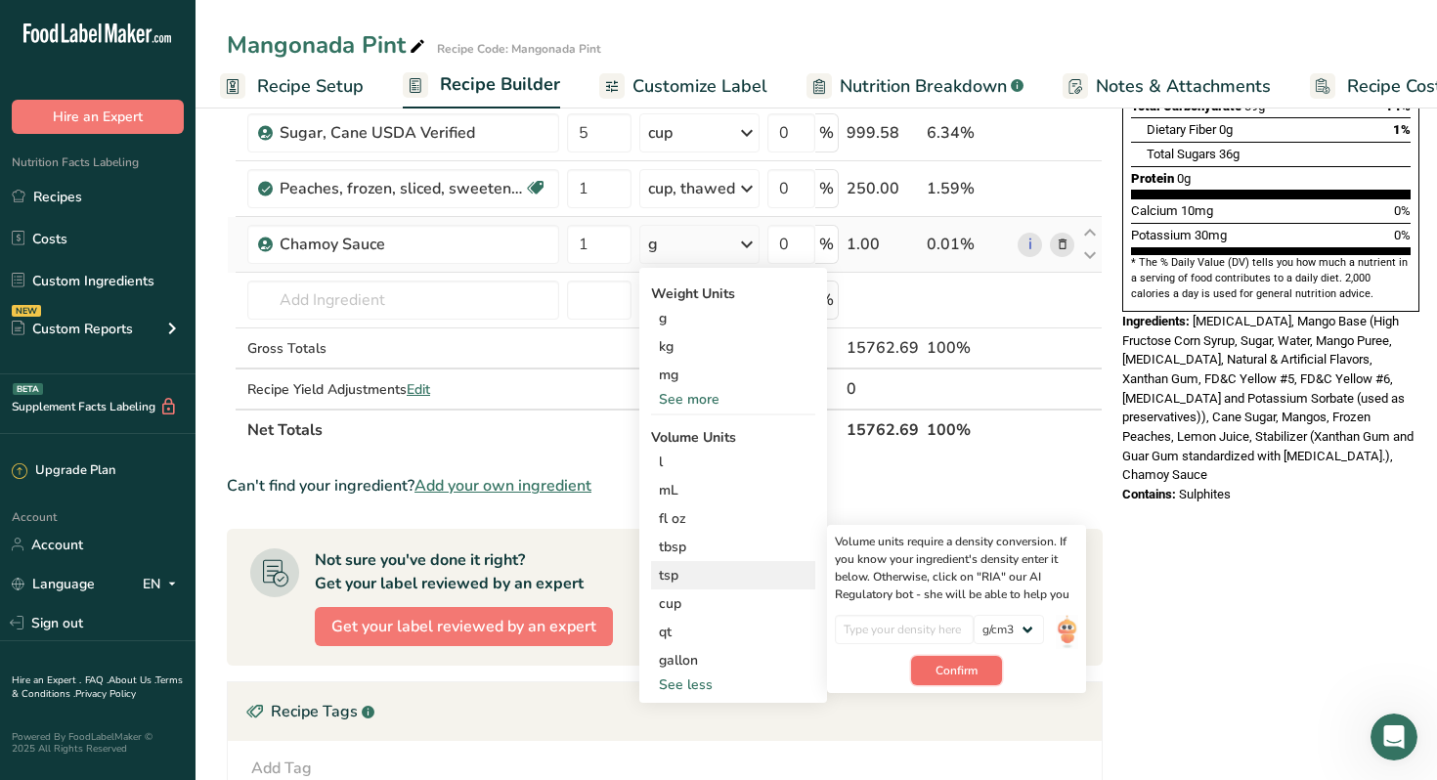
click at [966, 673] on span "Confirm" at bounding box center [956, 671] width 42 height 18
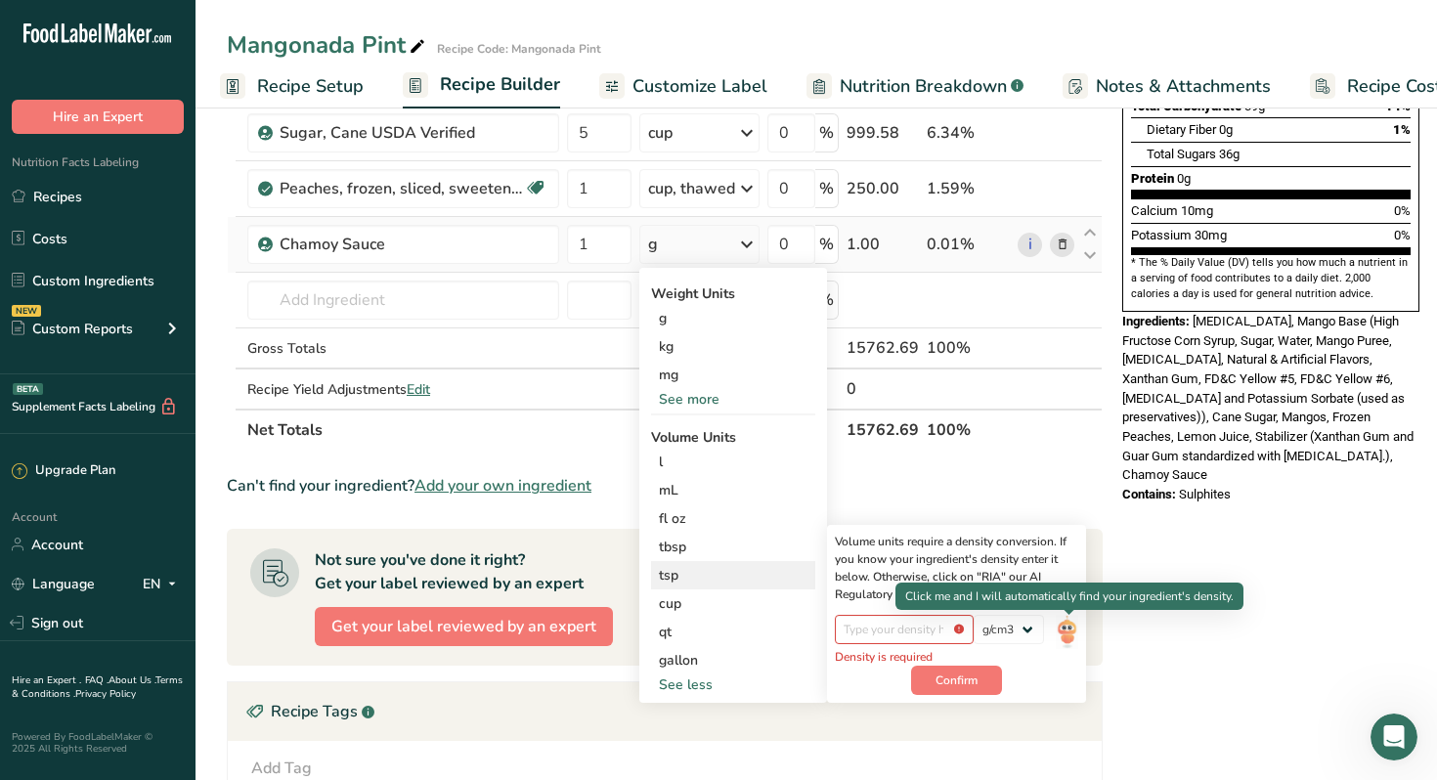
click at [1065, 633] on img at bounding box center [1066, 632] width 22 height 34
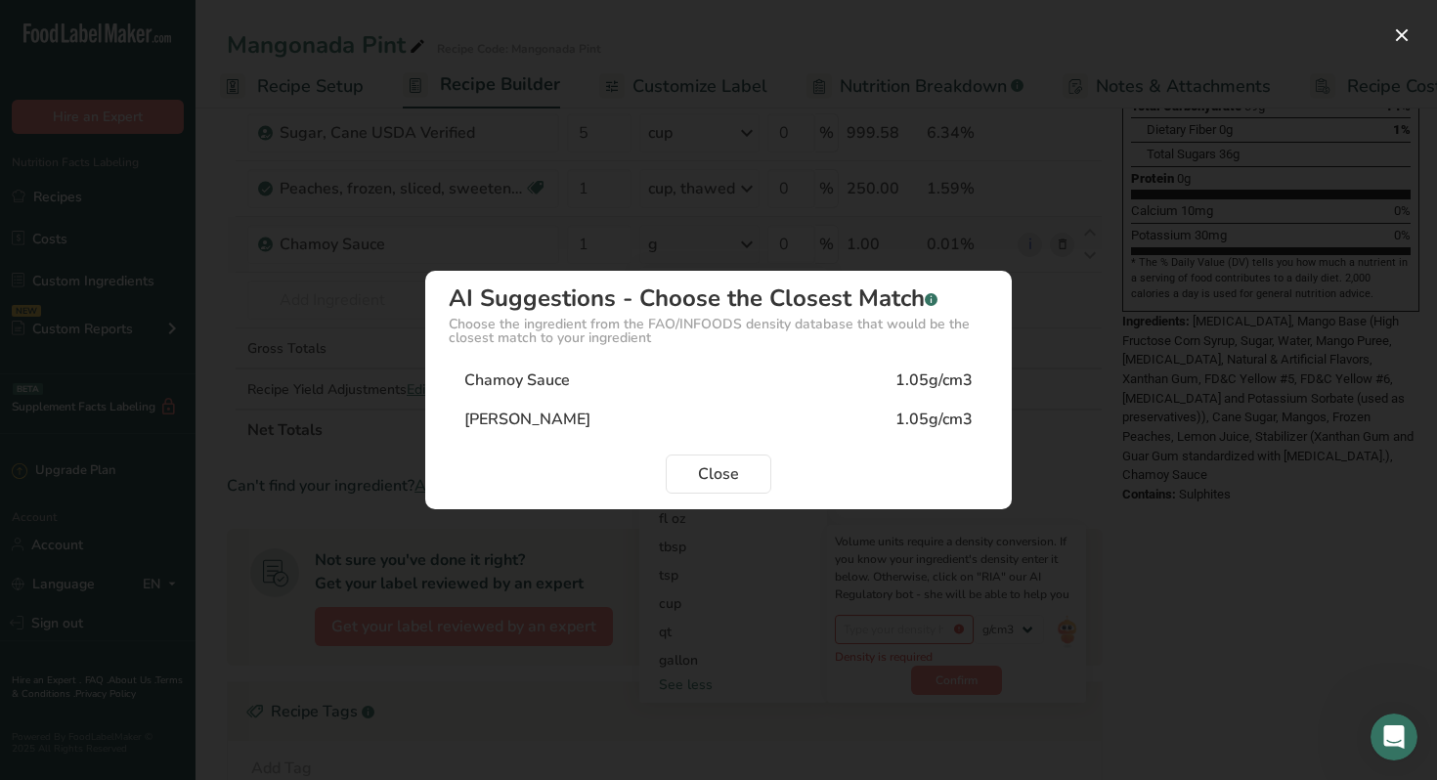
click at [538, 381] on div "Chamoy Sauce" at bounding box center [517, 379] width 106 height 23
type input "1.05"
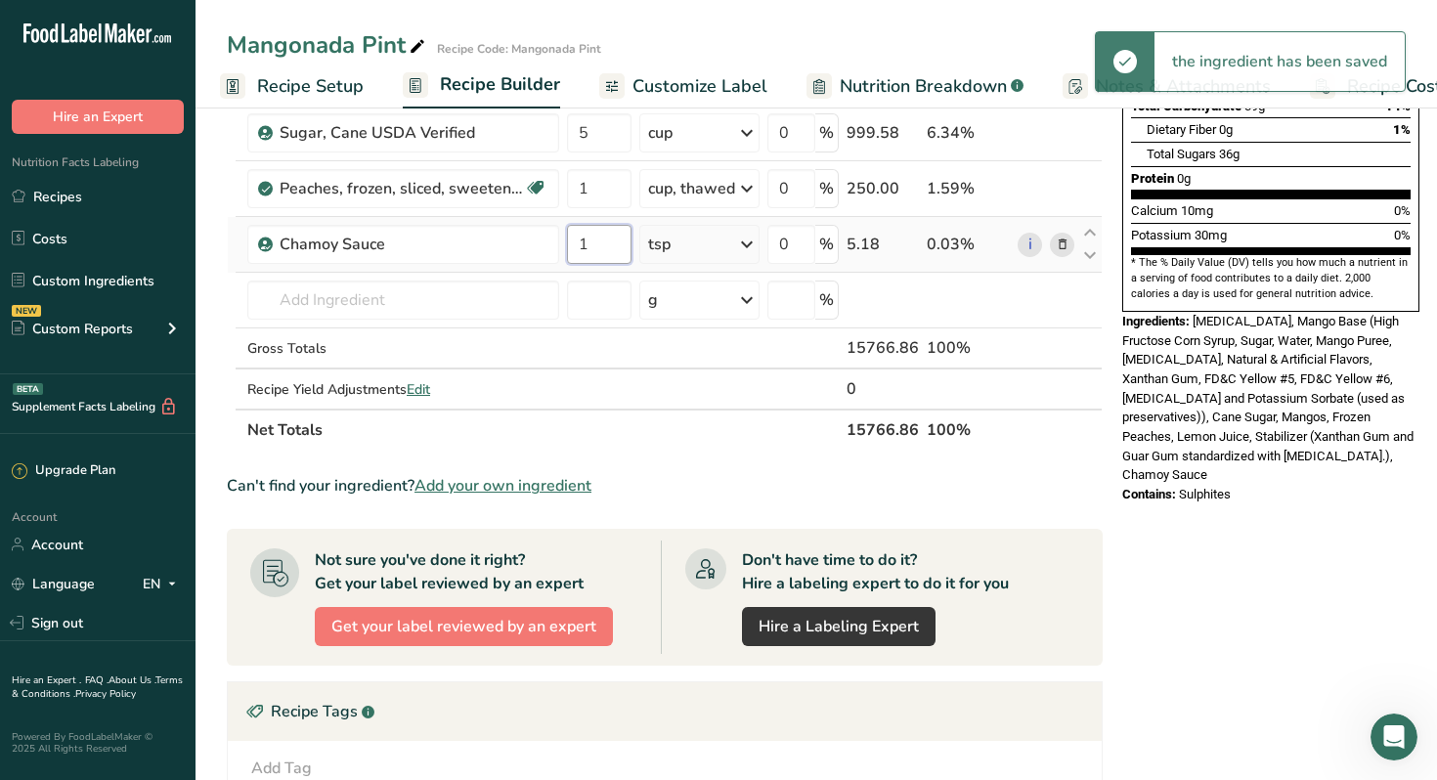
click at [606, 246] on input "1" at bounding box center [599, 244] width 65 height 39
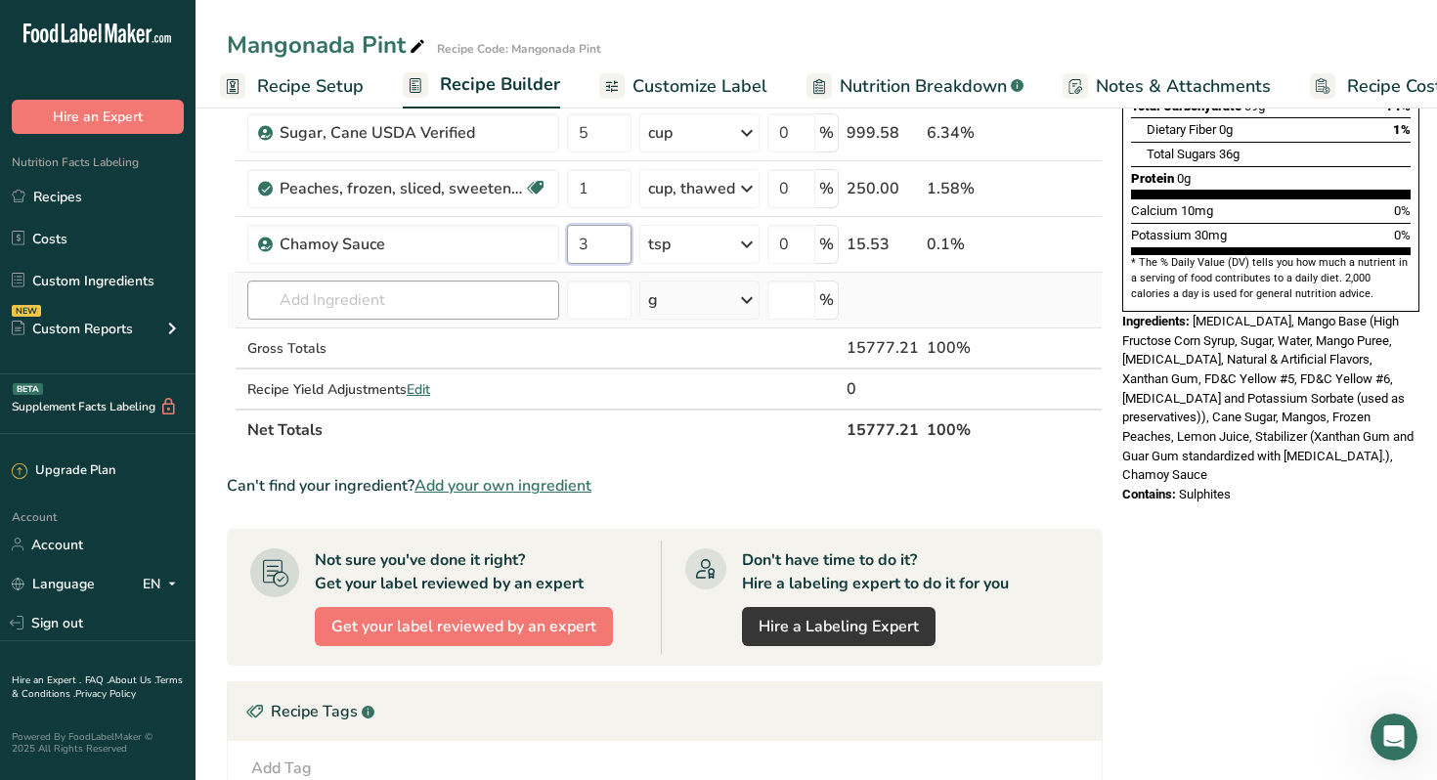
type input "3"
click at [480, 302] on div "Ingredient * Amount * Unit * Waste * .a-a{fill:#347362;}.b-a{fill:#fff;} Grams …" at bounding box center [665, 118] width 876 height 666
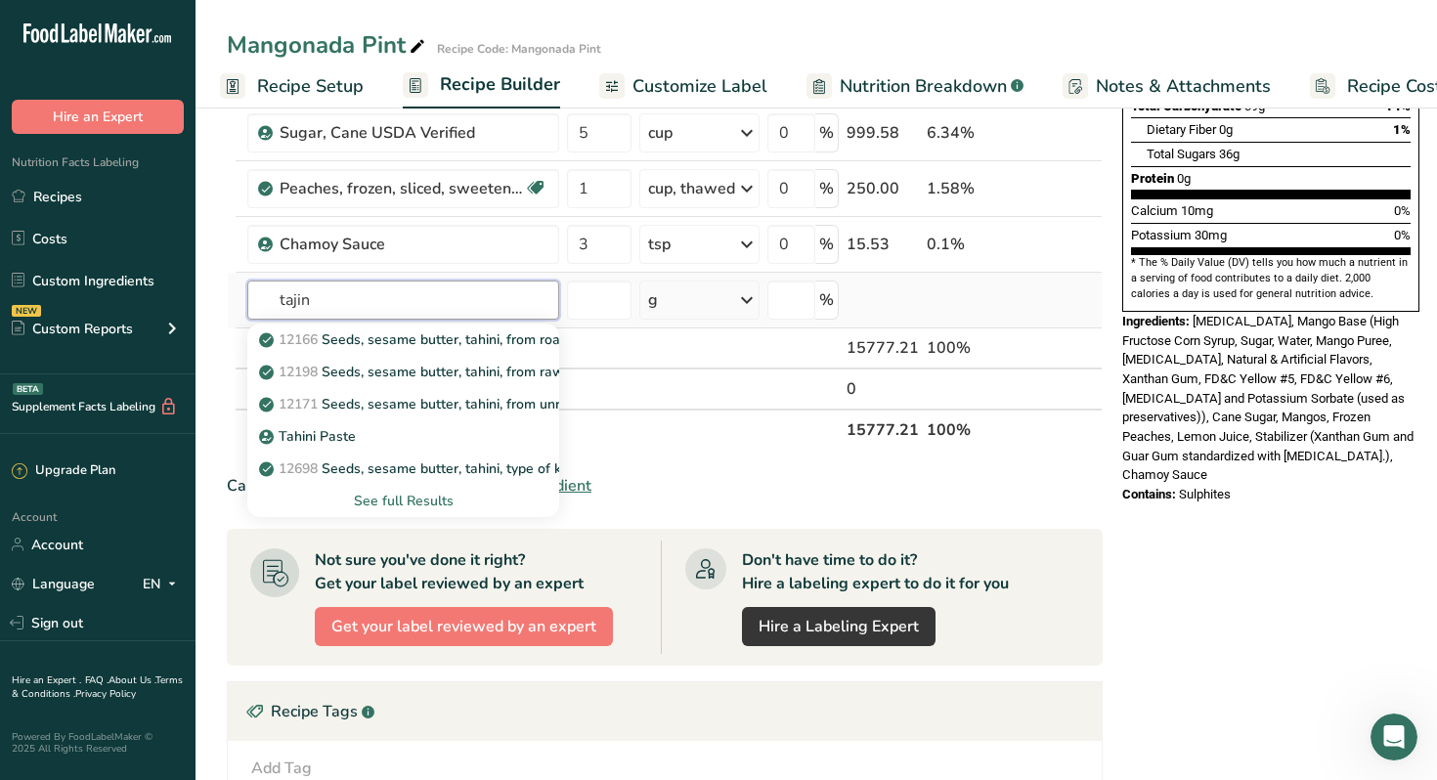
type input "tajin"
click at [404, 504] on div "See full Results" at bounding box center [403, 501] width 280 height 21
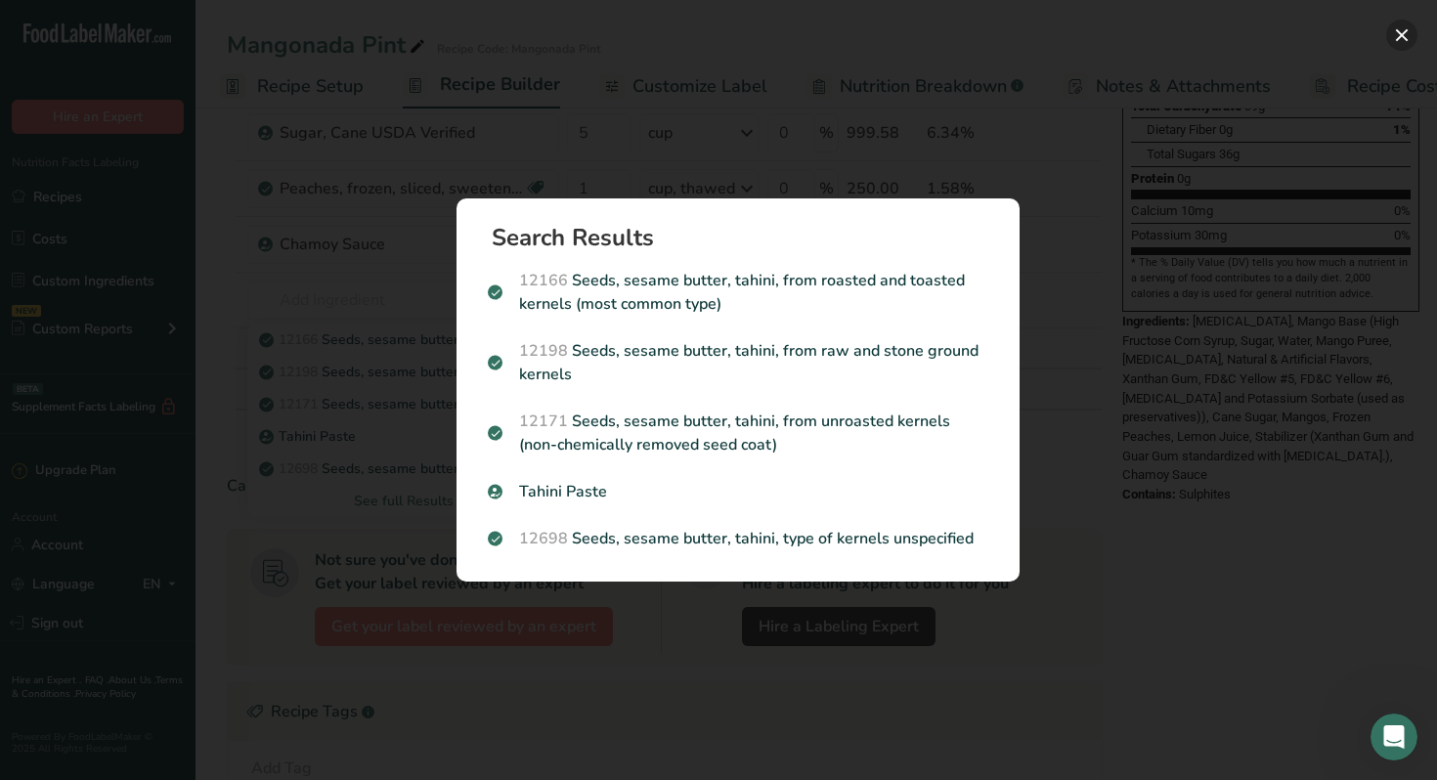
click at [1403, 42] on button "Search results modal" at bounding box center [1401, 35] width 31 height 31
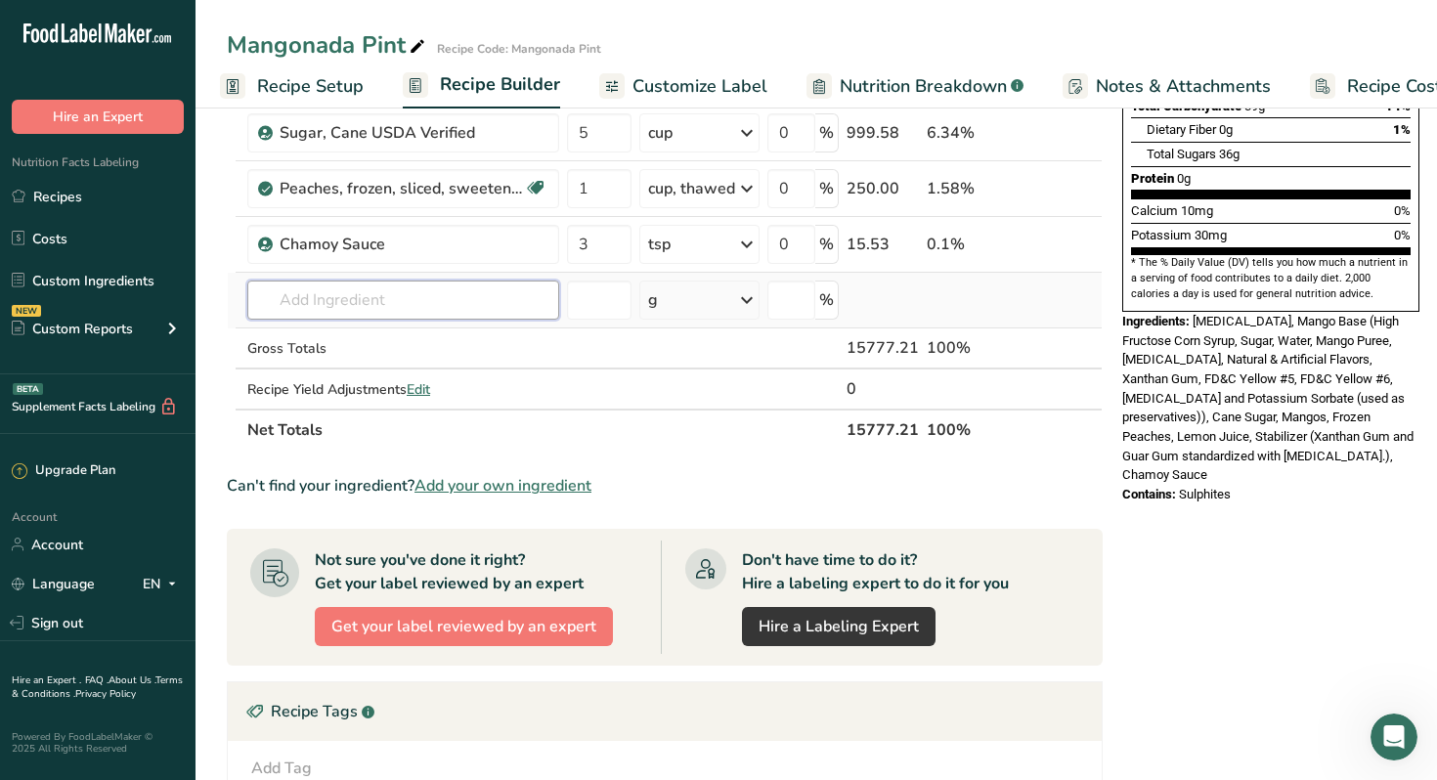
click at [400, 295] on input "text" at bounding box center [403, 299] width 312 height 39
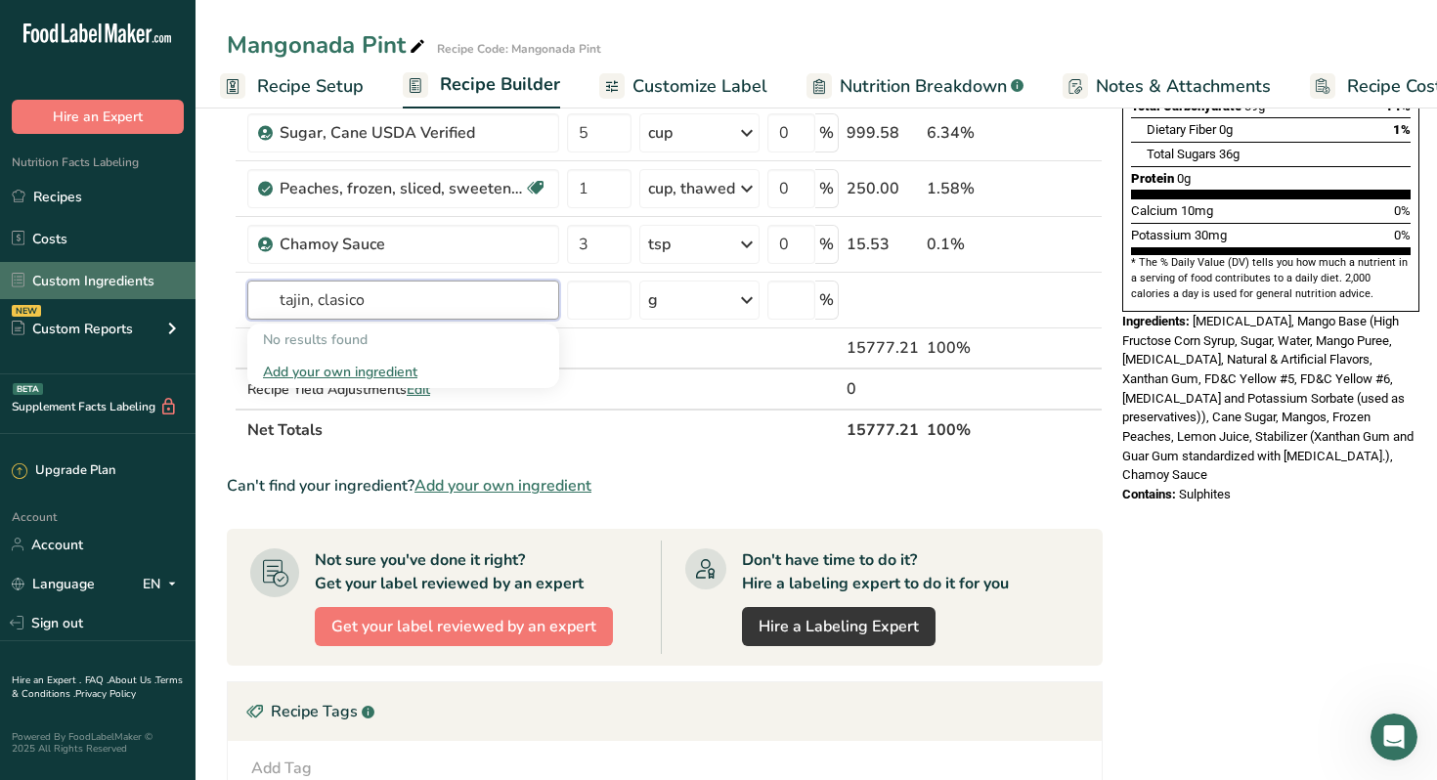
type input "tajin, clasico"
click at [75, 275] on link "Custom Ingredients" at bounding box center [97, 280] width 195 height 37
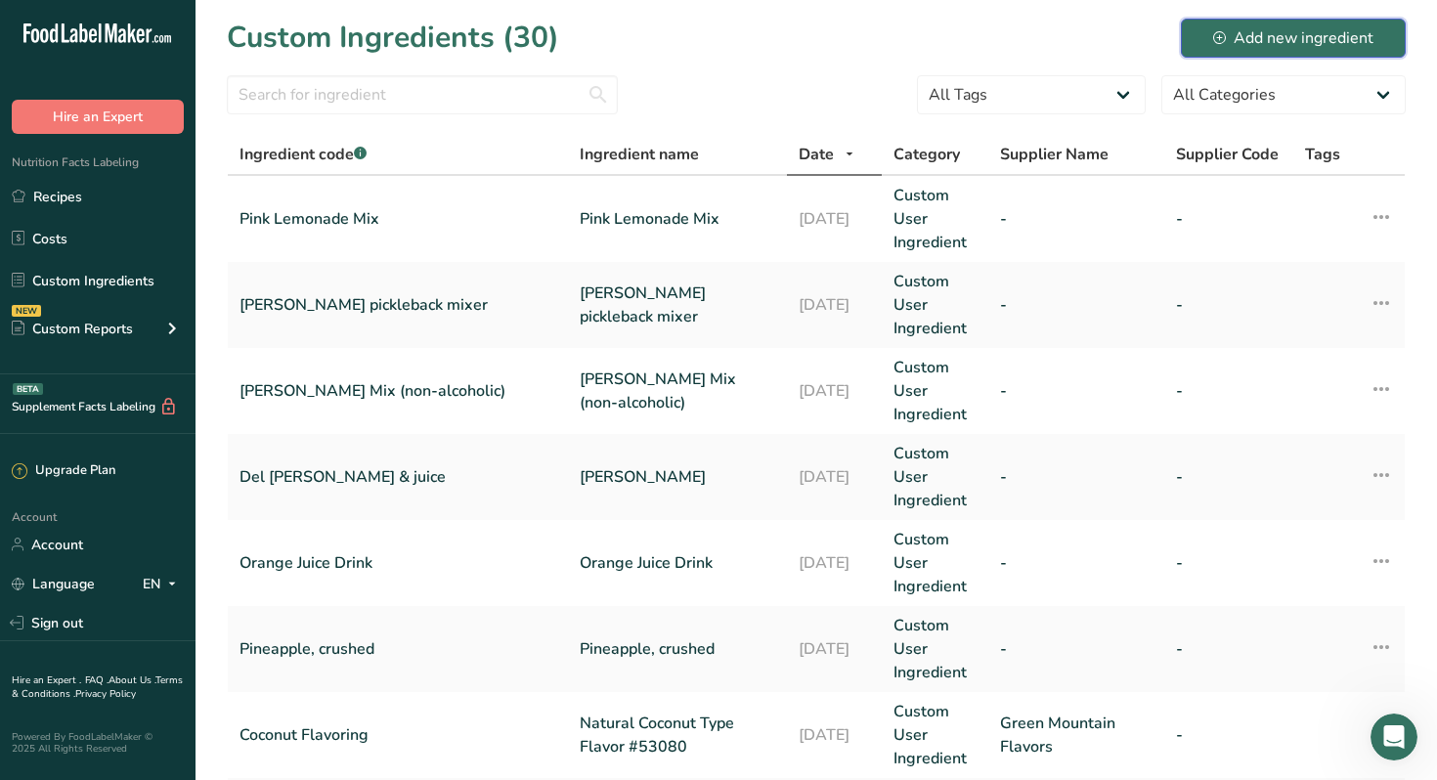
click at [1261, 35] on div "Add new ingredient" at bounding box center [1293, 37] width 160 height 23
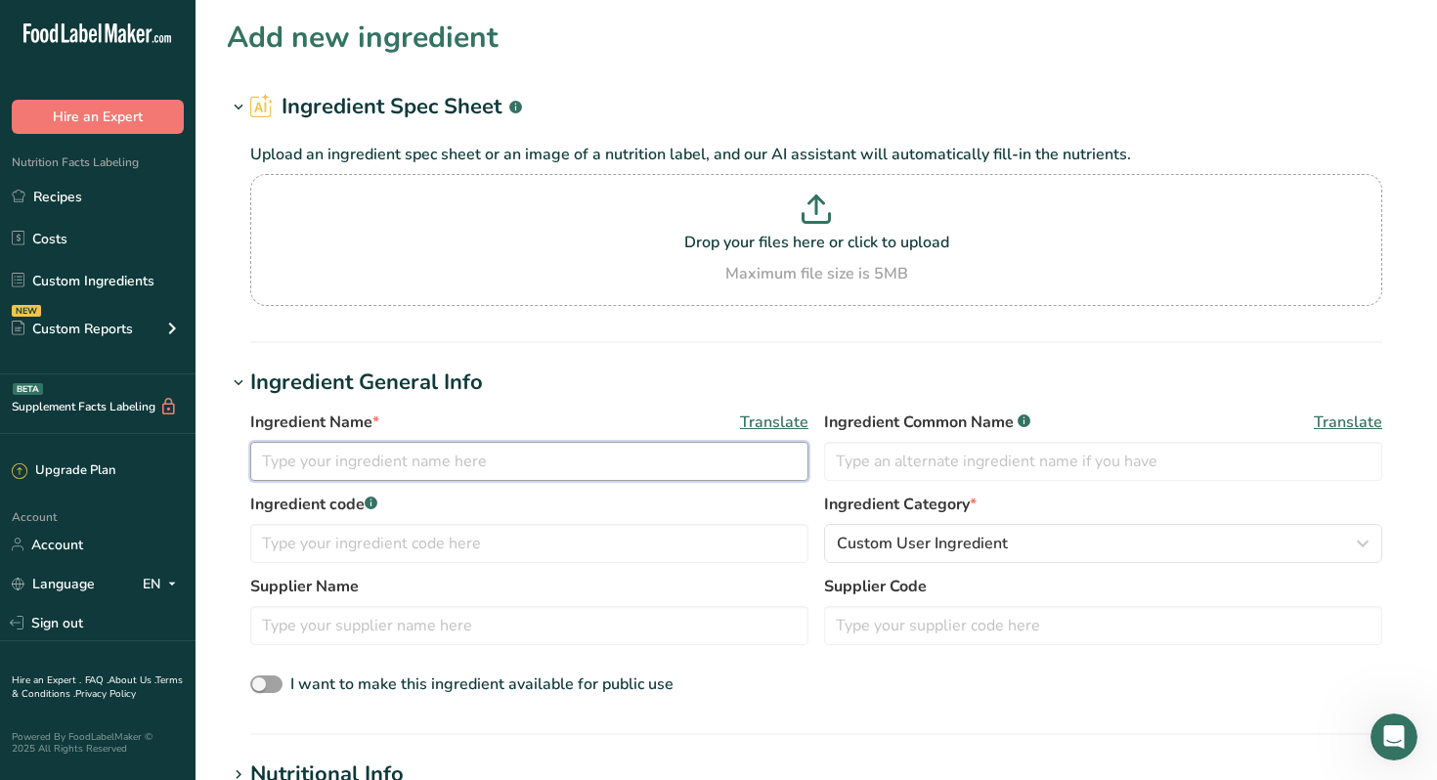
click at [619, 460] on input "text" at bounding box center [529, 461] width 558 height 39
type input "Tajin, Clasico with Lime"
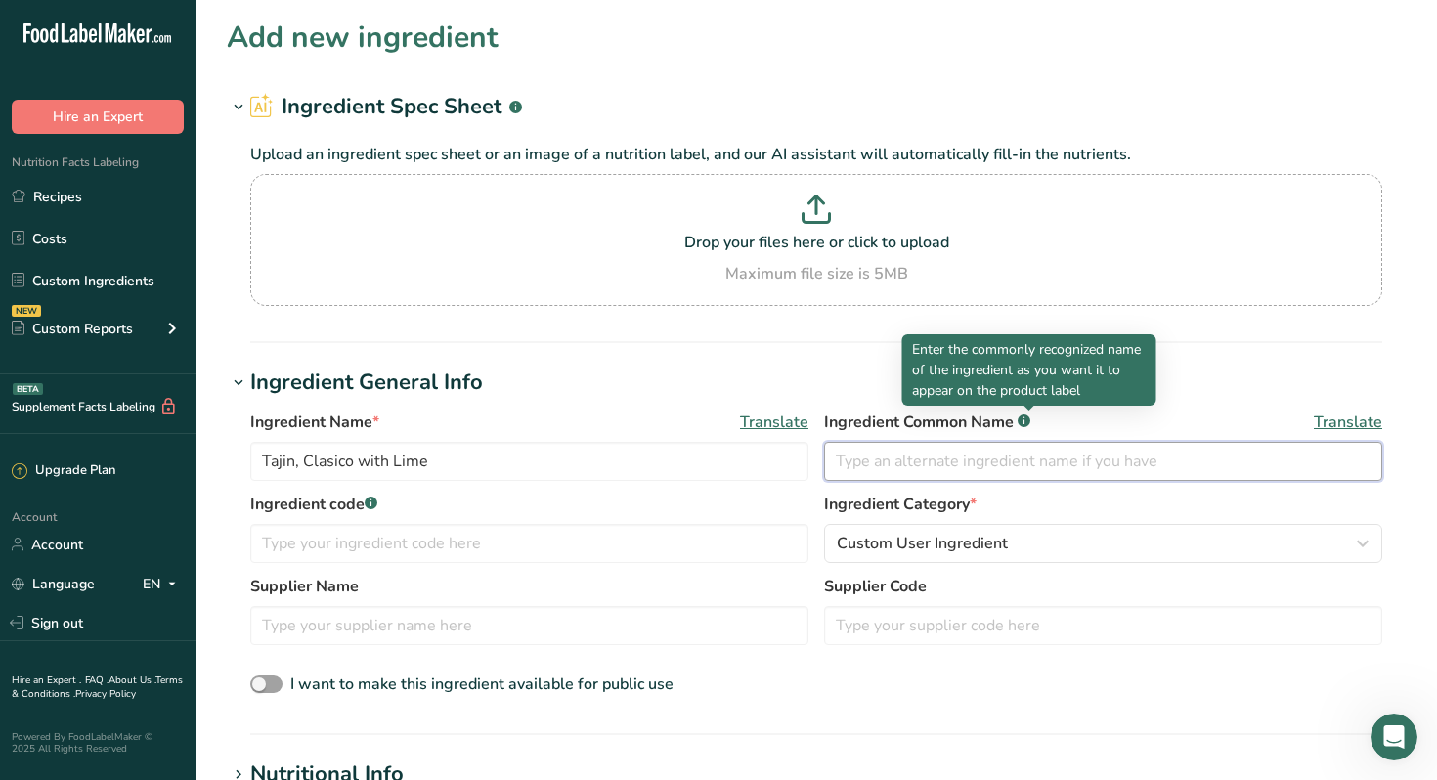
click at [866, 449] on input "text" at bounding box center [1103, 461] width 558 height 39
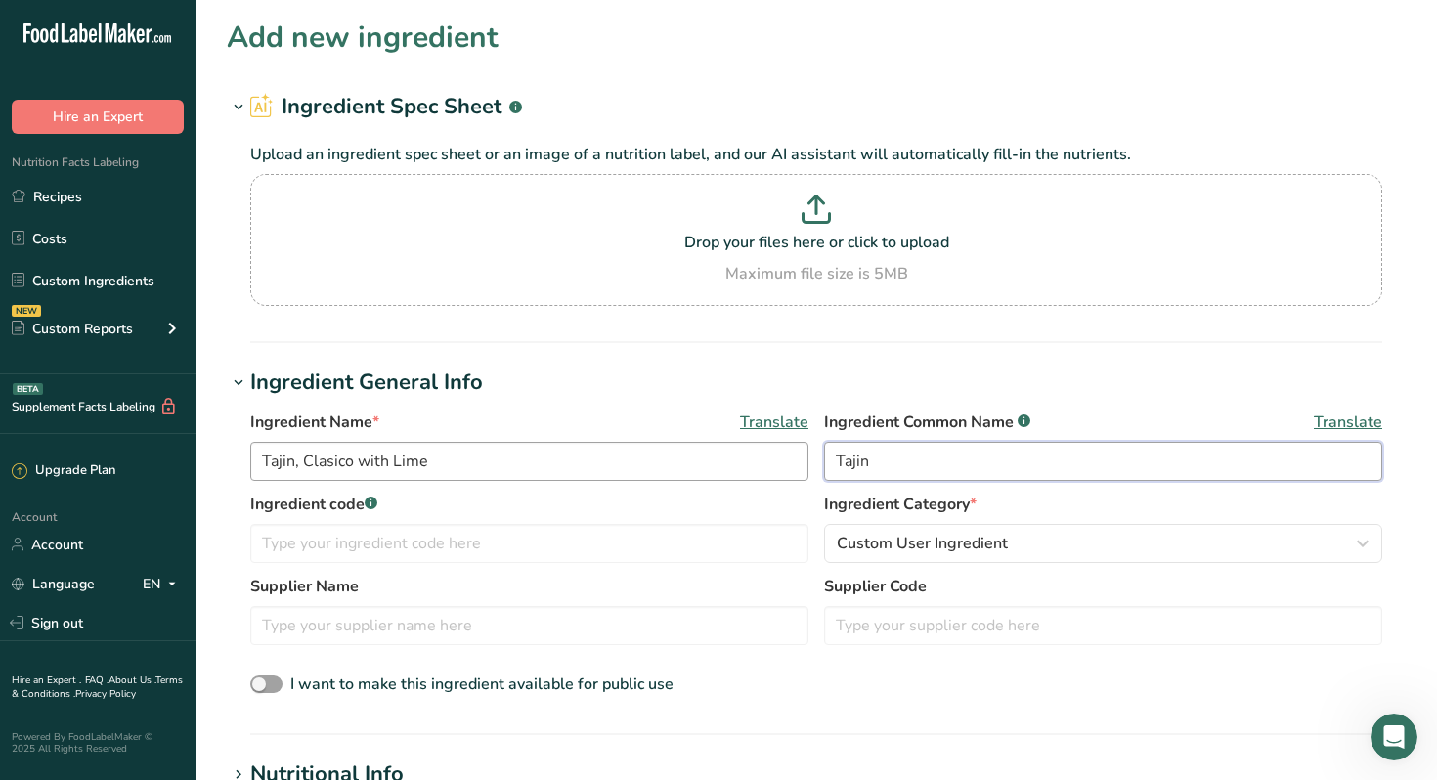
type input "Tajin"
drag, startPoint x: 447, startPoint y: 457, endPoint x: 304, endPoint y: 457, distance: 142.7
click at [304, 457] on input "Tajin, Clasico with Lime" at bounding box center [529, 461] width 558 height 39
type input "Tajin"
click at [313, 638] on input "text" at bounding box center [529, 625] width 558 height 39
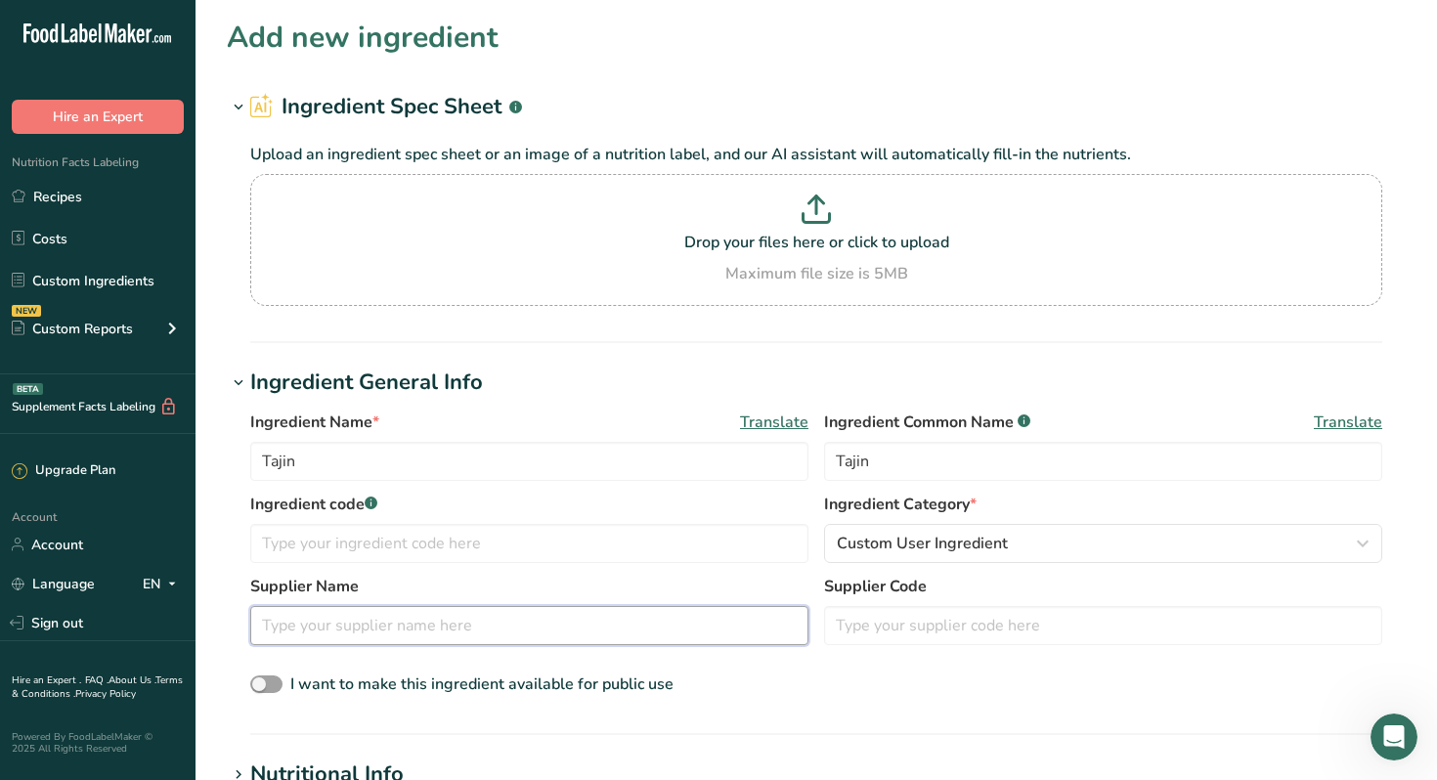
paste input "Clasico with Lime"
type input "Clasico with Lime"
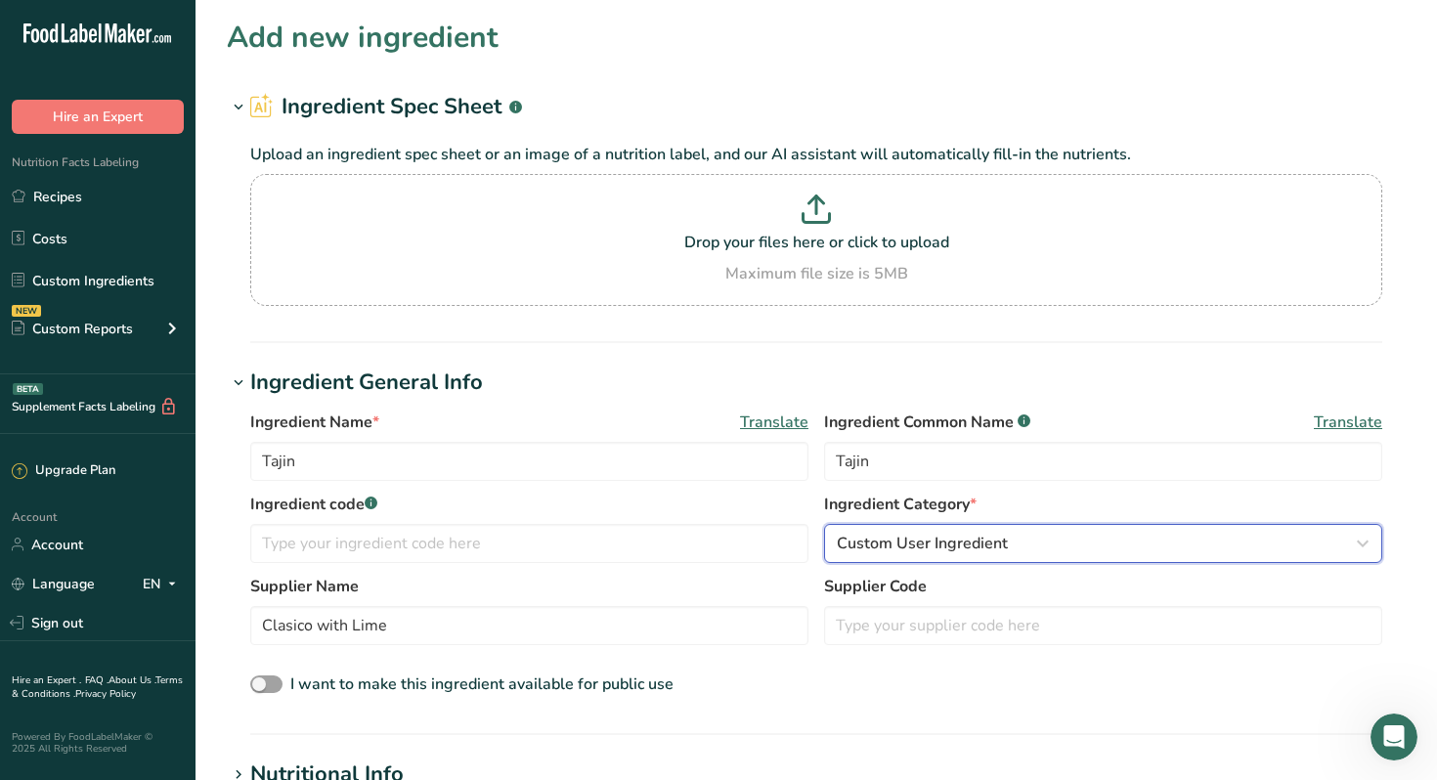
click at [1365, 542] on icon "button" at bounding box center [1362, 543] width 23 height 35
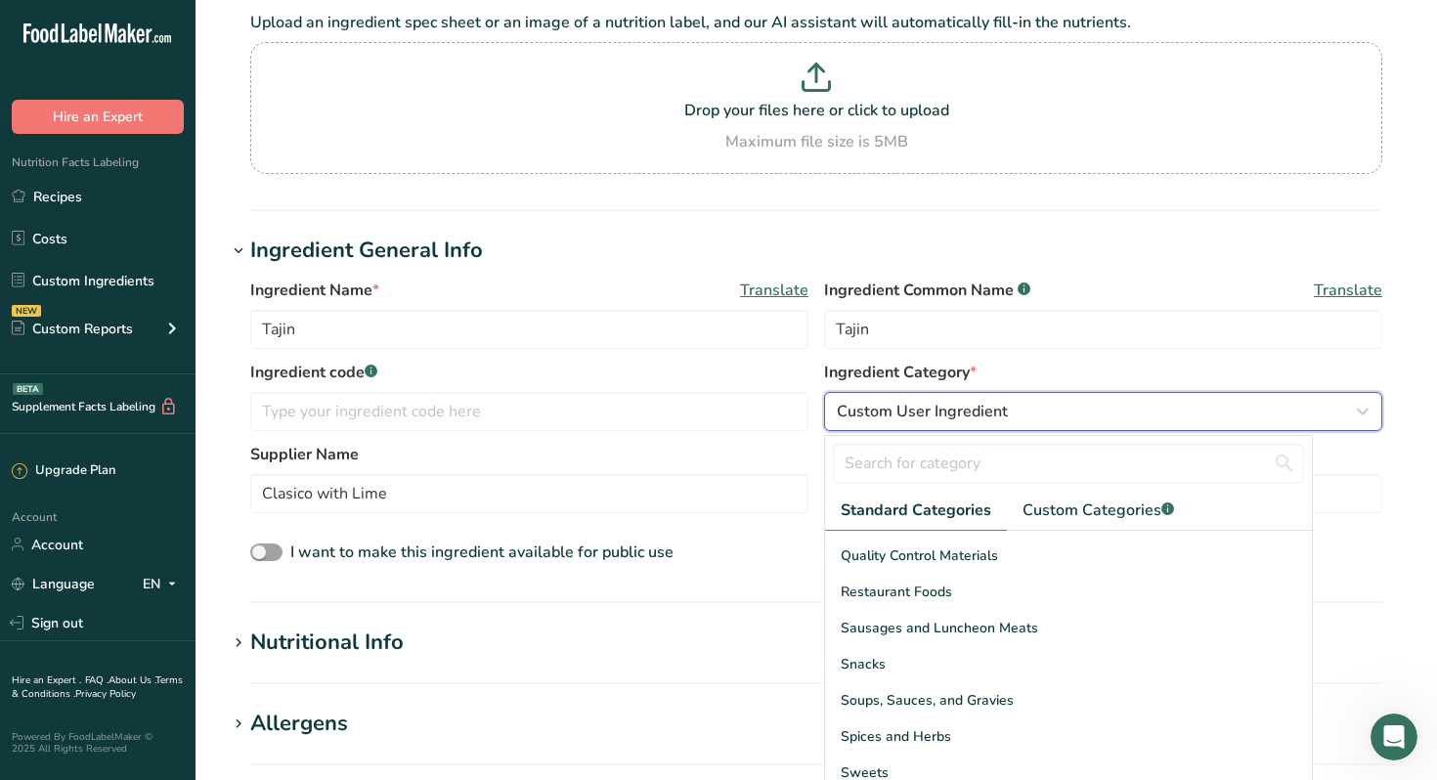
scroll to position [755, 0]
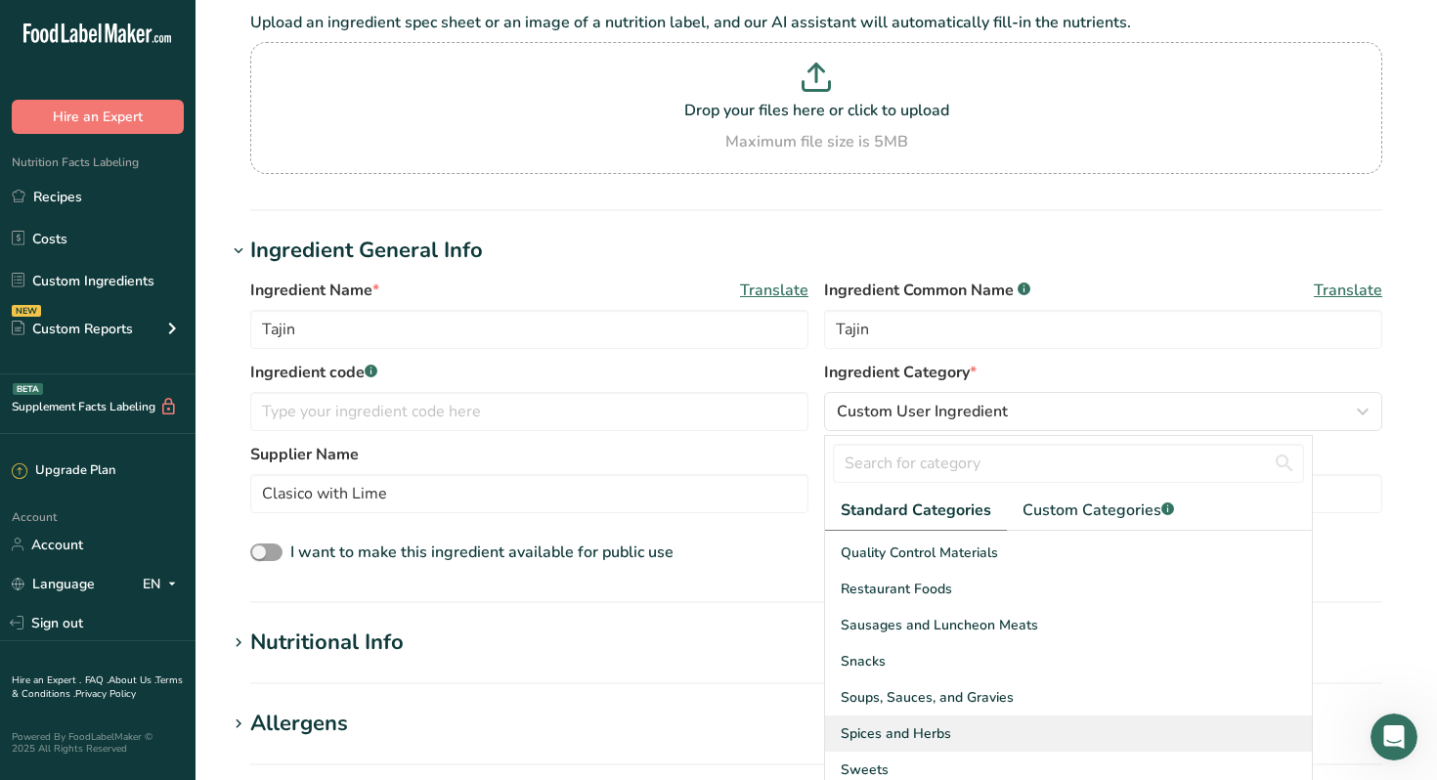
click at [889, 737] on span "Spices and Herbs" at bounding box center [895, 733] width 110 height 21
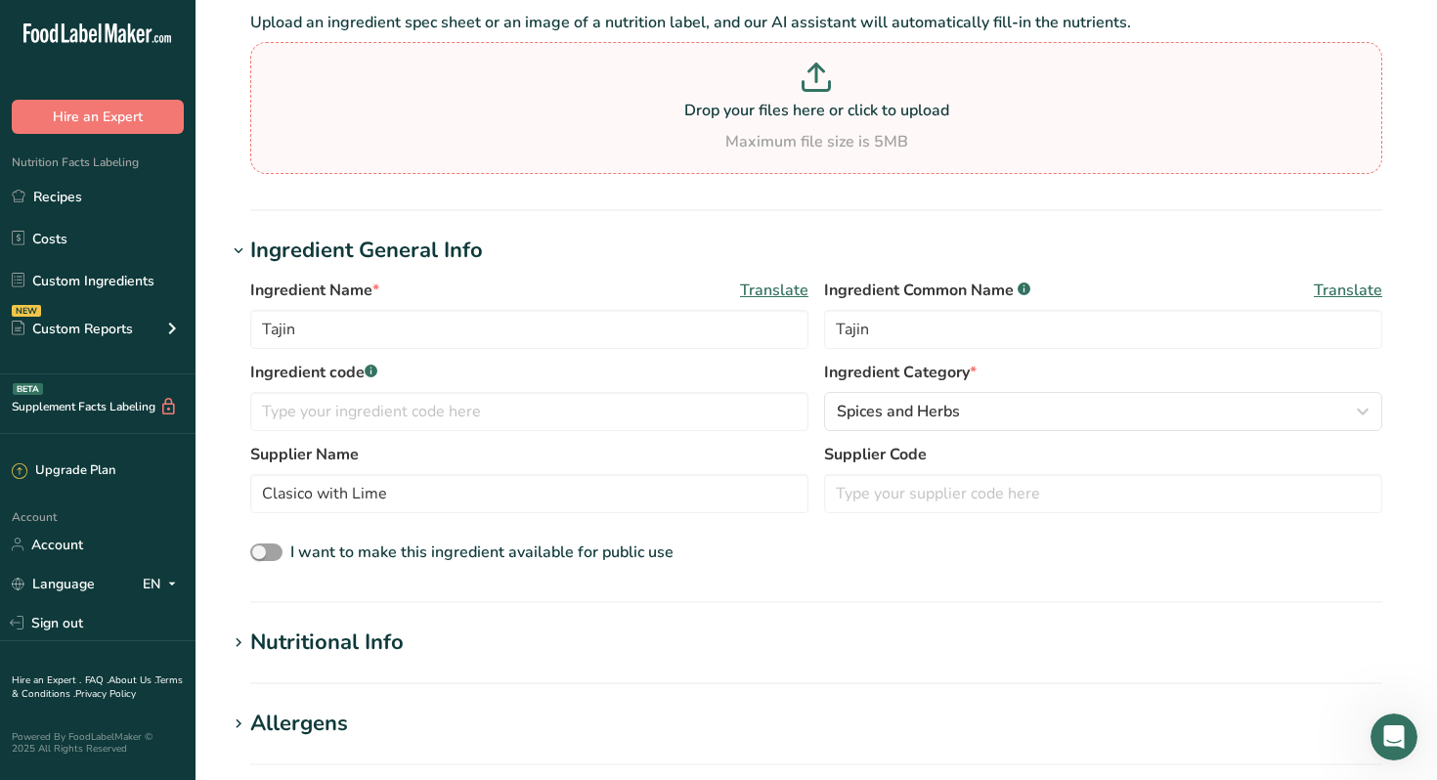
click at [808, 77] on icon at bounding box center [815, 77] width 29 height 29
click at [808, 77] on input "Drop your files here or click to upload Maximum file size is 5MB" at bounding box center [816, 108] width 1132 height 132
type input "C:\fakepath\Tajin, Clasico.pdf"
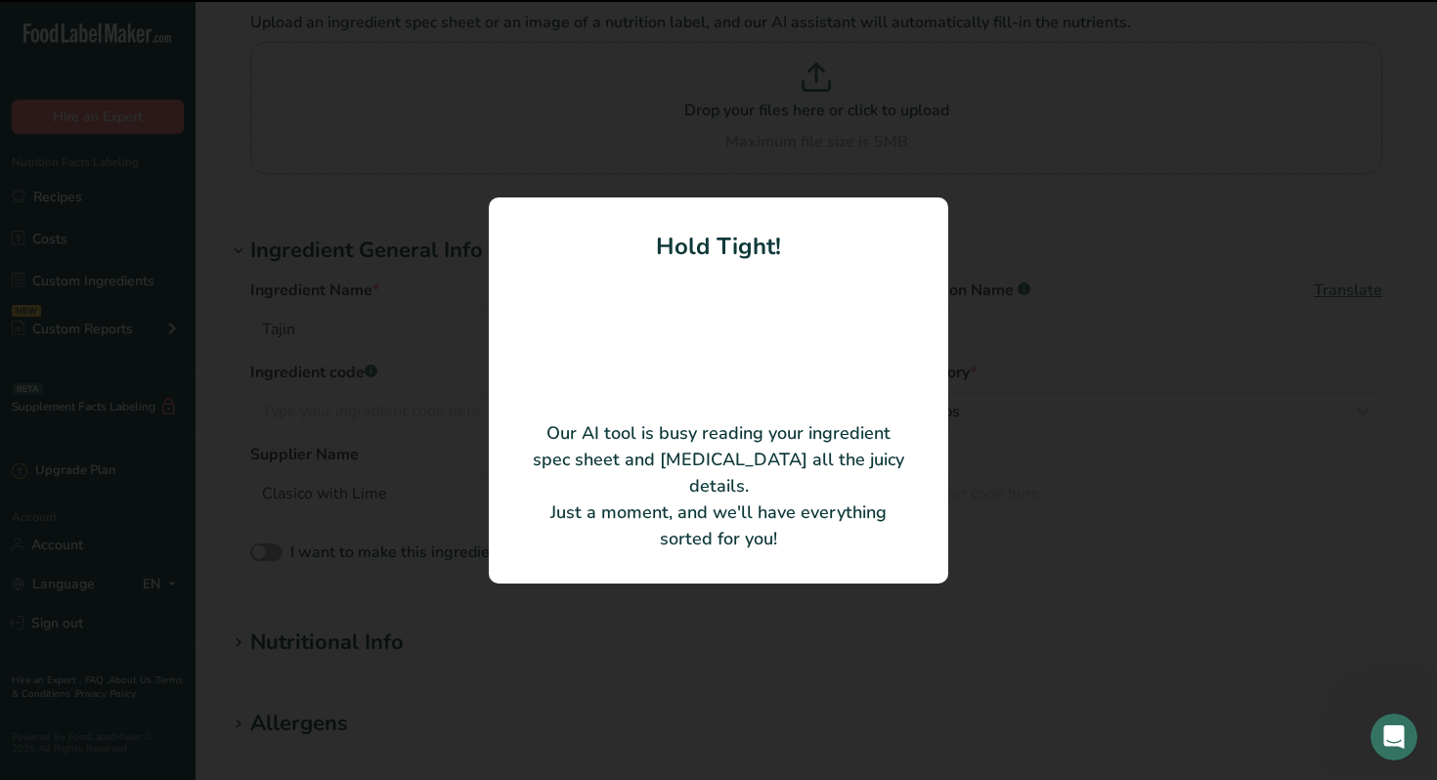
type input "Tajin Clasico"
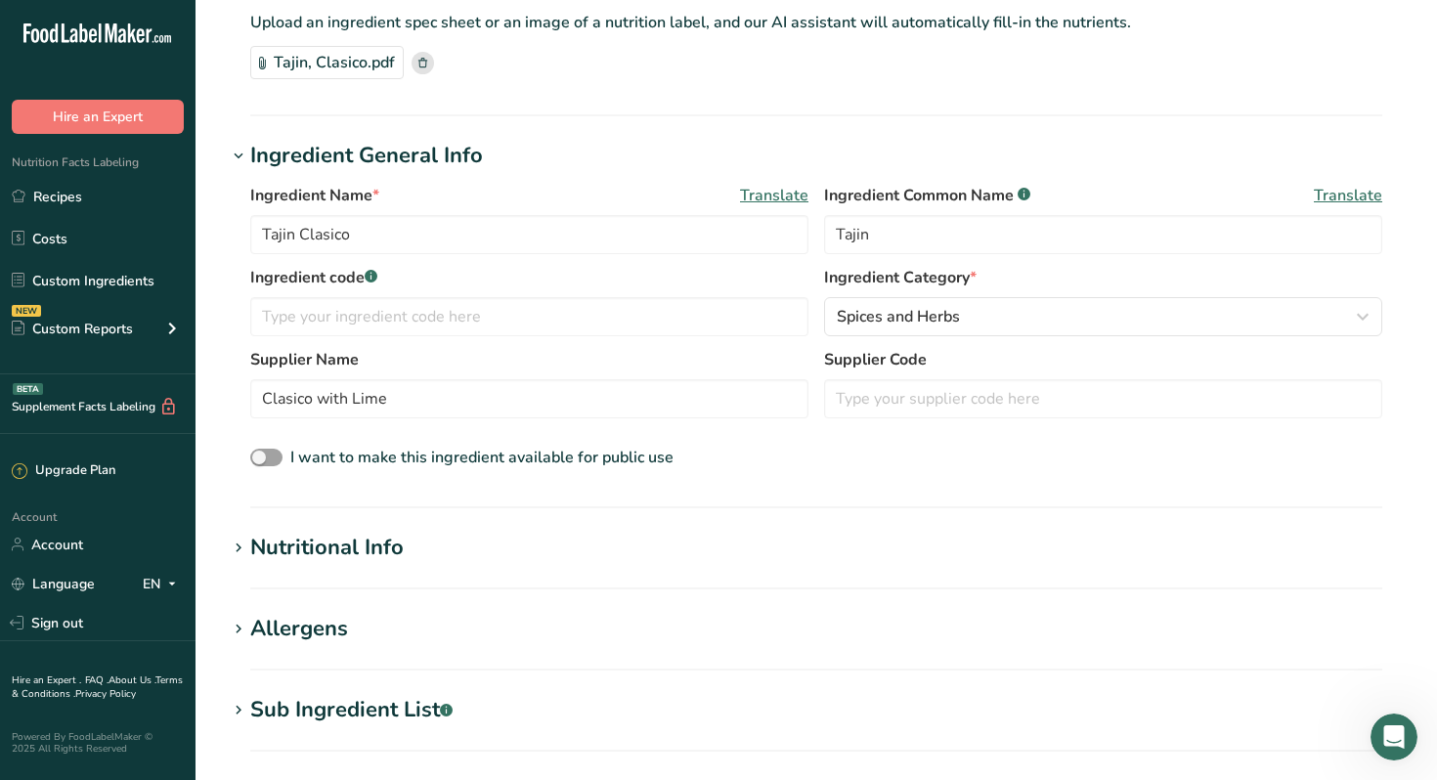
click at [296, 551] on div "Nutritional Info" at bounding box center [326, 548] width 153 height 32
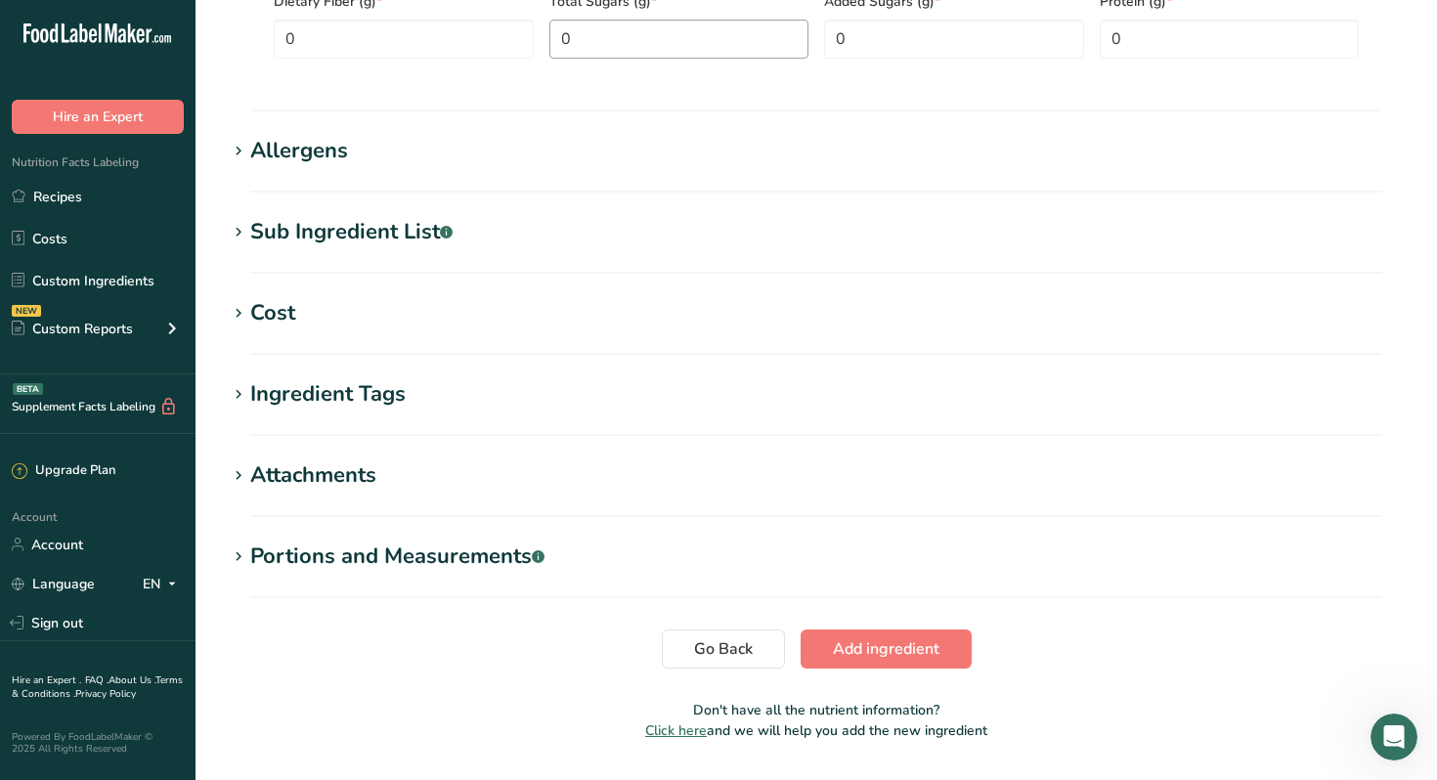
scroll to position [1117, 0]
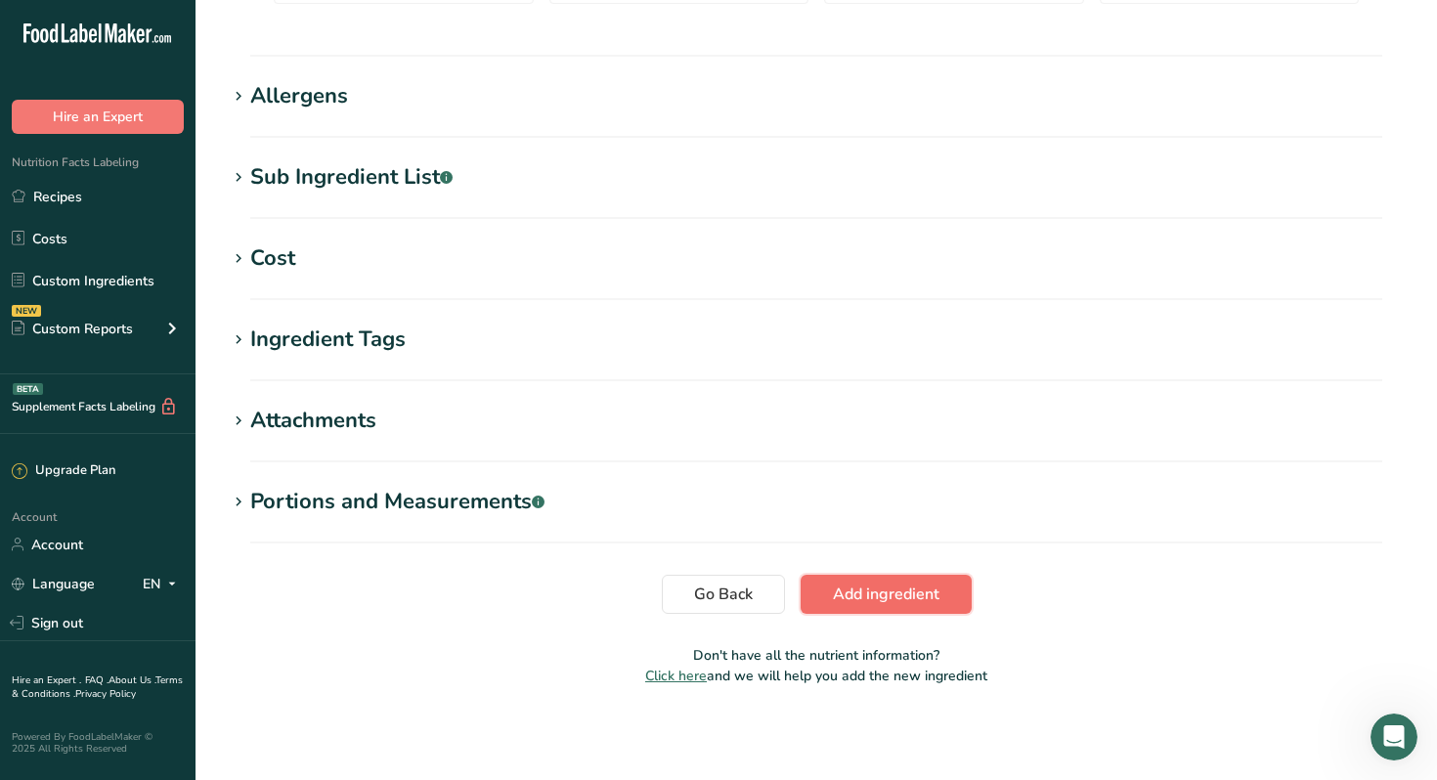
click at [892, 602] on span "Add ingredient" at bounding box center [886, 593] width 107 height 23
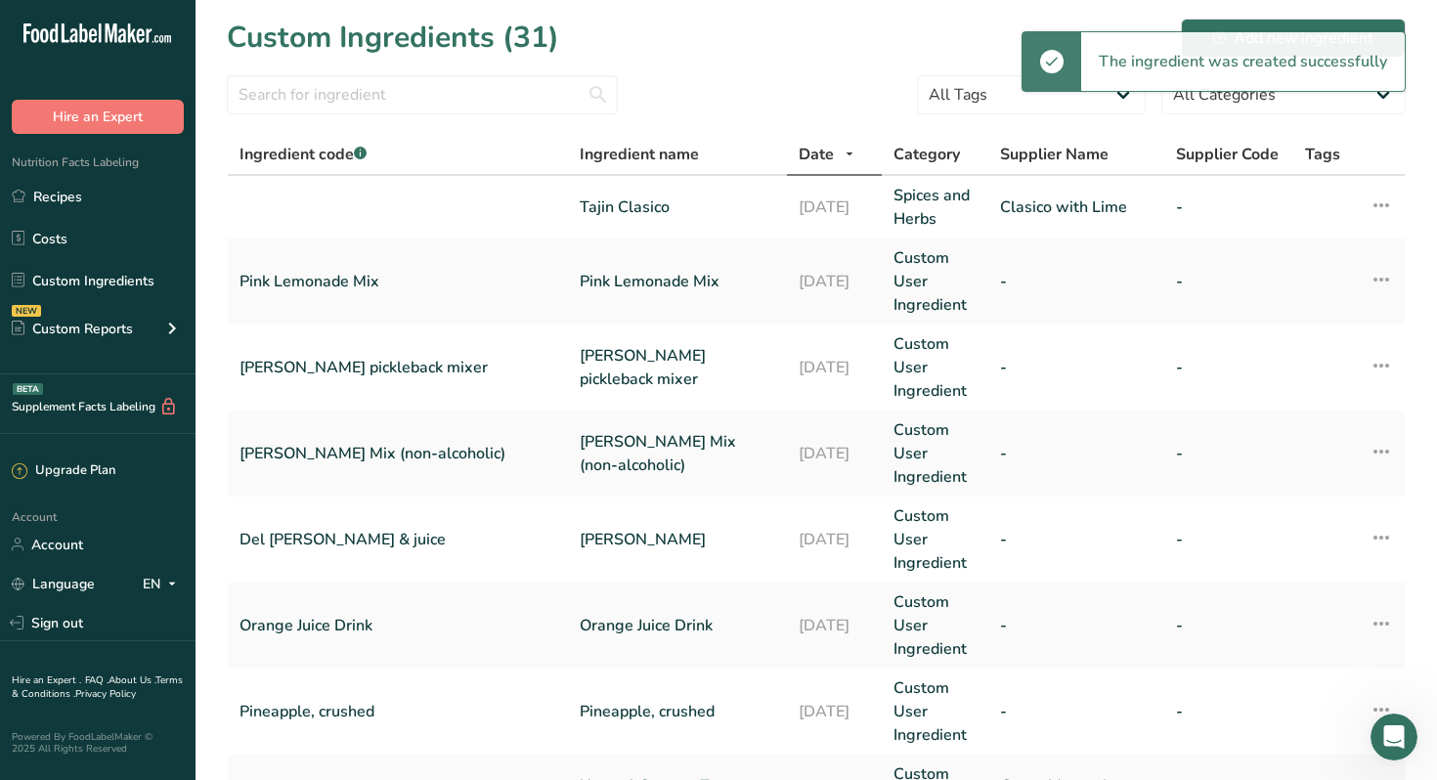
click at [937, 51] on div "Custom Ingredients (31) Add new ingredient" at bounding box center [816, 38] width 1179 height 44
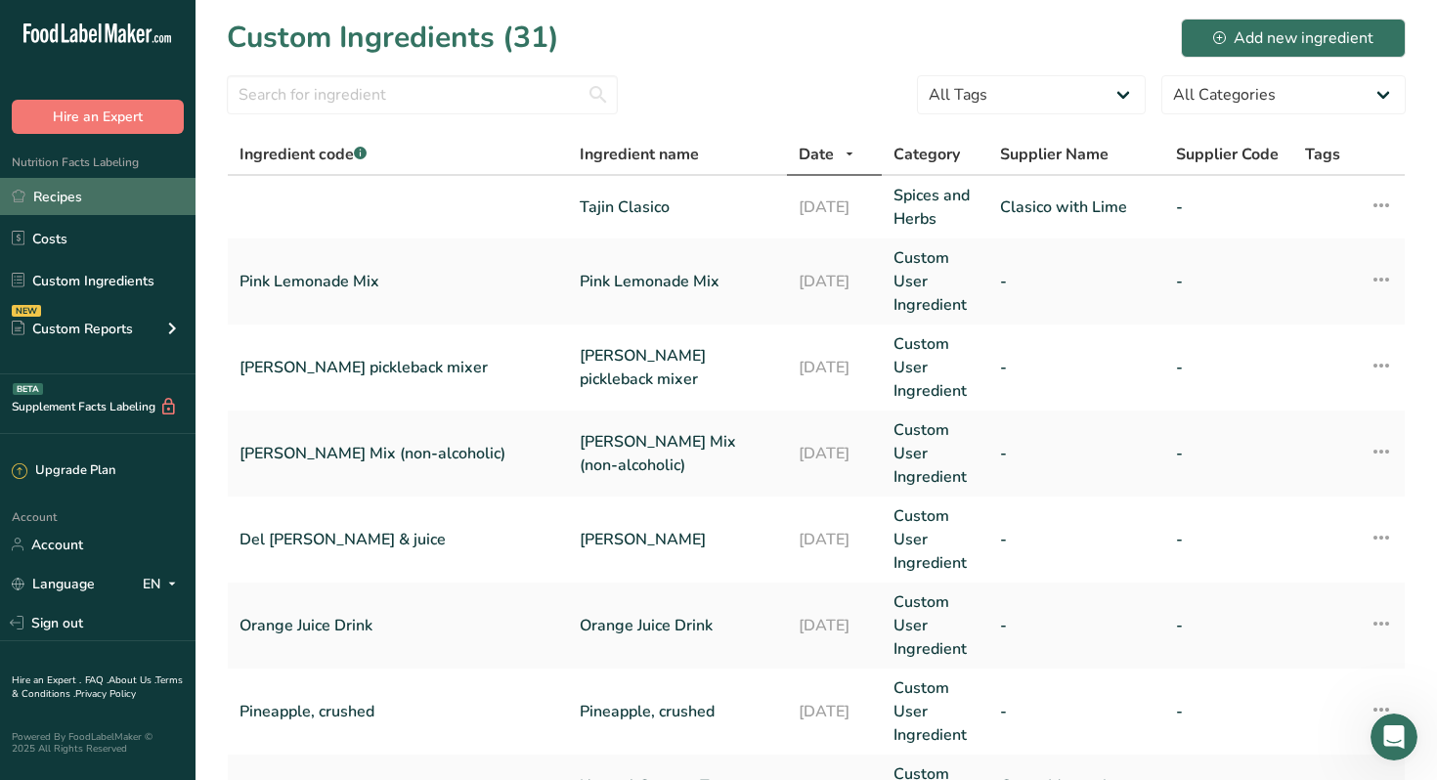
click at [53, 194] on link "Recipes" at bounding box center [97, 196] width 195 height 37
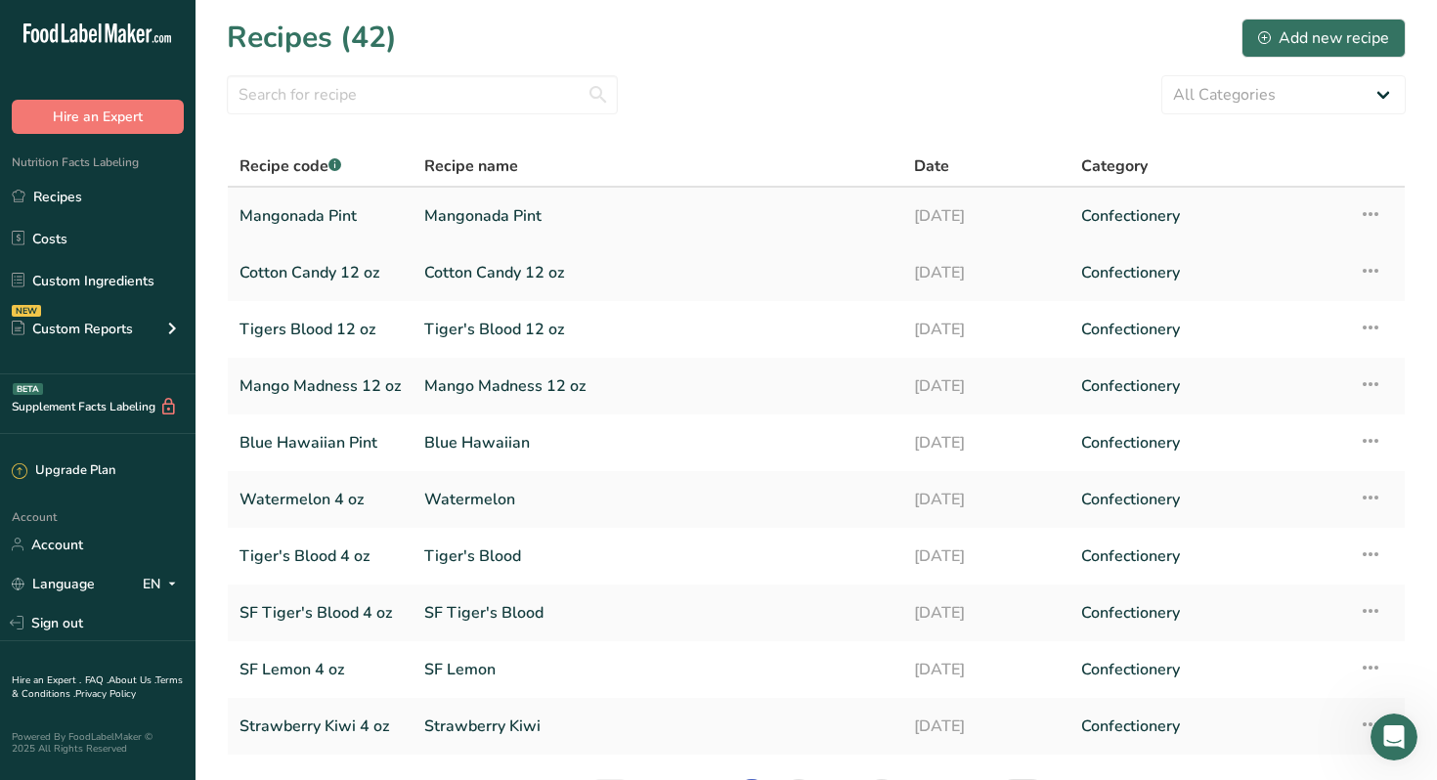
click at [344, 213] on link "Mangonada Pint" at bounding box center [319, 215] width 161 height 41
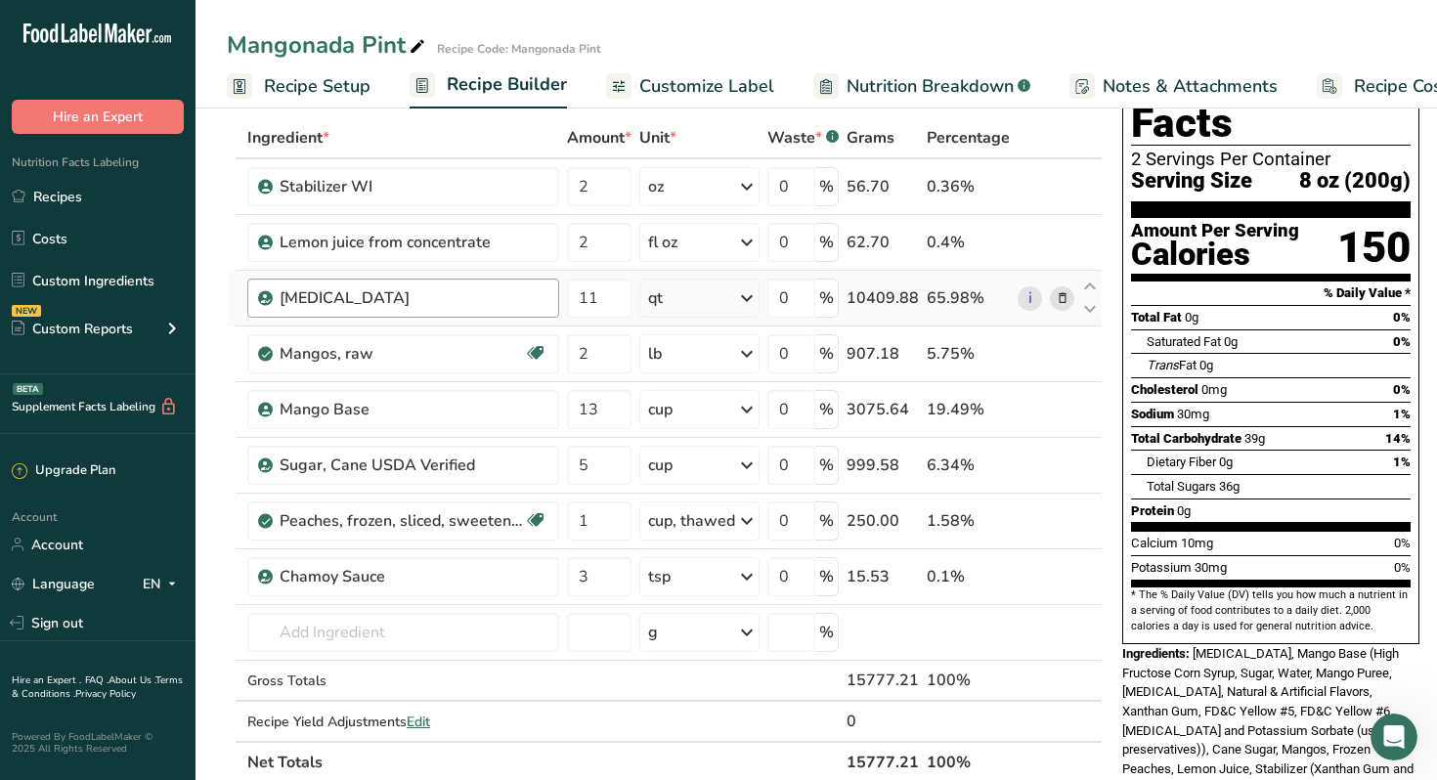
scroll to position [115, 0]
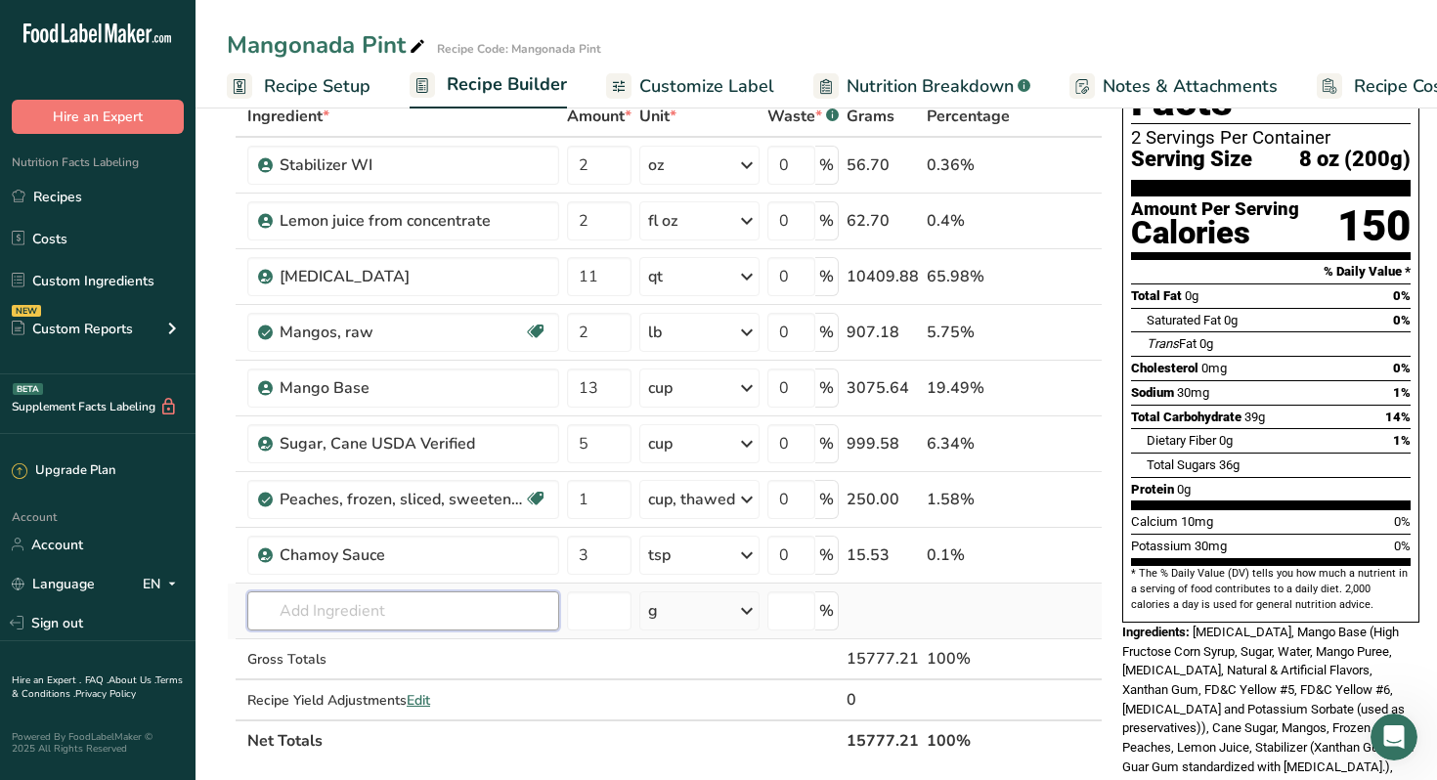
click at [310, 615] on input "text" at bounding box center [403, 610] width 312 height 39
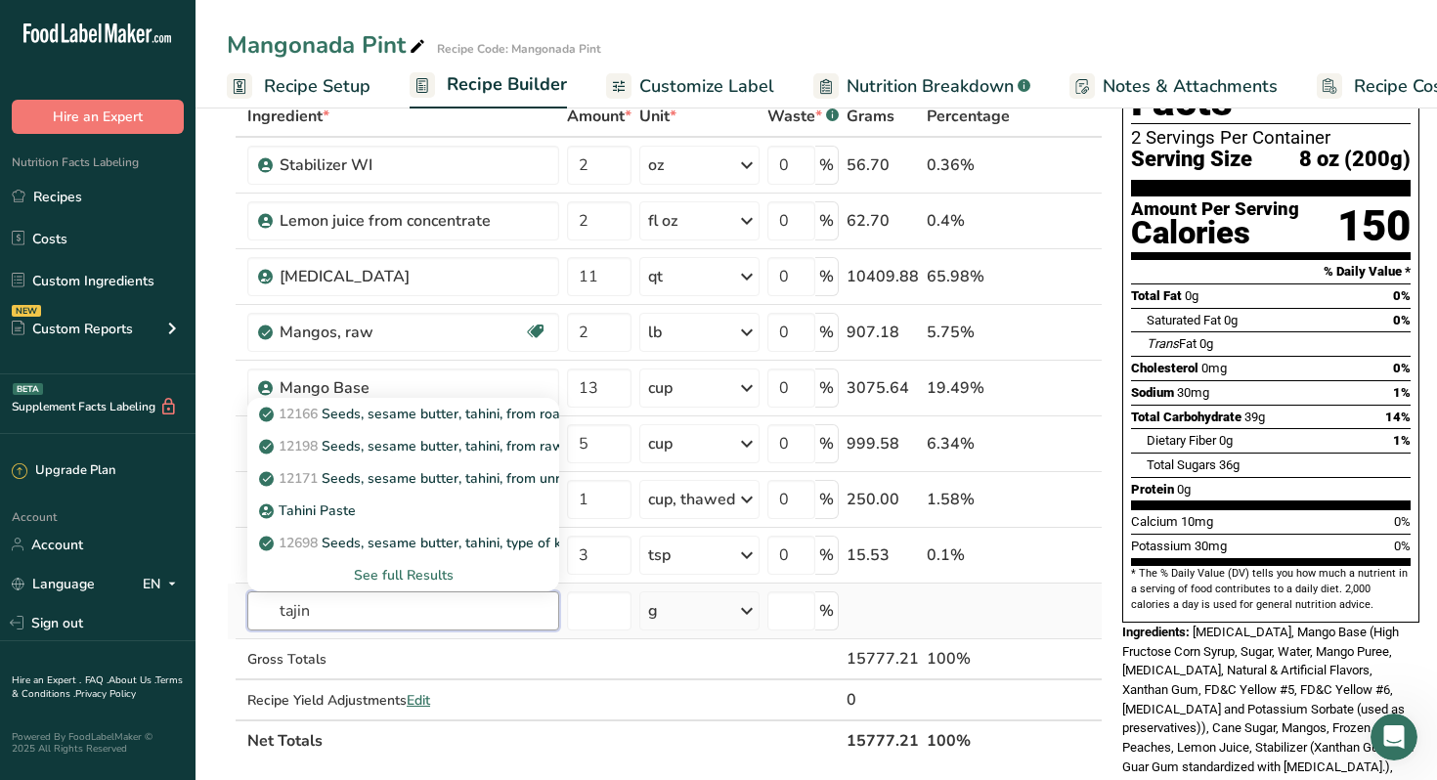
type input "tajin"
click at [373, 572] on div "See full Results" at bounding box center [403, 575] width 280 height 21
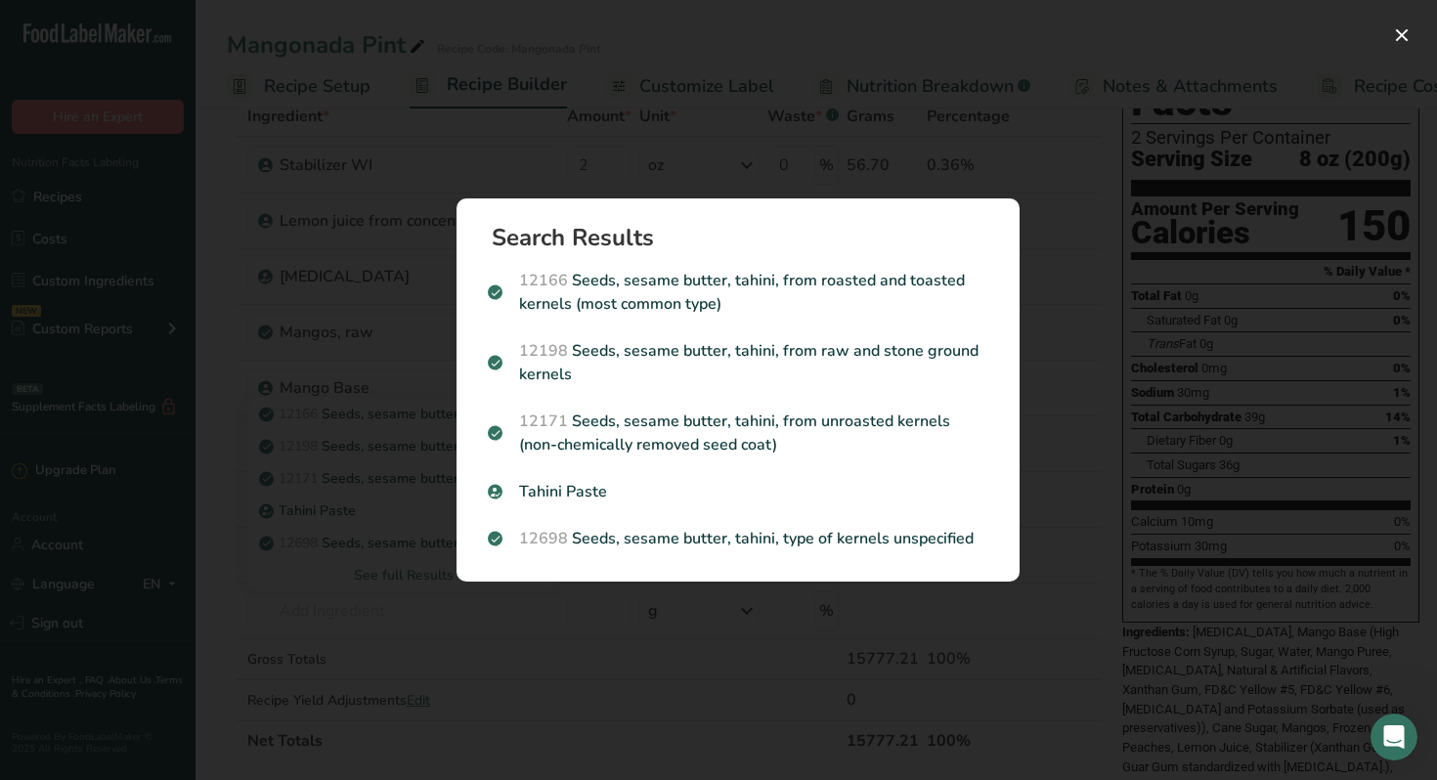
click at [385, 397] on div "Search results modal" at bounding box center [718, 390] width 1437 height 780
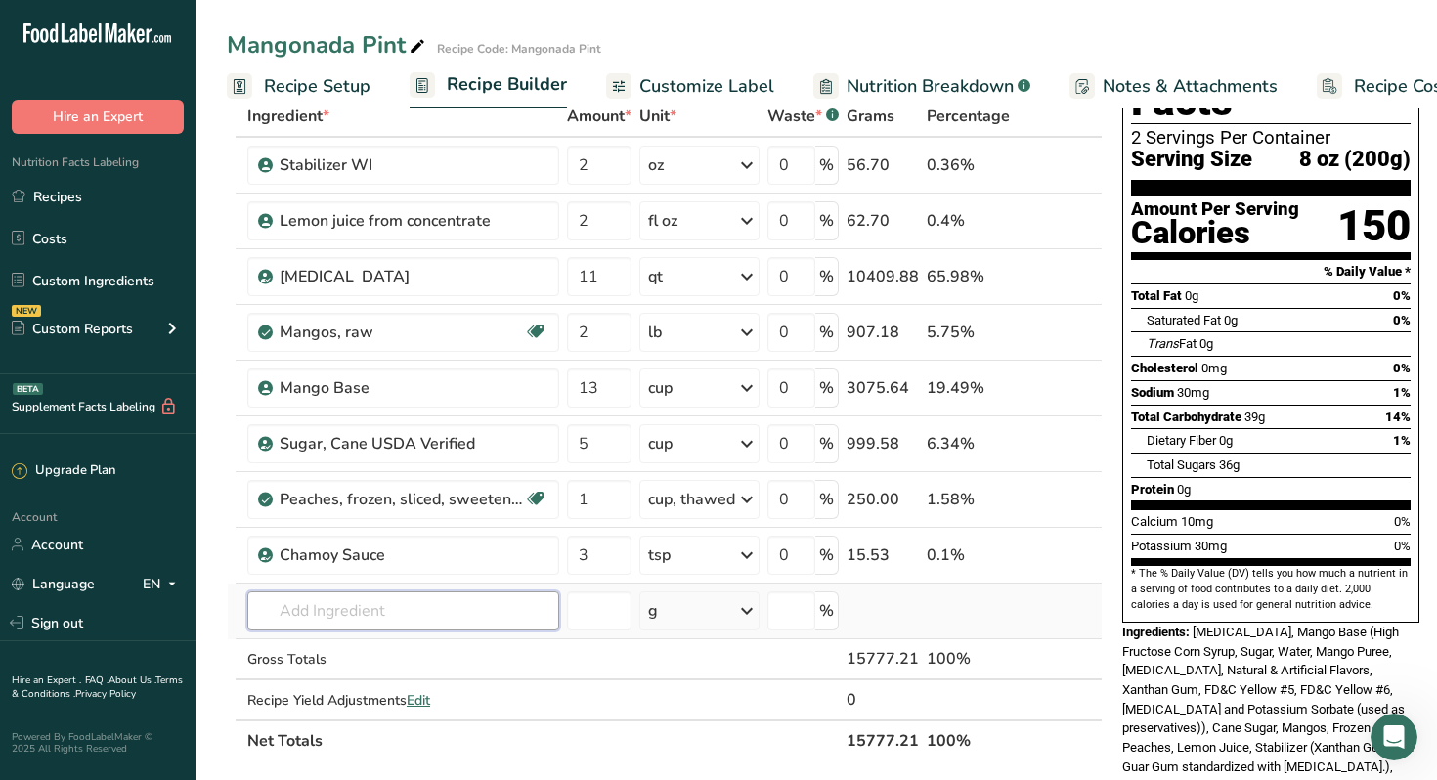
click at [354, 608] on input "text" at bounding box center [403, 610] width 312 height 39
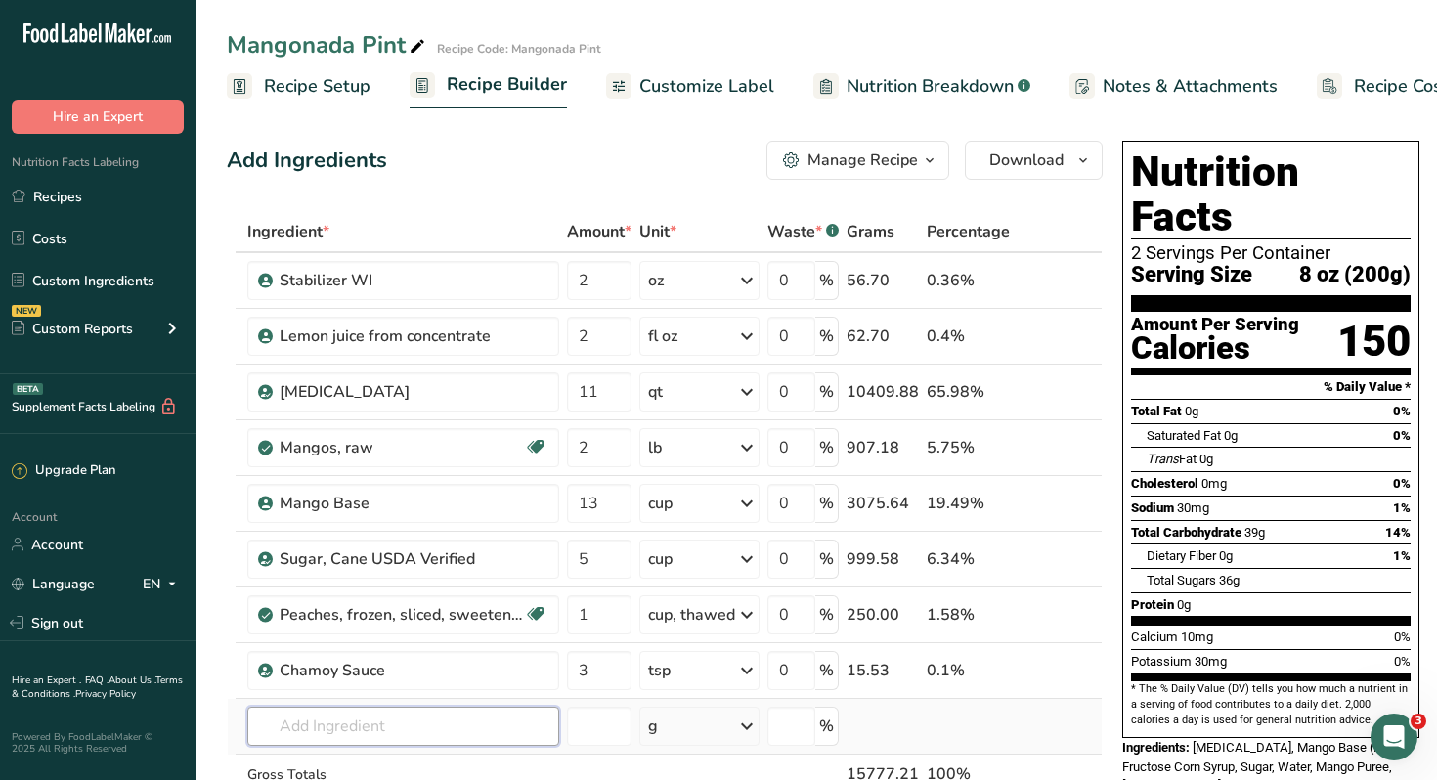
click at [394, 722] on input "text" at bounding box center [403, 726] width 312 height 39
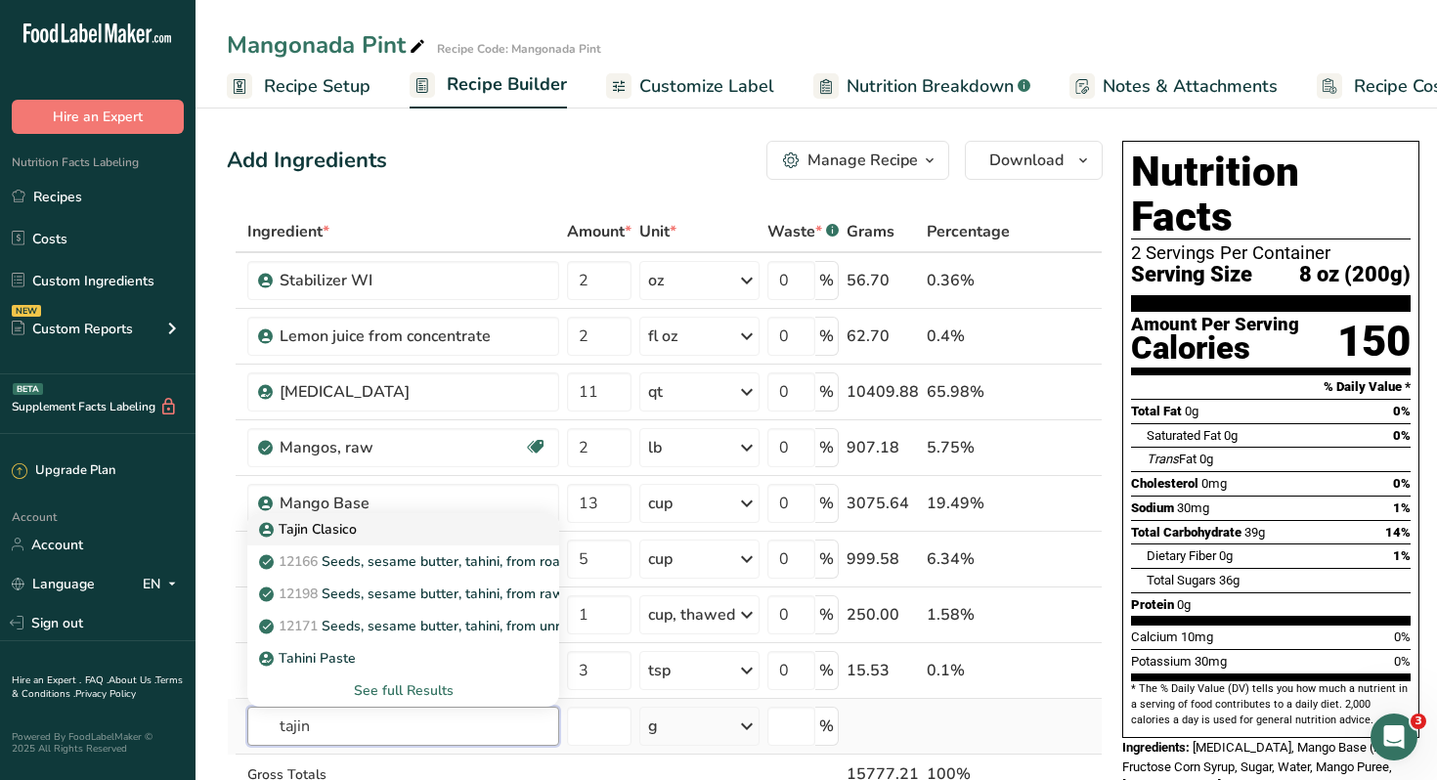
type input "tajin"
click at [326, 534] on p "Tajin Clasico" at bounding box center [310, 529] width 94 height 21
type input "Tajin Clasico"
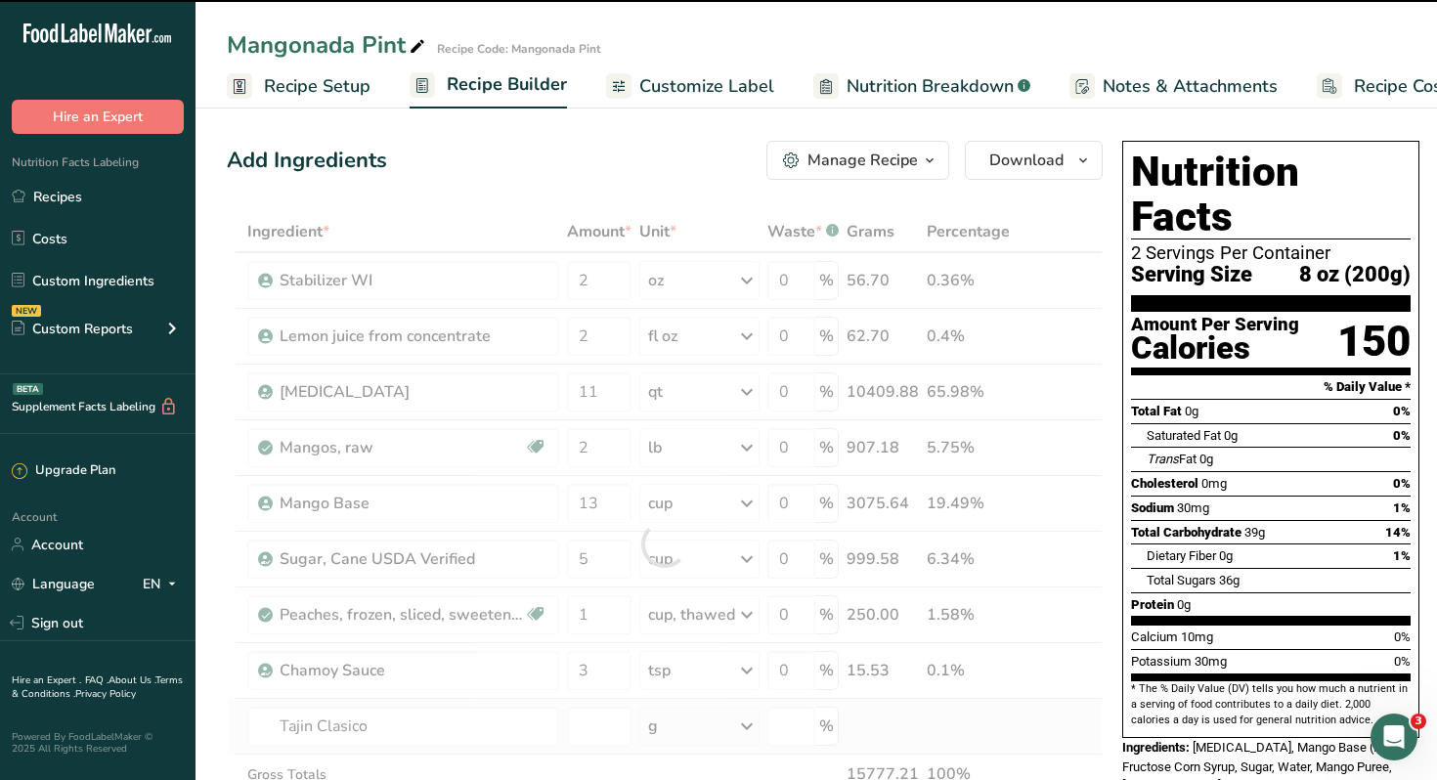
type input "0"
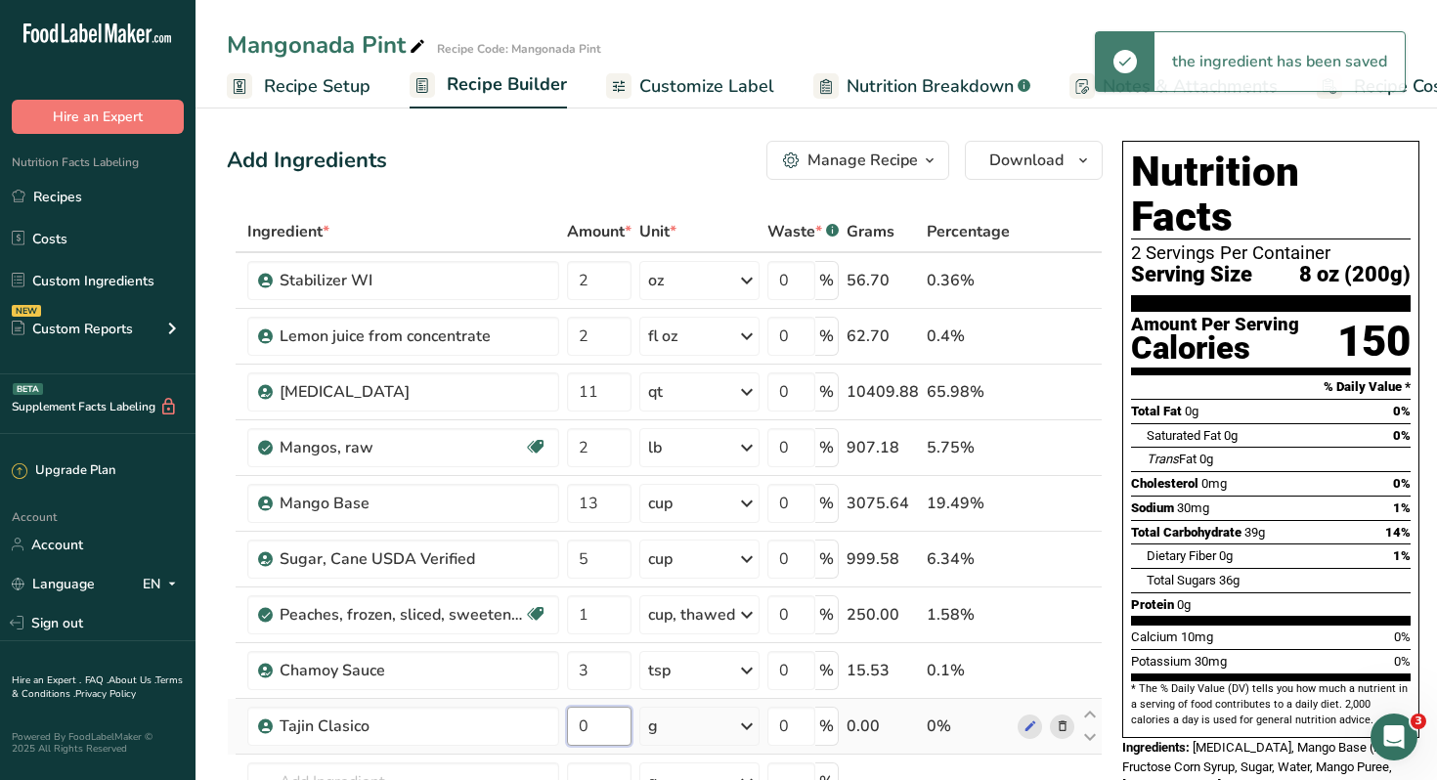
click at [613, 723] on input "0" at bounding box center [599, 726] width 65 height 39
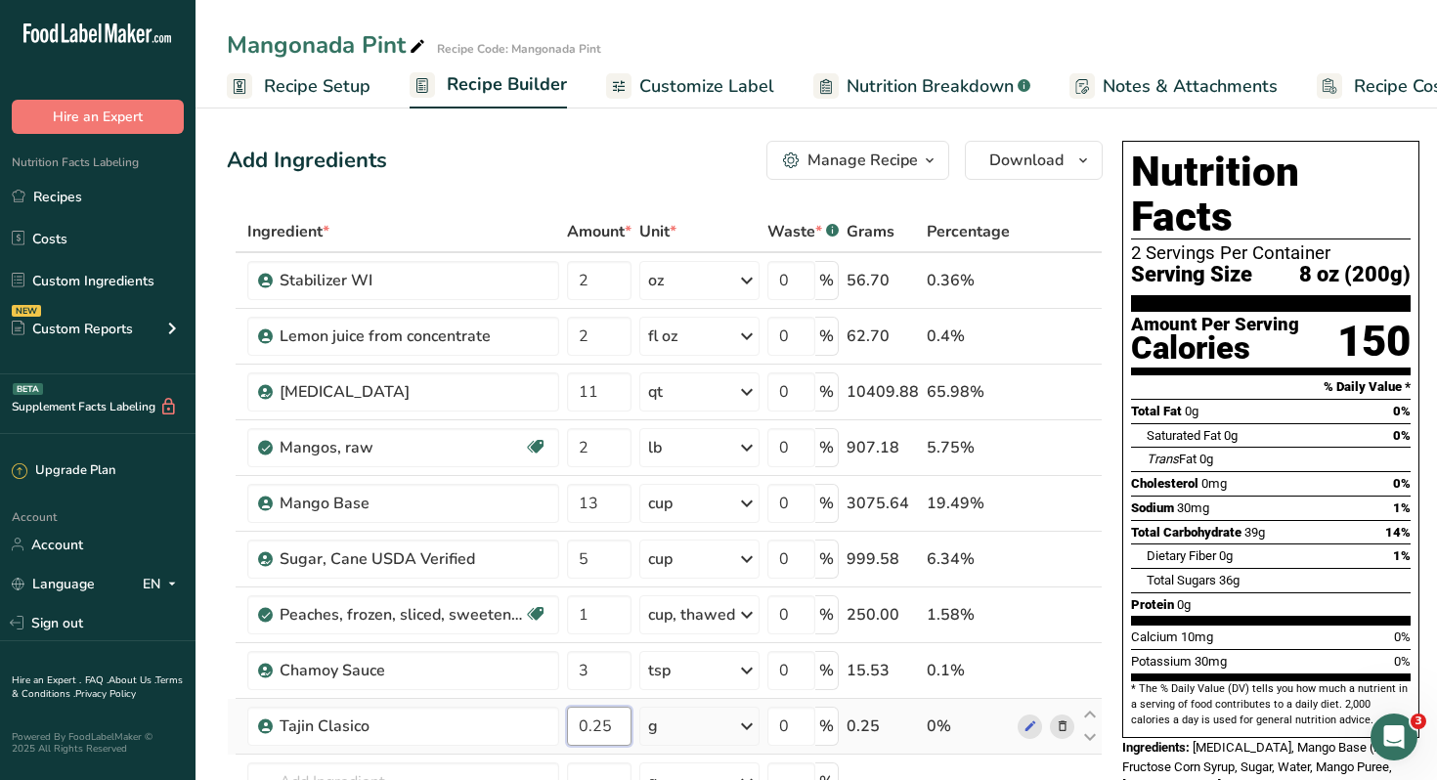
type input "0.25"
click at [751, 725] on div "Ingredient * Amount * Unit * Waste * .a-a{fill:#347362;}.b-a{fill:#fff;} Grams …" at bounding box center [665, 571] width 876 height 721
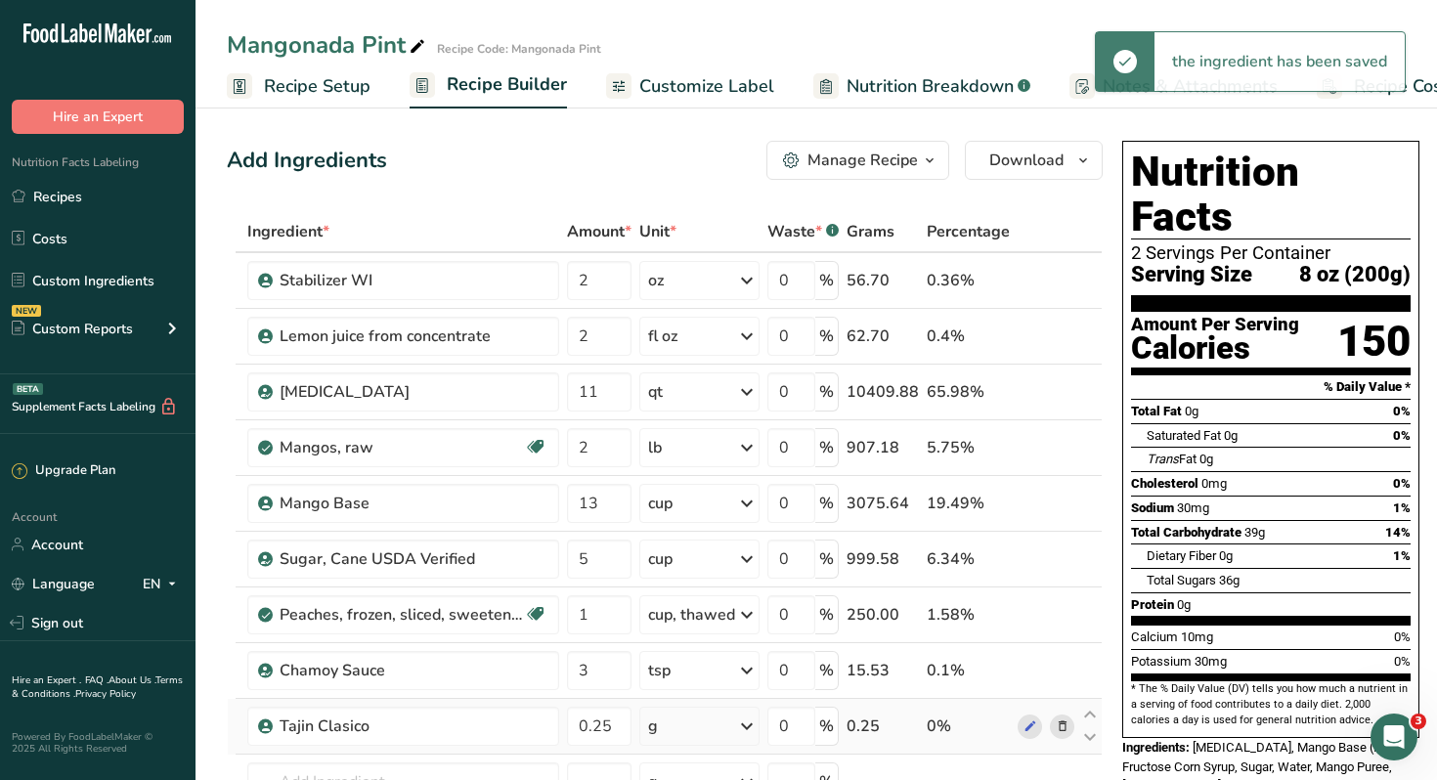
click at [749, 725] on icon at bounding box center [746, 726] width 23 height 35
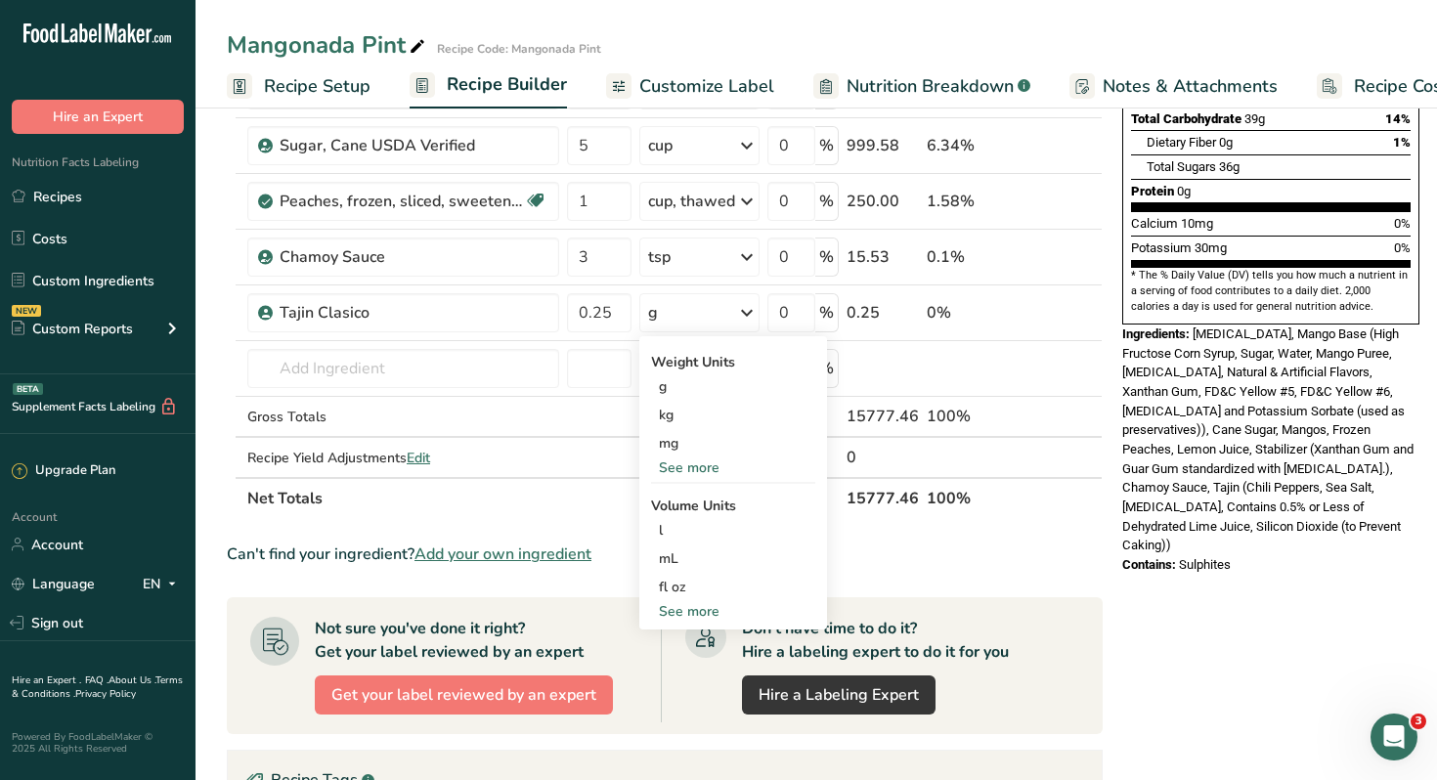
scroll to position [430, 0]
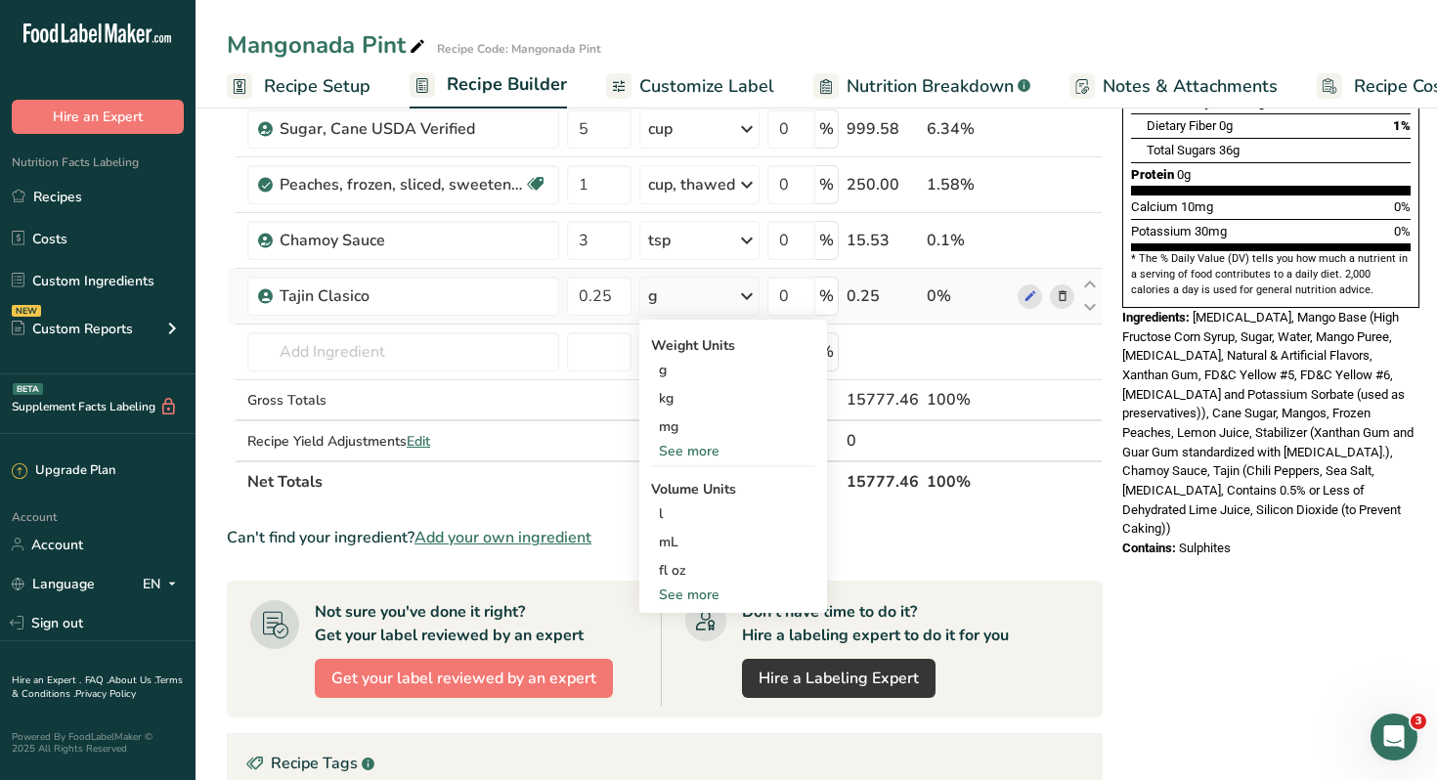
click at [687, 594] on div "See more" at bounding box center [733, 594] width 164 height 21
select select "22"
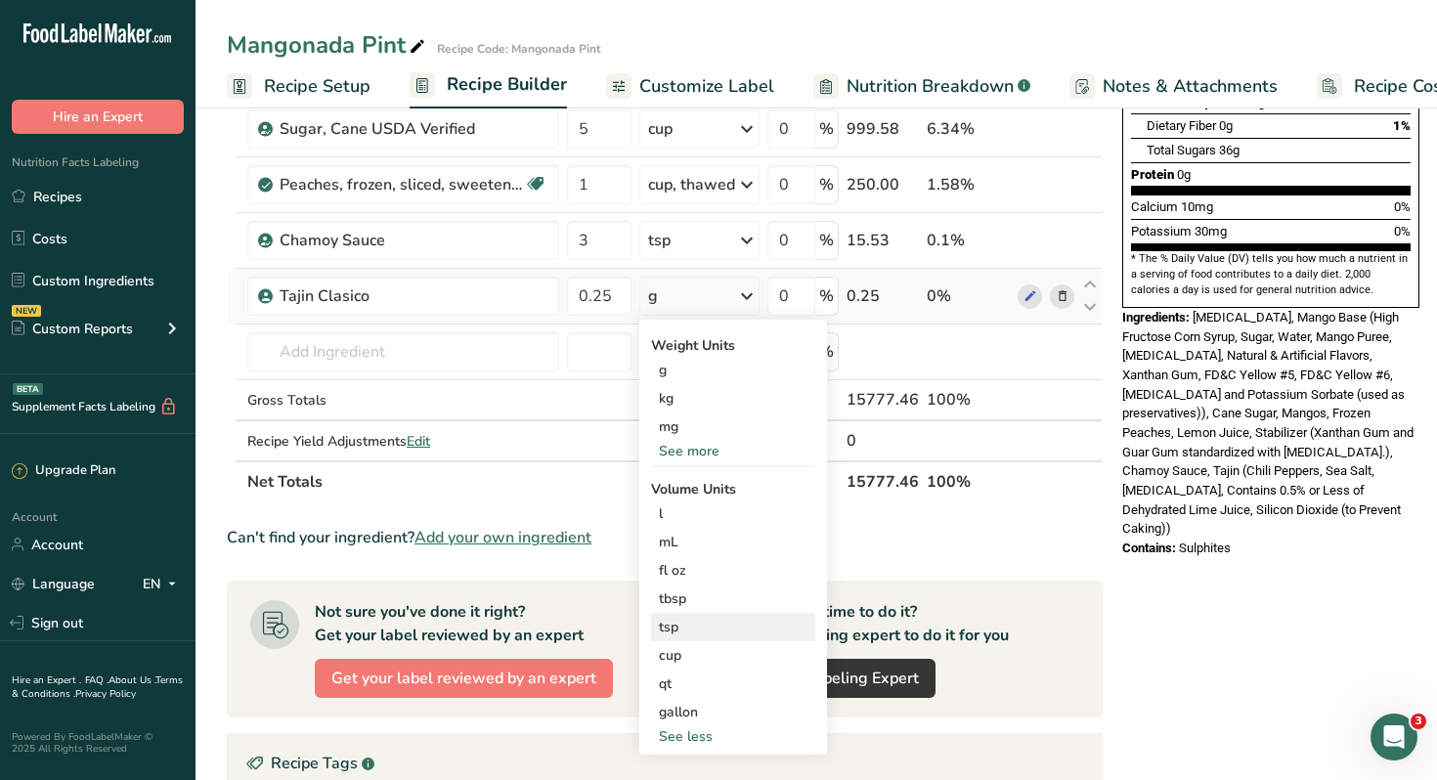
click at [678, 624] on div "tsp" at bounding box center [733, 627] width 149 height 21
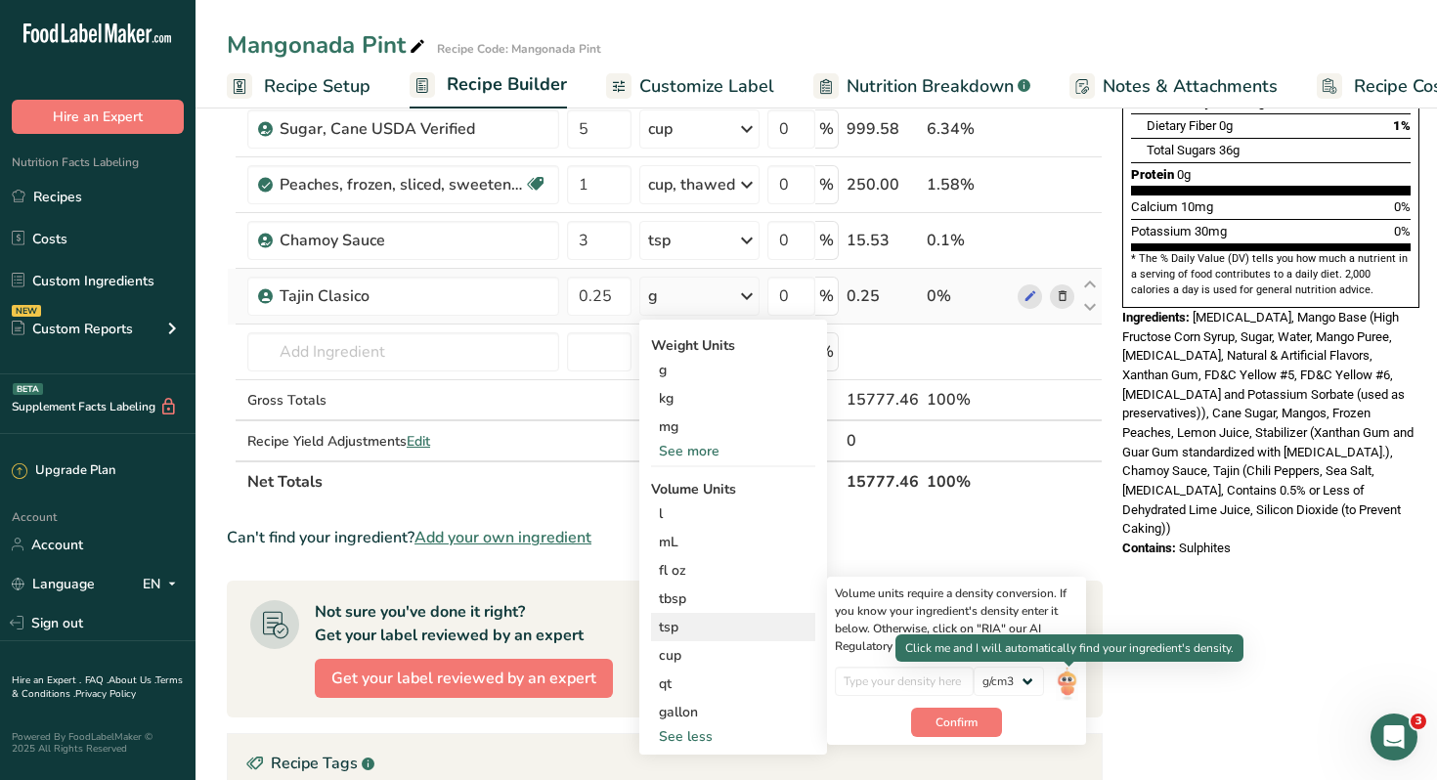
click at [1063, 680] on img at bounding box center [1066, 684] width 22 height 34
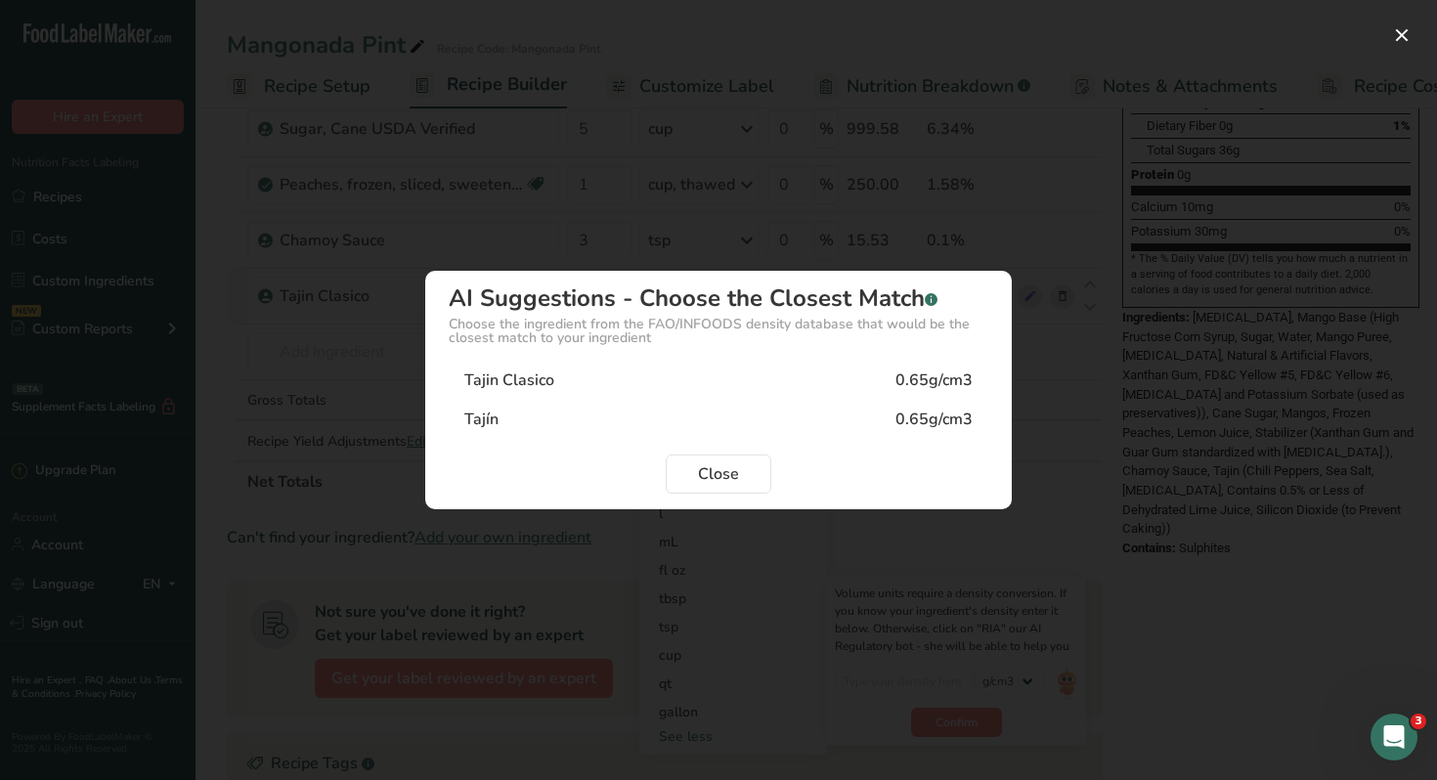
click at [521, 383] on div "Tajin Clasico" at bounding box center [509, 379] width 90 height 23
type input "0.65"
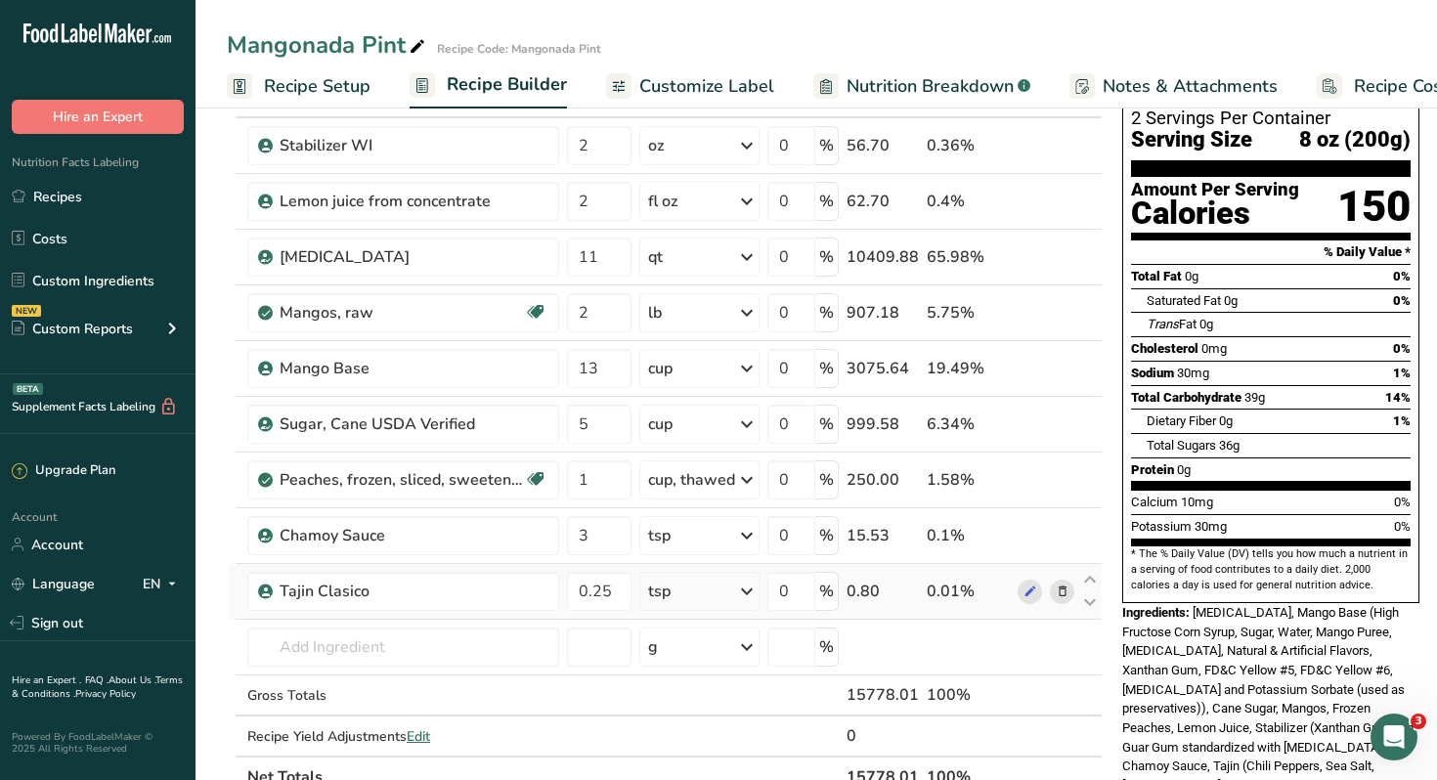
scroll to position [0, 0]
